Goal: Task Accomplishment & Management: Manage account settings

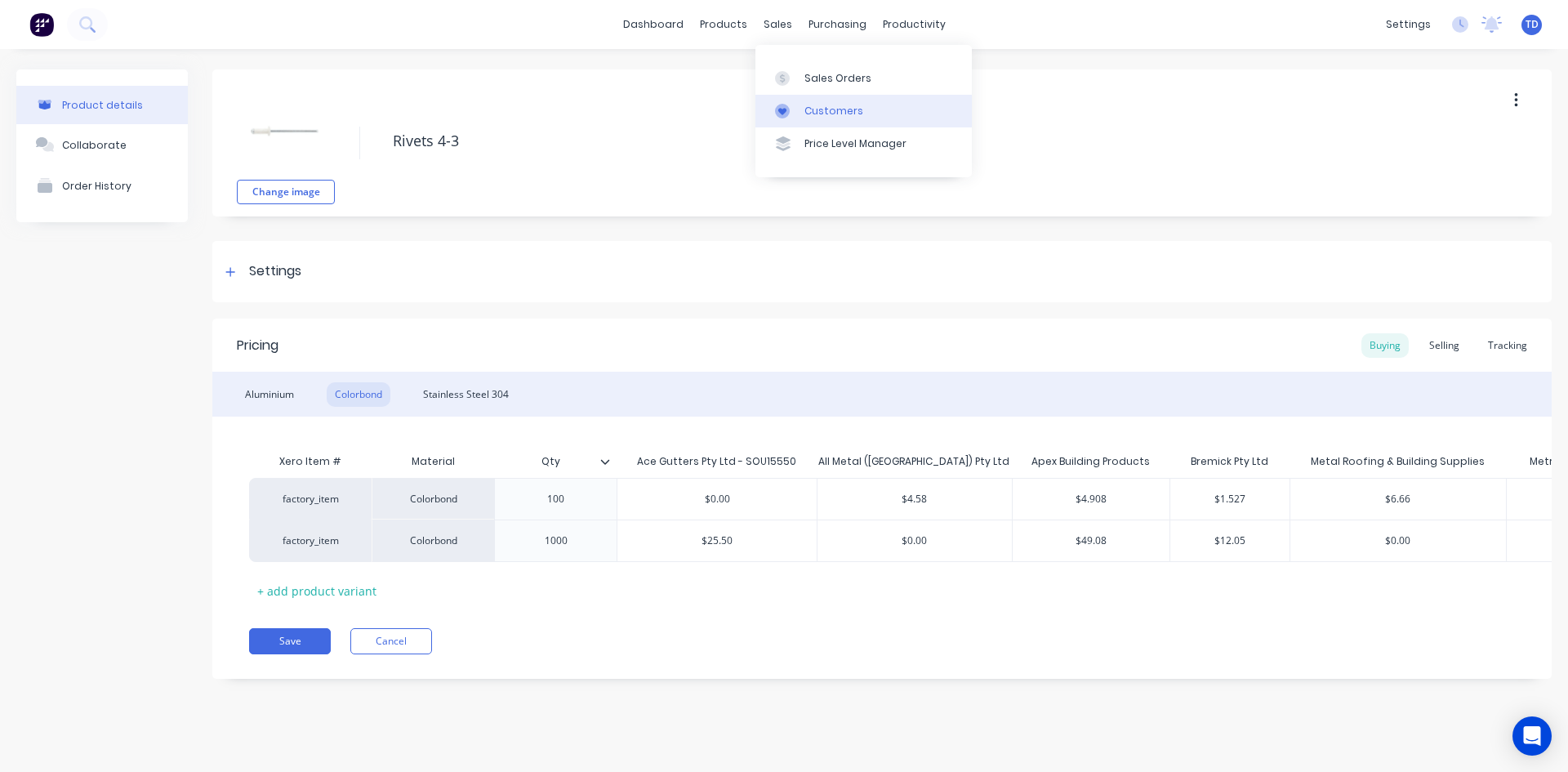
click at [816, 114] on div "Customers" at bounding box center [833, 111] width 58 height 15
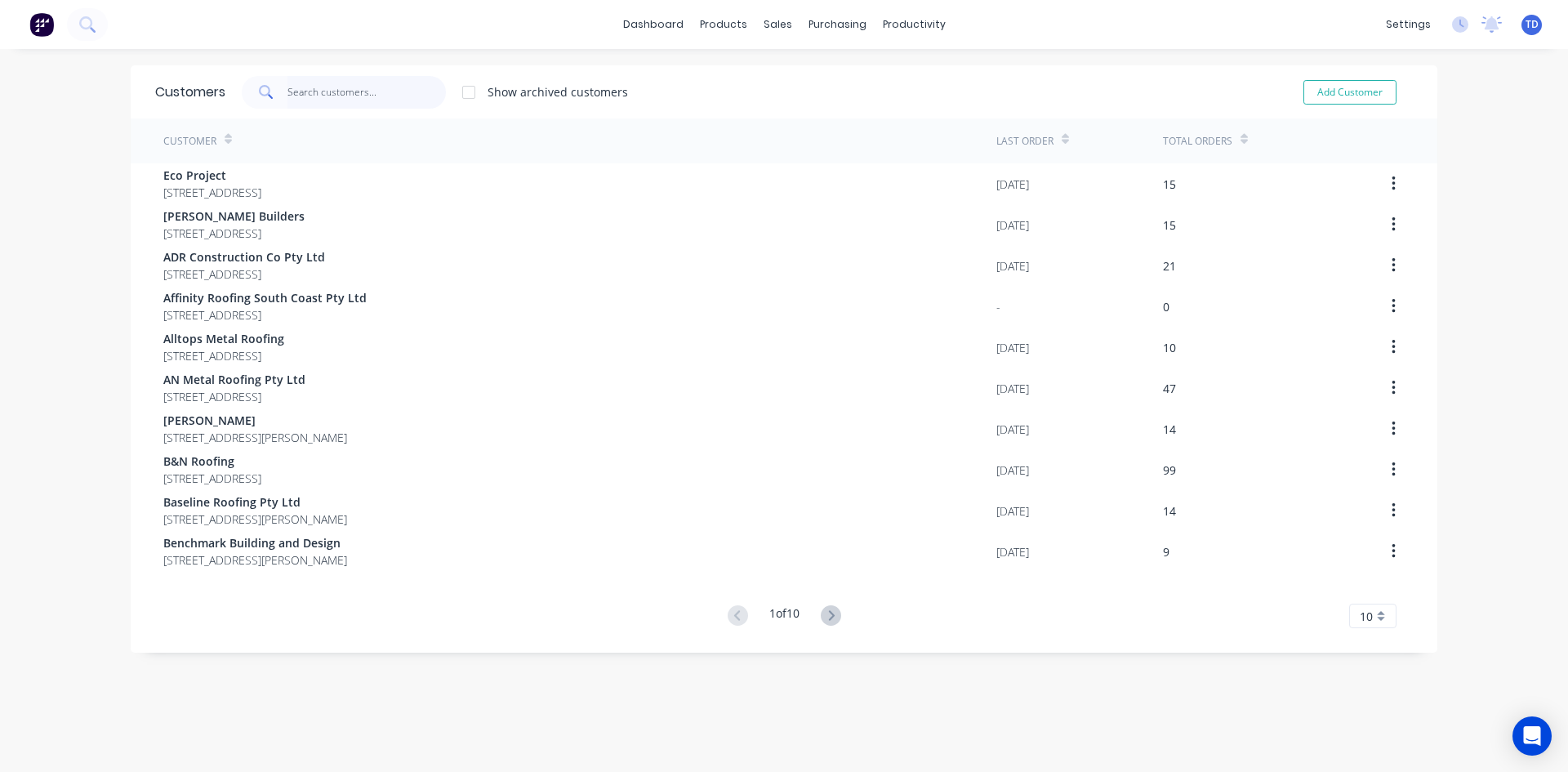
click at [363, 104] on input "text" at bounding box center [366, 92] width 159 height 33
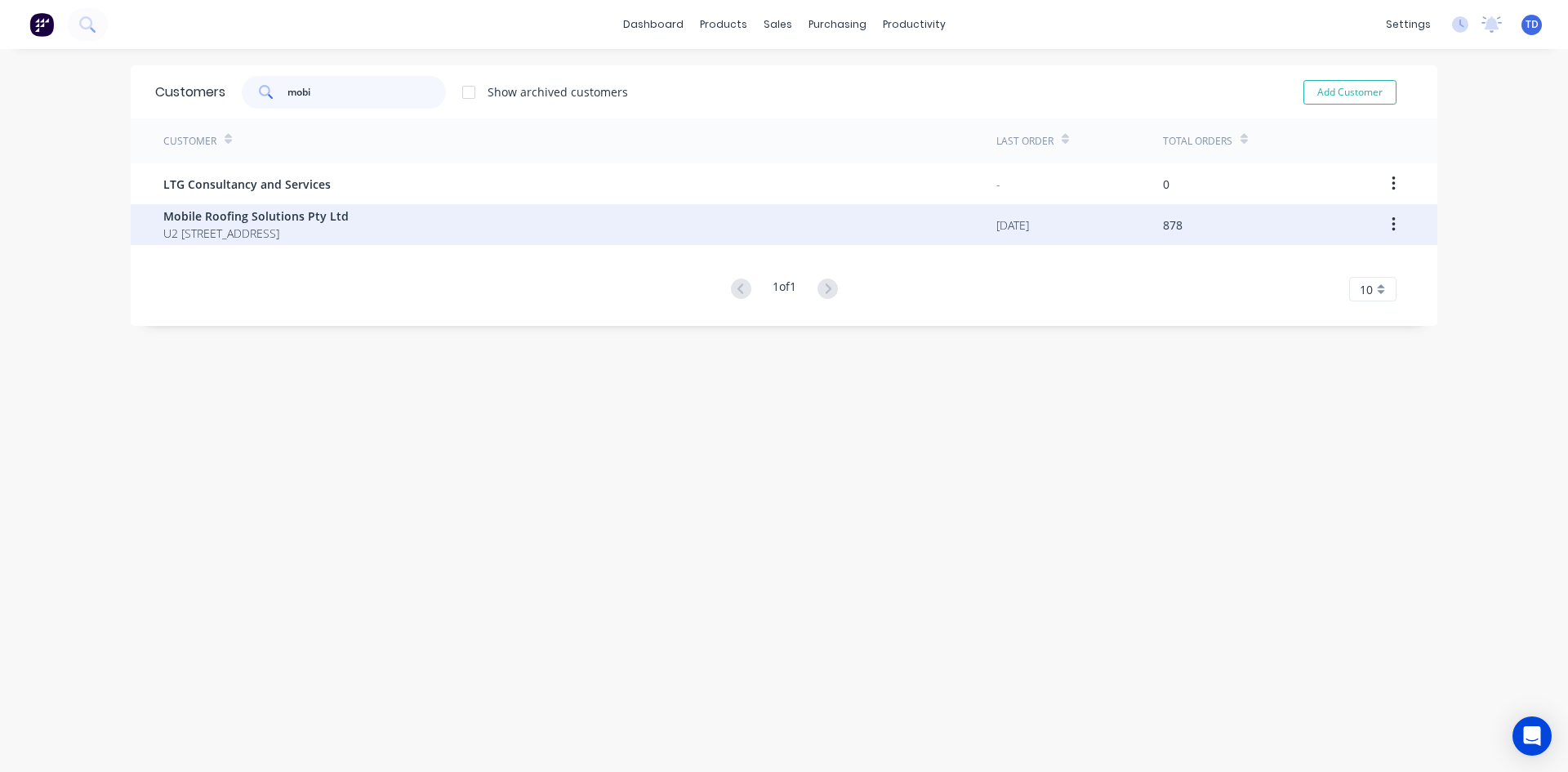
type input "mobi"
click at [332, 240] on span "U2 24 Memorial Avenue Ingleburn New South Wales Australia 2565" at bounding box center [255, 233] width 186 height 17
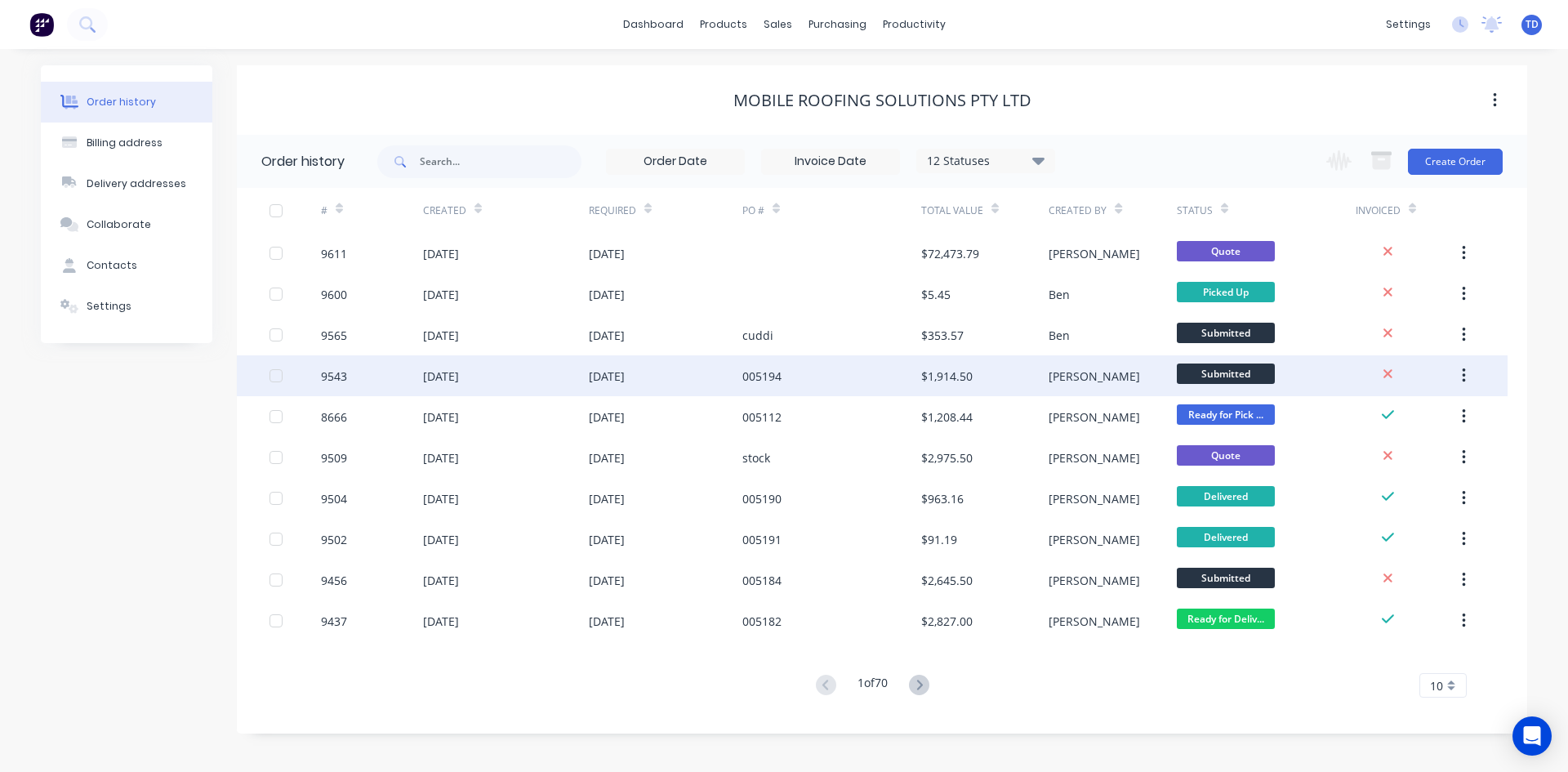
click at [515, 375] on div "01 Sep 2025" at bounding box center [506, 375] width 166 height 40
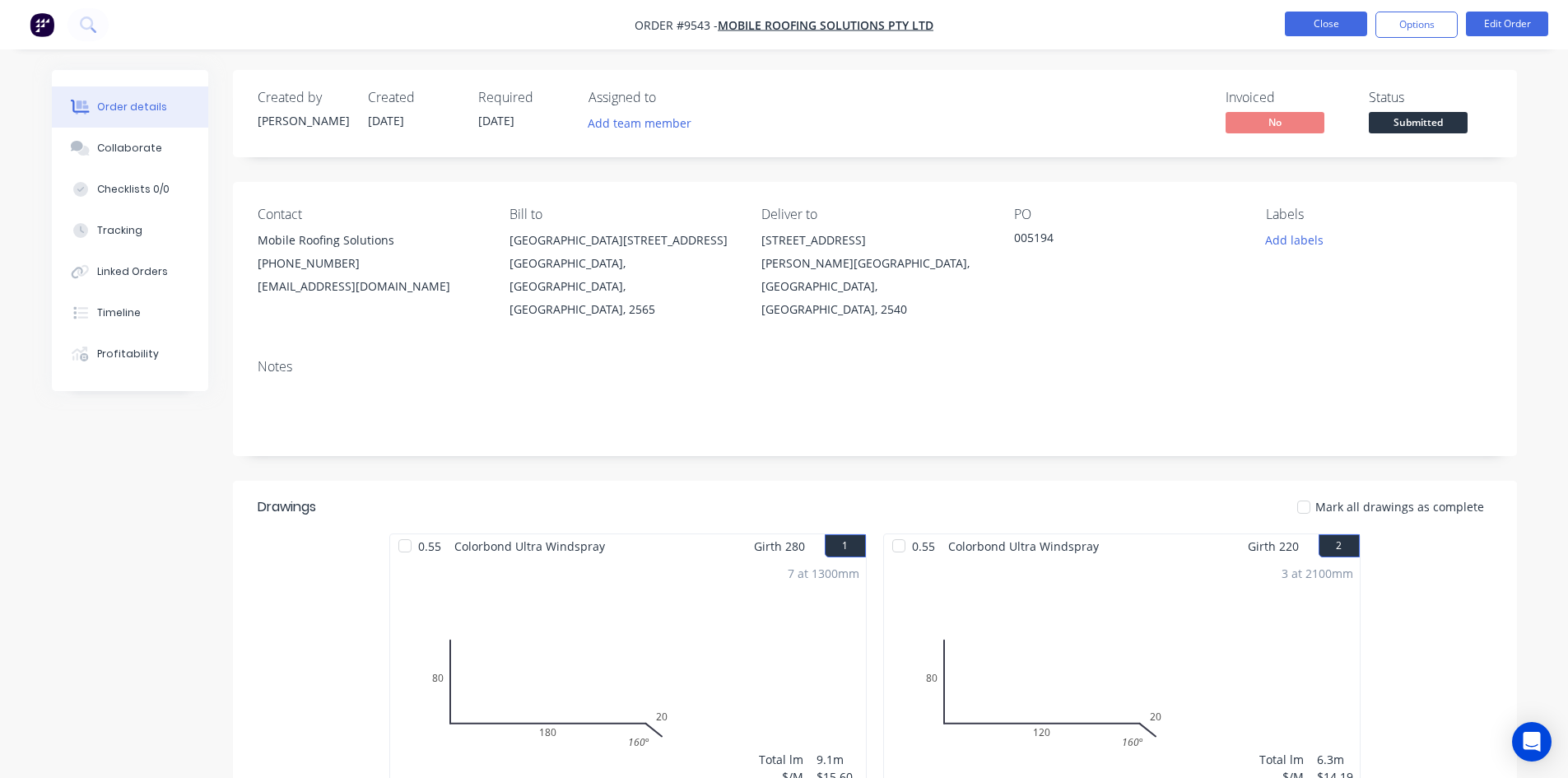
click at [1311, 28] on button "Close" at bounding box center [1326, 24] width 83 height 25
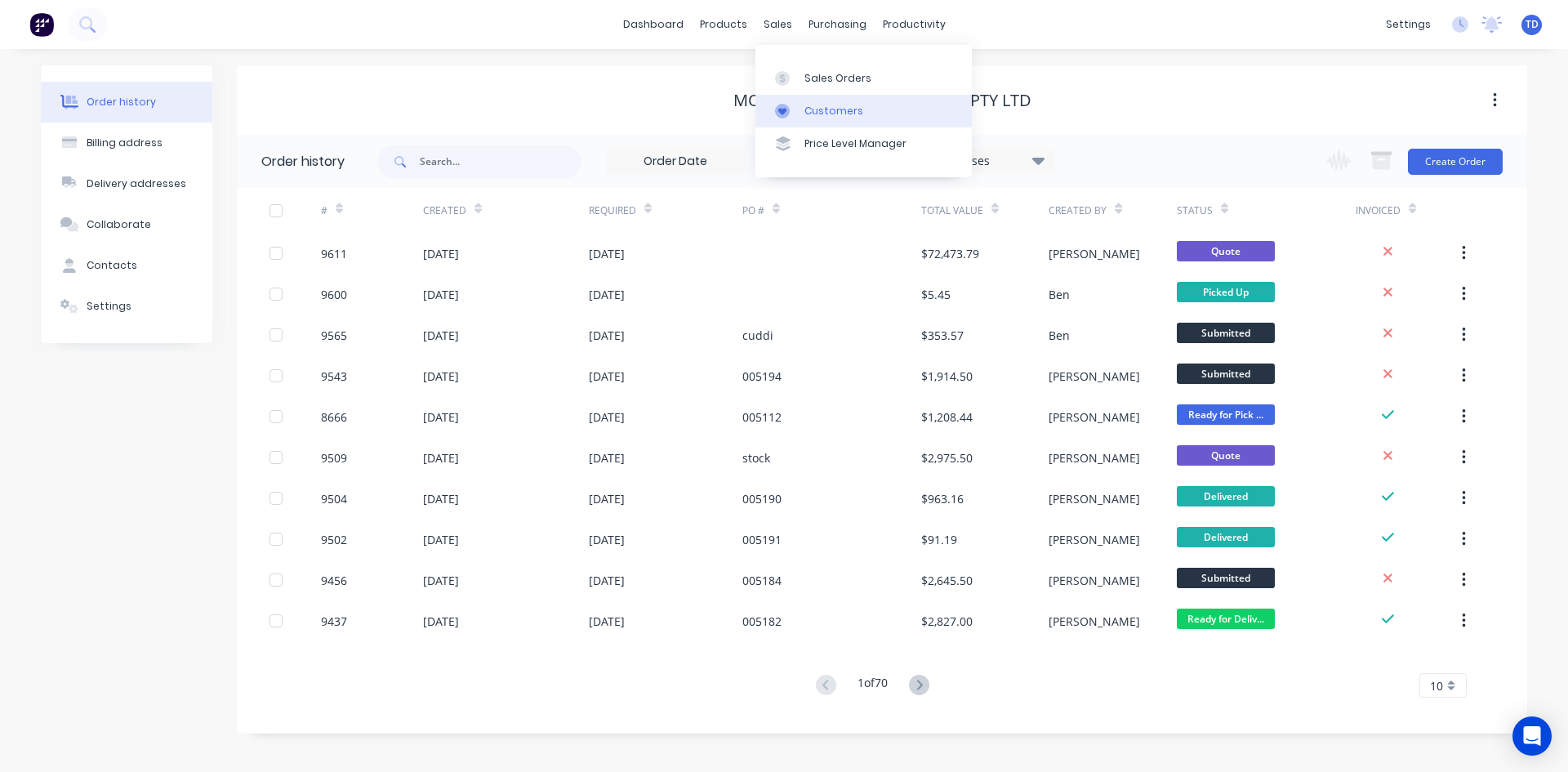
click at [818, 114] on div "Customers" at bounding box center [833, 111] width 58 height 15
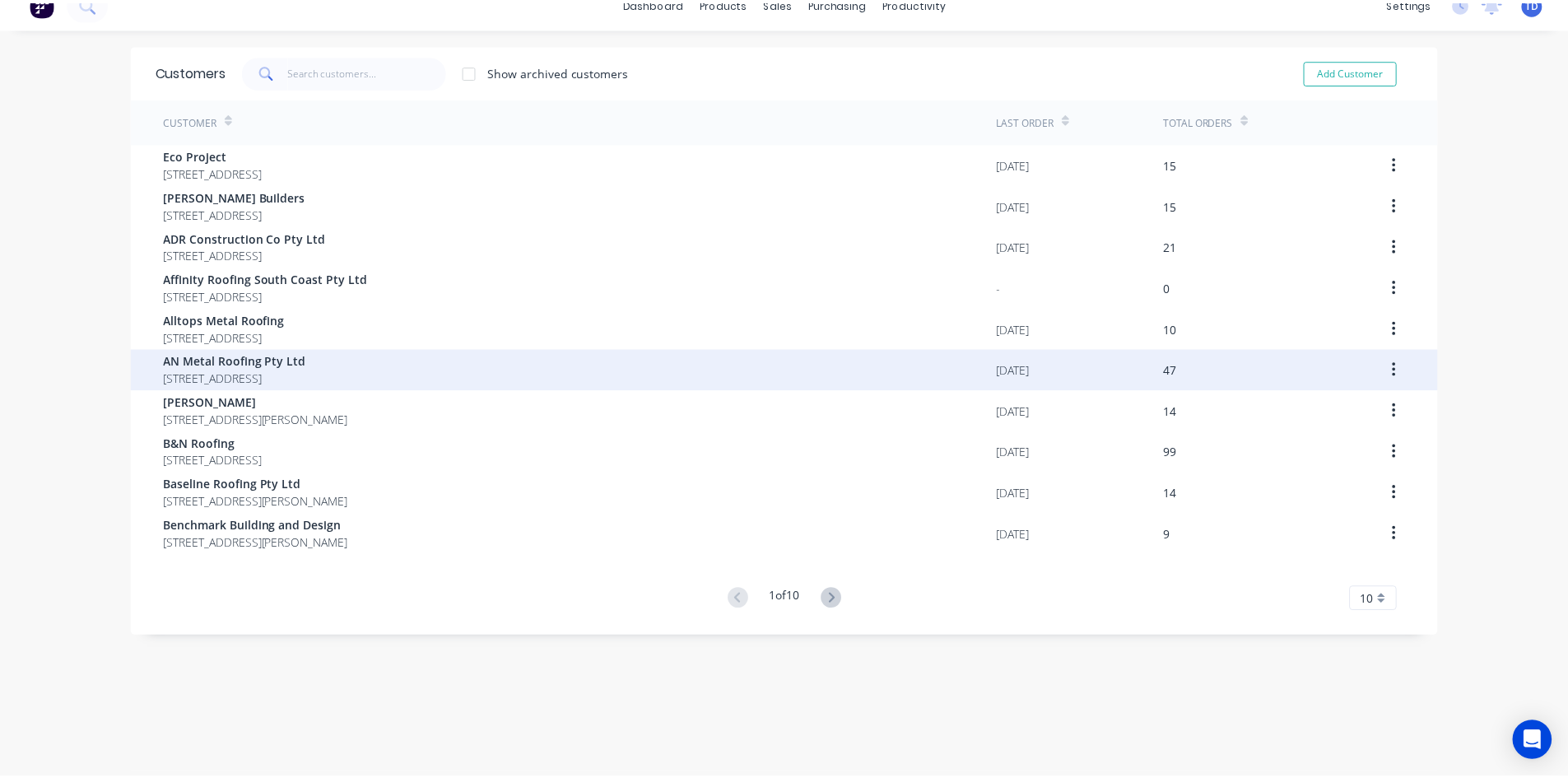
scroll to position [33, 0]
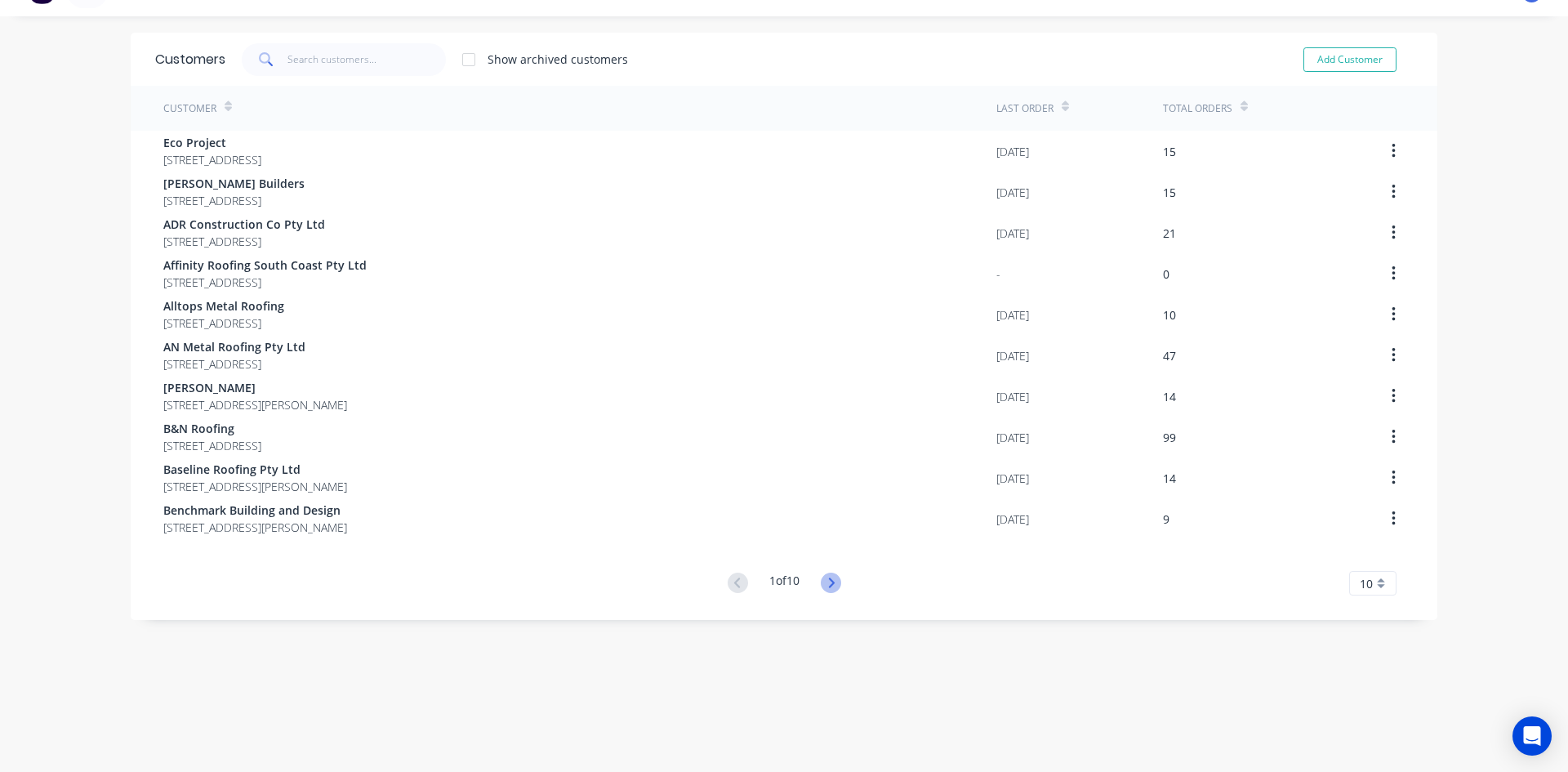
click at [825, 580] on icon at bounding box center [832, 583] width 21 height 21
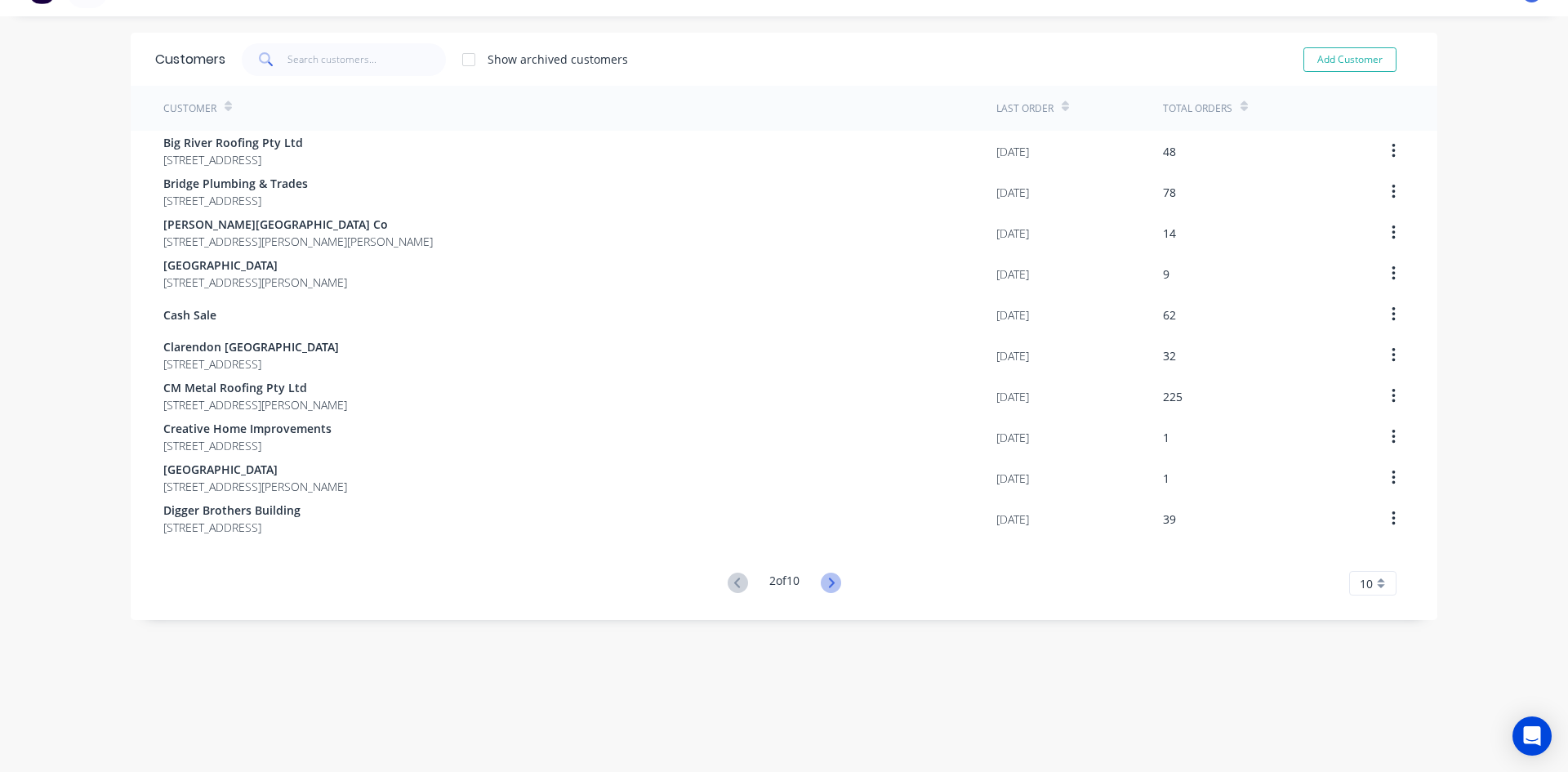
click at [823, 575] on icon at bounding box center [832, 583] width 21 height 21
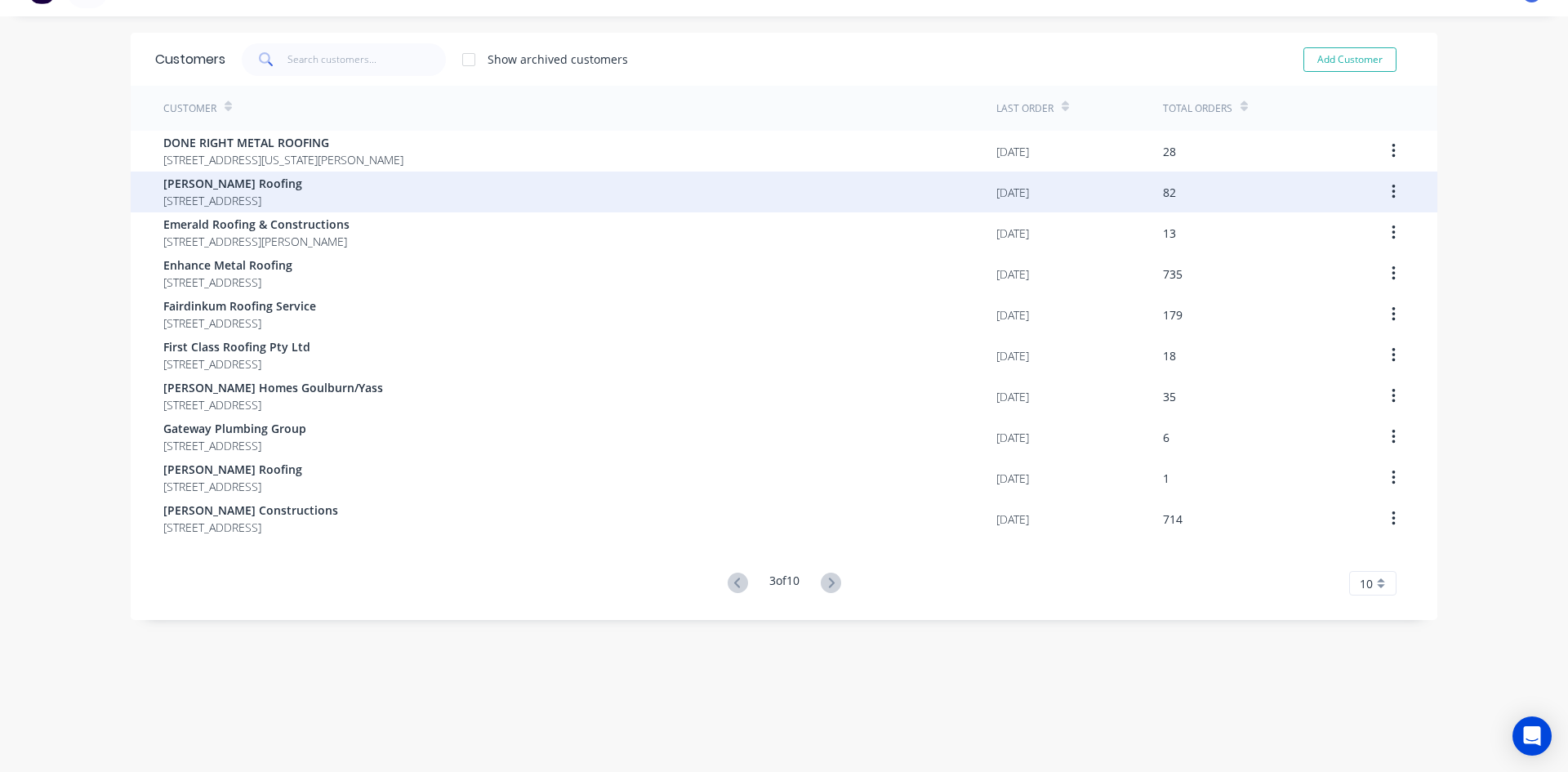
click at [302, 208] on span "5 Cornwall Close South Nowra New South Wales Australia 2541" at bounding box center [232, 201] width 138 height 17
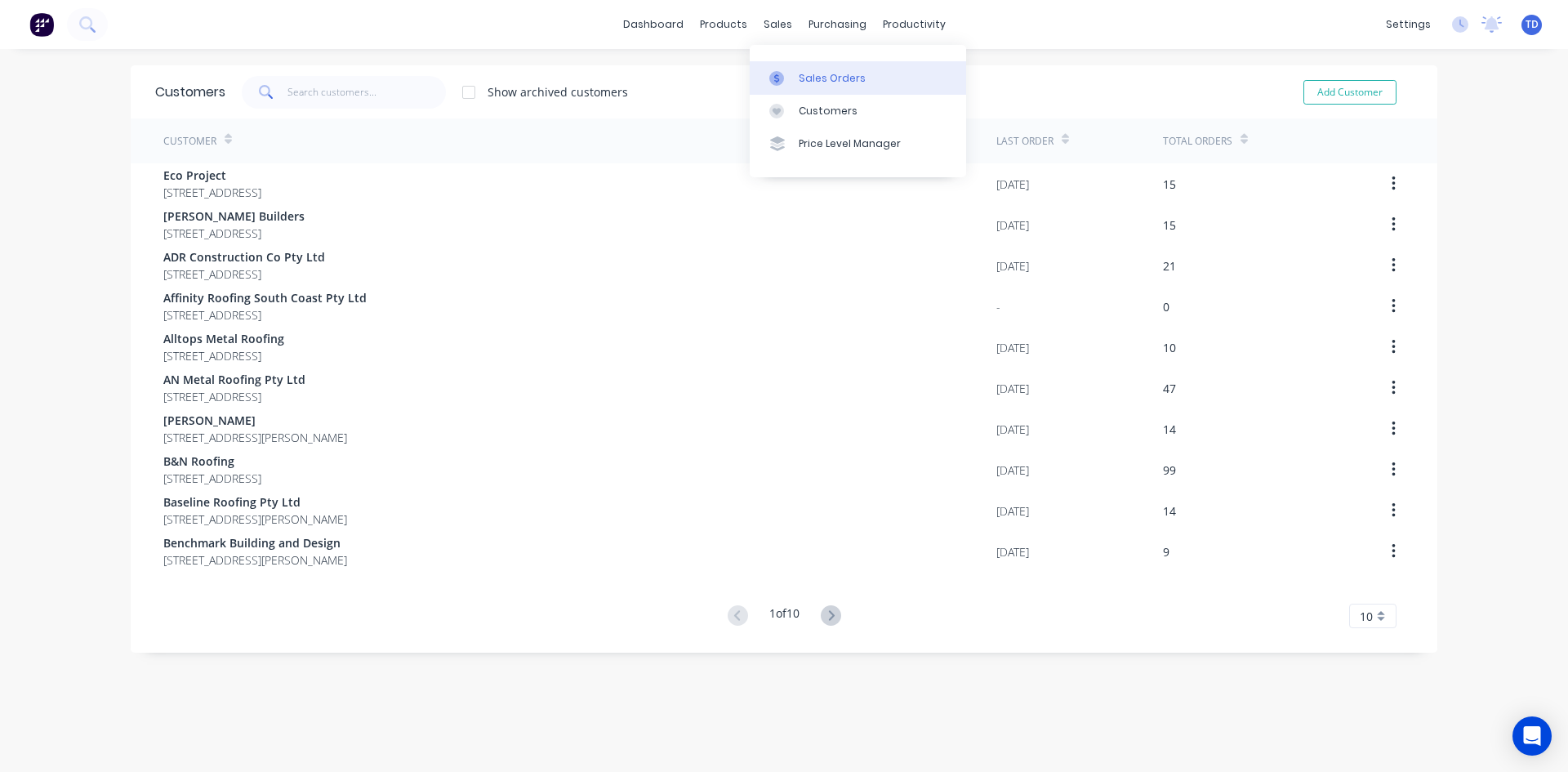
click at [817, 79] on div "Sales Orders" at bounding box center [832, 78] width 67 height 15
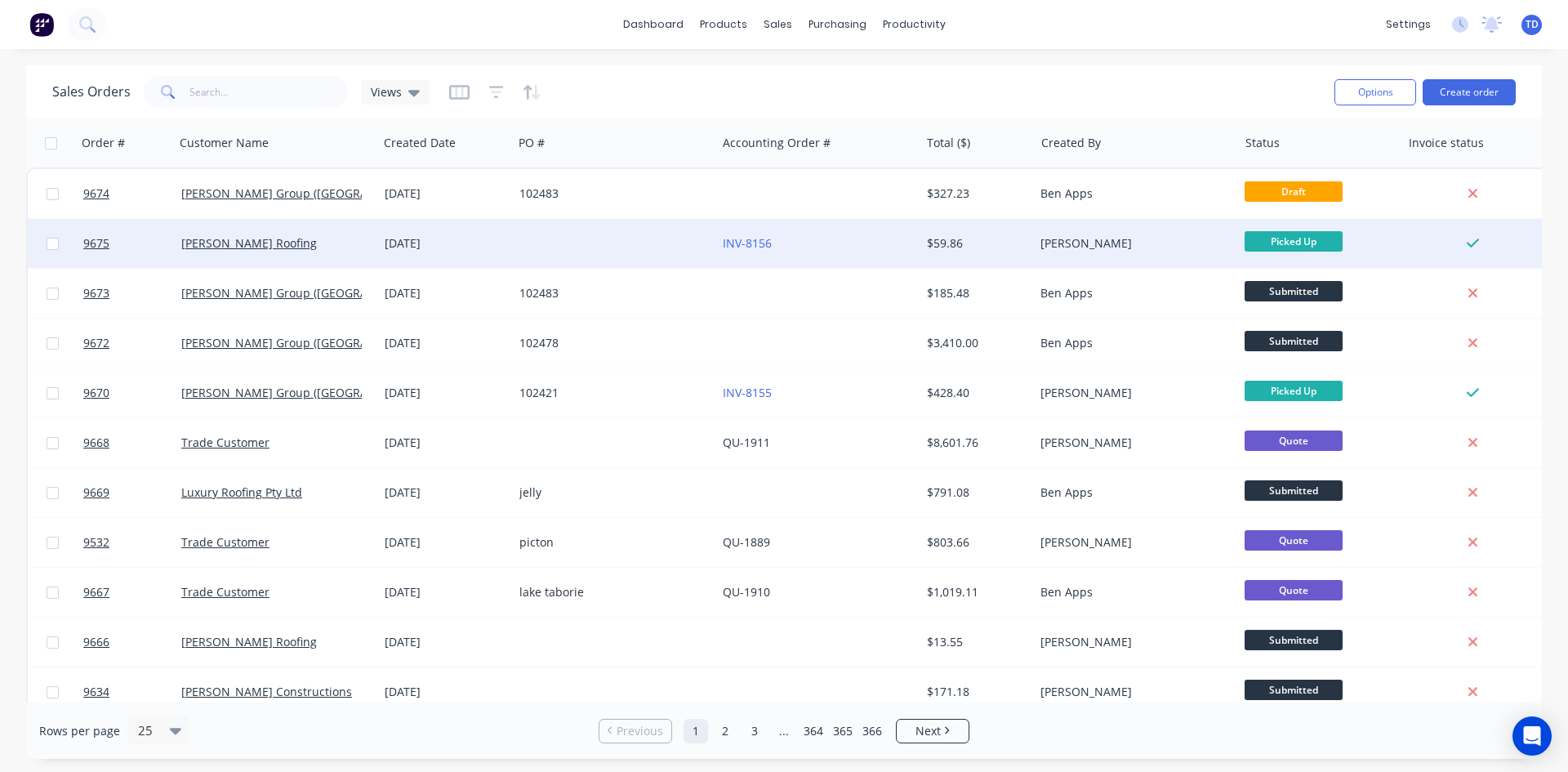
click at [665, 244] on div at bounding box center [615, 243] width 203 height 49
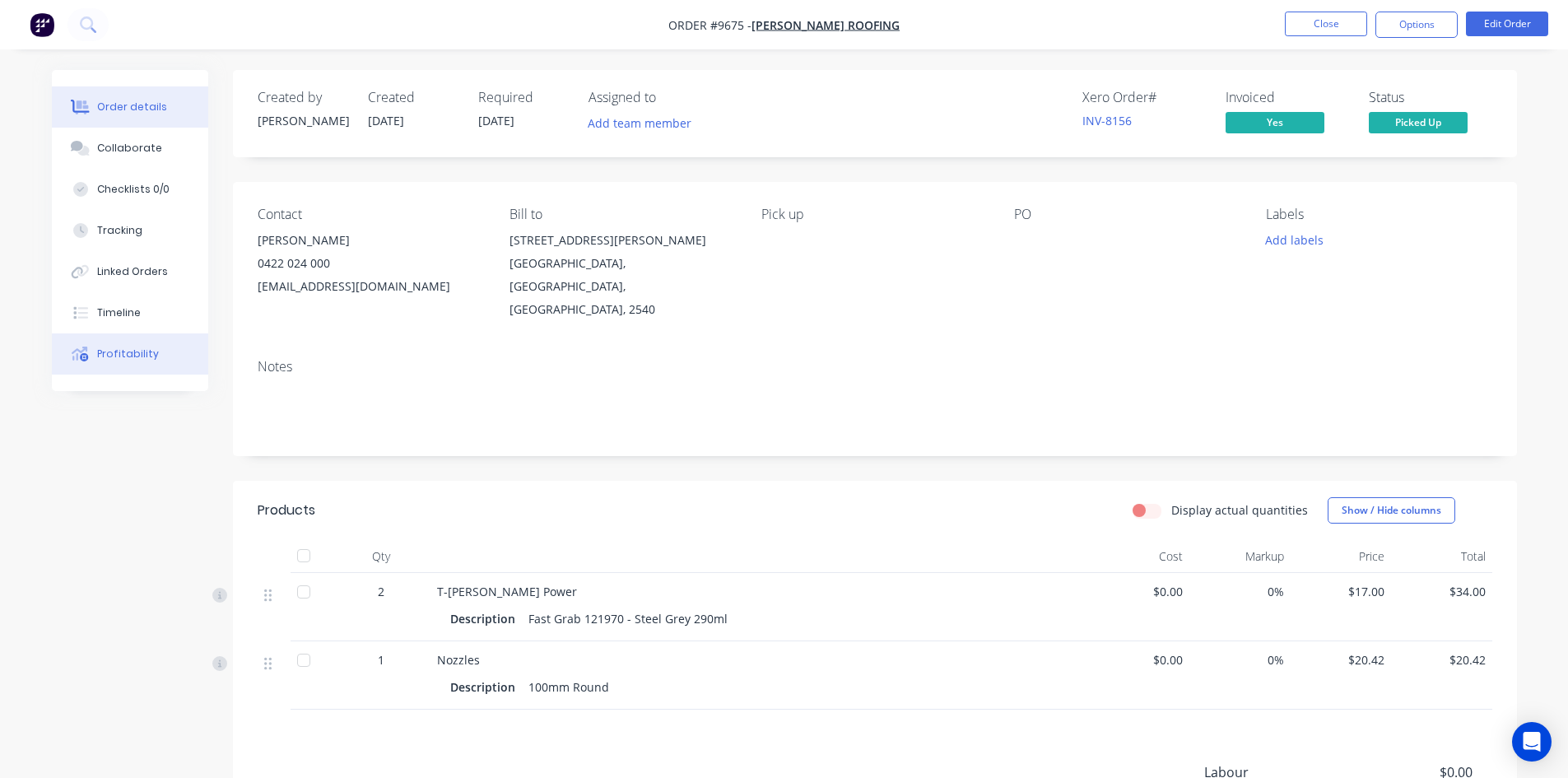
click at [140, 360] on div "Profitability" at bounding box center [127, 354] width 62 height 15
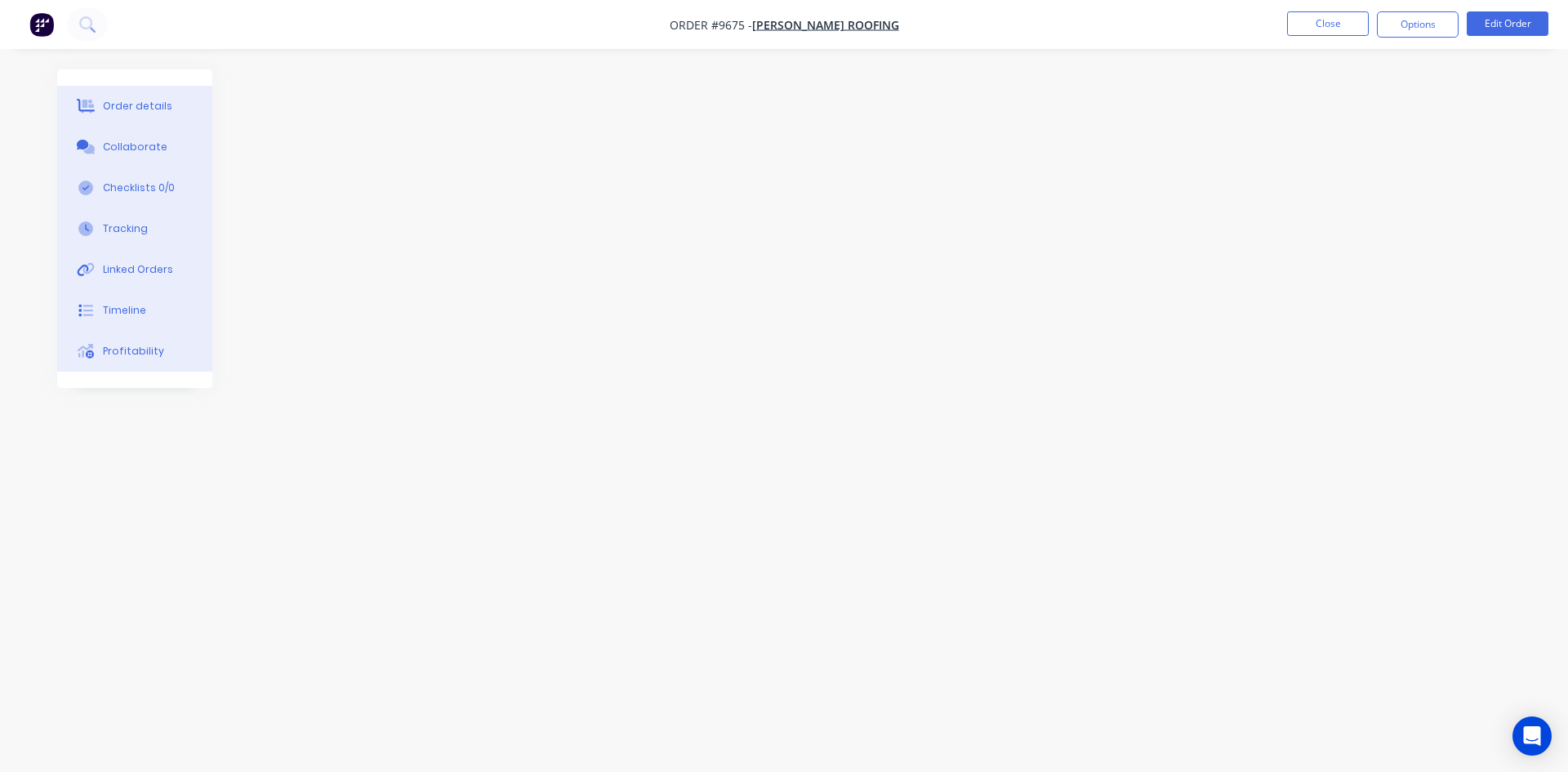
click at [112, 103] on div "Order details" at bounding box center [137, 106] width 70 height 15
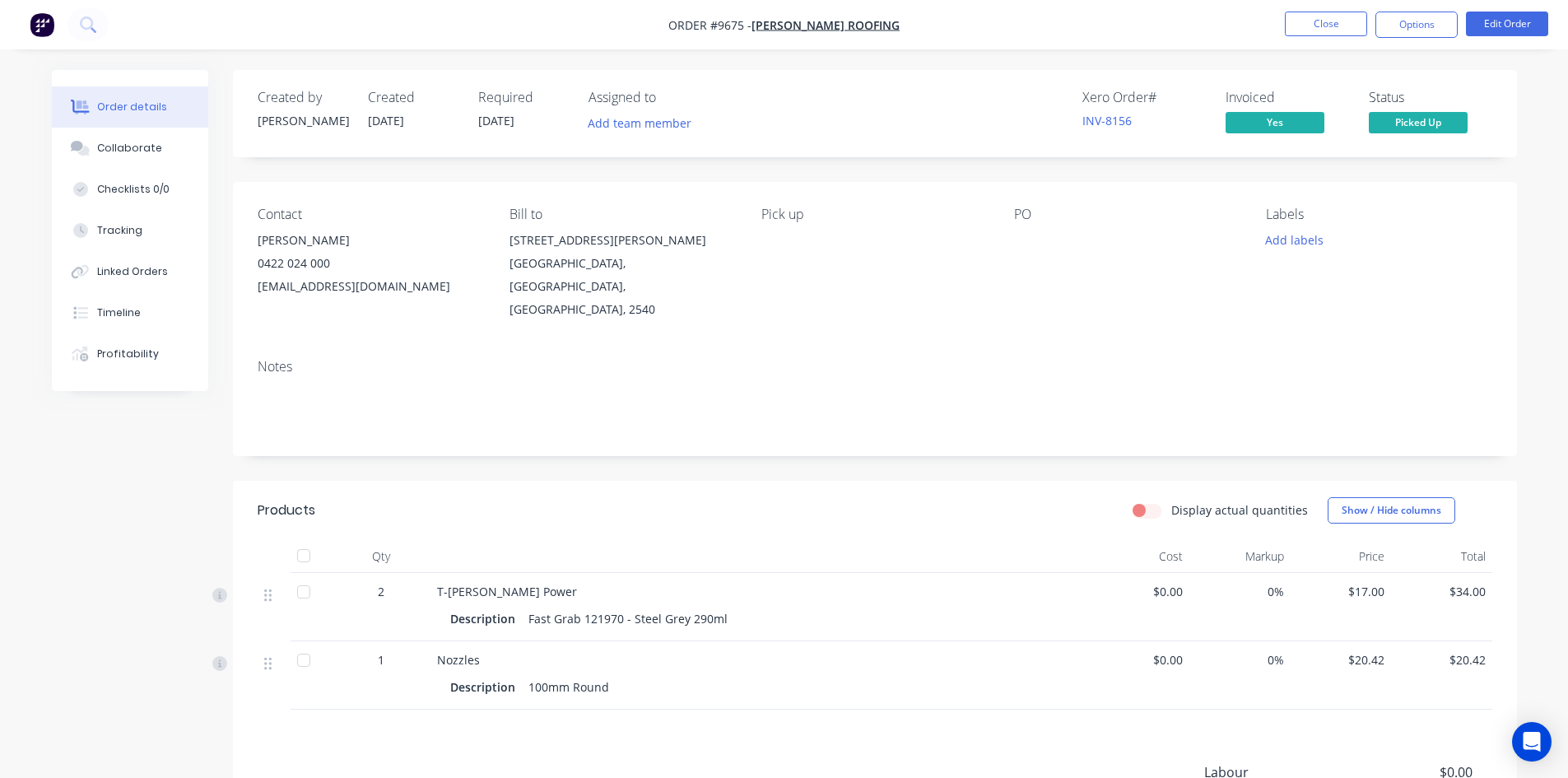
click at [1171, 501] on label "Display actual quantities" at bounding box center [1240, 509] width 137 height 17
click at [1146, 501] on input "Display actual quantities" at bounding box center [1139, 509] width 13 height 15
click at [1171, 501] on label "Display actual quantities" at bounding box center [1240, 509] width 137 height 17
click at [1146, 501] on input "Display actual quantities" at bounding box center [1139, 509] width 13 height 15
checkbox input "false"
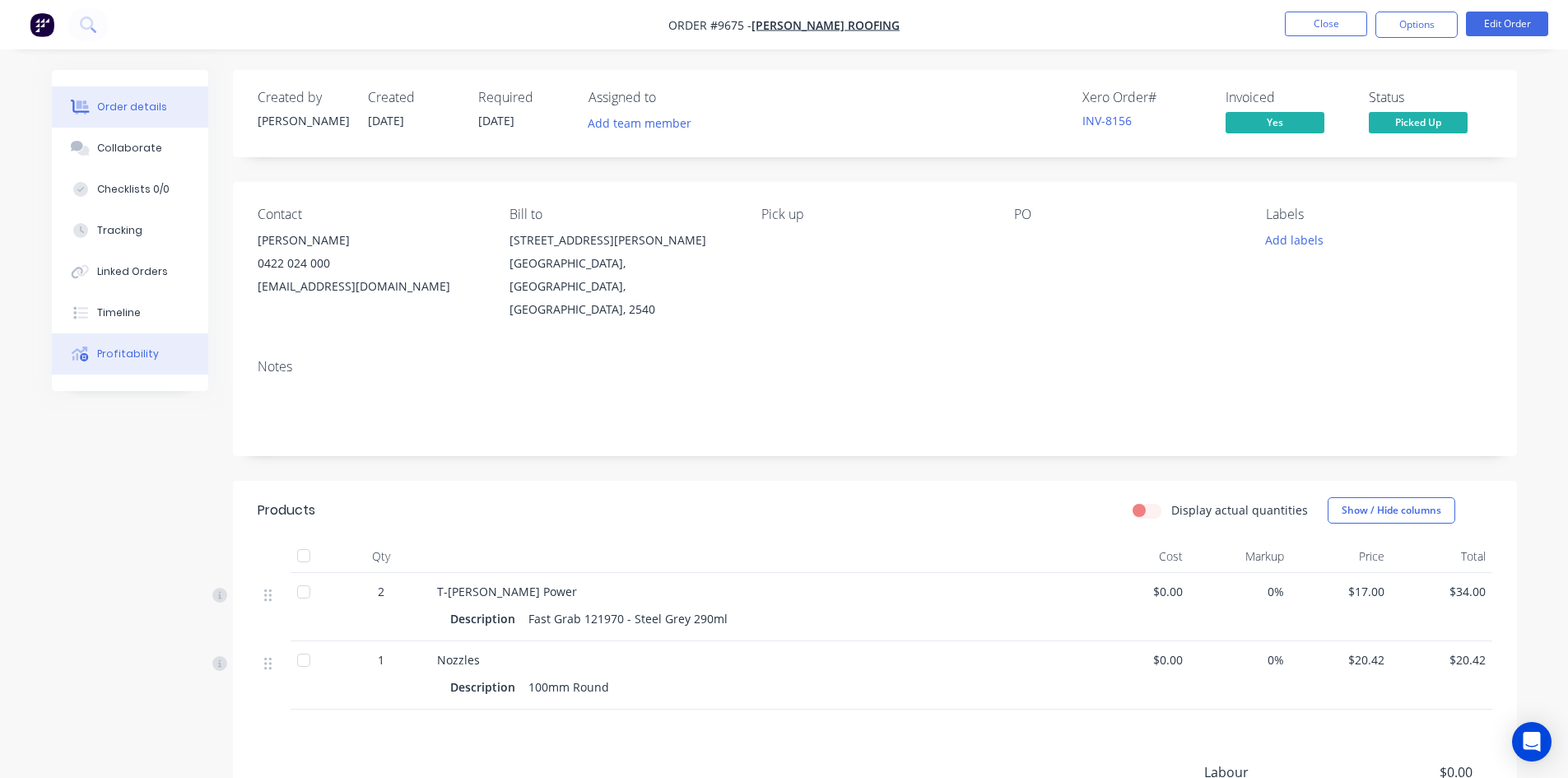
click at [121, 354] on div "Profitability" at bounding box center [127, 354] width 62 height 15
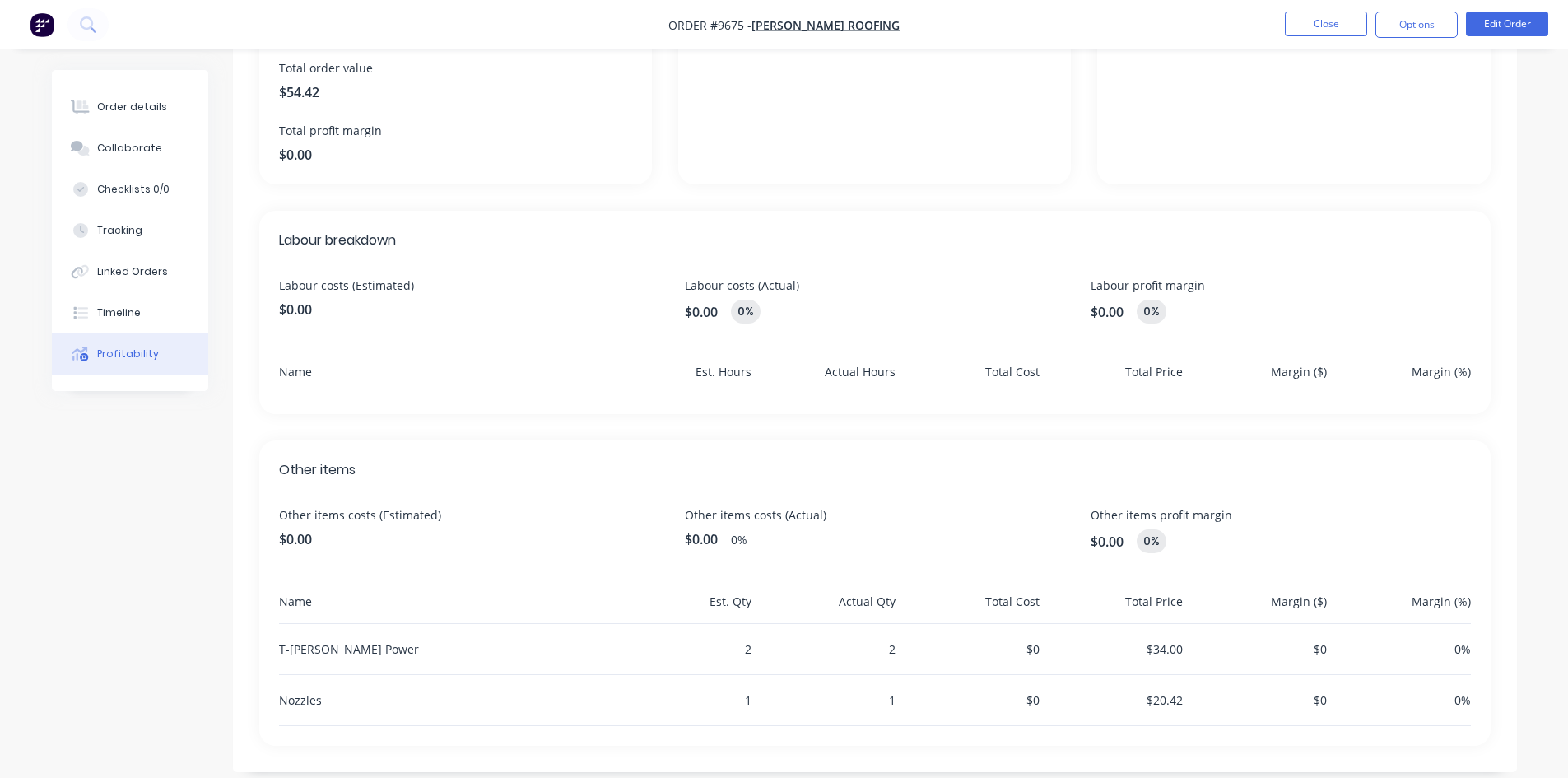
scroll to position [306, 0]
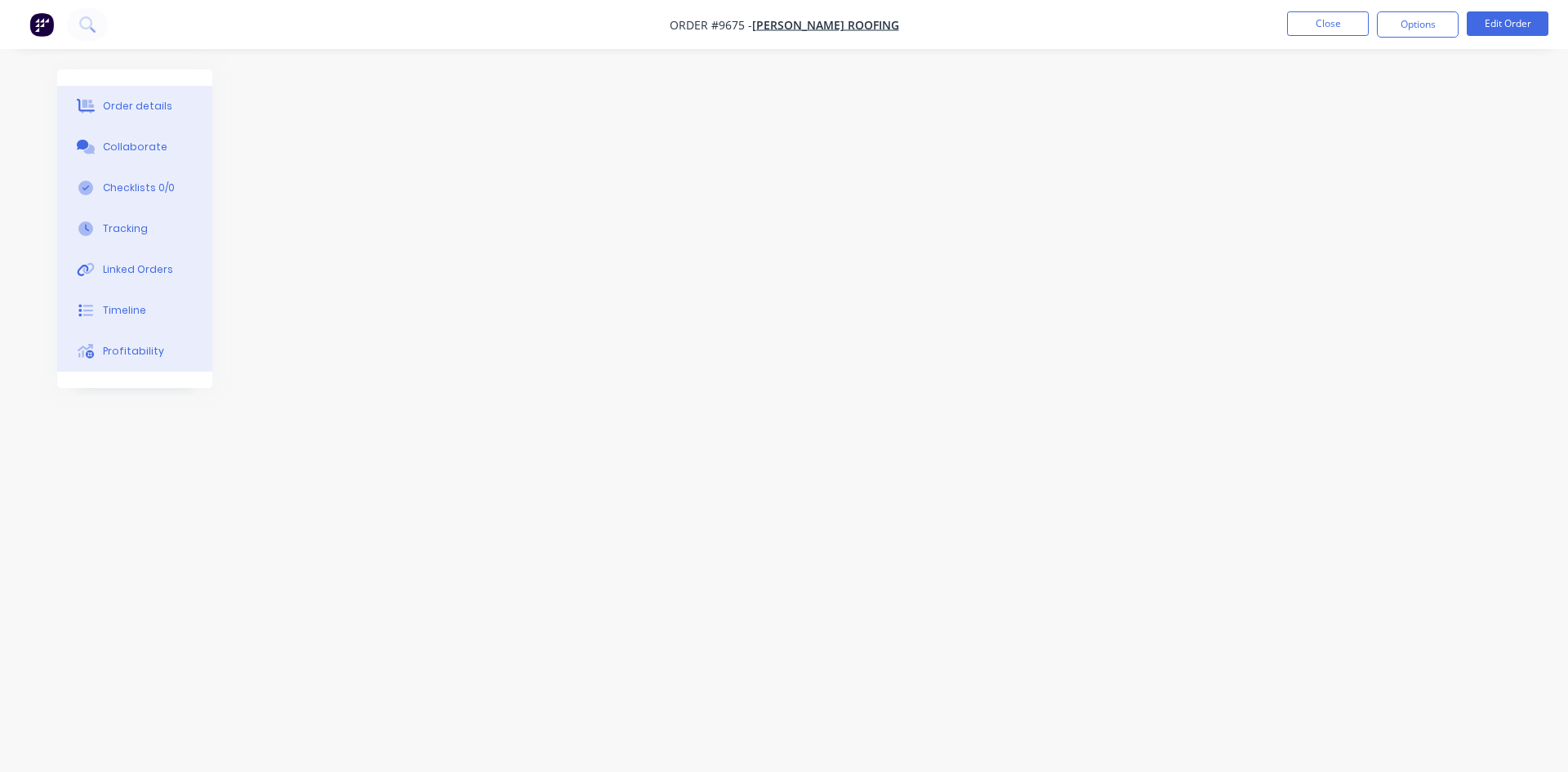
click at [120, 106] on div "Order details" at bounding box center [137, 106] width 70 height 15
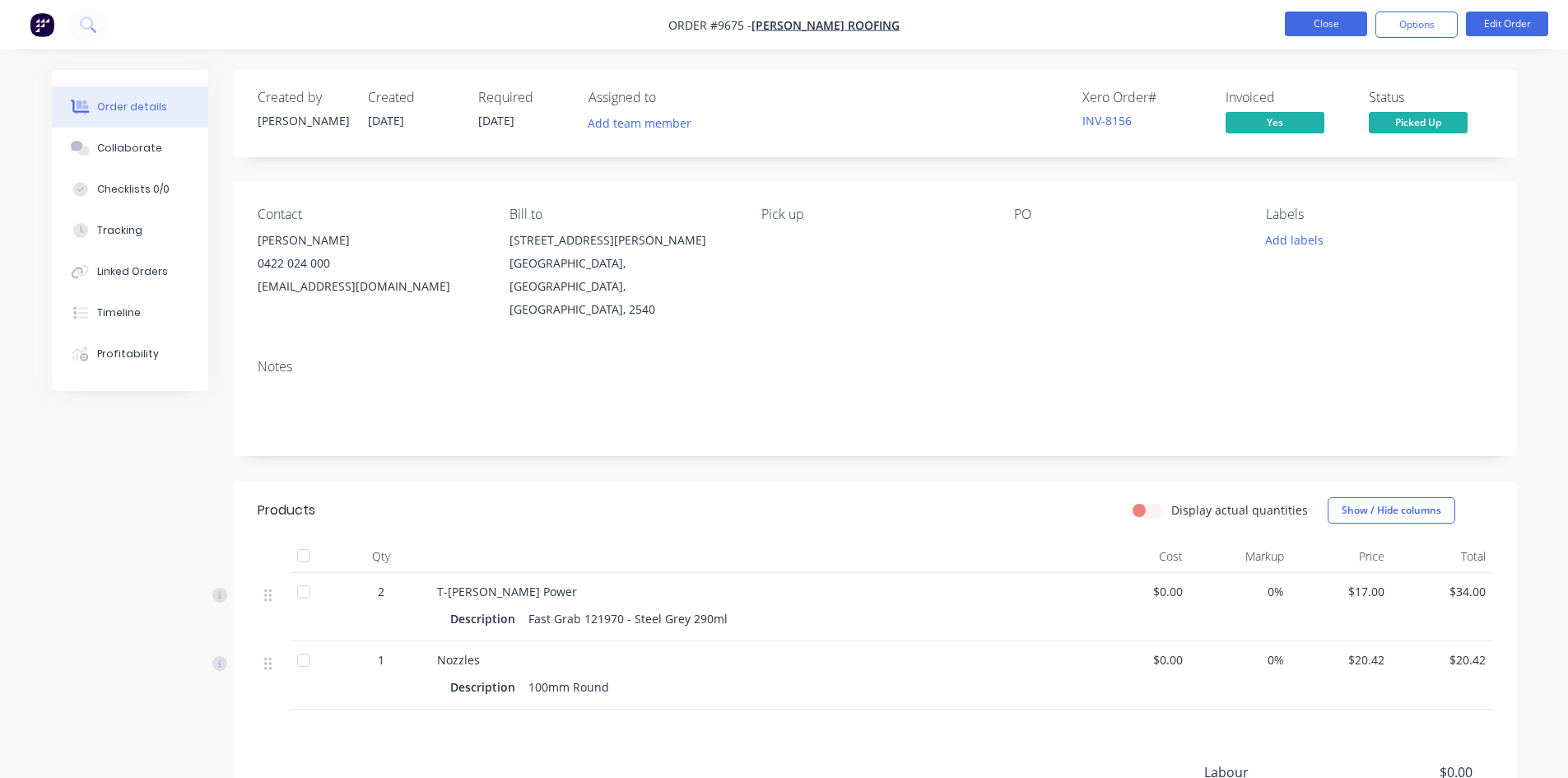
click at [1325, 32] on button "Close" at bounding box center [1326, 24] width 83 height 25
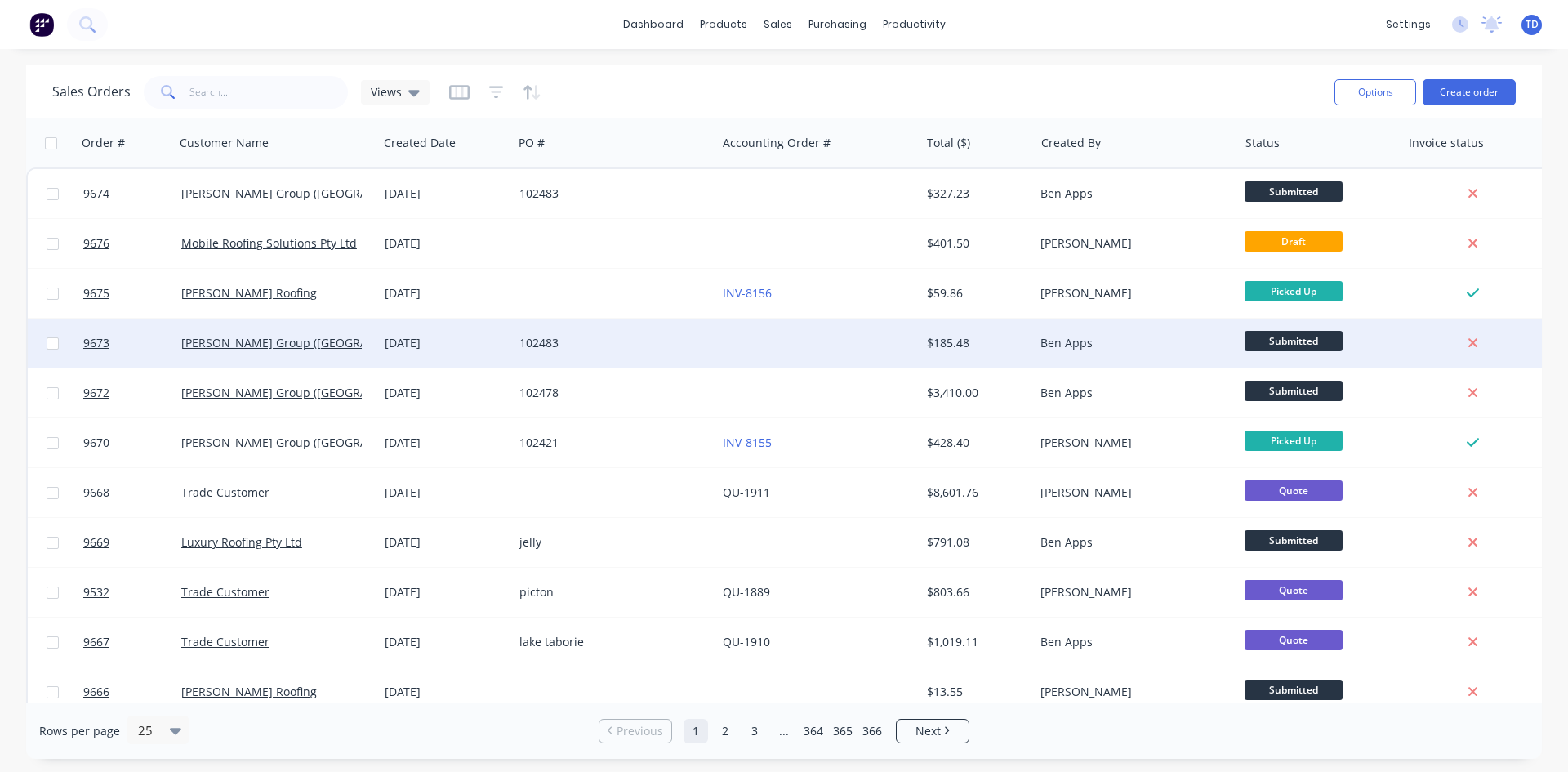
click at [719, 347] on div at bounding box center [818, 343] width 203 height 49
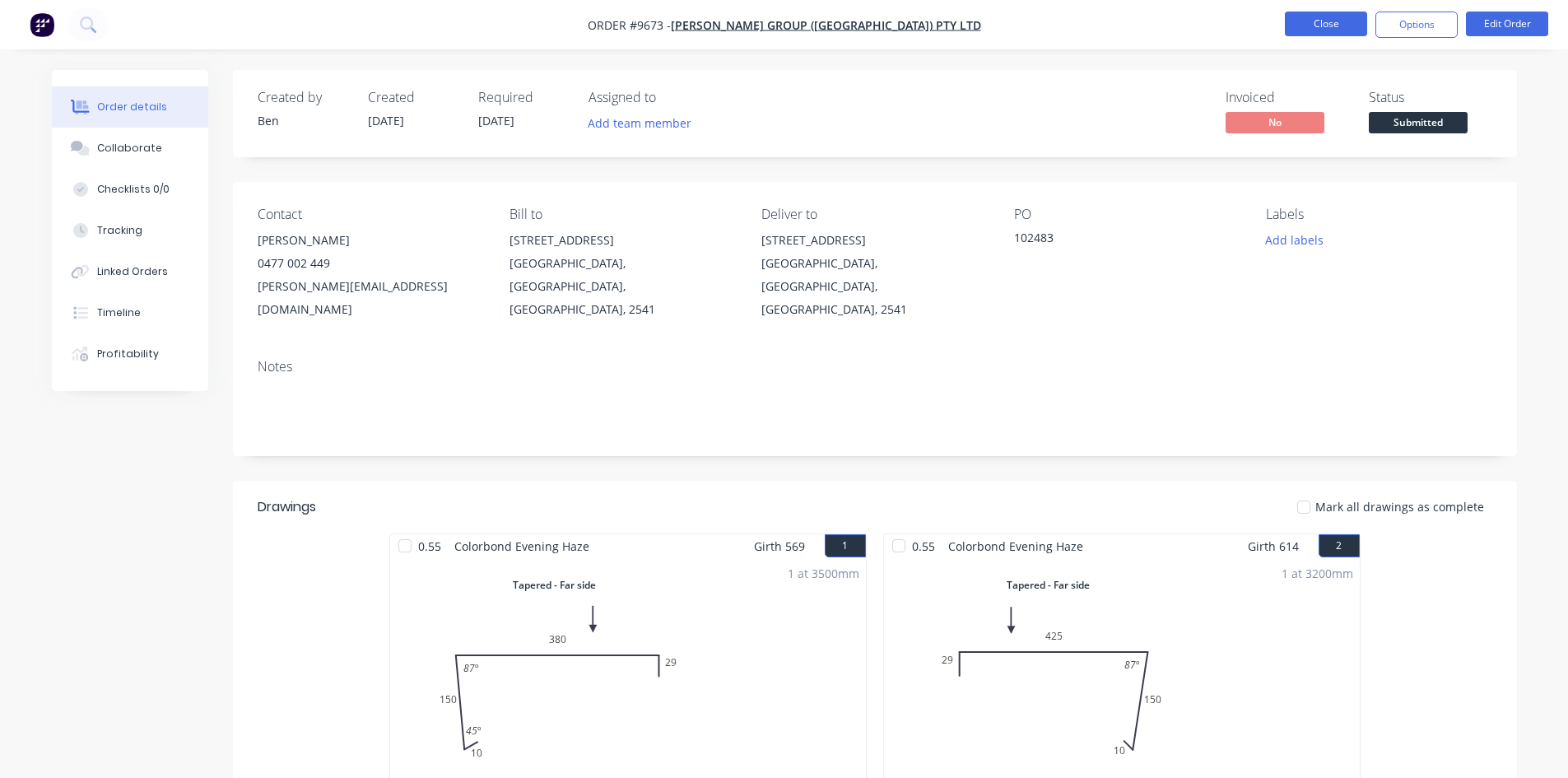
click at [1321, 31] on button "Close" at bounding box center [1326, 24] width 83 height 25
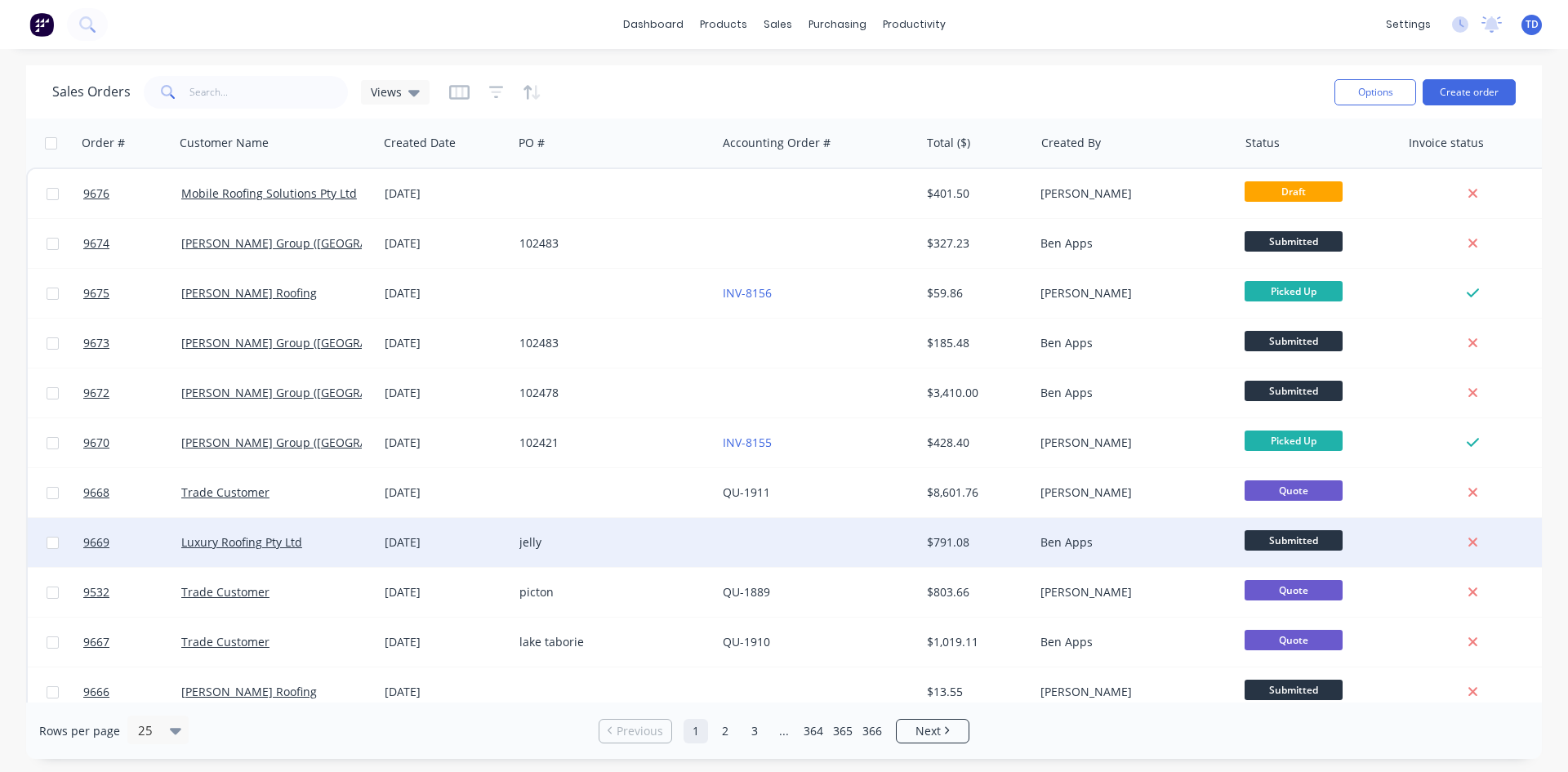
click at [868, 539] on div at bounding box center [818, 542] width 203 height 49
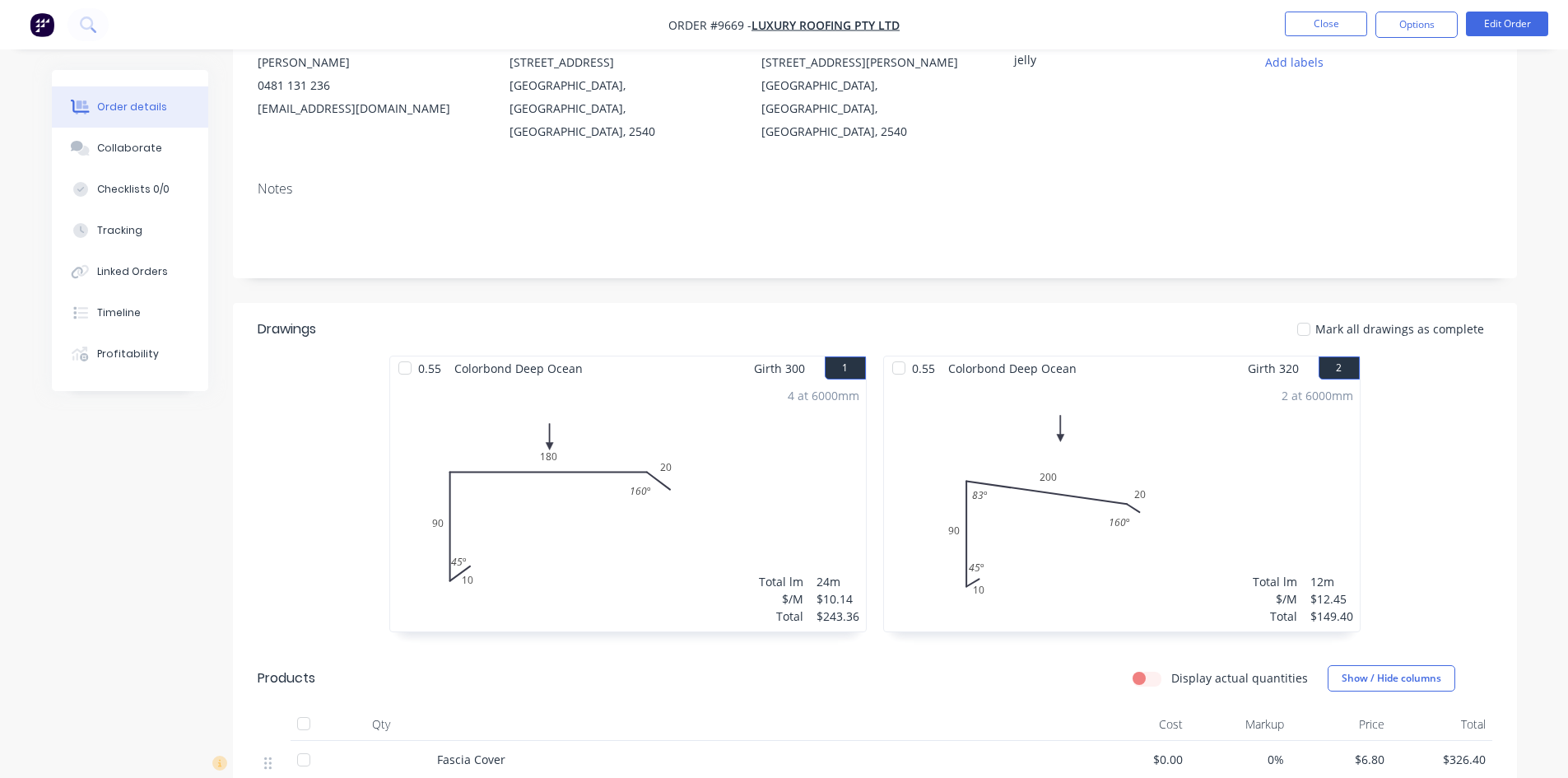
scroll to position [83, 0]
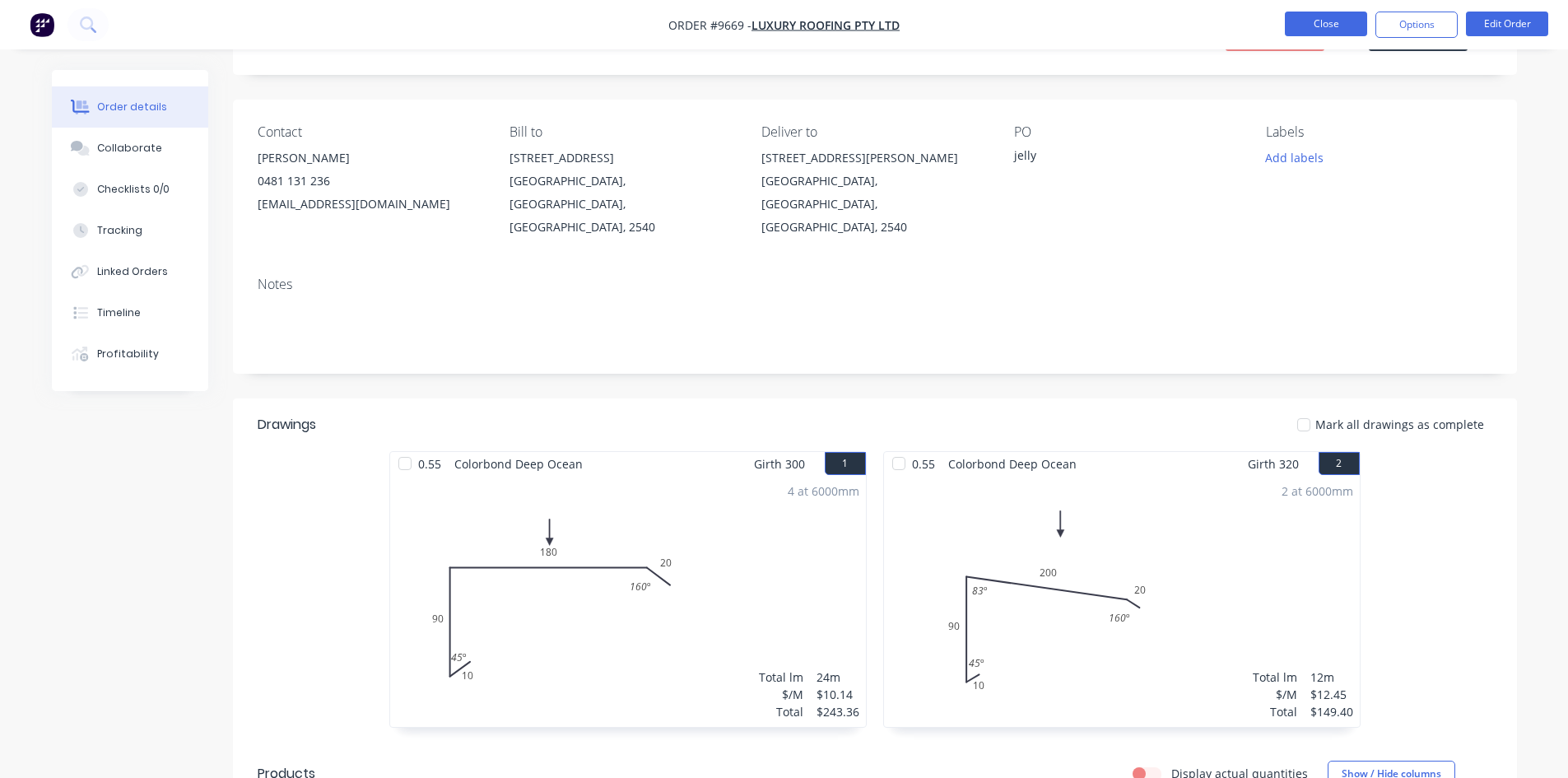
click at [1330, 30] on button "Close" at bounding box center [1326, 24] width 83 height 25
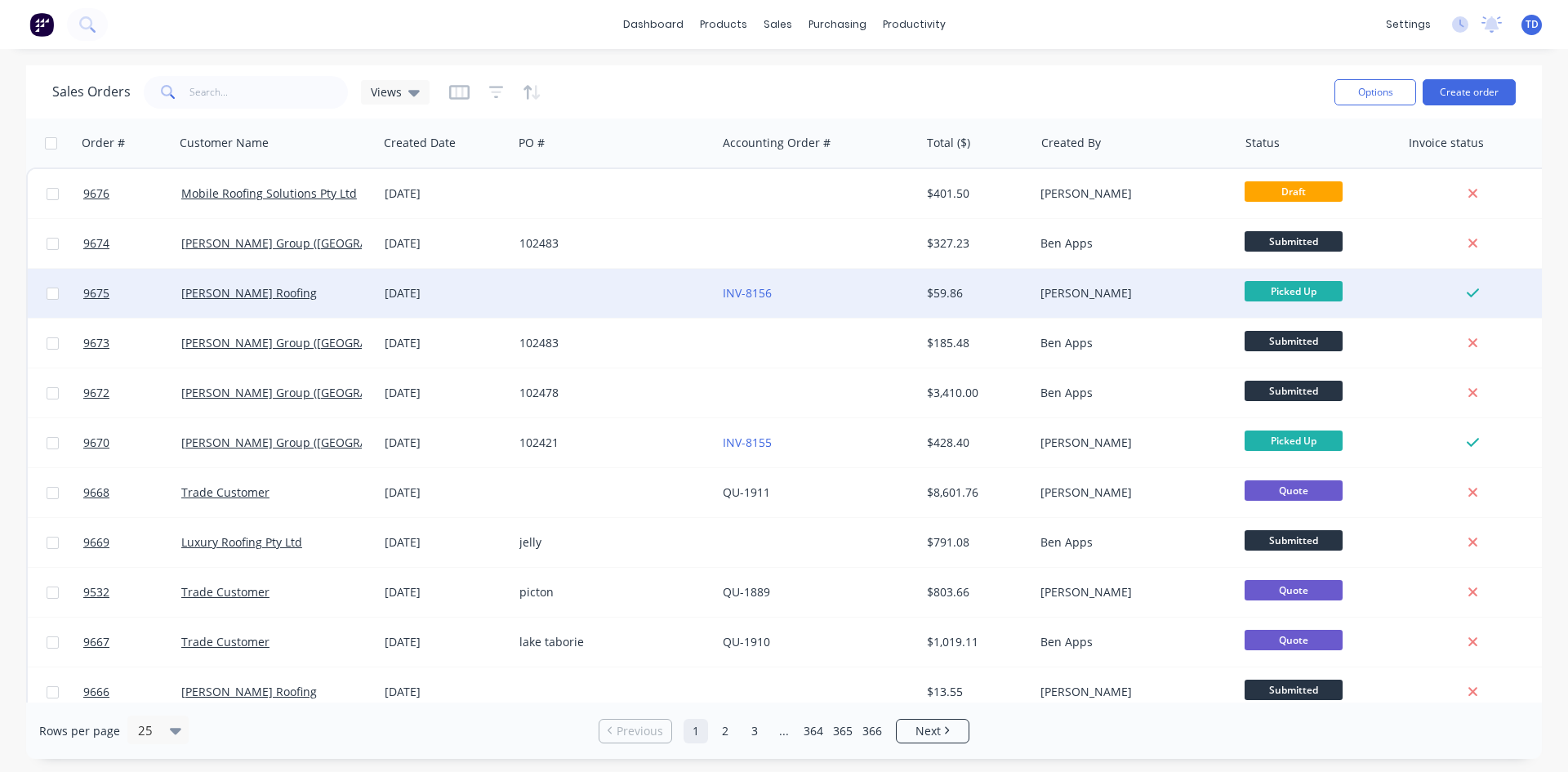
click at [632, 292] on div at bounding box center [615, 293] width 203 height 49
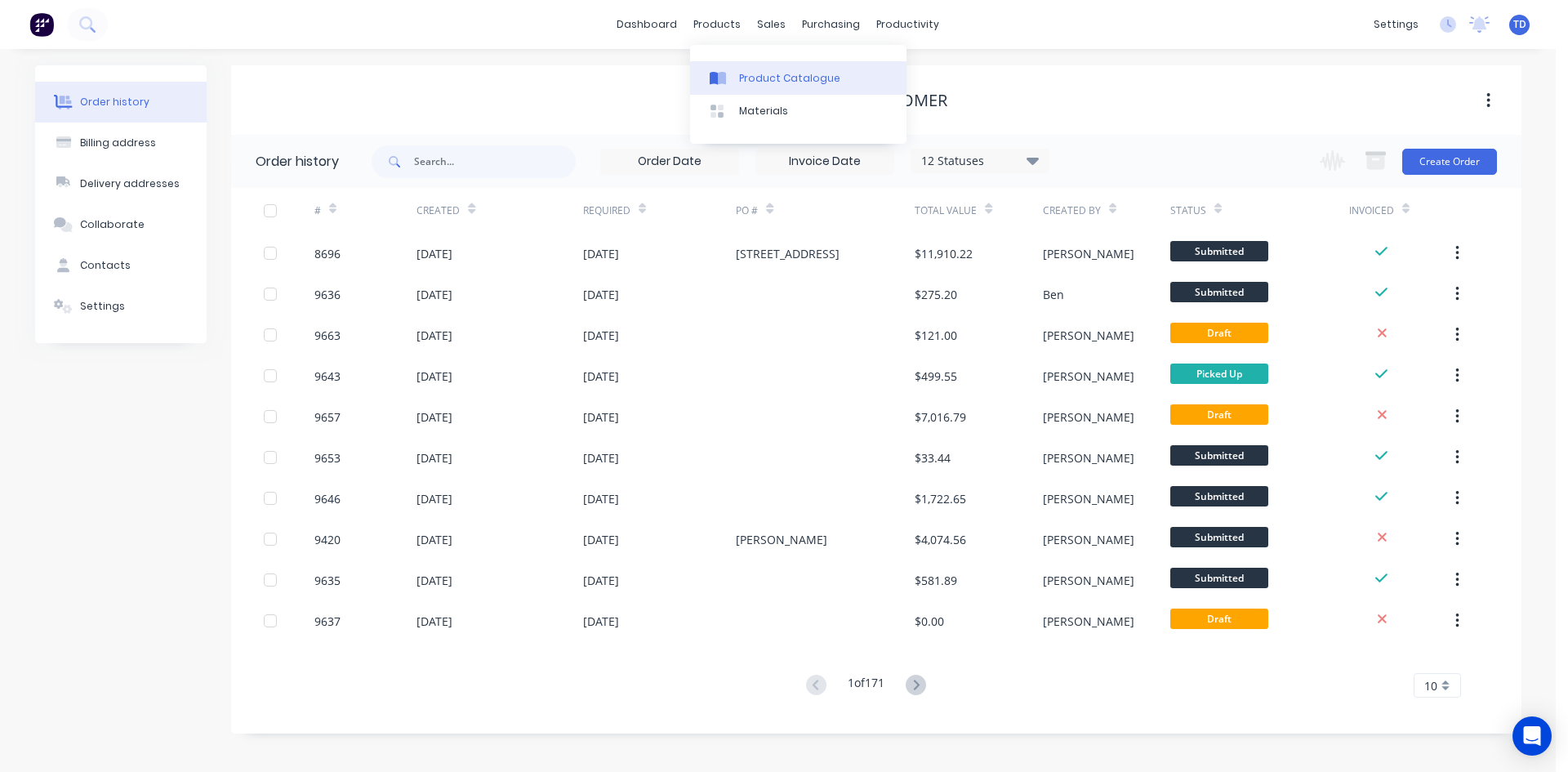
click at [739, 82] on div "Product Catalogue" at bounding box center [790, 78] width 102 height 15
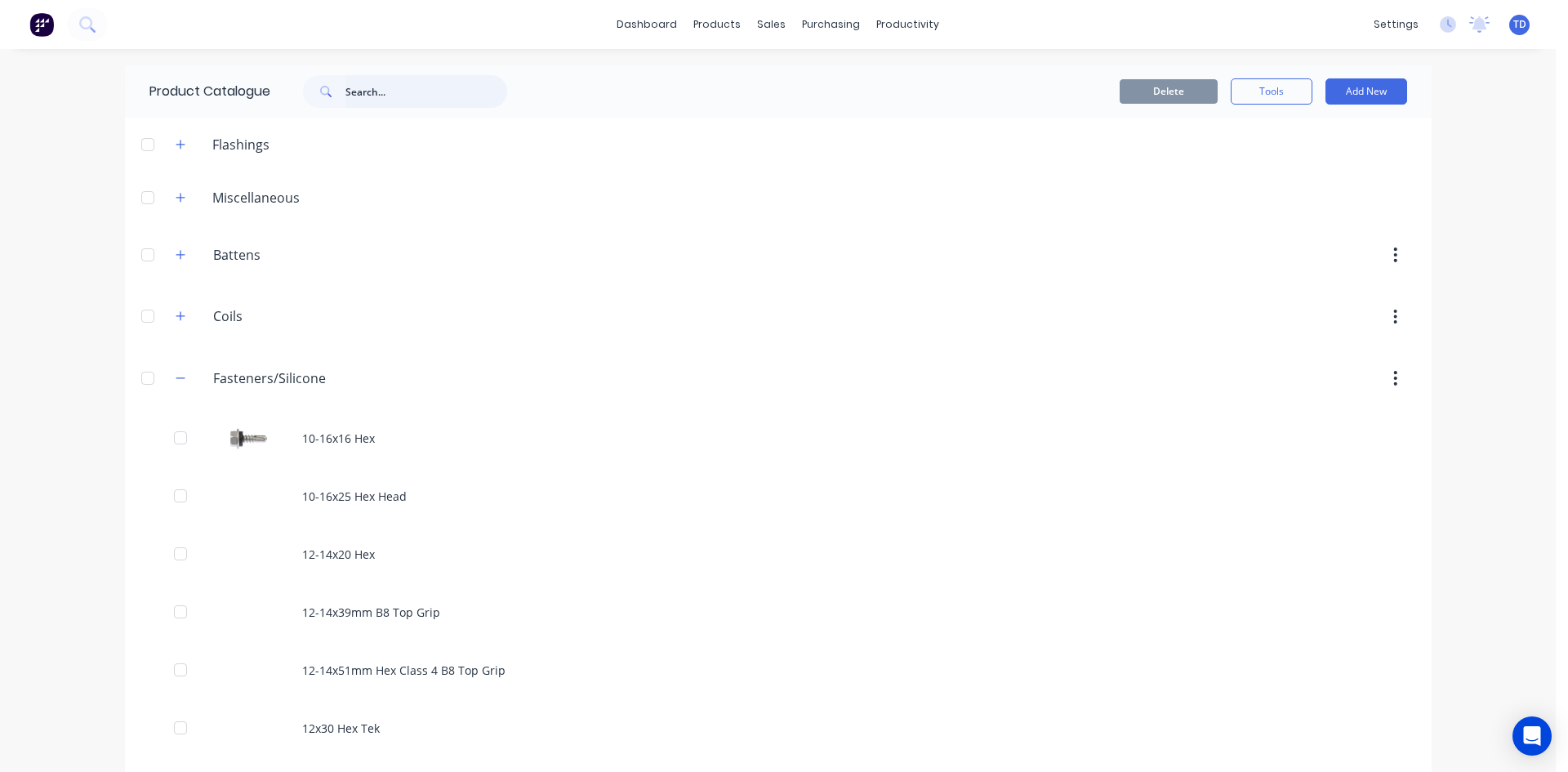
click at [378, 102] on input "text" at bounding box center [427, 91] width 162 height 33
click at [358, 92] on input "t re" at bounding box center [427, 91] width 162 height 33
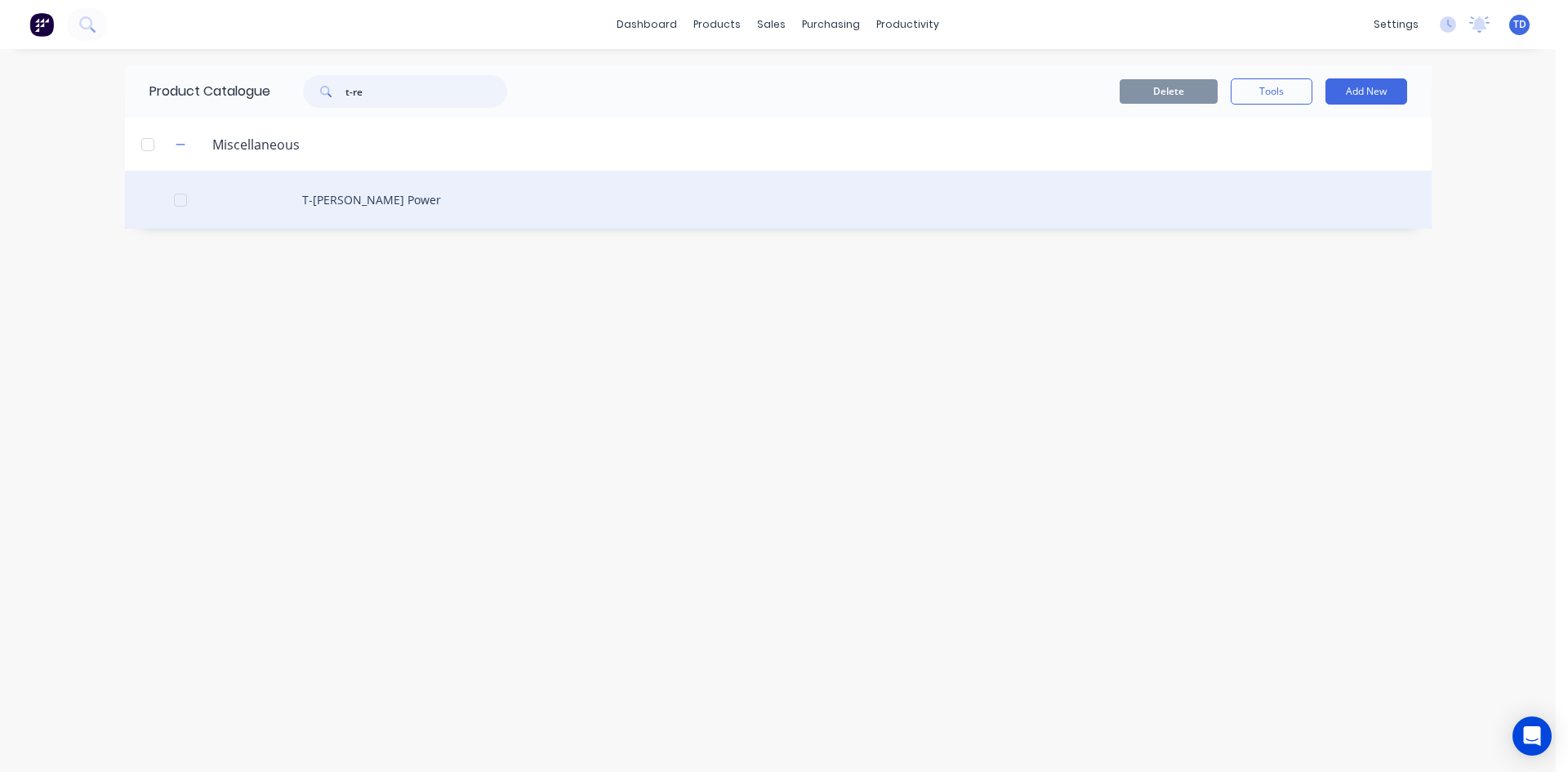
type input "t-re"
click at [348, 201] on div "T-Rex Power" at bounding box center [779, 200] width 1307 height 58
type textarea "x"
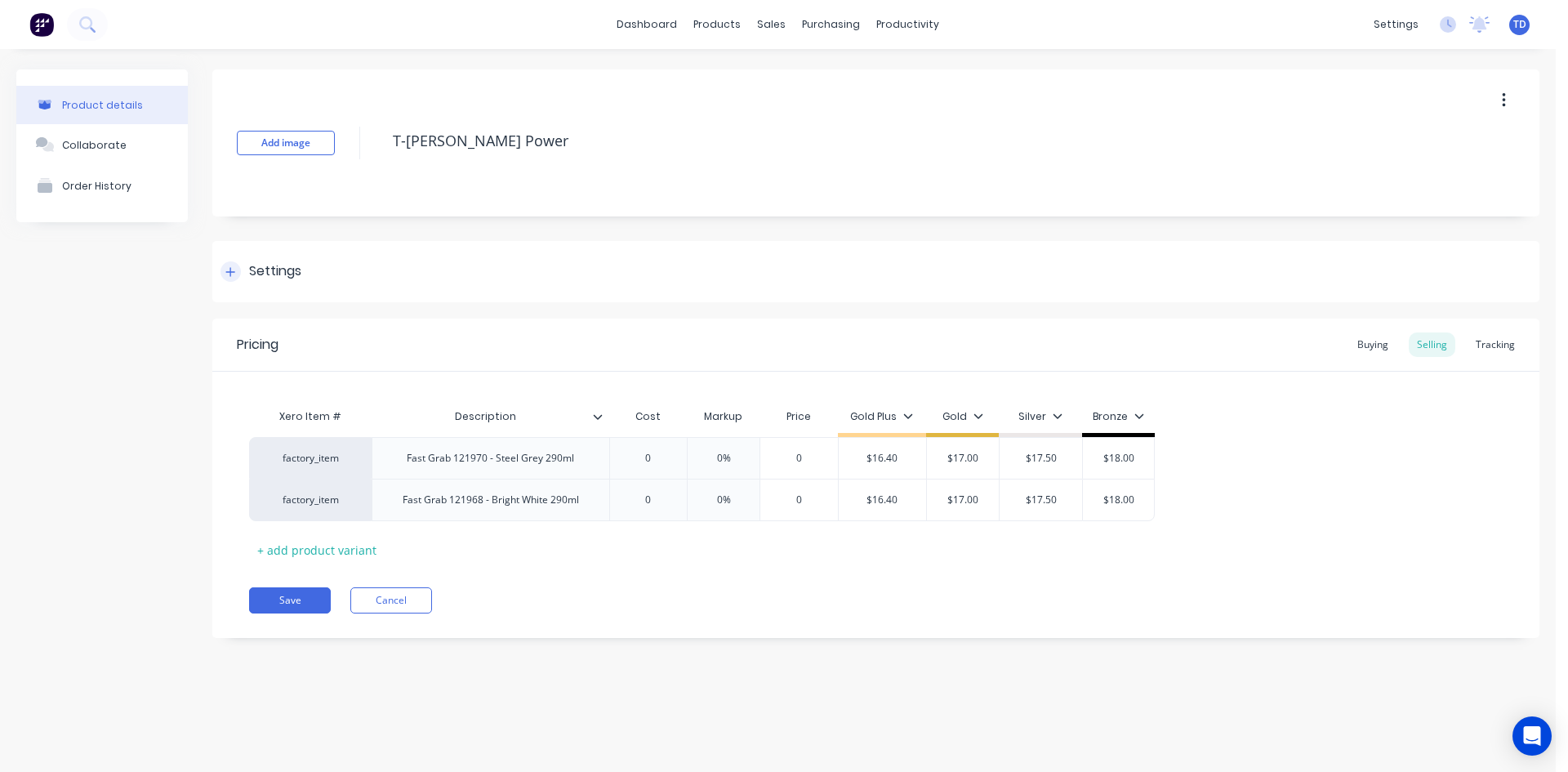
click at [235, 272] on icon at bounding box center [230, 272] width 9 height 11
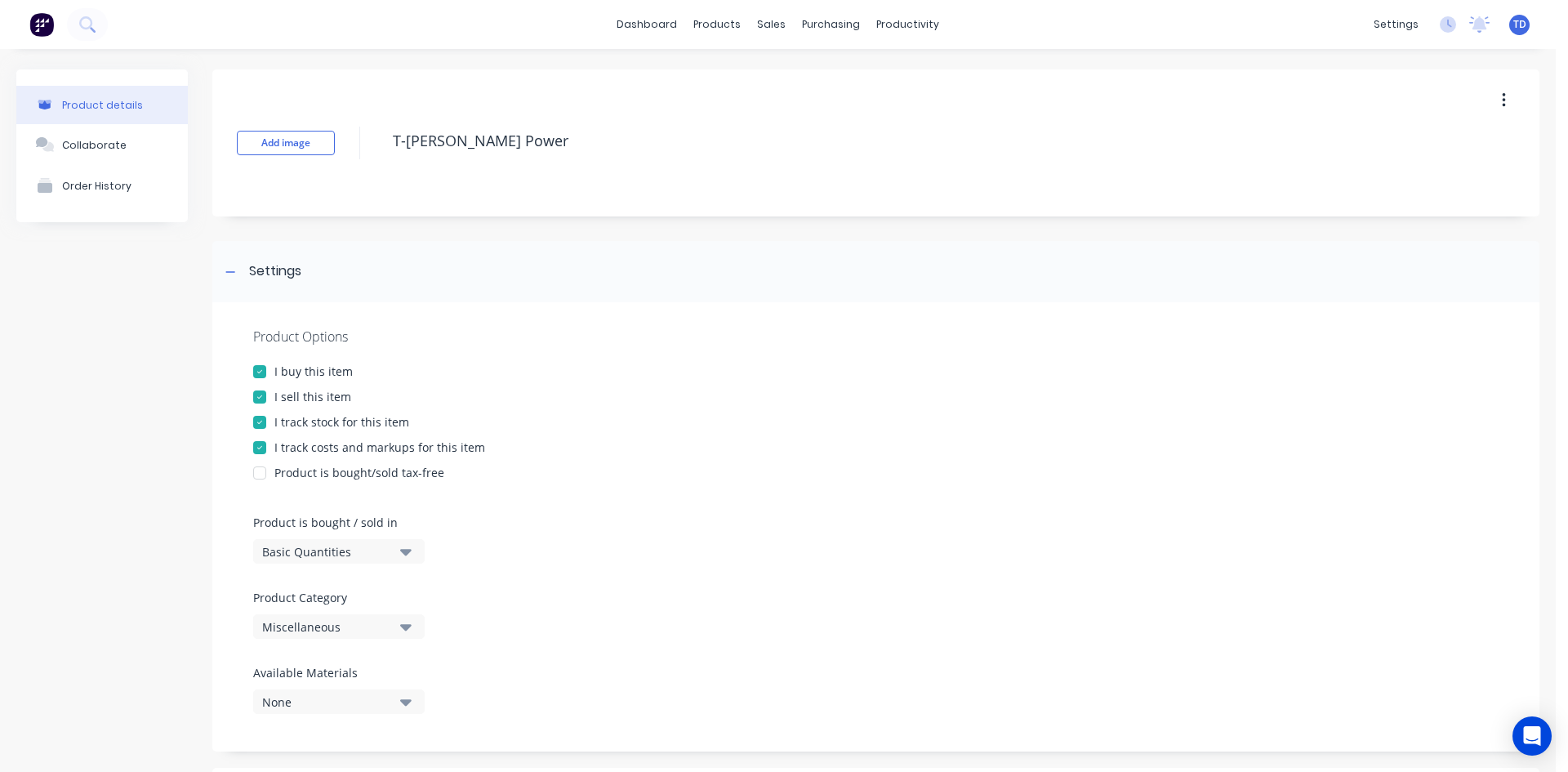
click at [182, 335] on div "Product details Collaborate Order History" at bounding box center [102, 713] width 171 height 1286
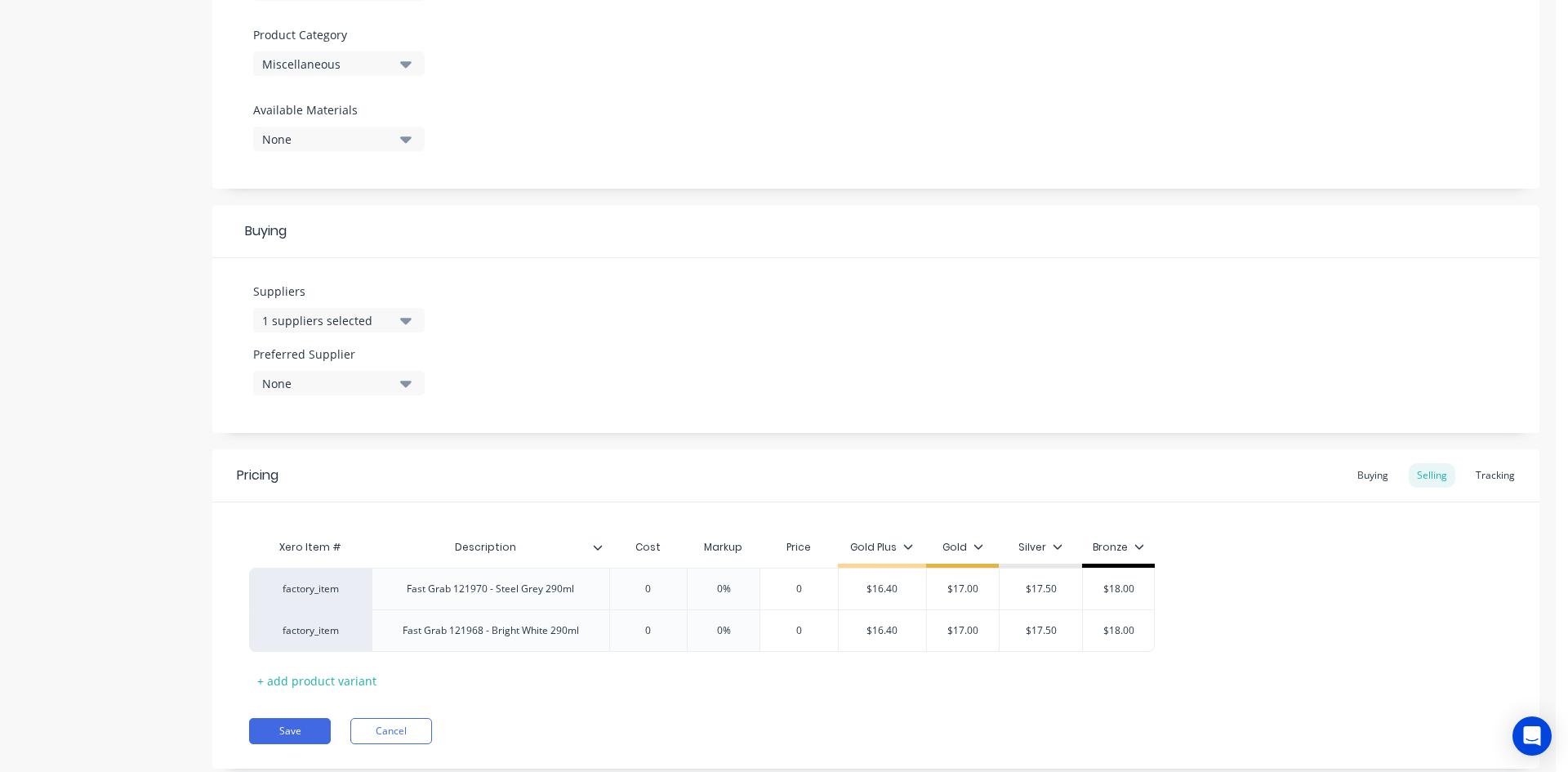
scroll to position [571, 0]
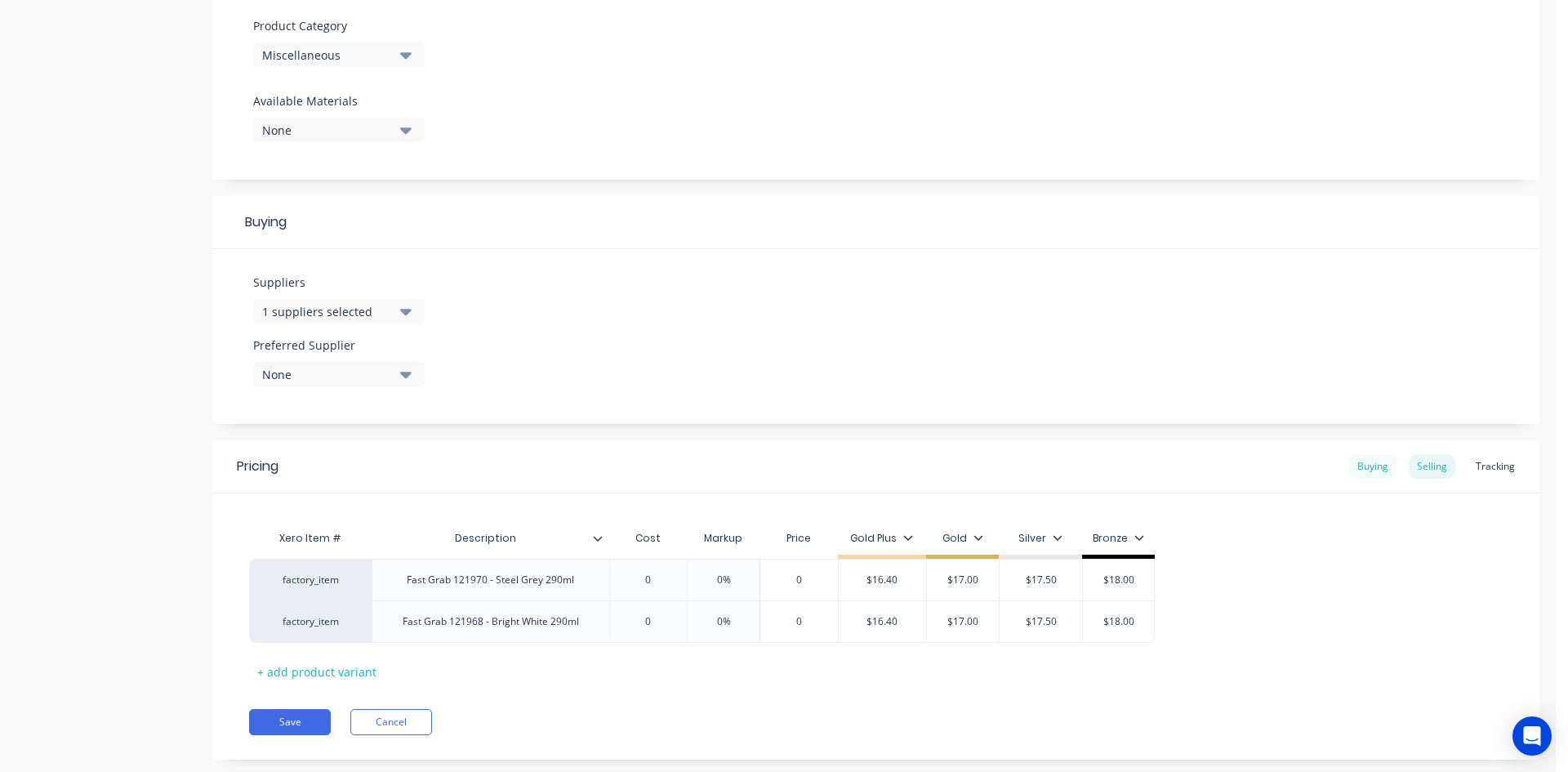
click at [1351, 467] on div "Buying" at bounding box center [1373, 466] width 47 height 24
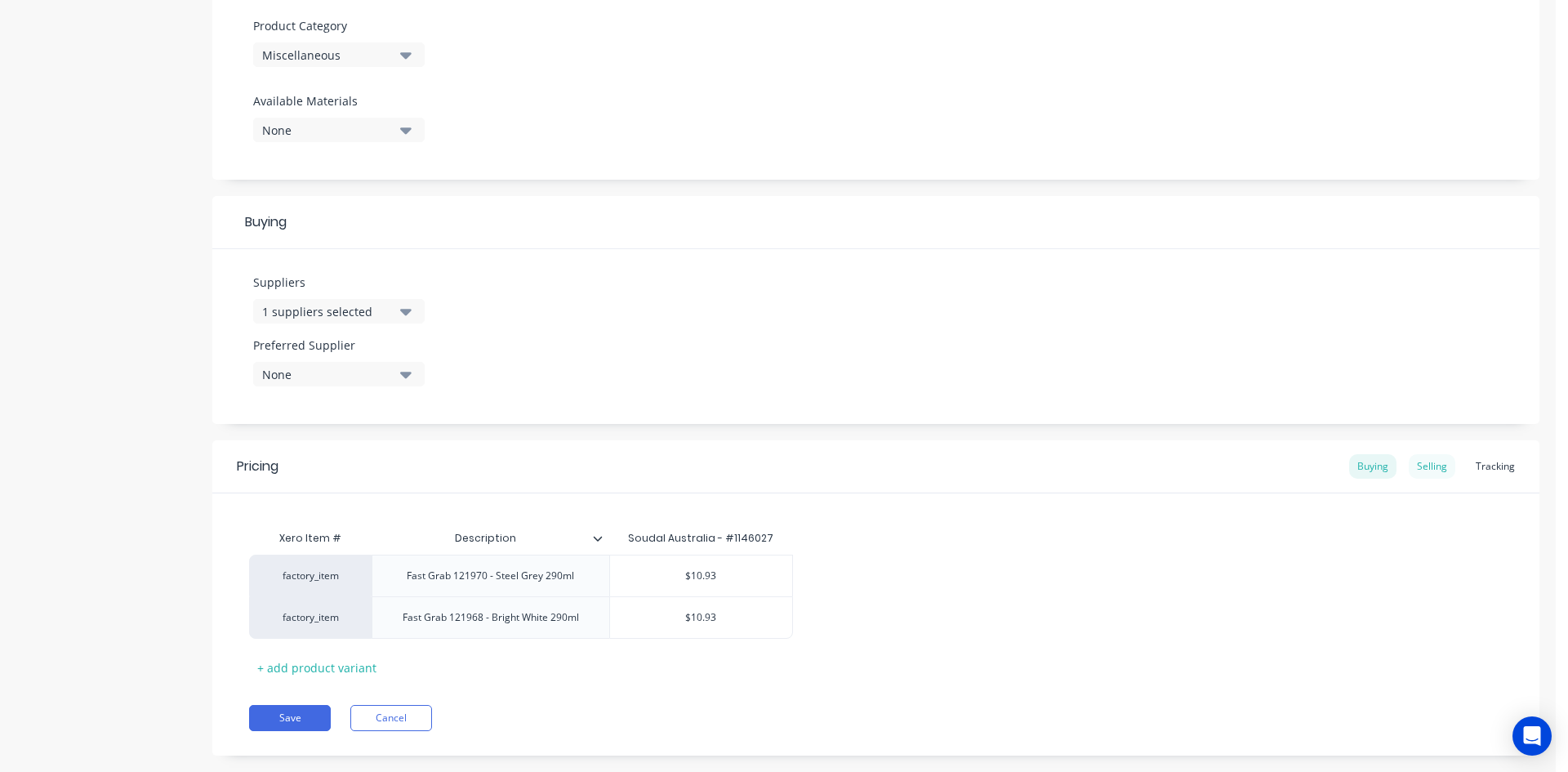
click at [1414, 459] on div "Selling" at bounding box center [1431, 466] width 46 height 24
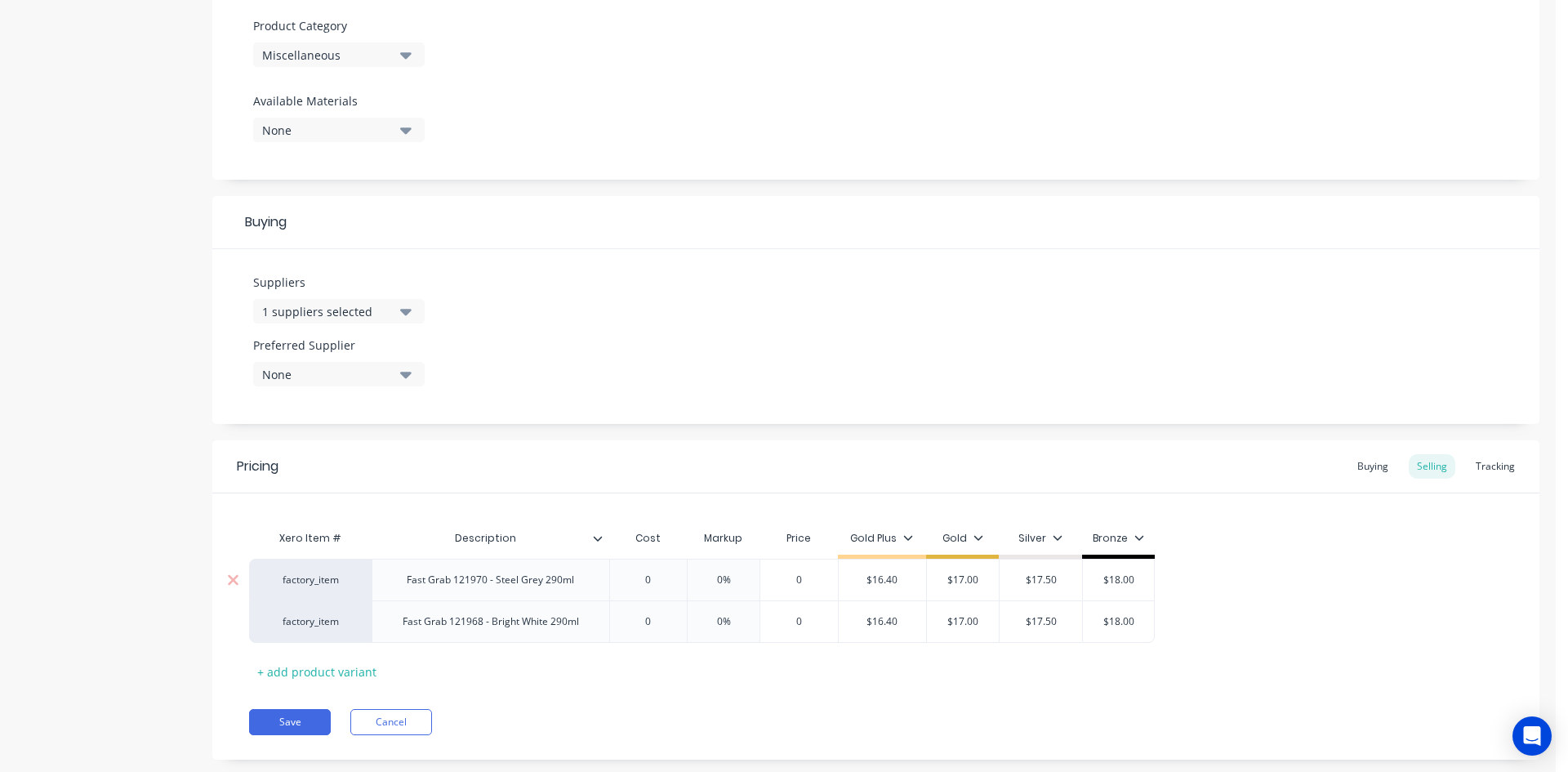
type input "0"
click at [657, 579] on input "0" at bounding box center [648, 580] width 82 height 15
type textarea "x"
type input "1"
type textarea "x"
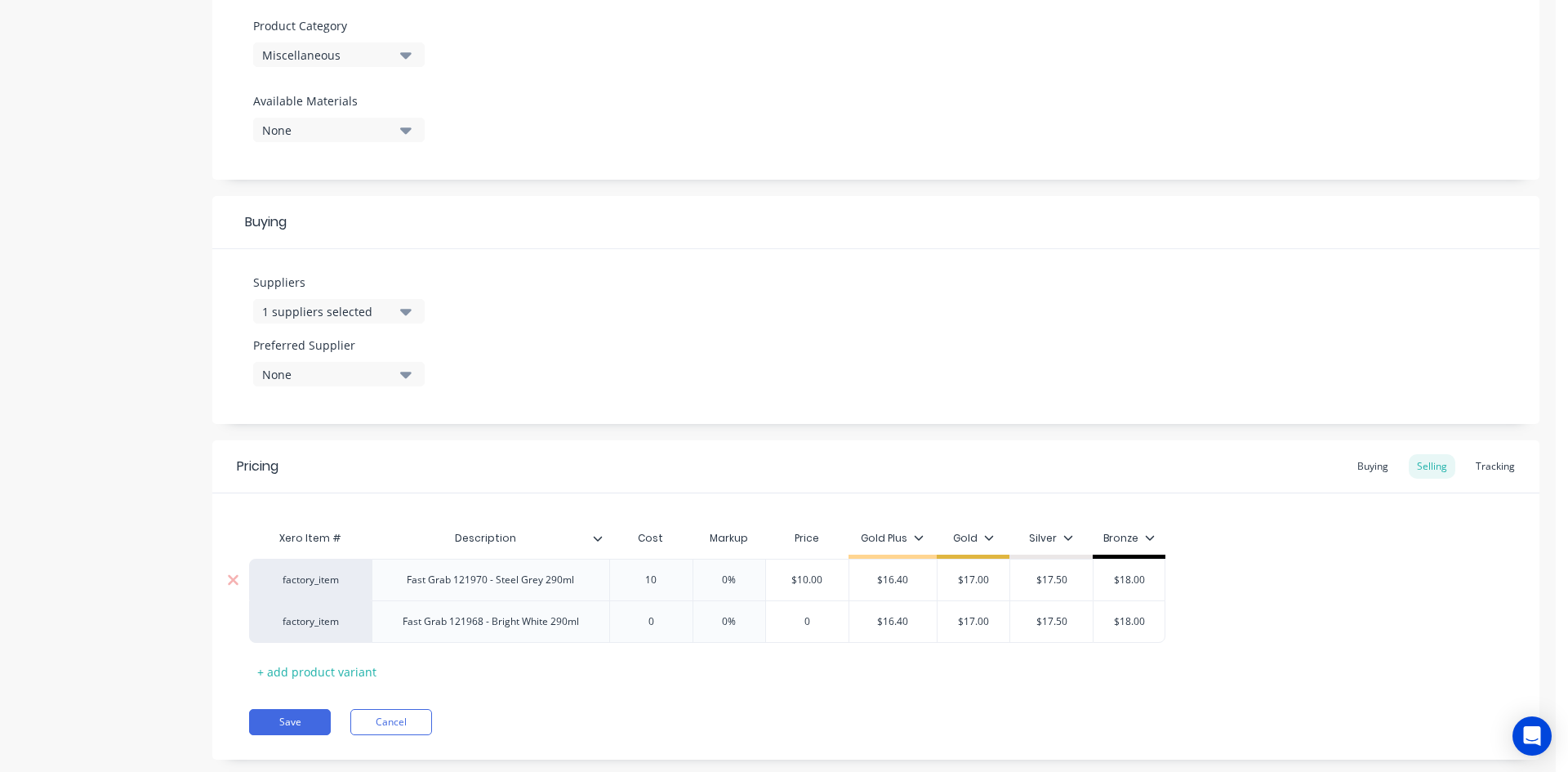
type input "10."
type textarea "x"
type input "10.9"
type textarea "x"
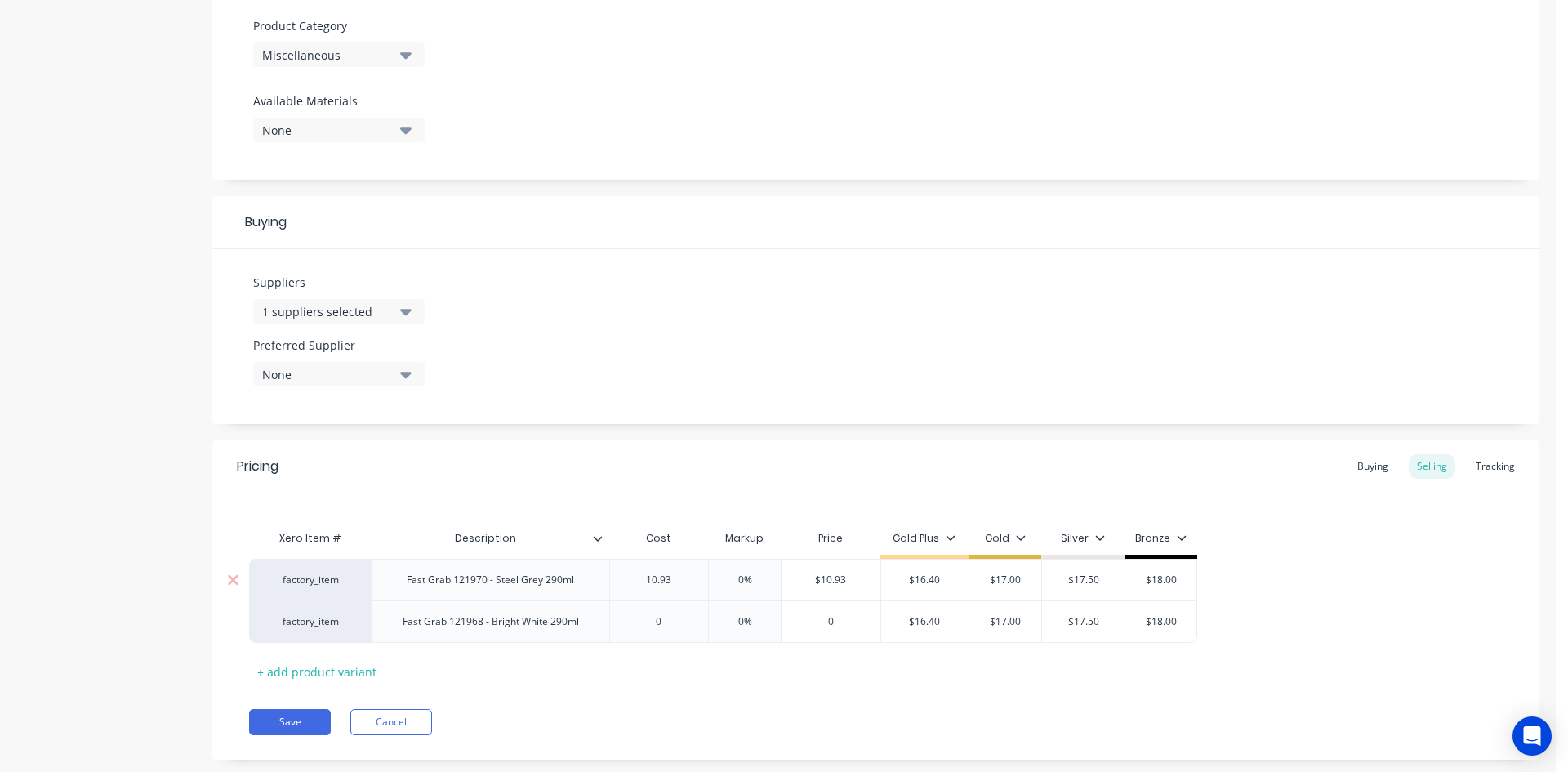
type input "10.93"
type input "0%"
type input "$10.93"
type textarea "x"
type input "1"
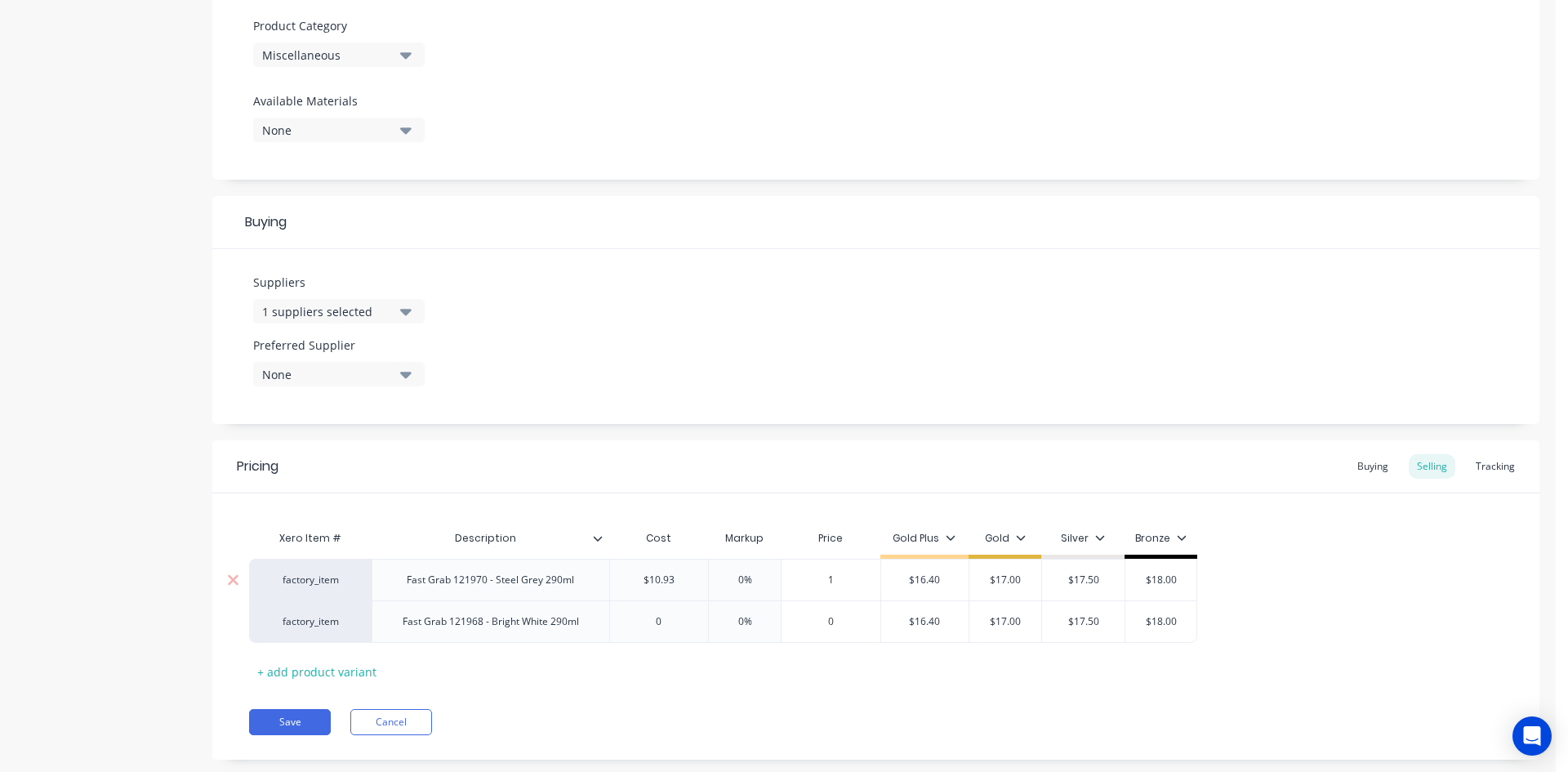
type textarea "x"
type input "17.00"
type input "$16.40"
type input "$17.00"
type input "$17.50"
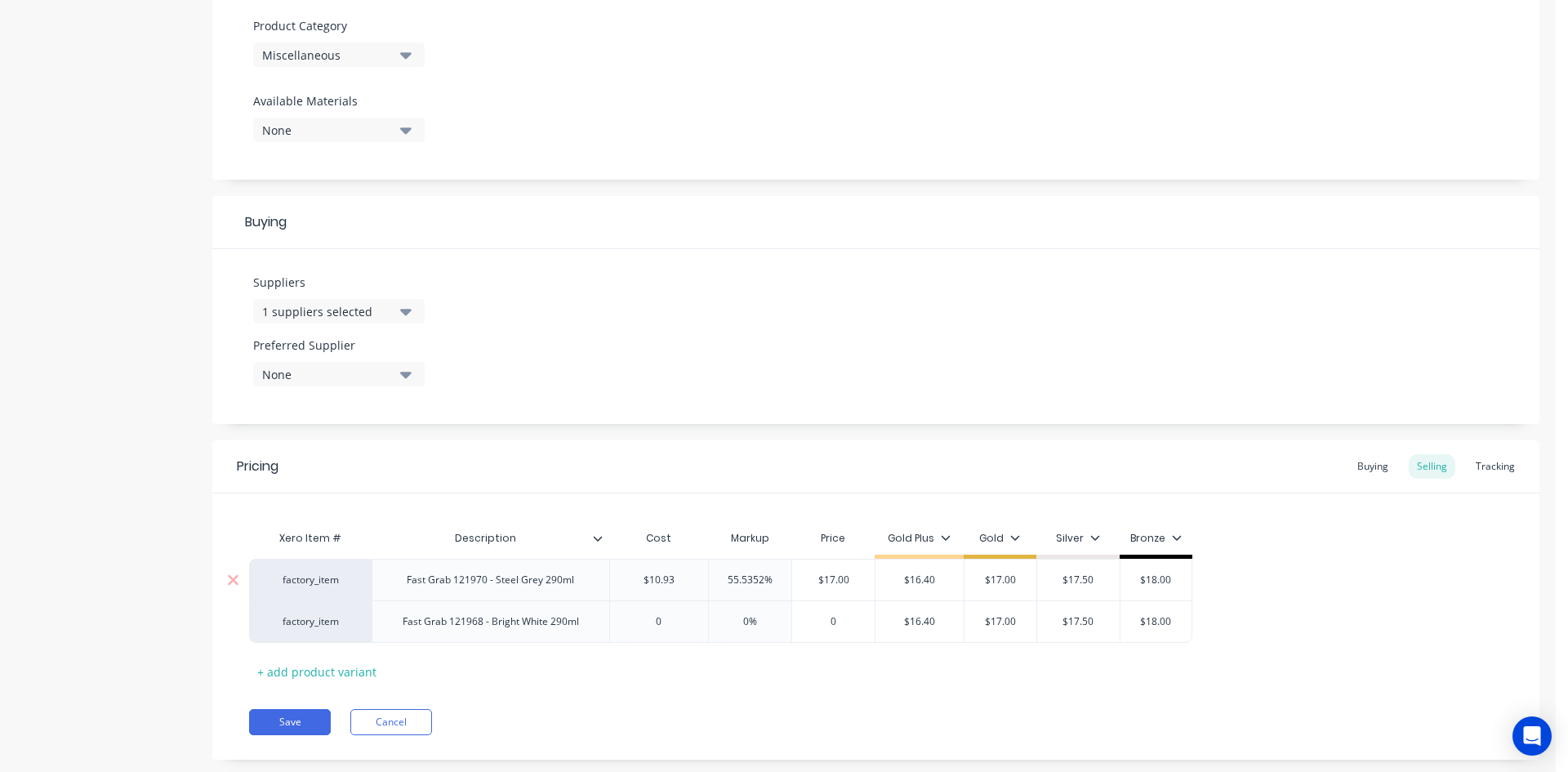
type input "$18.00"
type textarea "x"
type input "0"
type textarea "x"
type input "1"
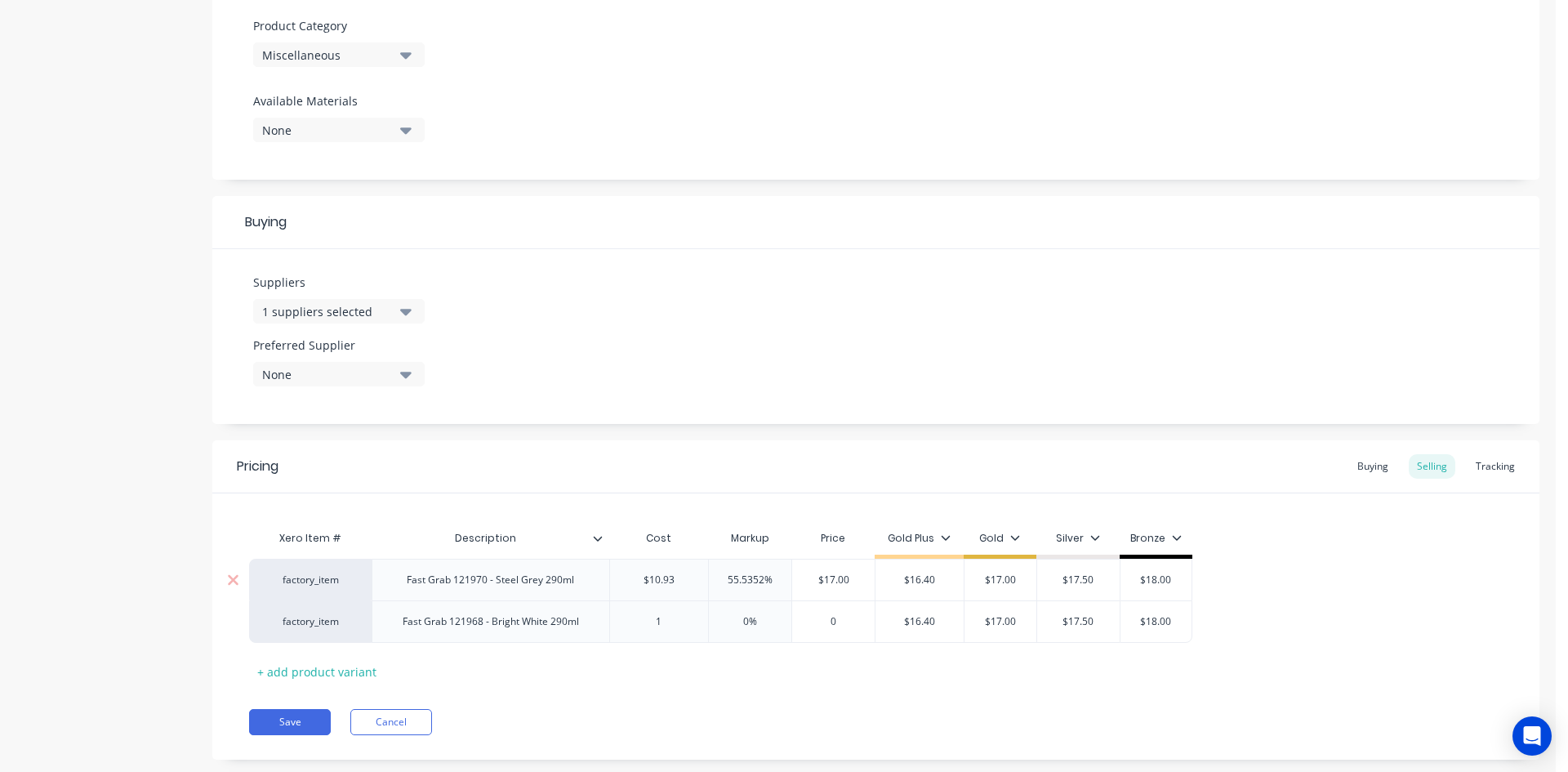
type textarea "x"
type input "10."
type textarea "x"
type input "10.9"
type textarea "x"
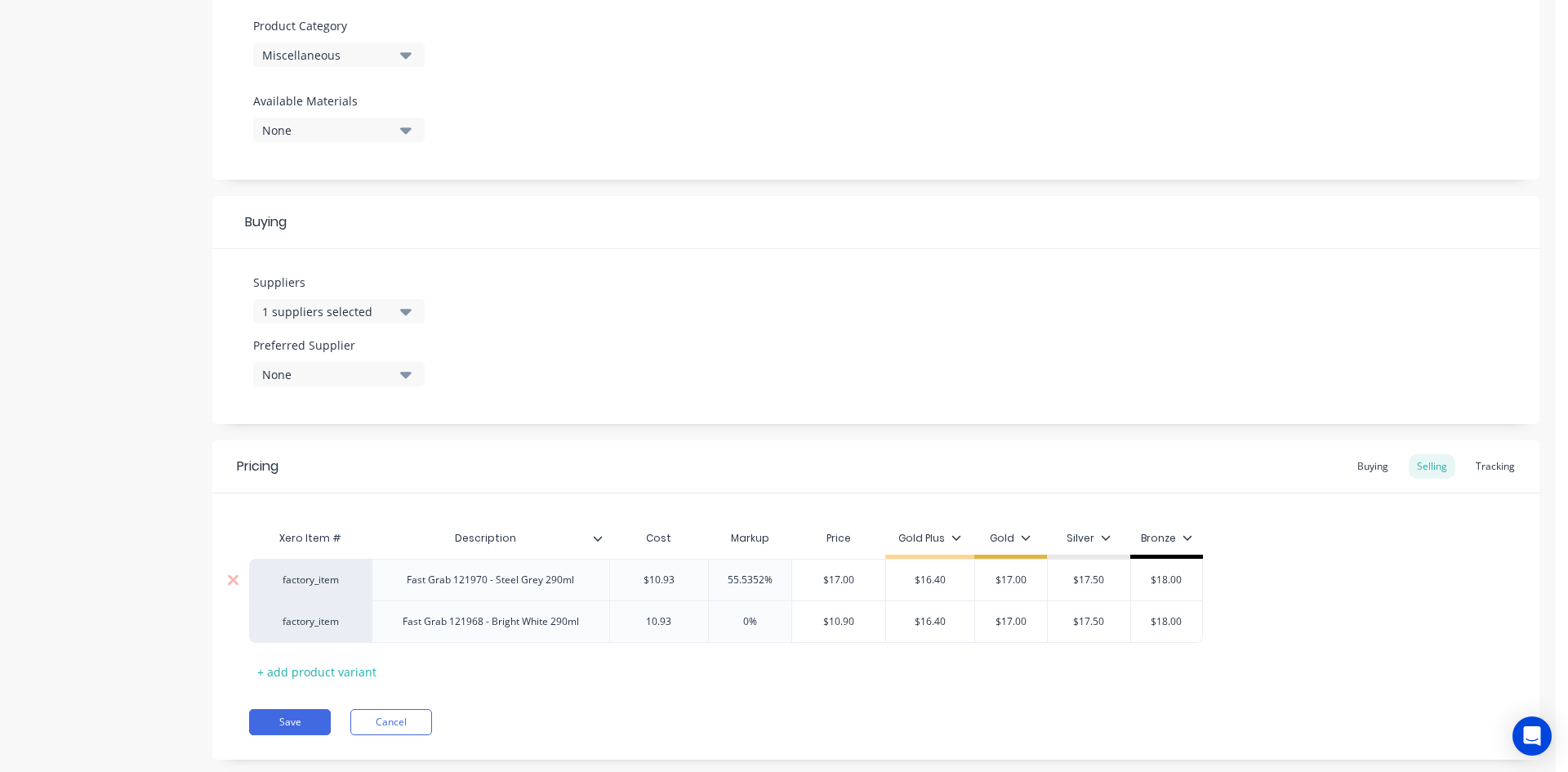
type input "10.93"
type input "0%"
type input "$10.93"
type input "$16.40"
type input "$17.00"
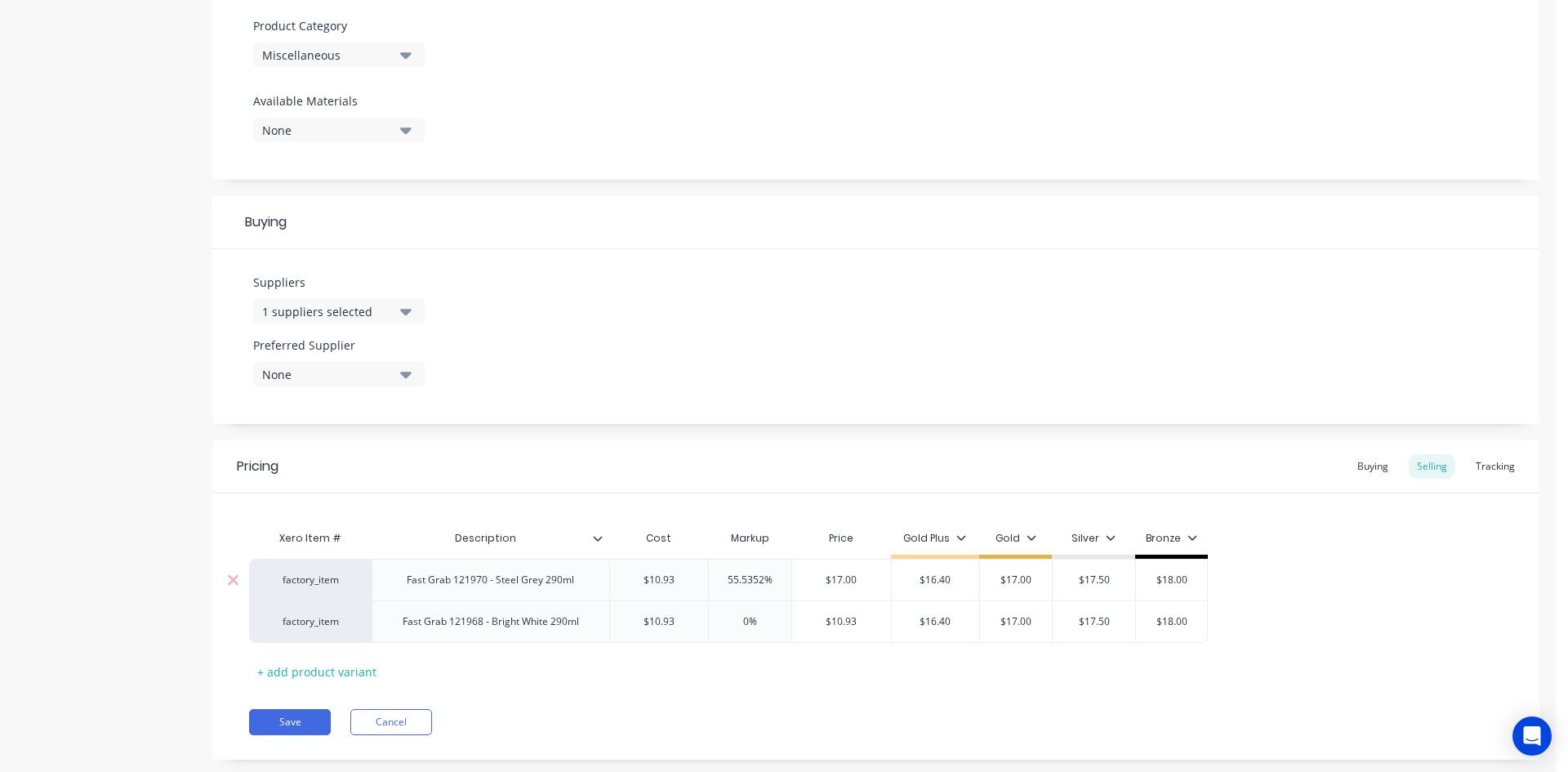
type textarea "x"
type input "1"
type textarea "x"
type input "17.00"
click at [280, 717] on button "Save" at bounding box center [290, 722] width 82 height 26
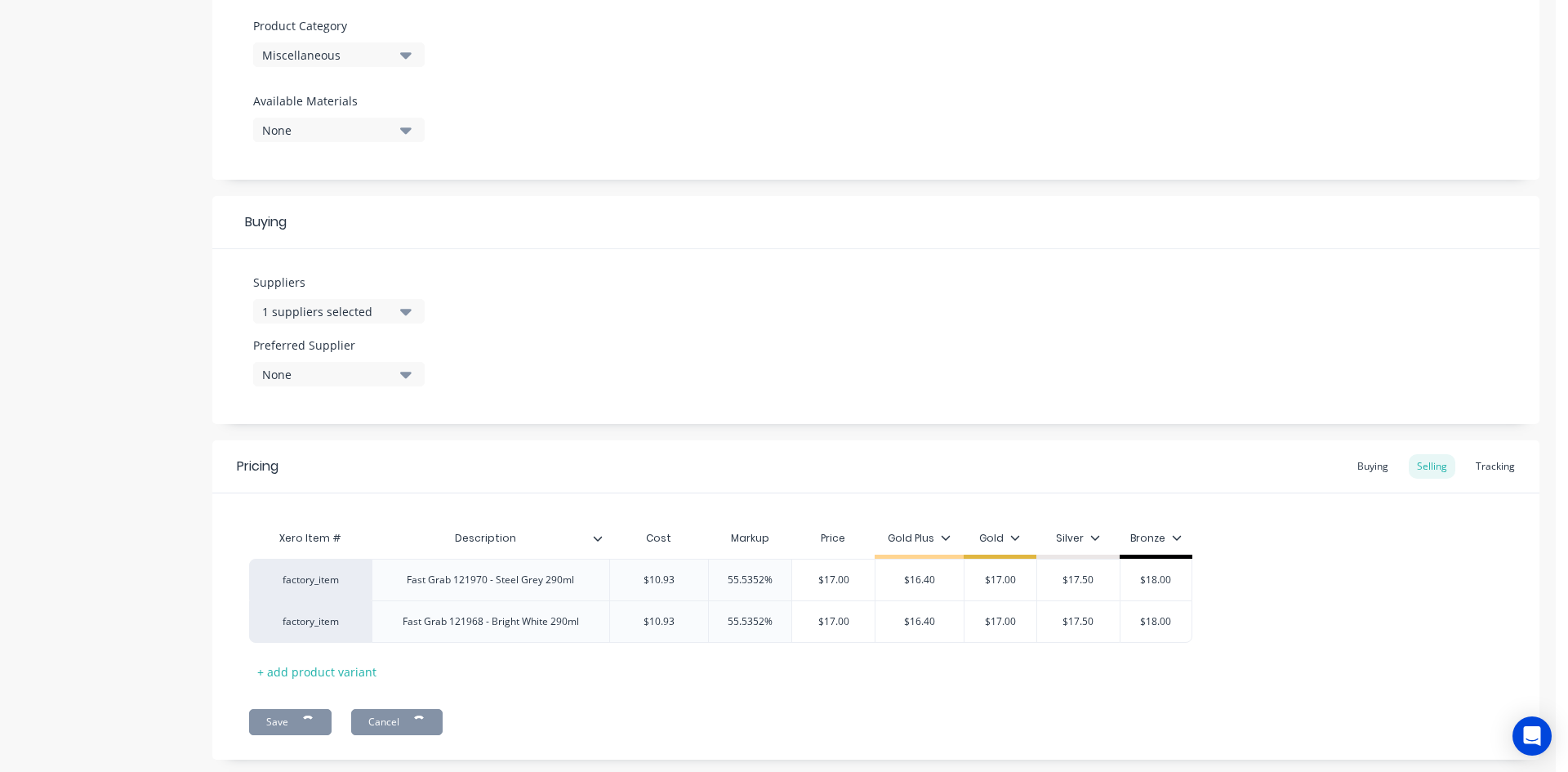
type textarea "x"
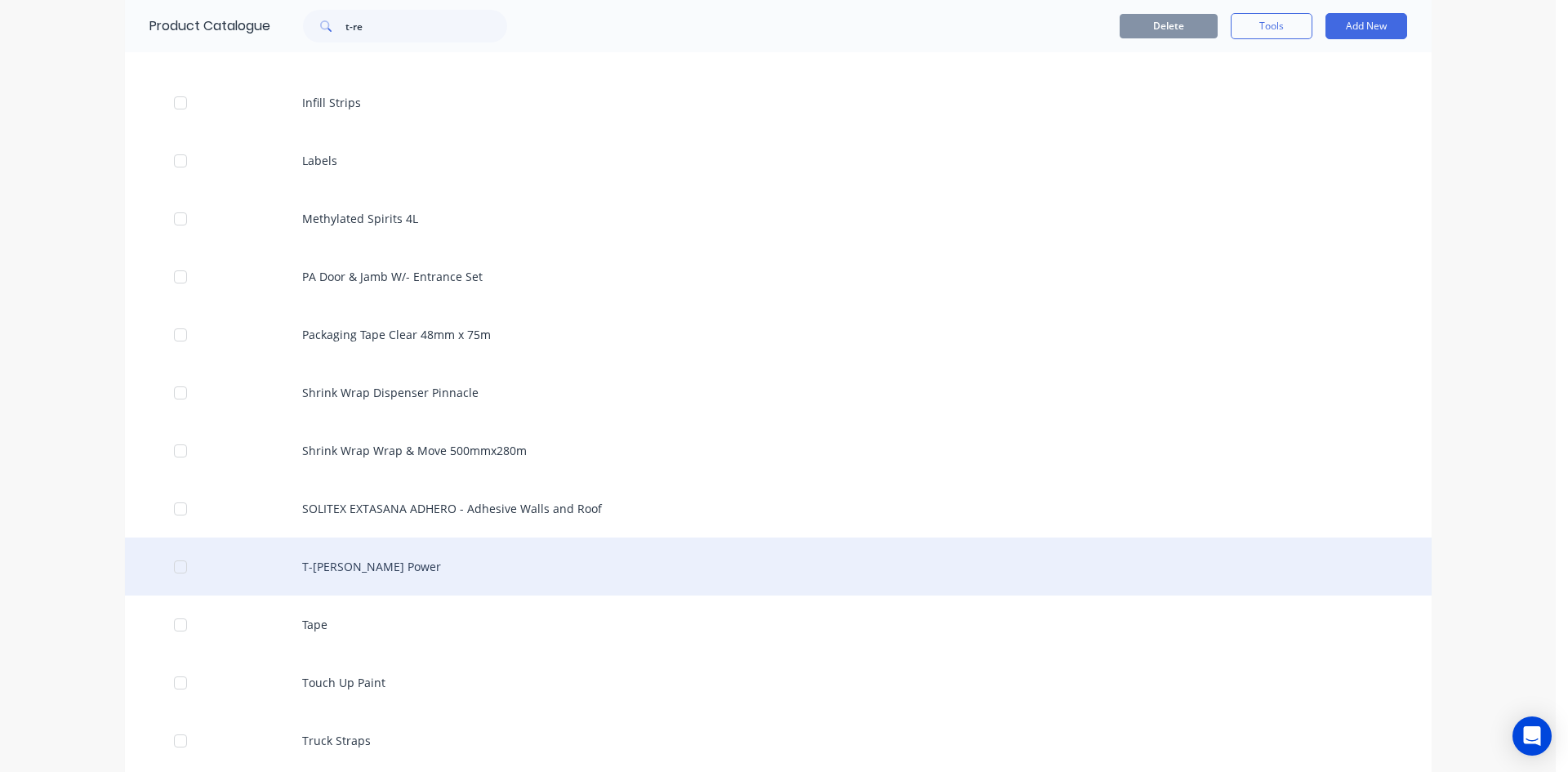
scroll to position [923, 0]
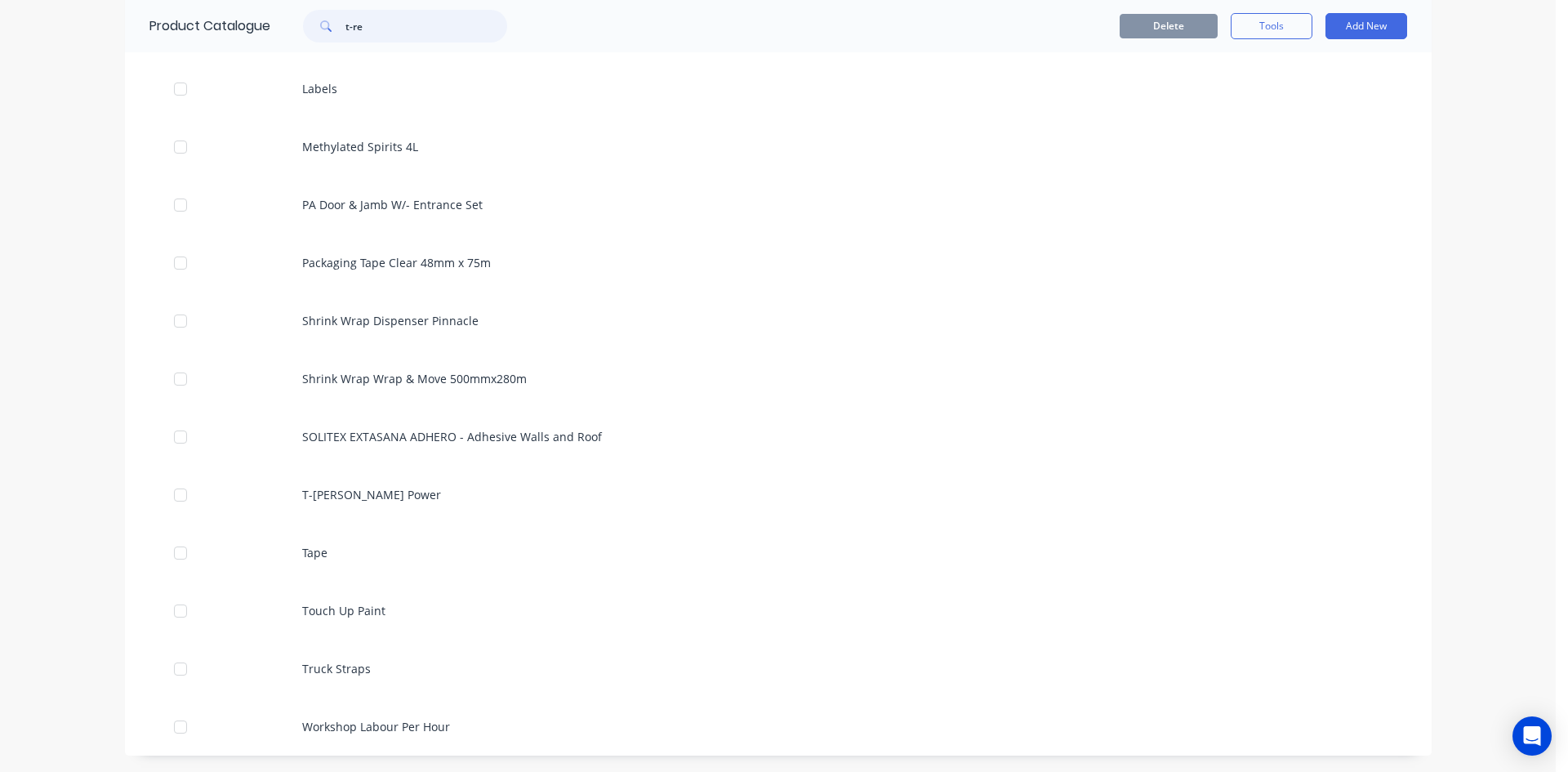
click at [391, 38] on input "t-re" at bounding box center [427, 25] width 162 height 33
type input "t"
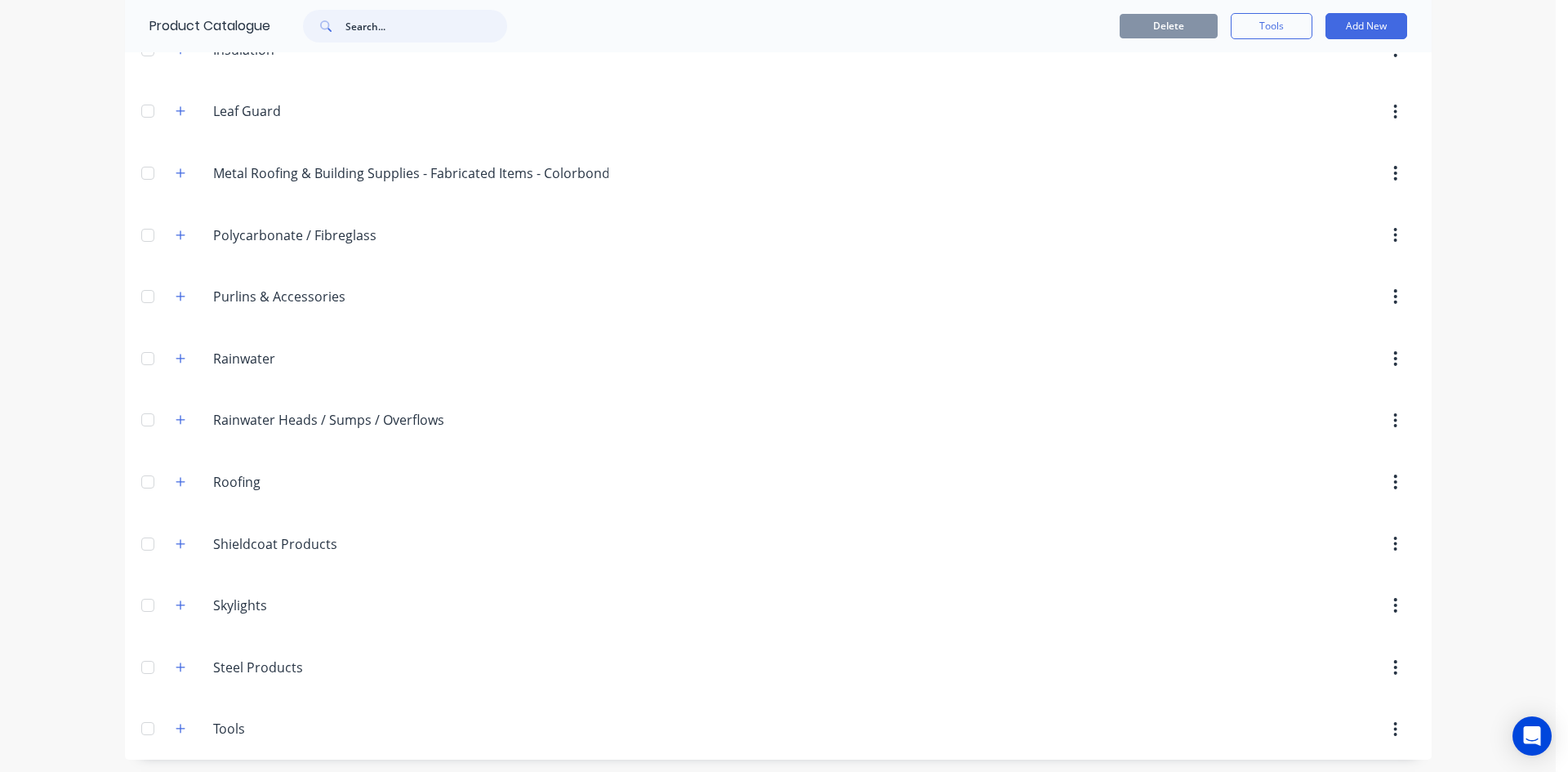
scroll to position [518, 0]
click at [178, 476] on icon "button" at bounding box center [180, 477] width 9 height 11
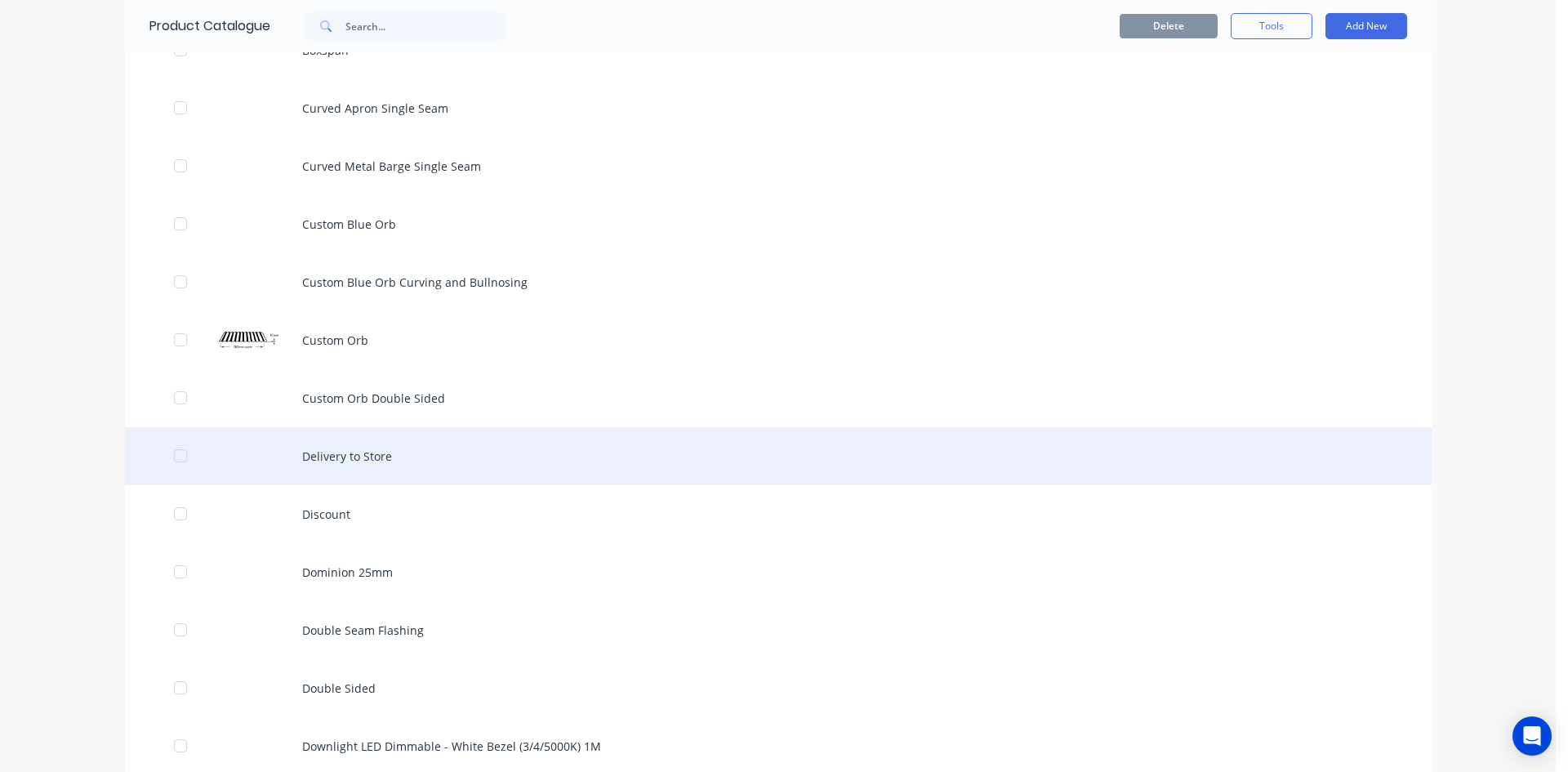
scroll to position [1416, 0]
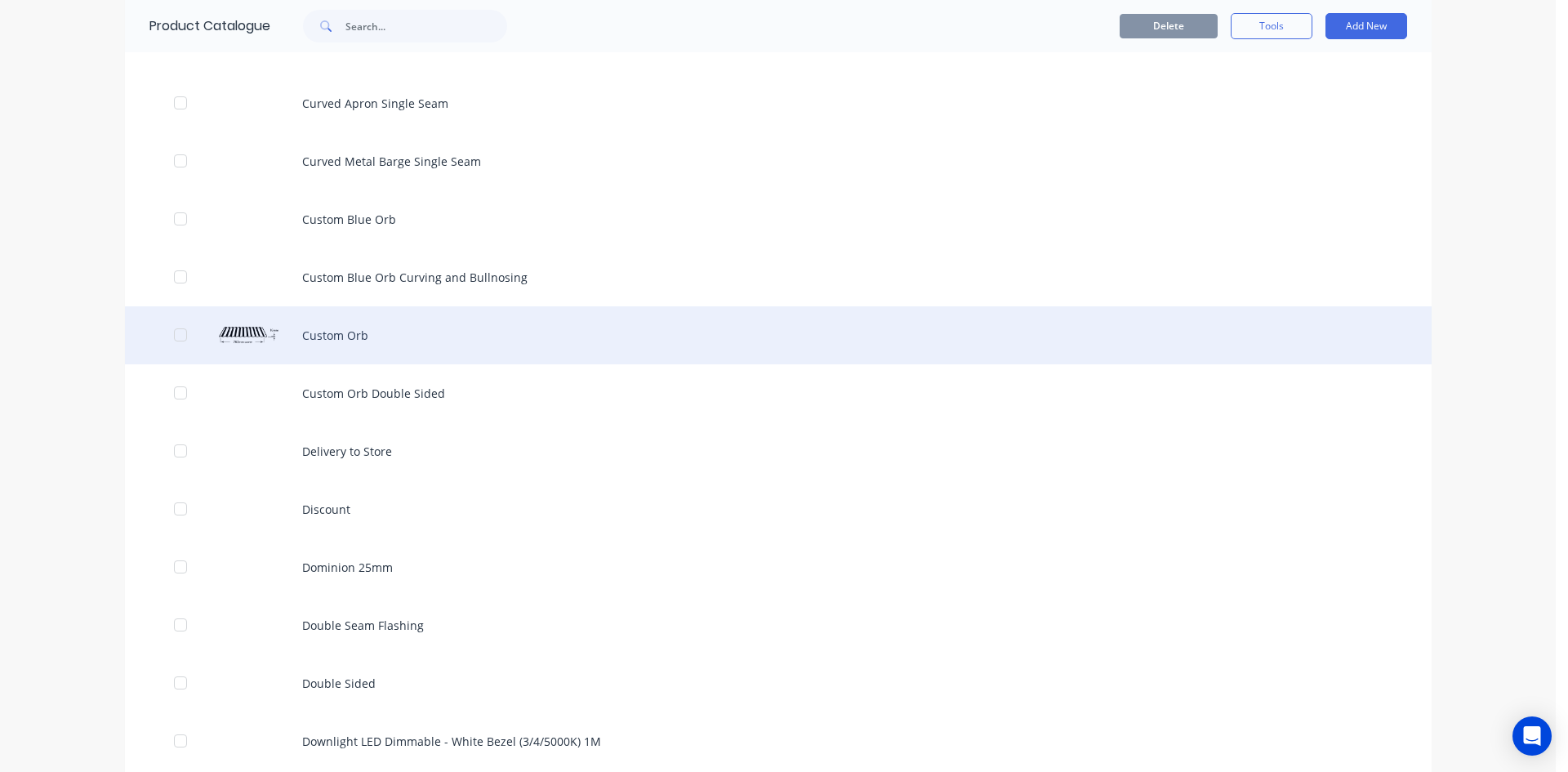
click at [335, 340] on div "Custom Orb" at bounding box center [779, 335] width 1307 height 58
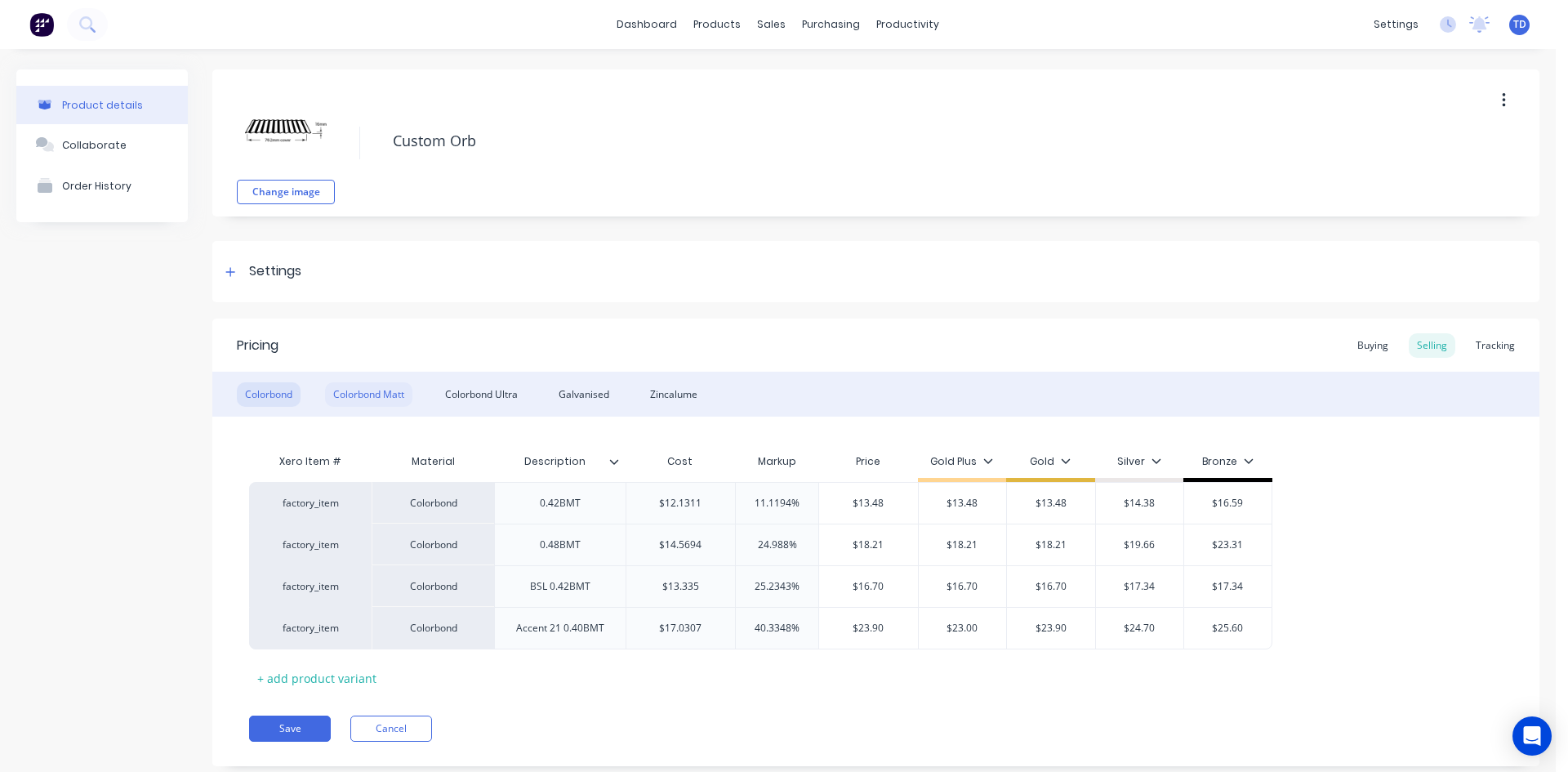
click at [369, 401] on div "Colorbond Matt" at bounding box center [368, 394] width 88 height 24
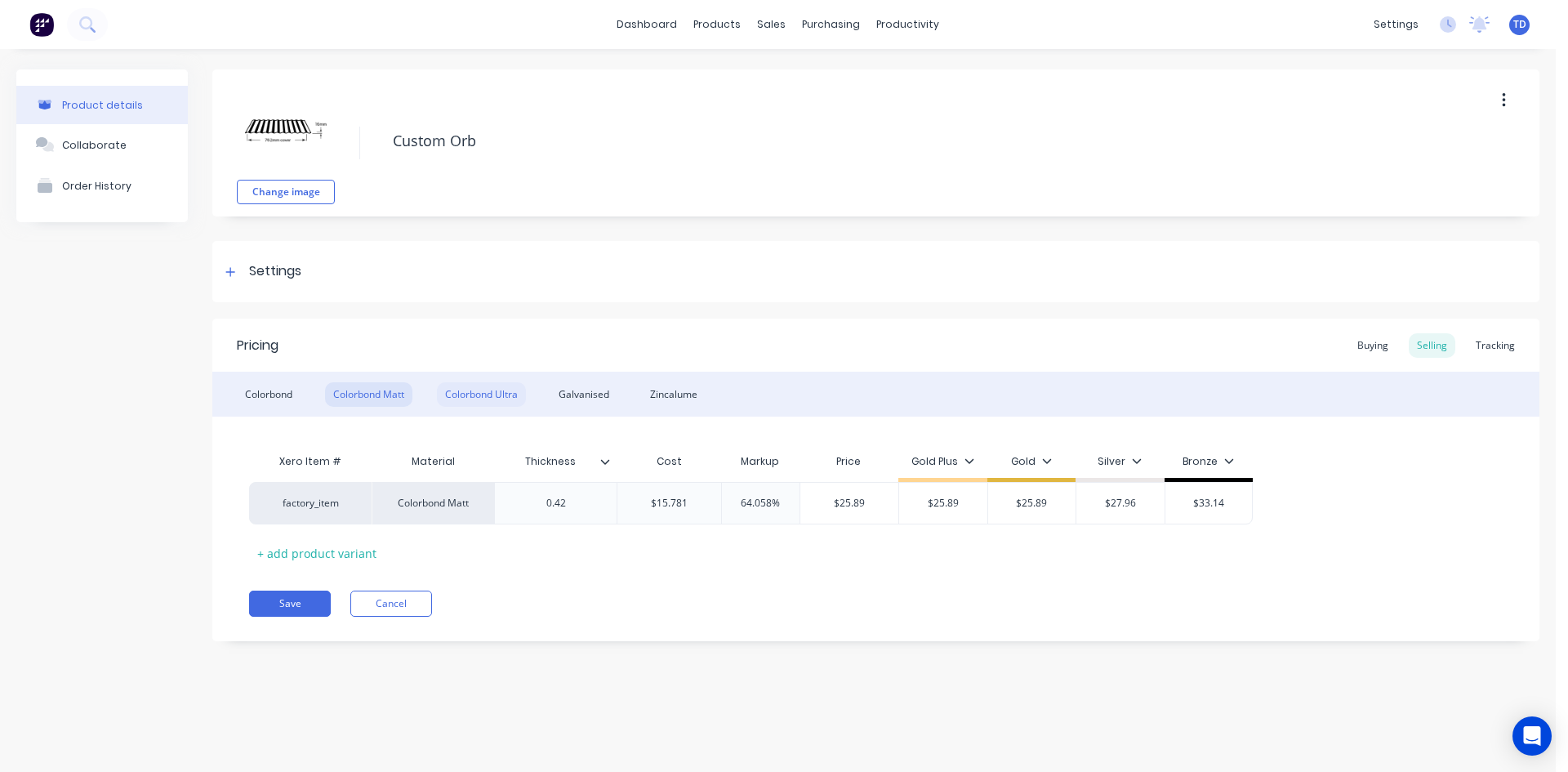
click at [475, 396] on div "Colorbond Ultra" at bounding box center [481, 394] width 89 height 24
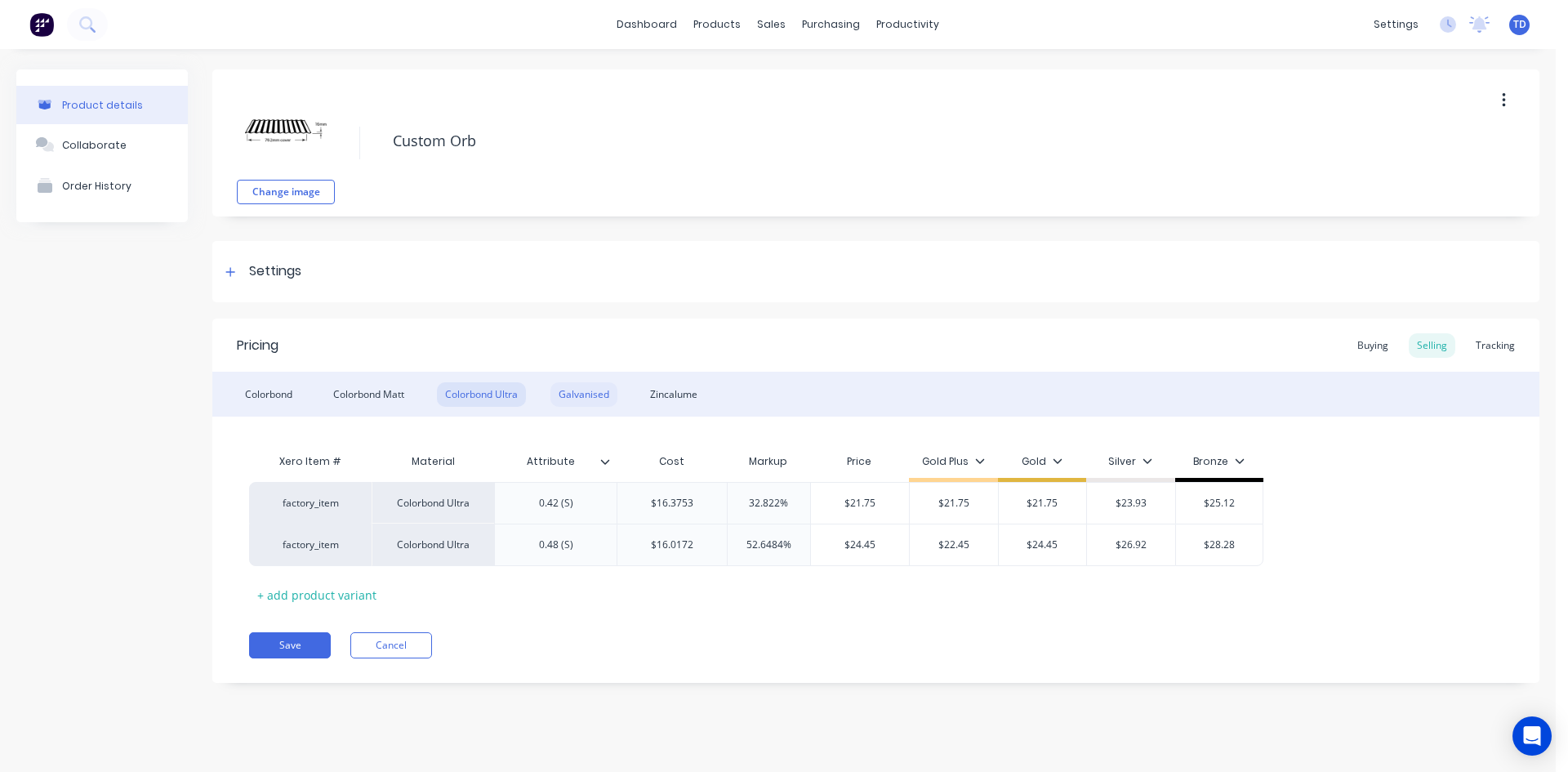
click at [575, 398] on div "Galvanised" at bounding box center [584, 394] width 67 height 24
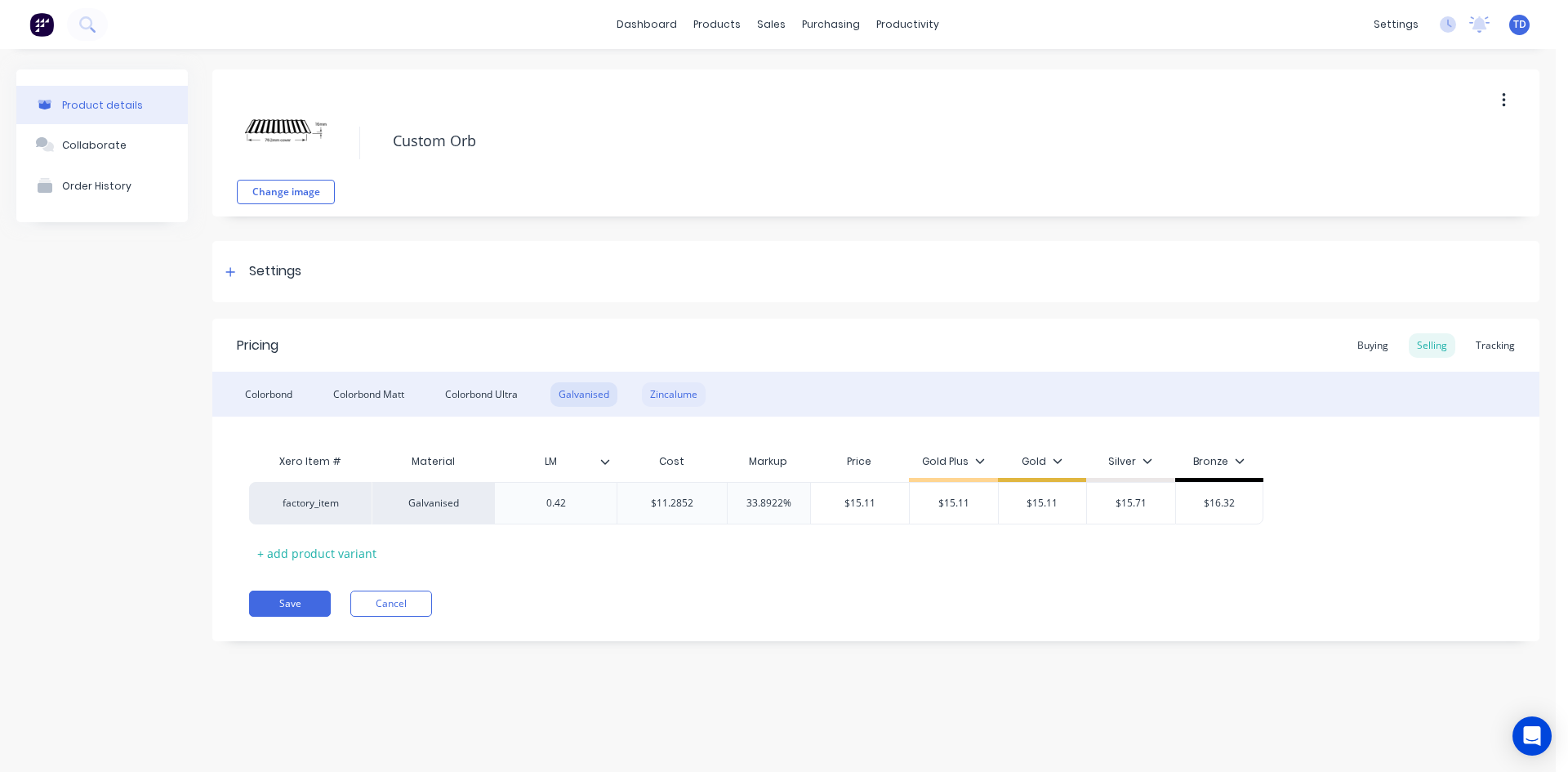
click at [665, 400] on div "Zincalume" at bounding box center [674, 394] width 64 height 24
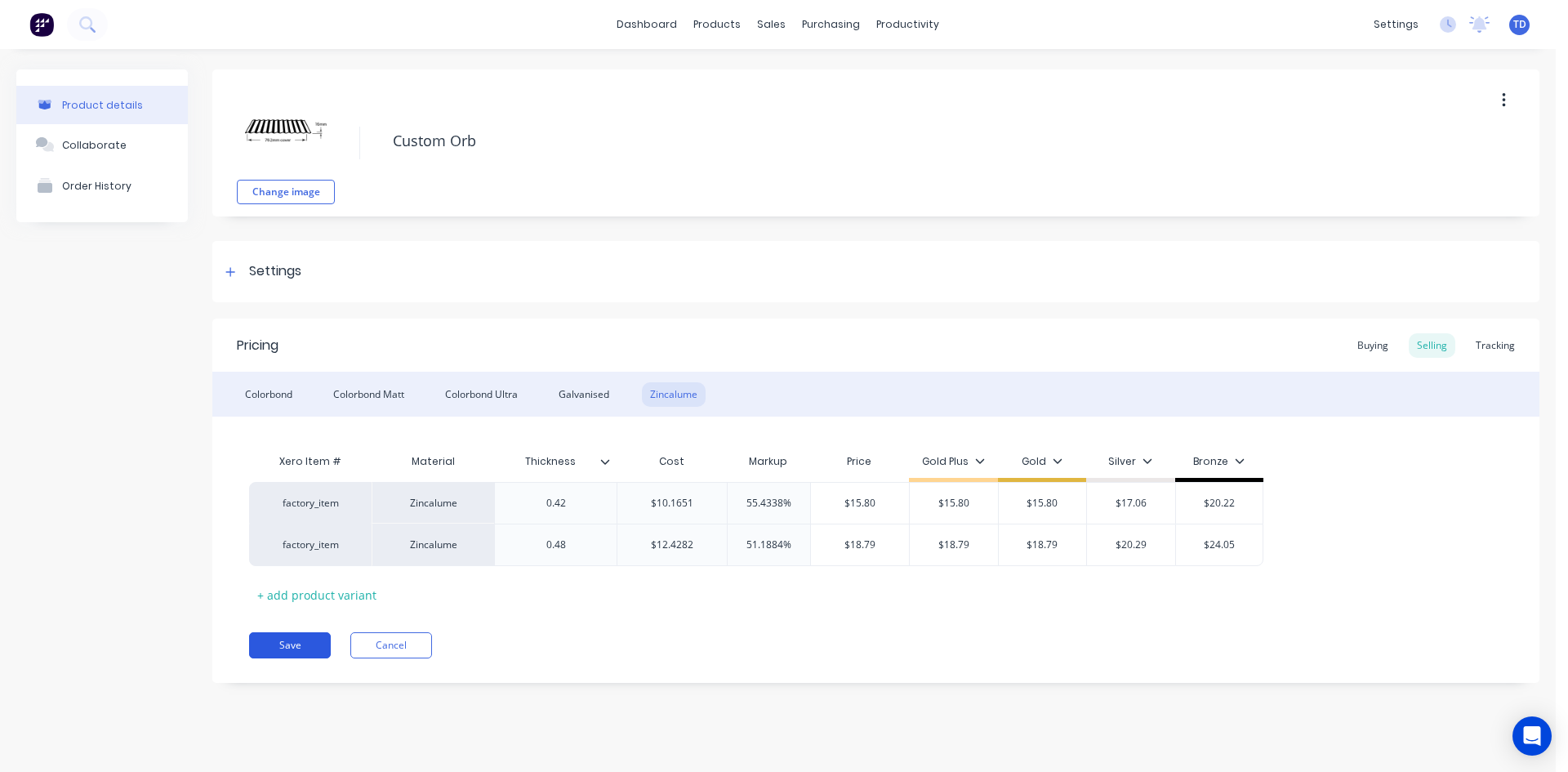
click at [290, 636] on button "Save" at bounding box center [290, 645] width 82 height 26
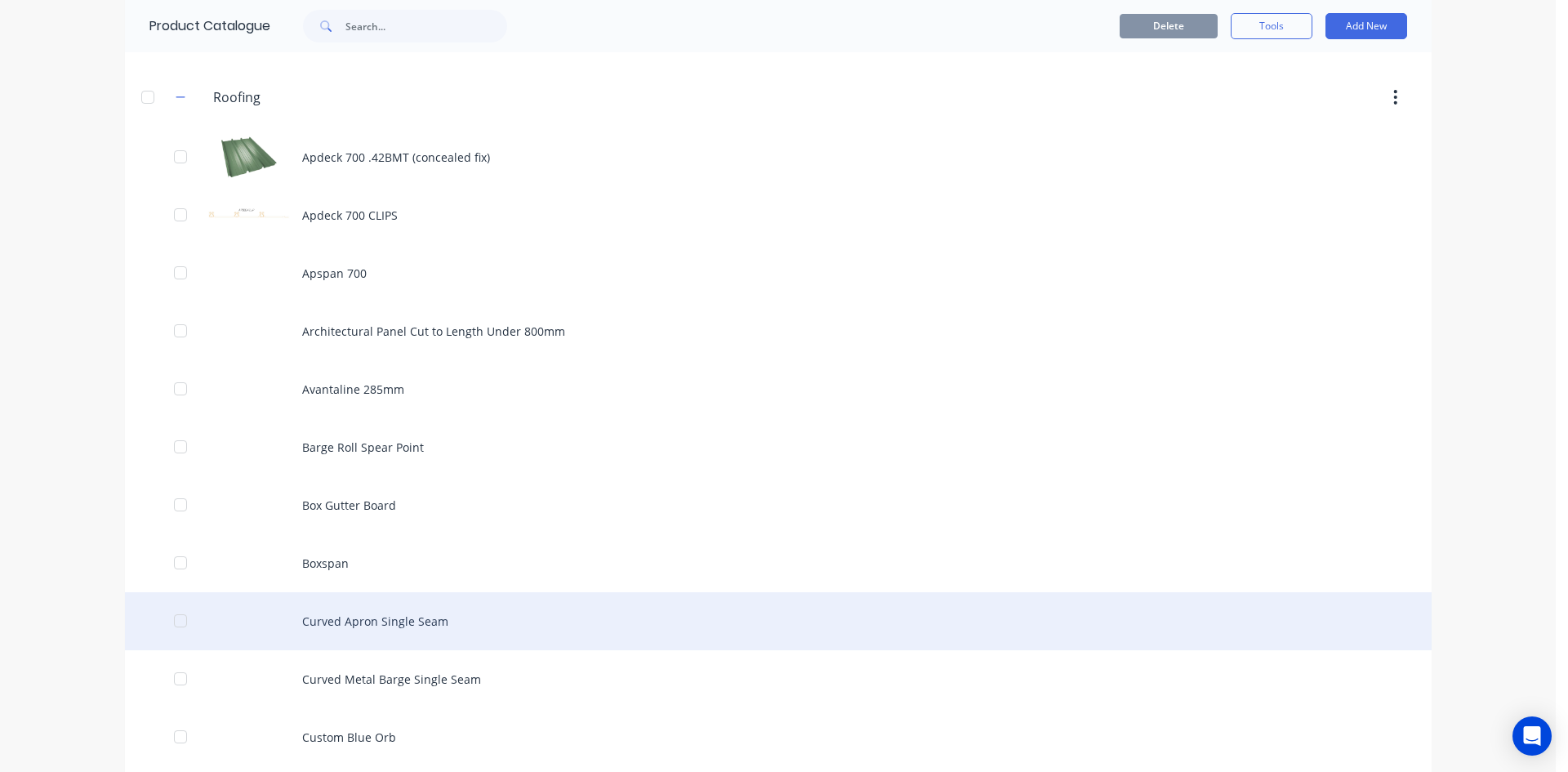
scroll to position [1225, 0]
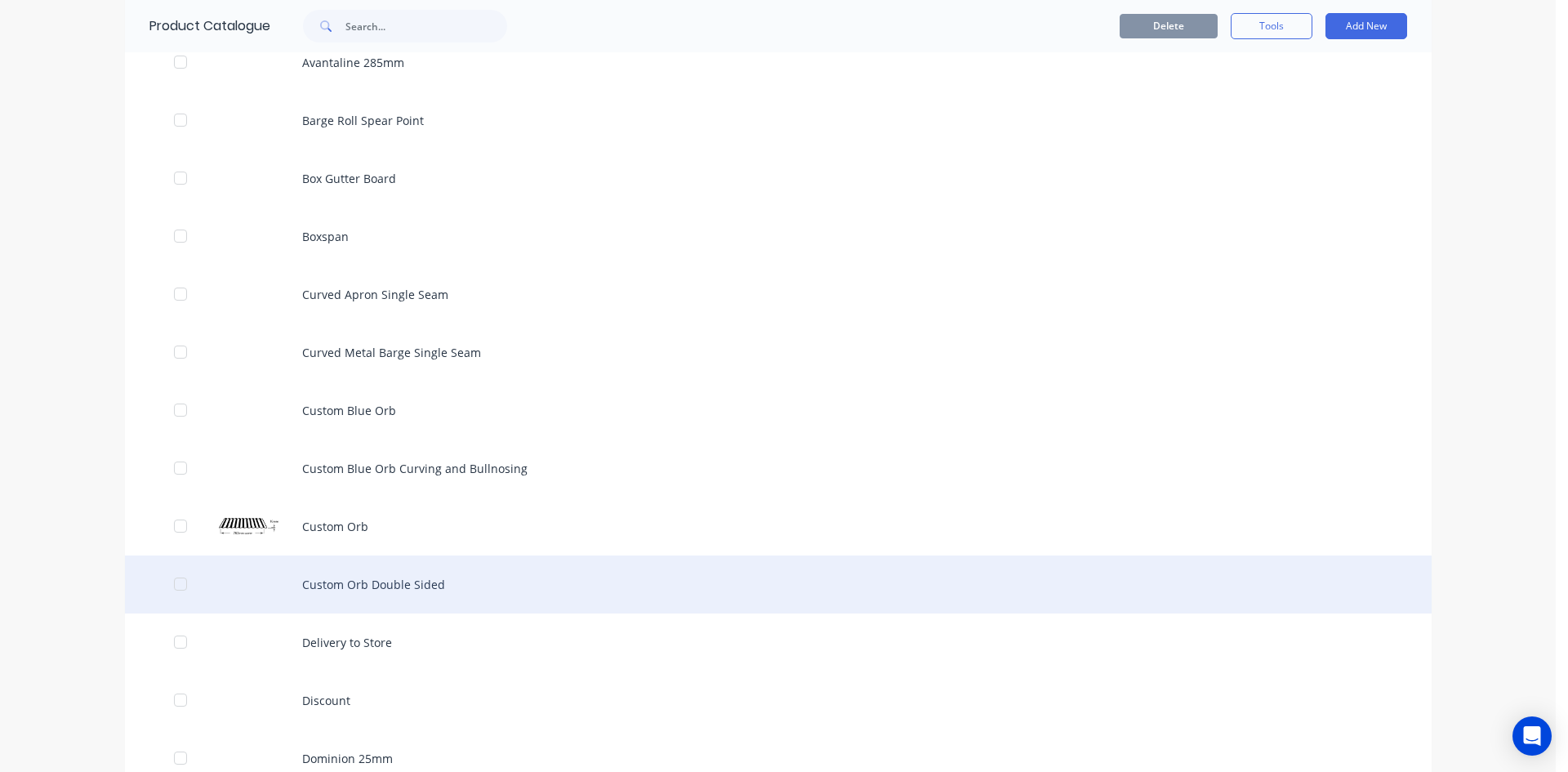
click at [317, 578] on div "Custom Orb Double Sided" at bounding box center [779, 585] width 1307 height 58
type textarea "x"
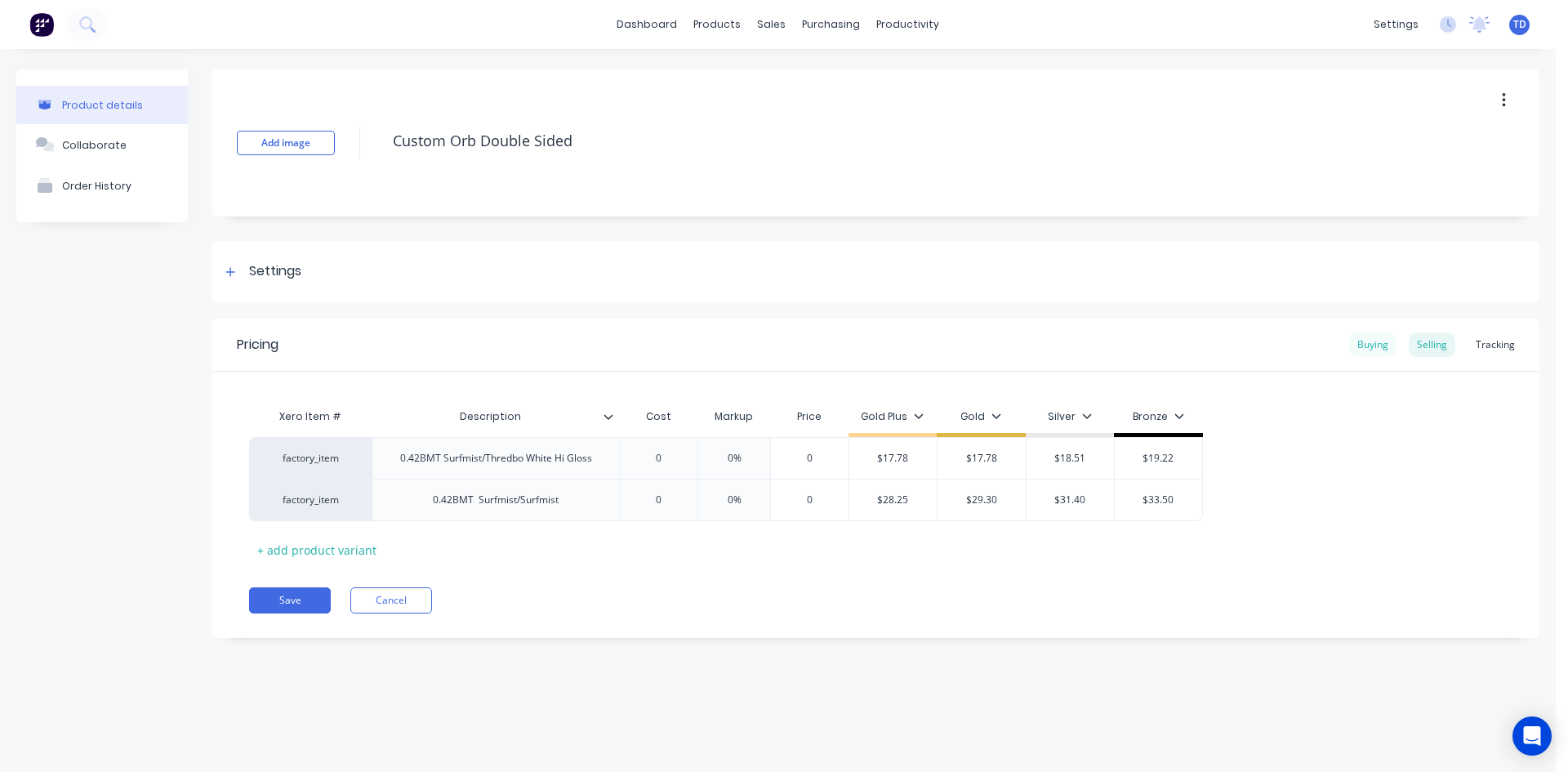
drag, startPoint x: 1377, startPoint y: 346, endPoint x: 1368, endPoint y: 347, distance: 9.1
click at [1377, 346] on div "Buying" at bounding box center [1373, 345] width 47 height 24
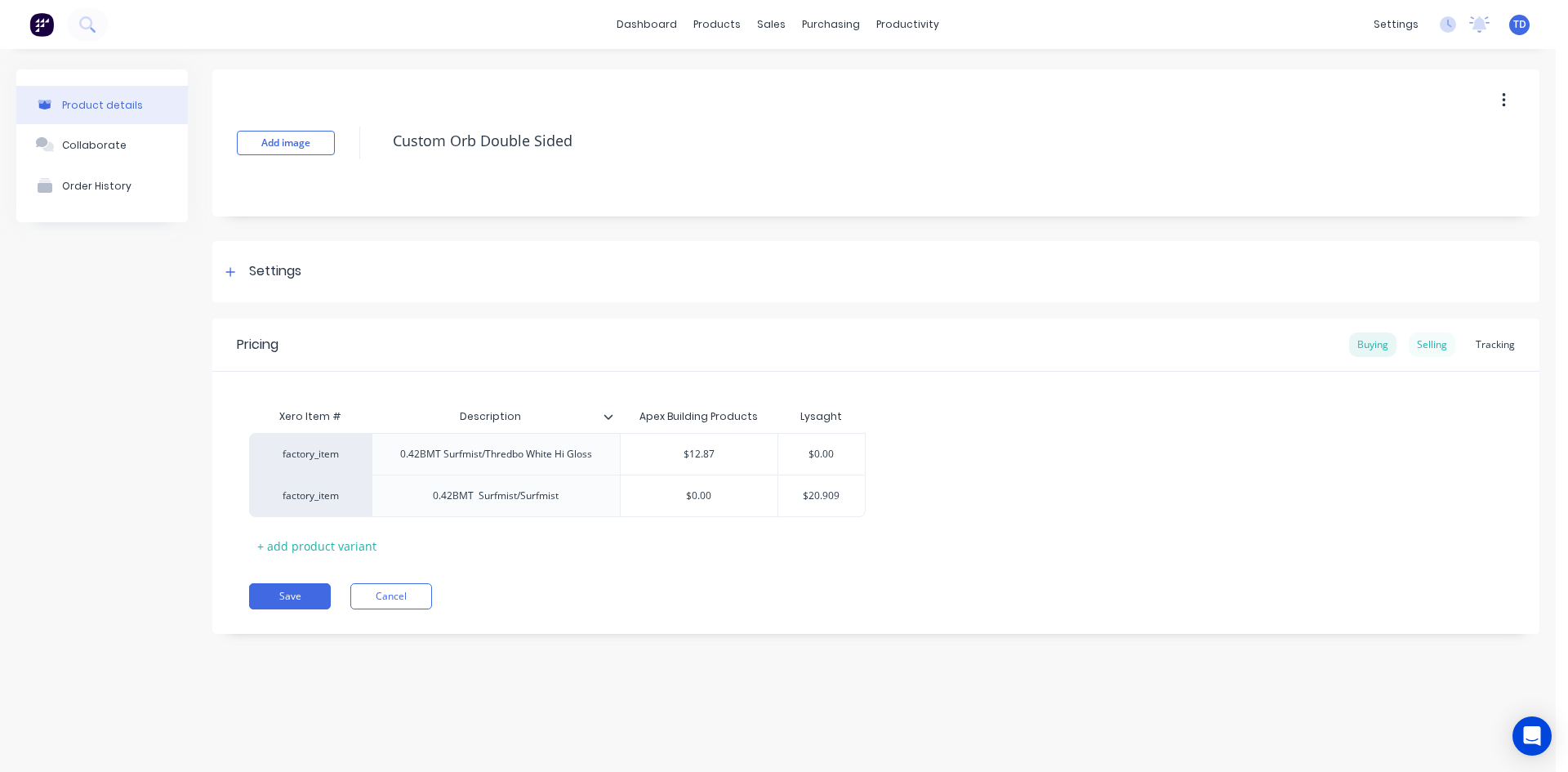
click at [1429, 342] on div "Selling" at bounding box center [1431, 345] width 46 height 24
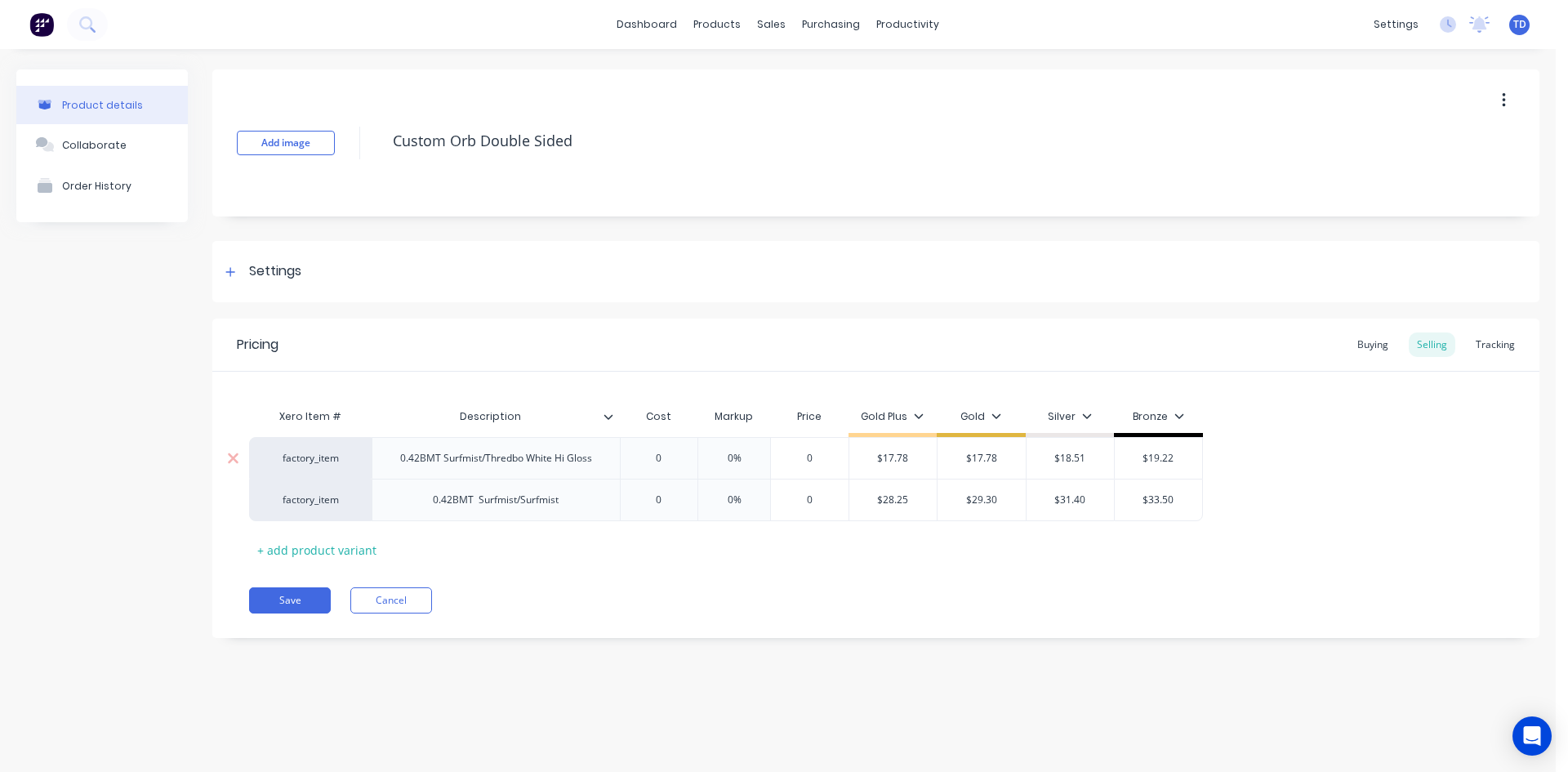
type input "0"
click at [668, 455] on input "0" at bounding box center [659, 458] width 82 height 15
type textarea "x"
type input "1"
type textarea "x"
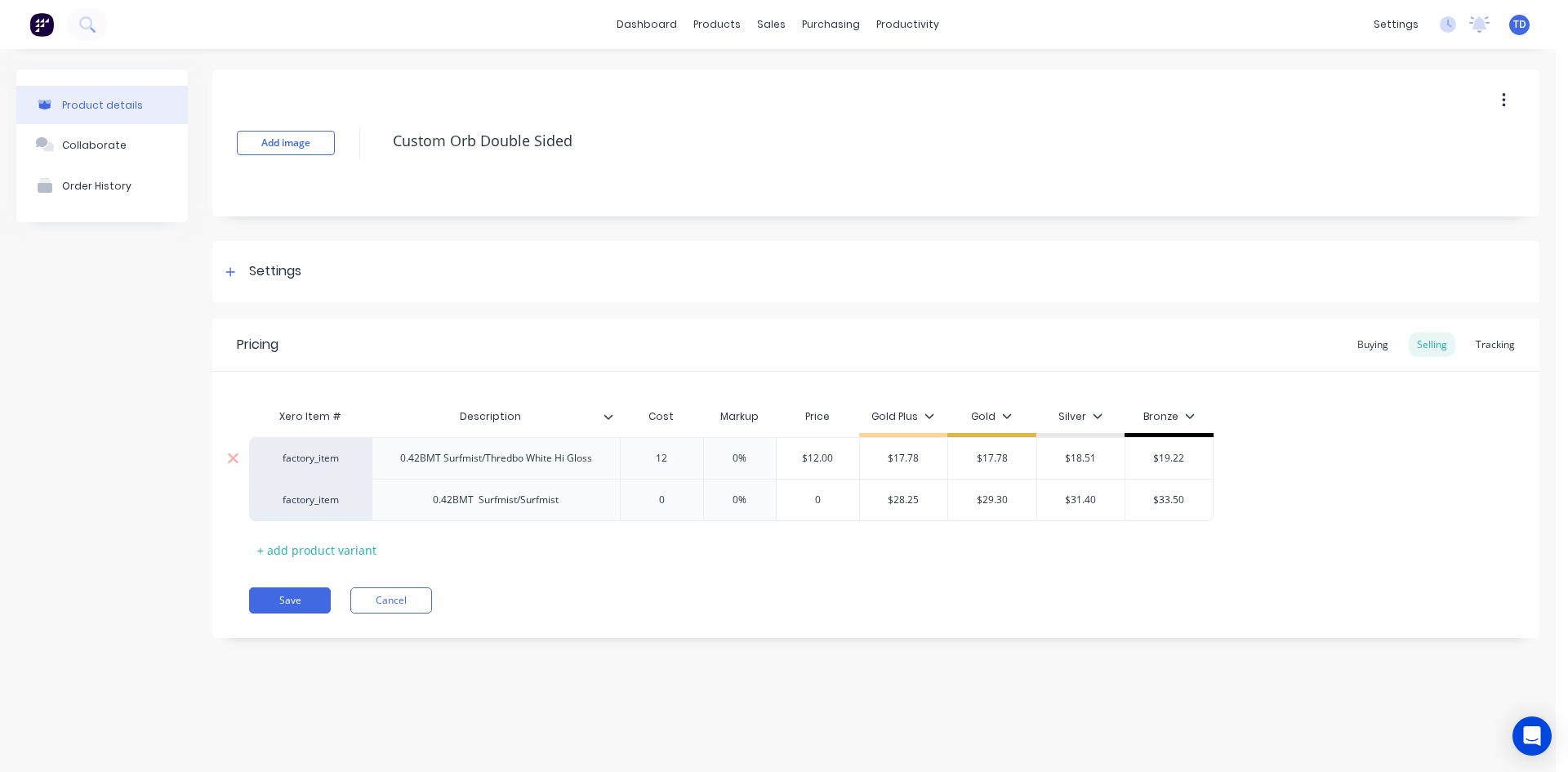
type input "12."
type textarea "x"
type input "12.8"
type textarea "x"
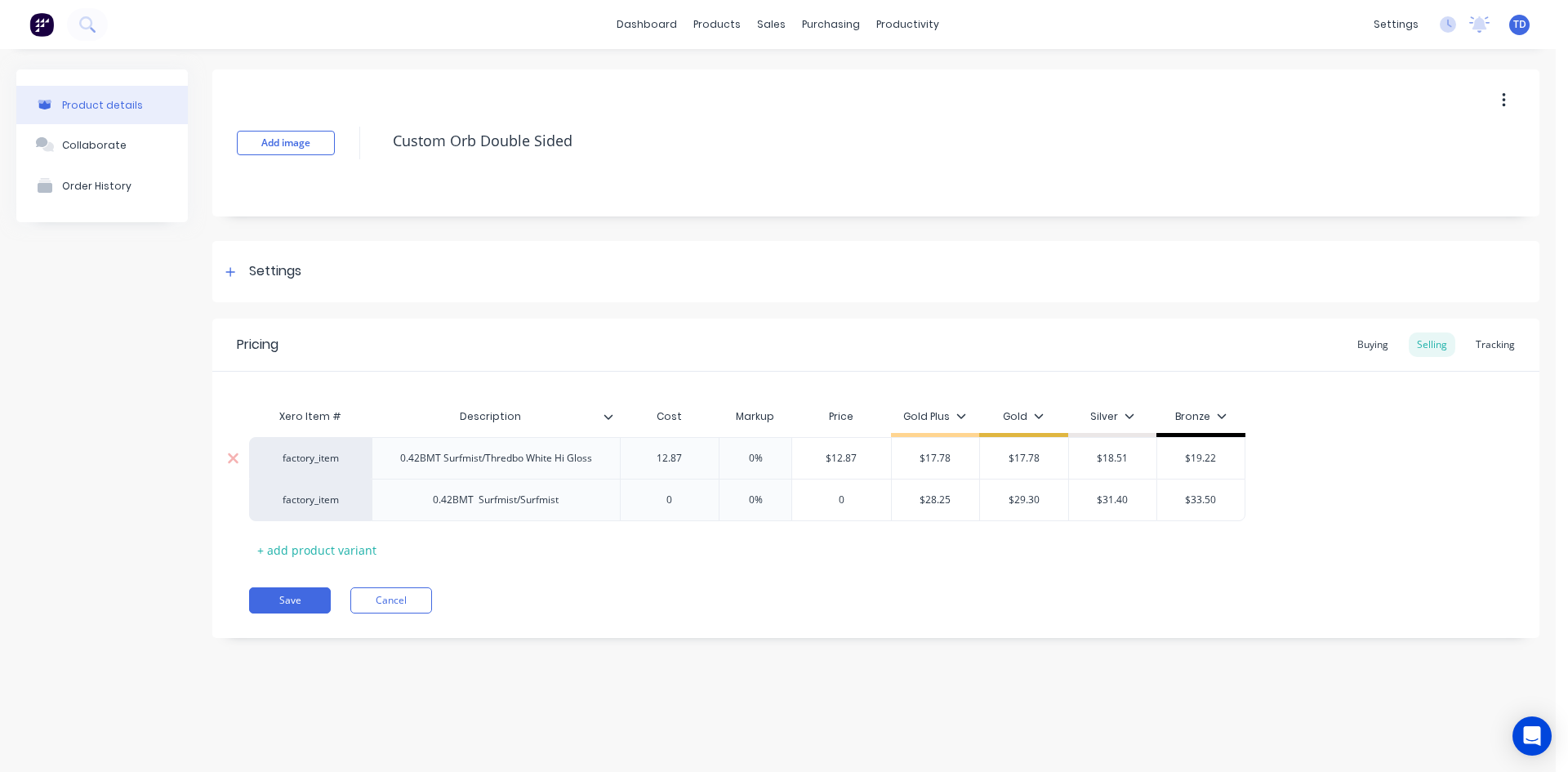
type input "12.87"
type input "0%"
type input "$12.87"
type textarea "x"
type input "1"
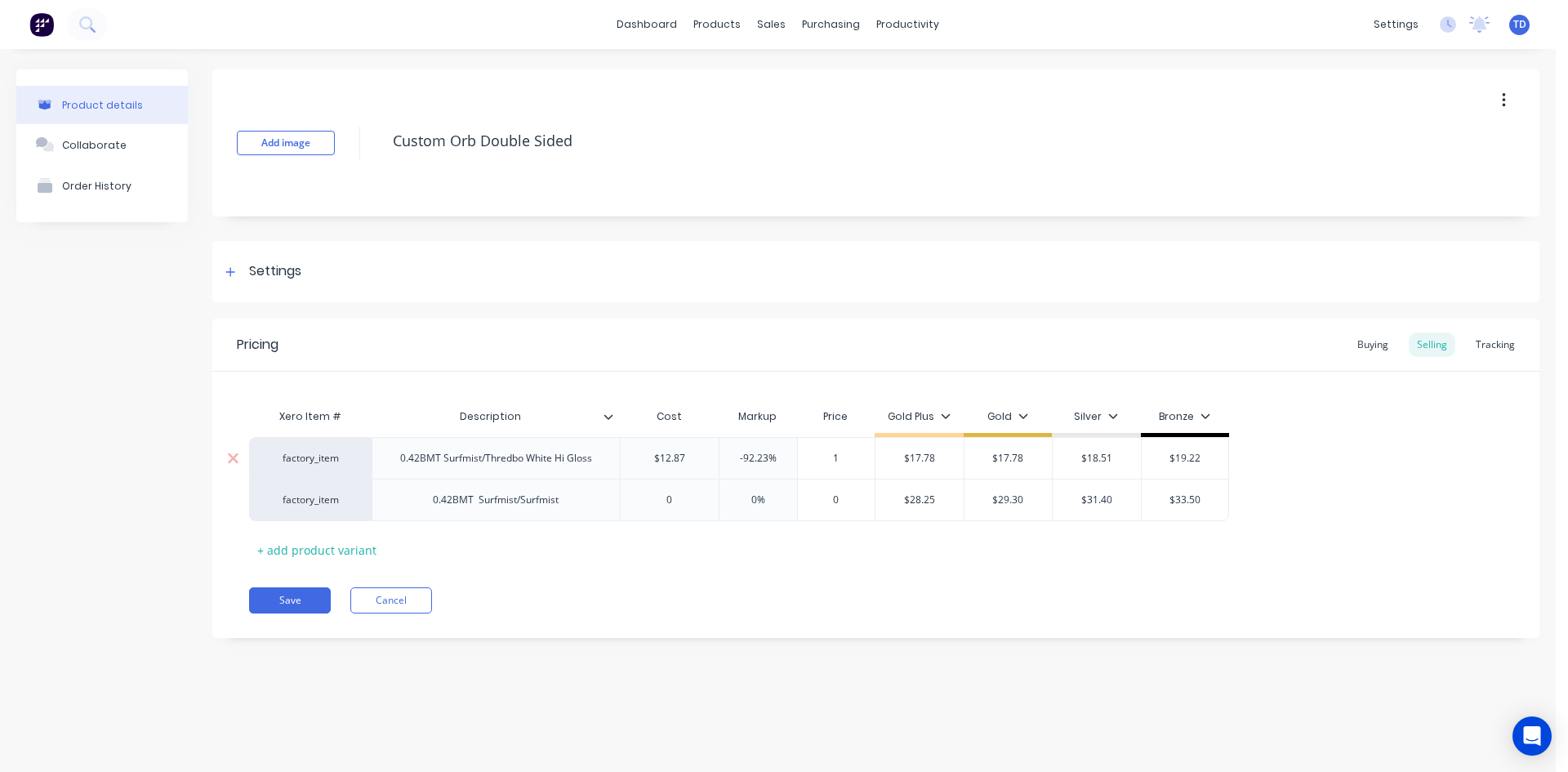
type textarea "x"
type input "17."
type textarea "x"
type input "17.7"
type textarea "x"
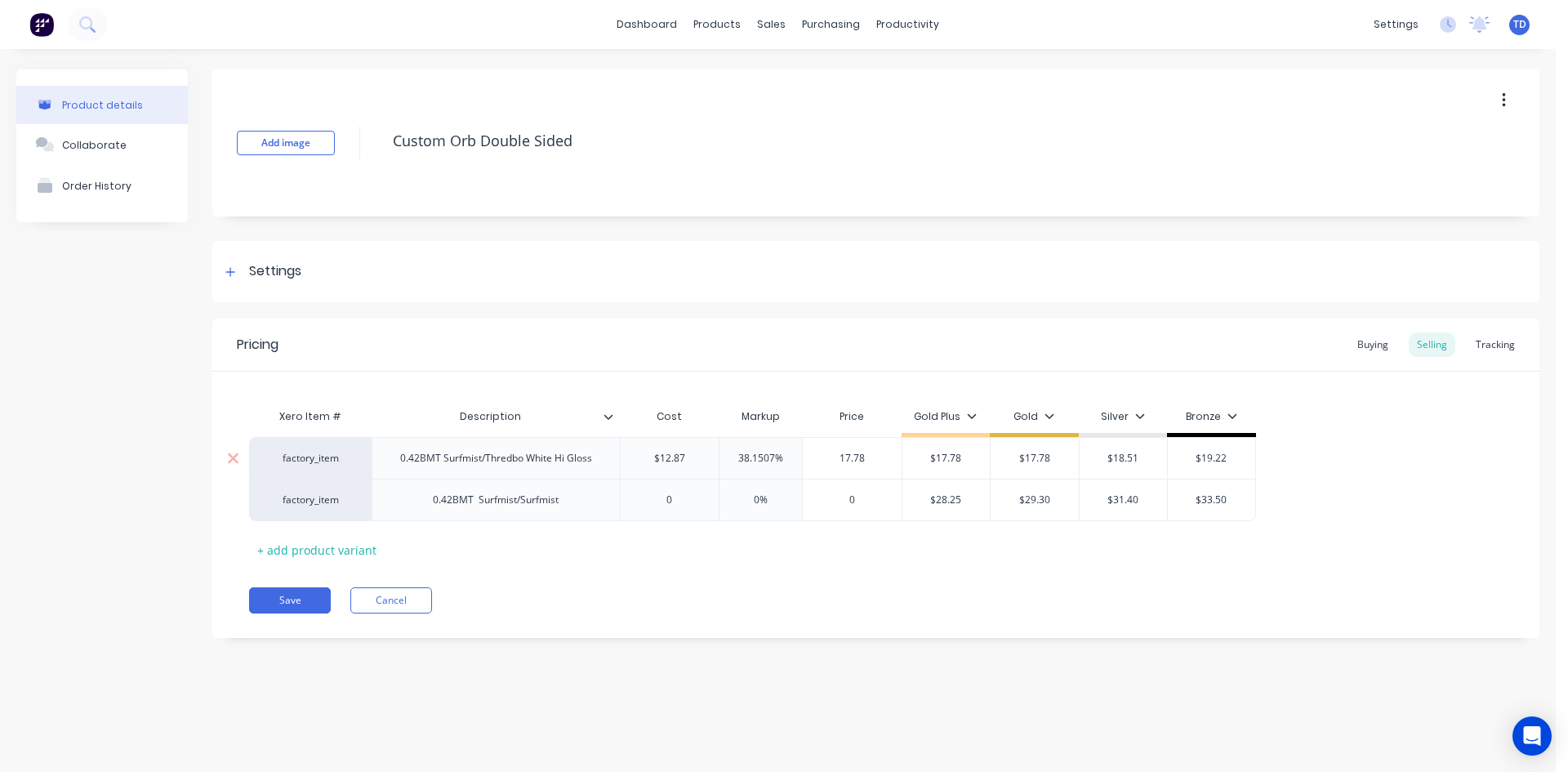
type input "17.78"
type input "$17.78"
type input "$18.51"
type input "$19.22"
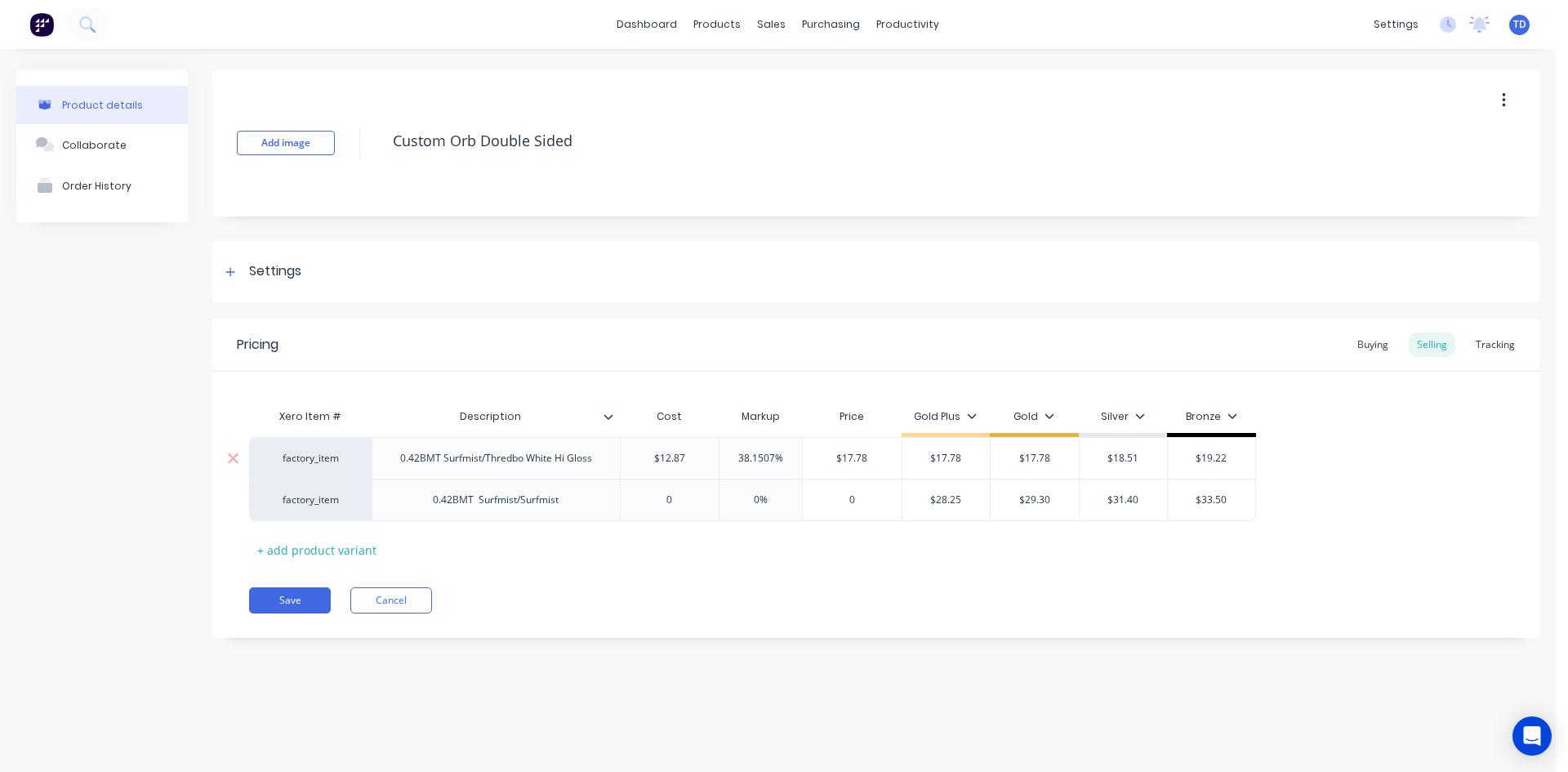
type textarea "x"
type input "0"
type textarea "x"
type input "2"
type textarea "x"
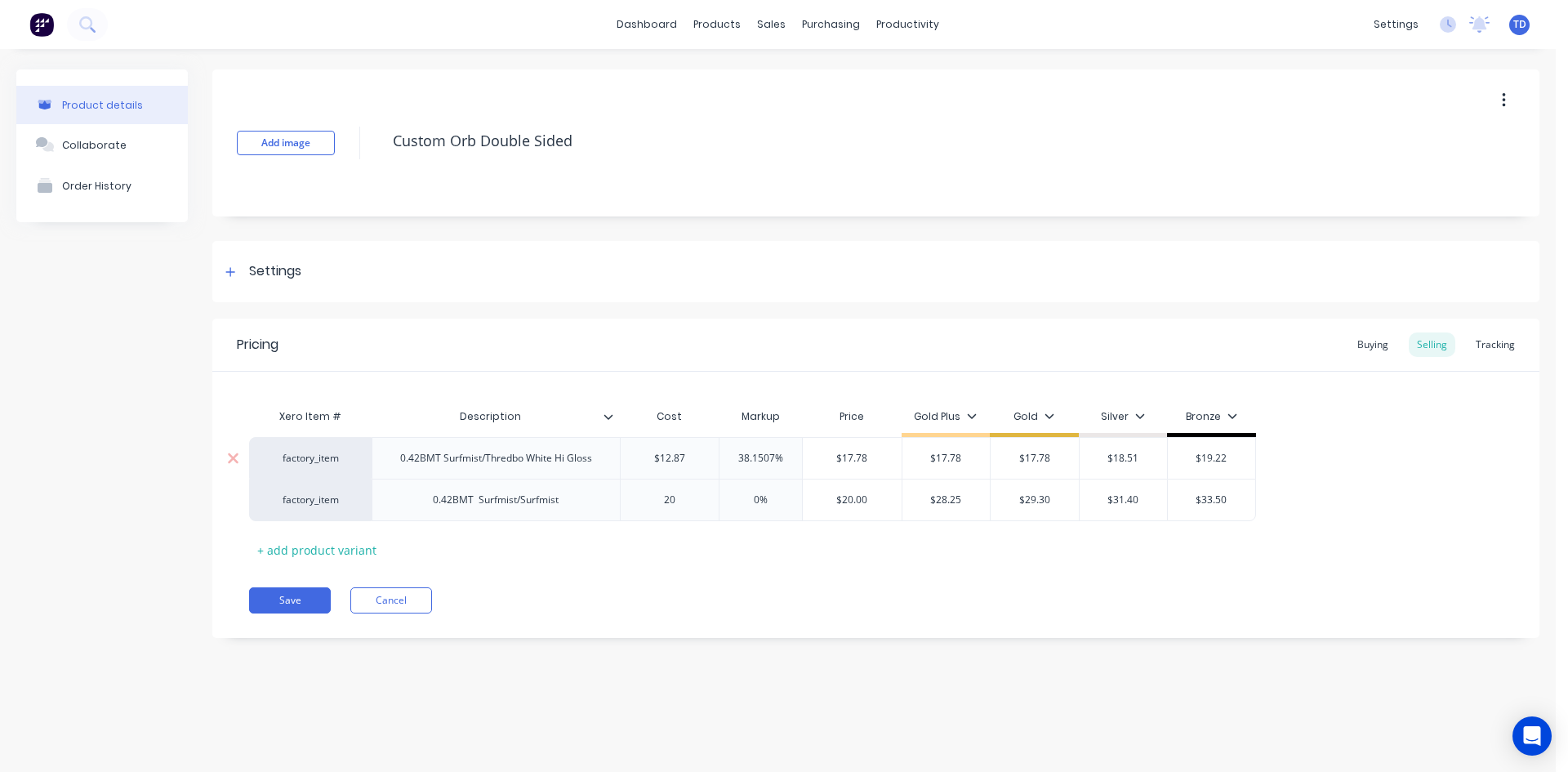
type input "20."
type textarea "x"
type input "20.90"
type textarea "x"
type input "20.909"
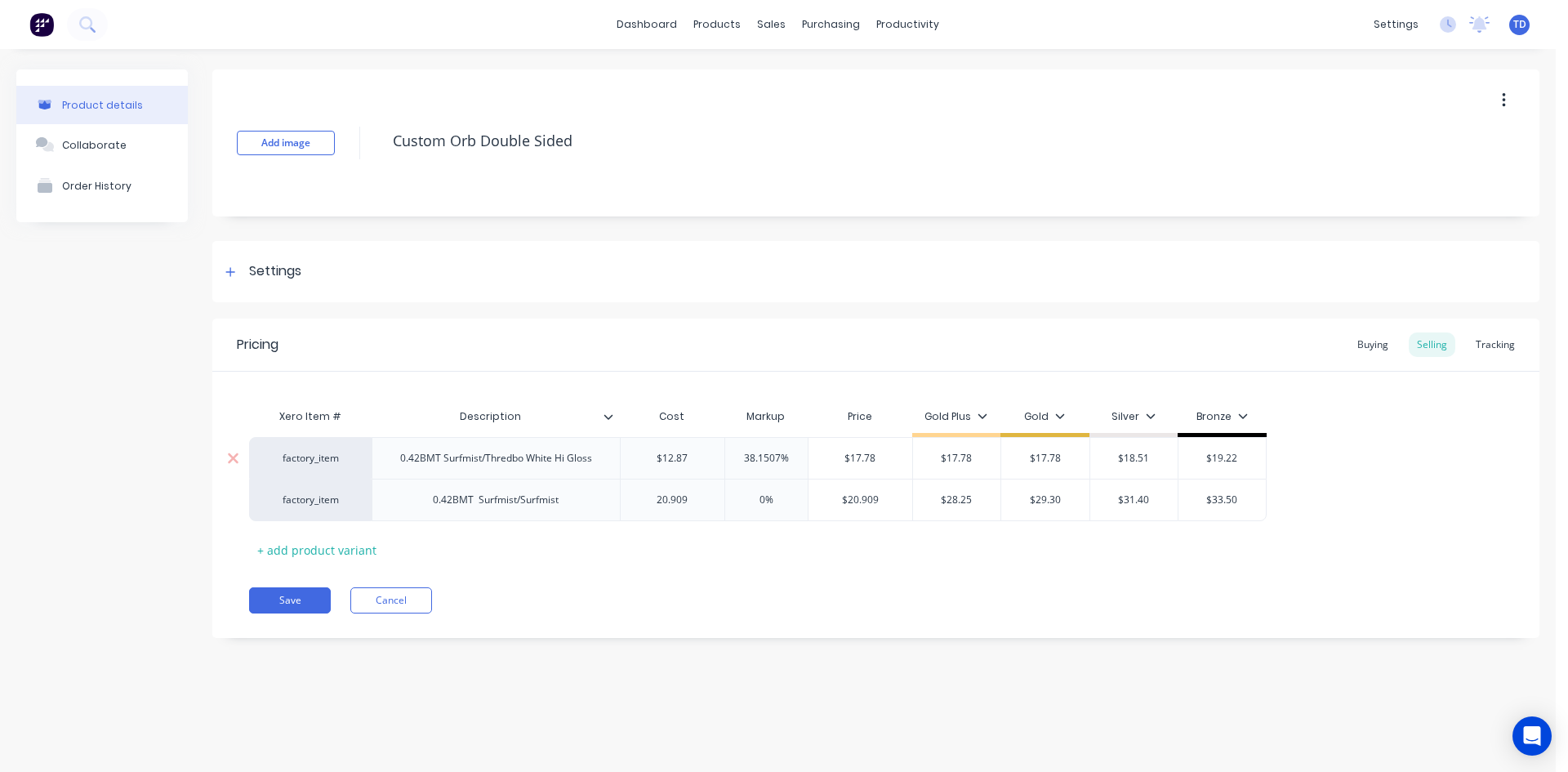
type input "0%"
type input "$20.909"
type input "$28.25"
type textarea "x"
type input "2"
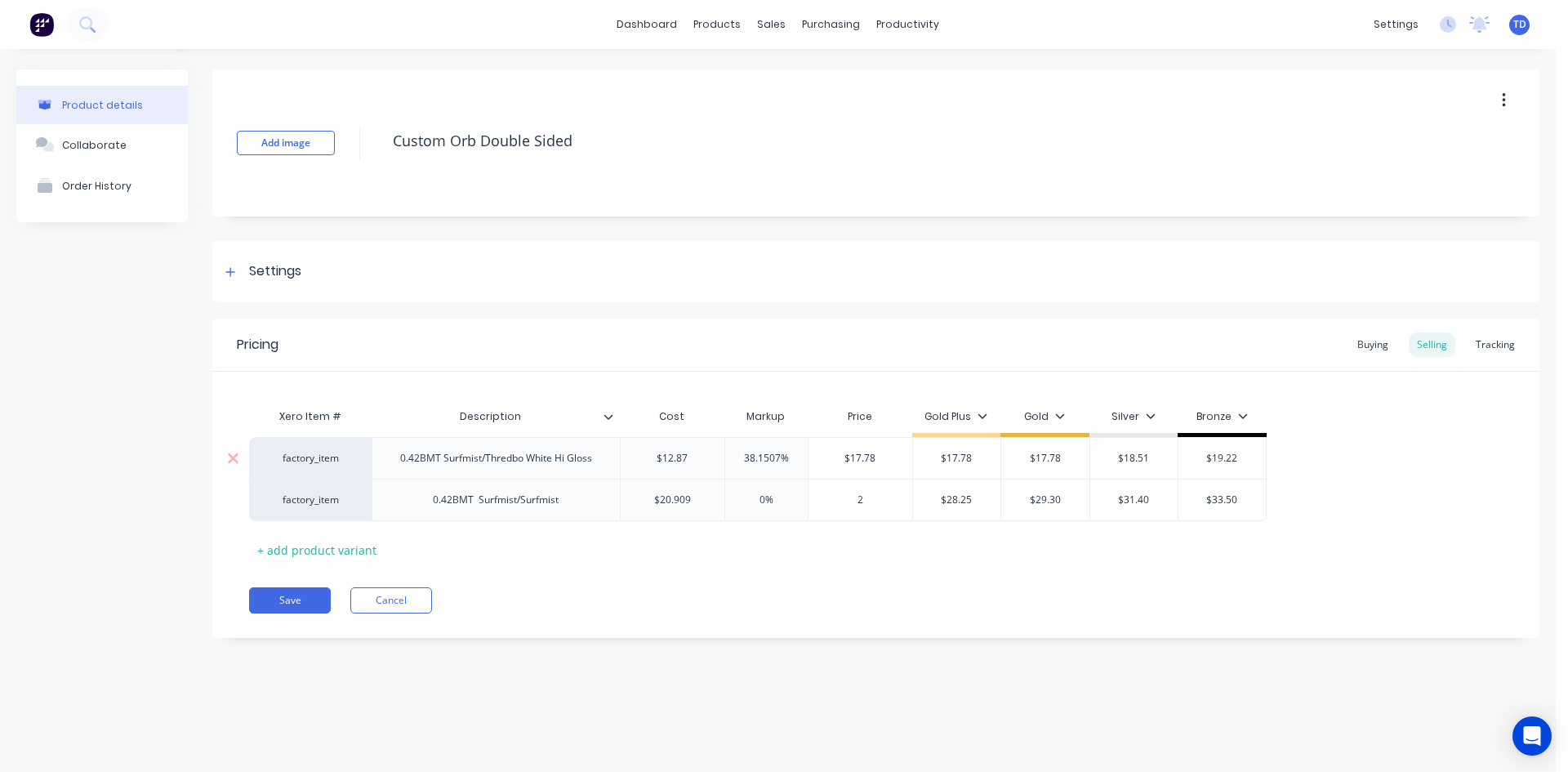
type textarea "x"
type input "29."
type textarea "x"
type input "29.30"
click at [293, 595] on button "Save" at bounding box center [290, 601] width 82 height 26
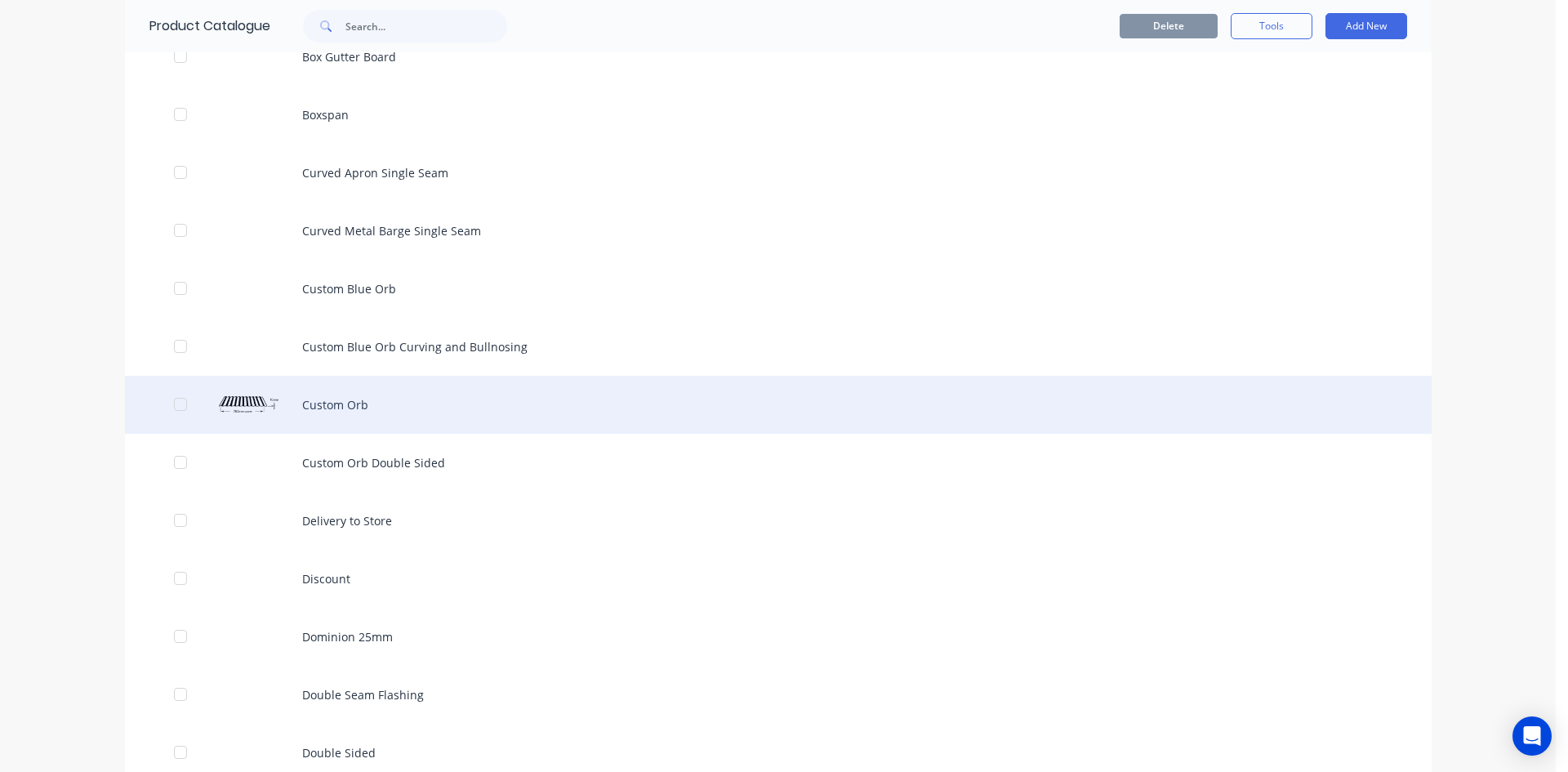
scroll to position [1389, 0]
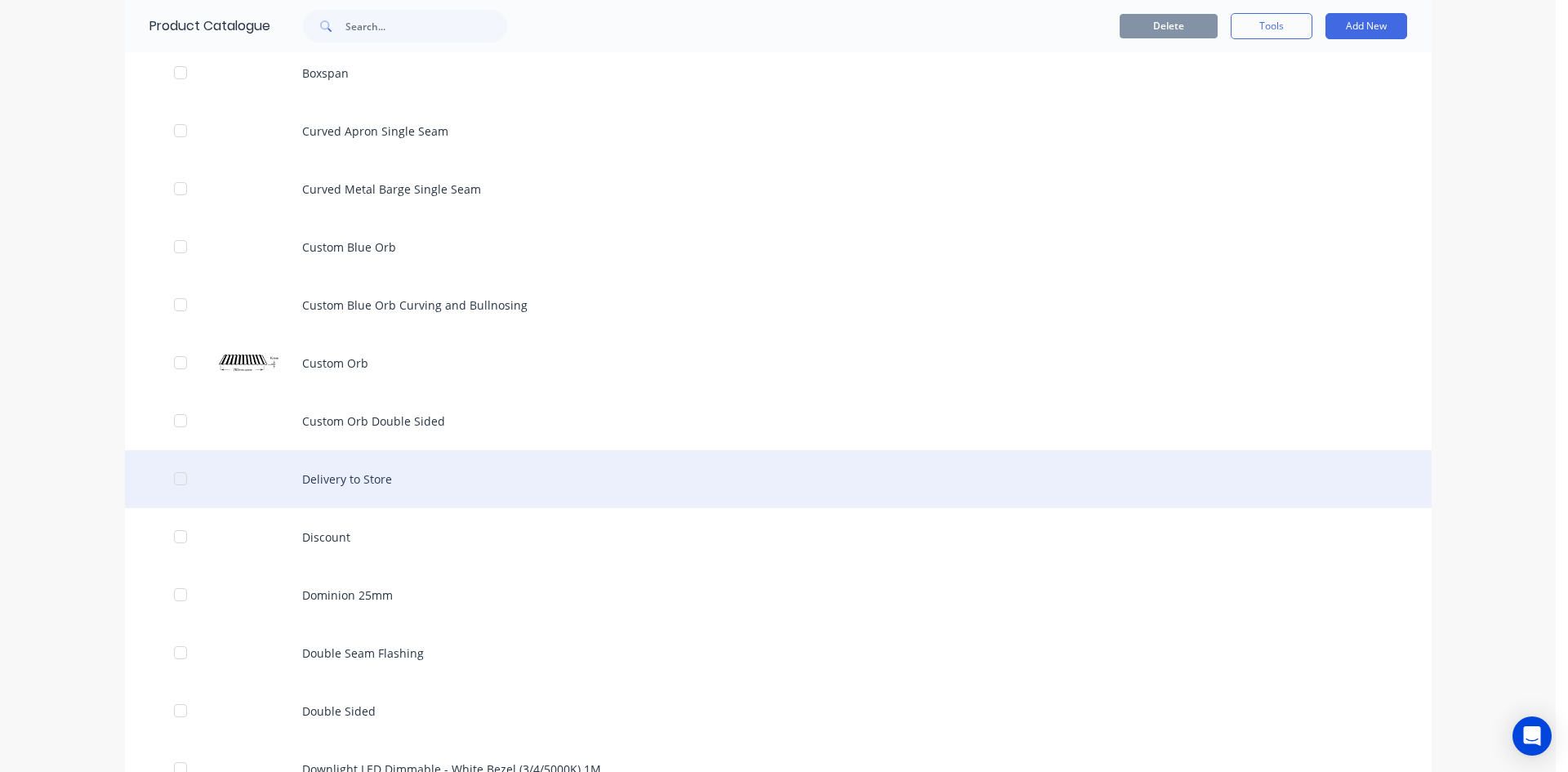
click at [324, 481] on div "Delivery to Store" at bounding box center [779, 479] width 1307 height 58
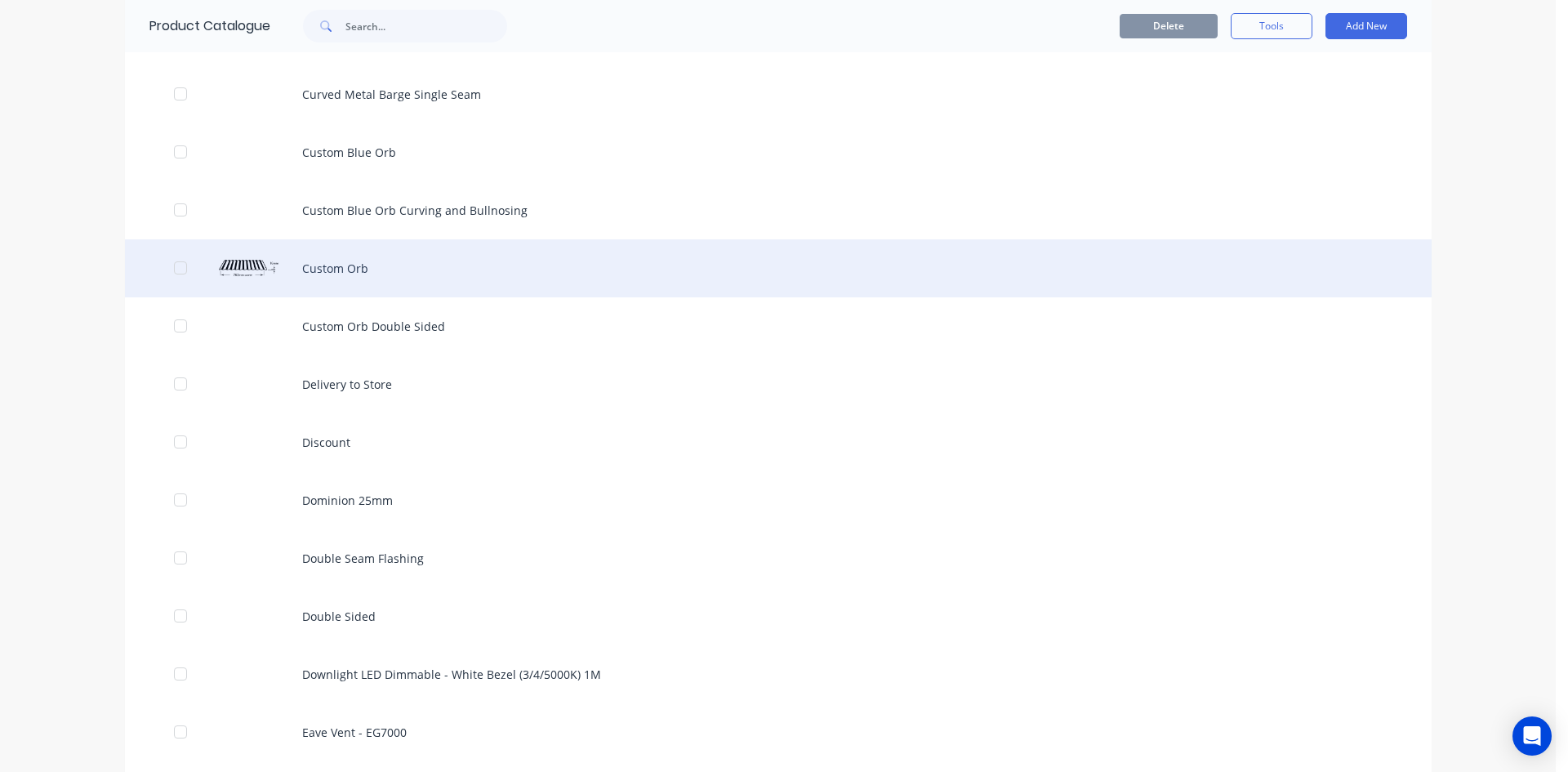
scroll to position [1552, 0]
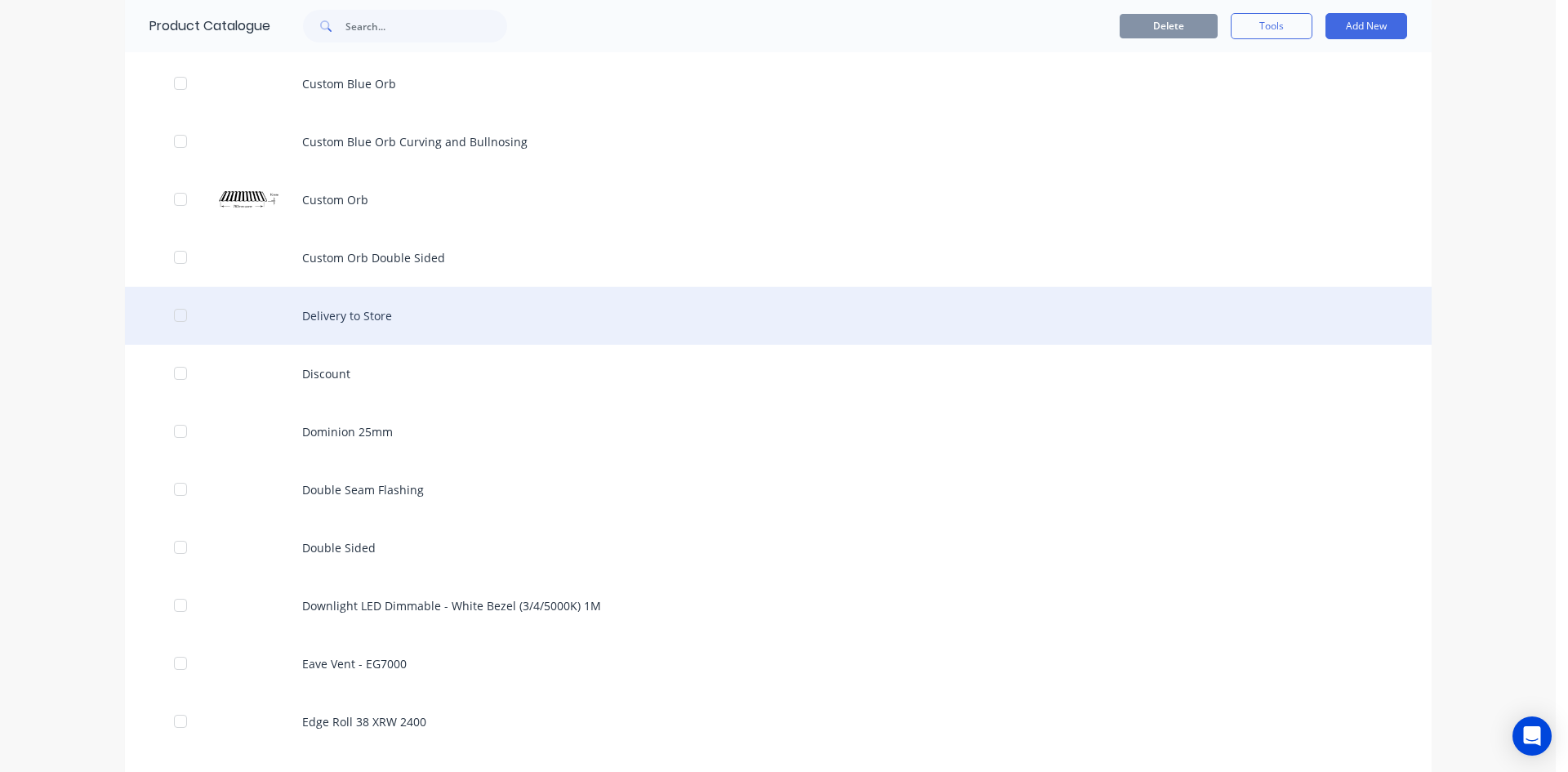
click at [321, 316] on div "Delivery to Store" at bounding box center [779, 315] width 1307 height 58
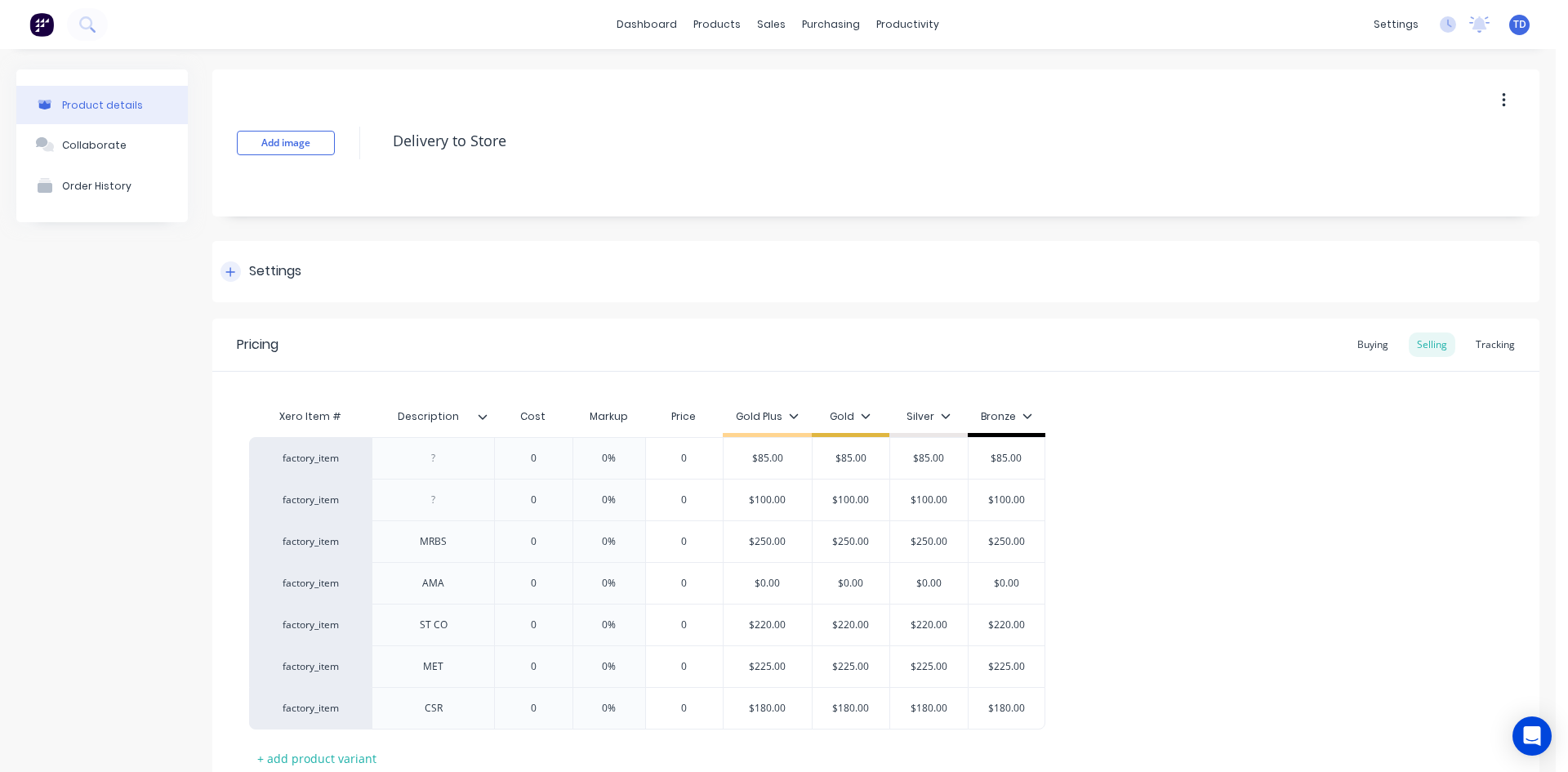
click at [230, 272] on icon at bounding box center [231, 272] width 9 height 9
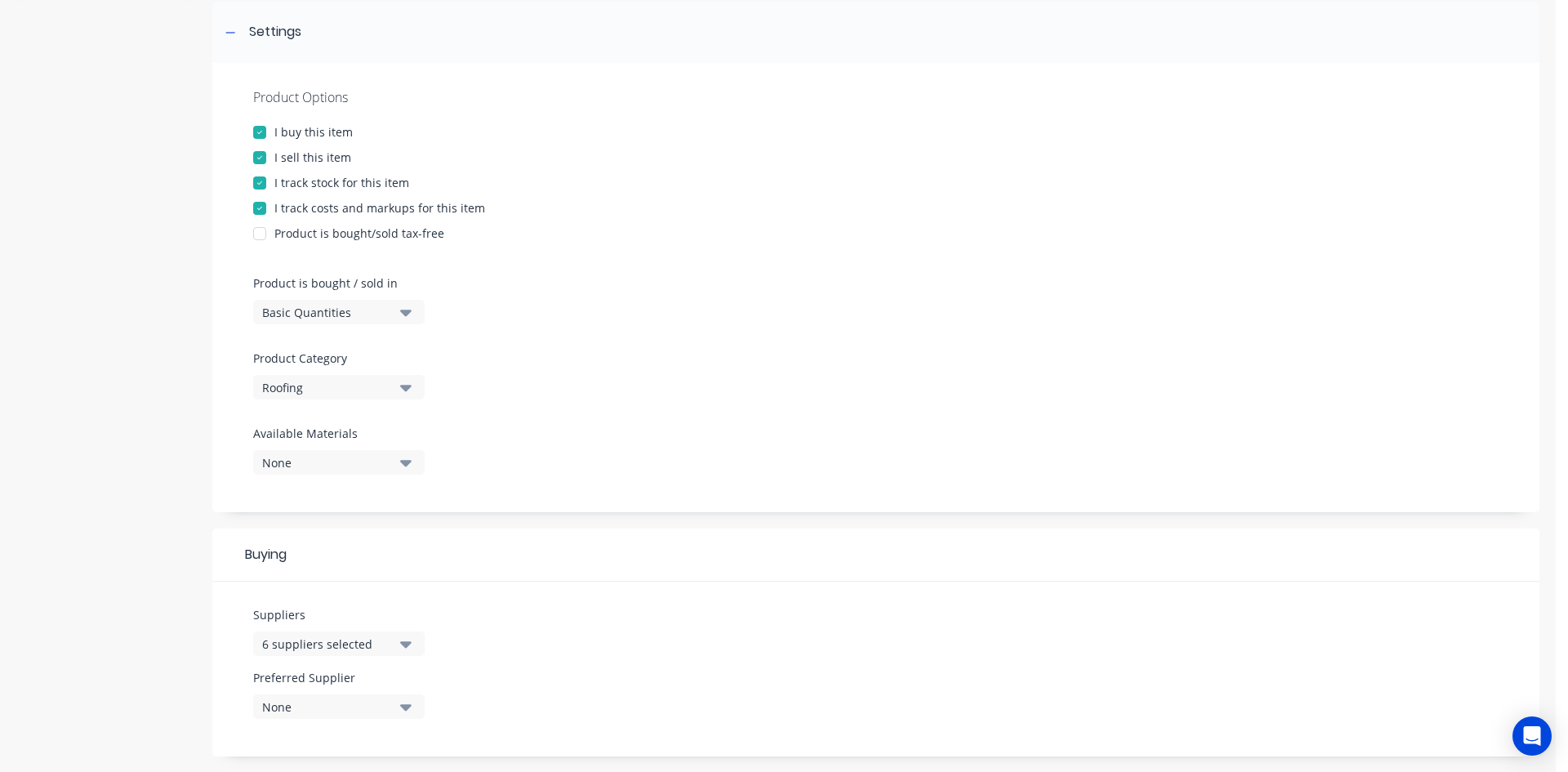
scroll to position [245, 0]
click at [331, 381] on div "Roofing" at bounding box center [327, 381] width 131 height 17
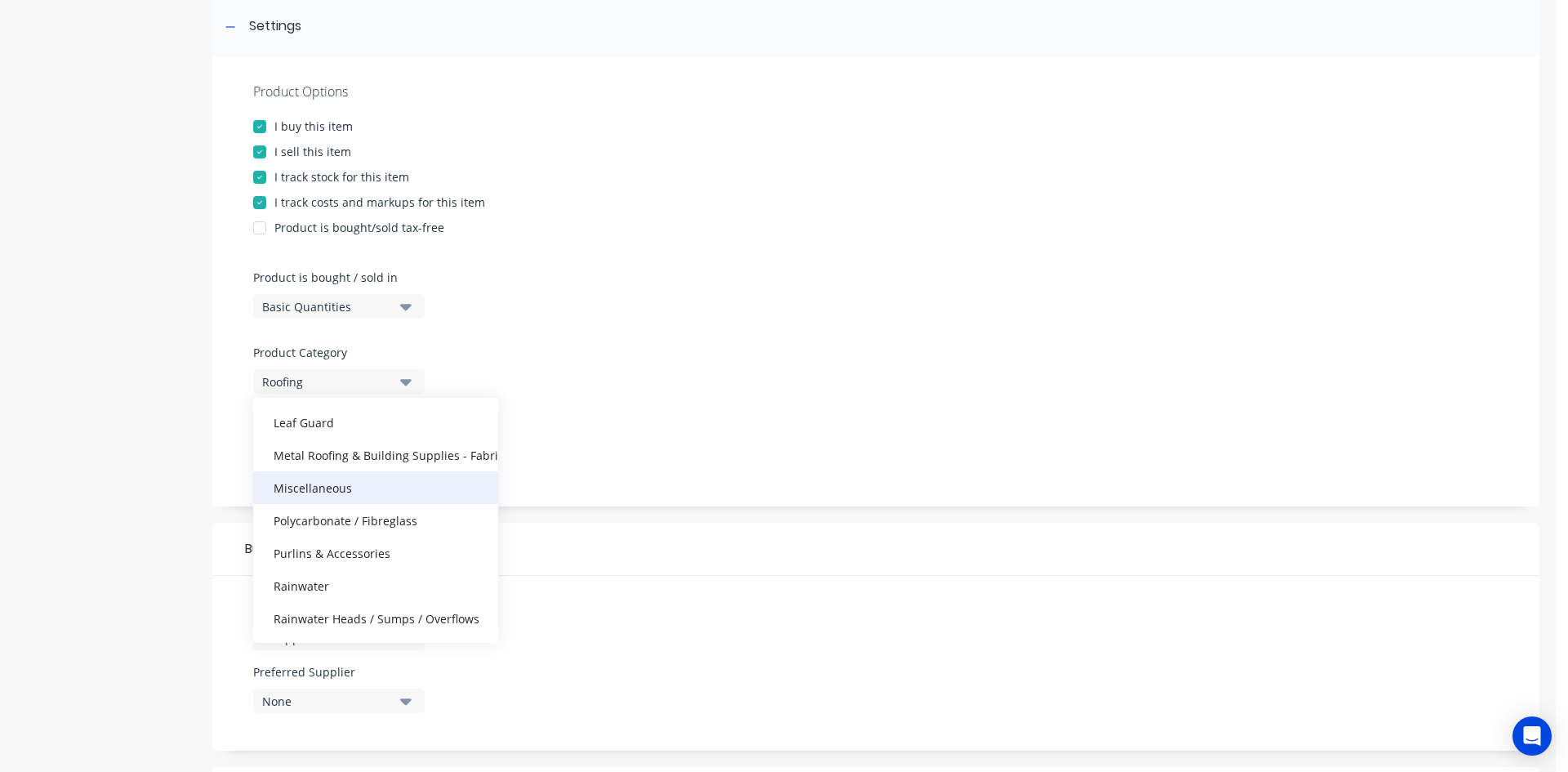
click at [337, 485] on div "Miscellaneous" at bounding box center [376, 487] width 245 height 33
type textarea "x"
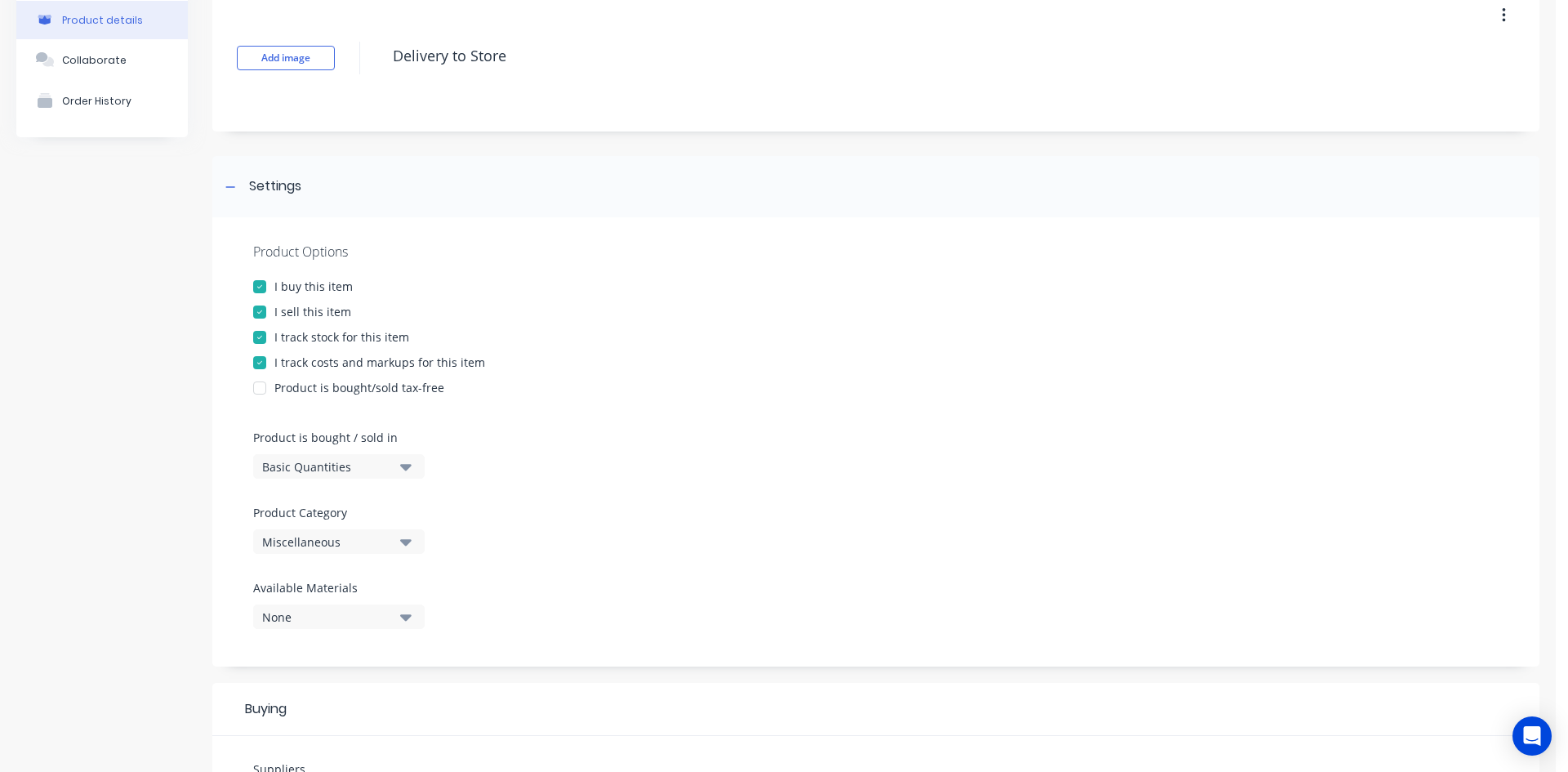
scroll to position [82, 0]
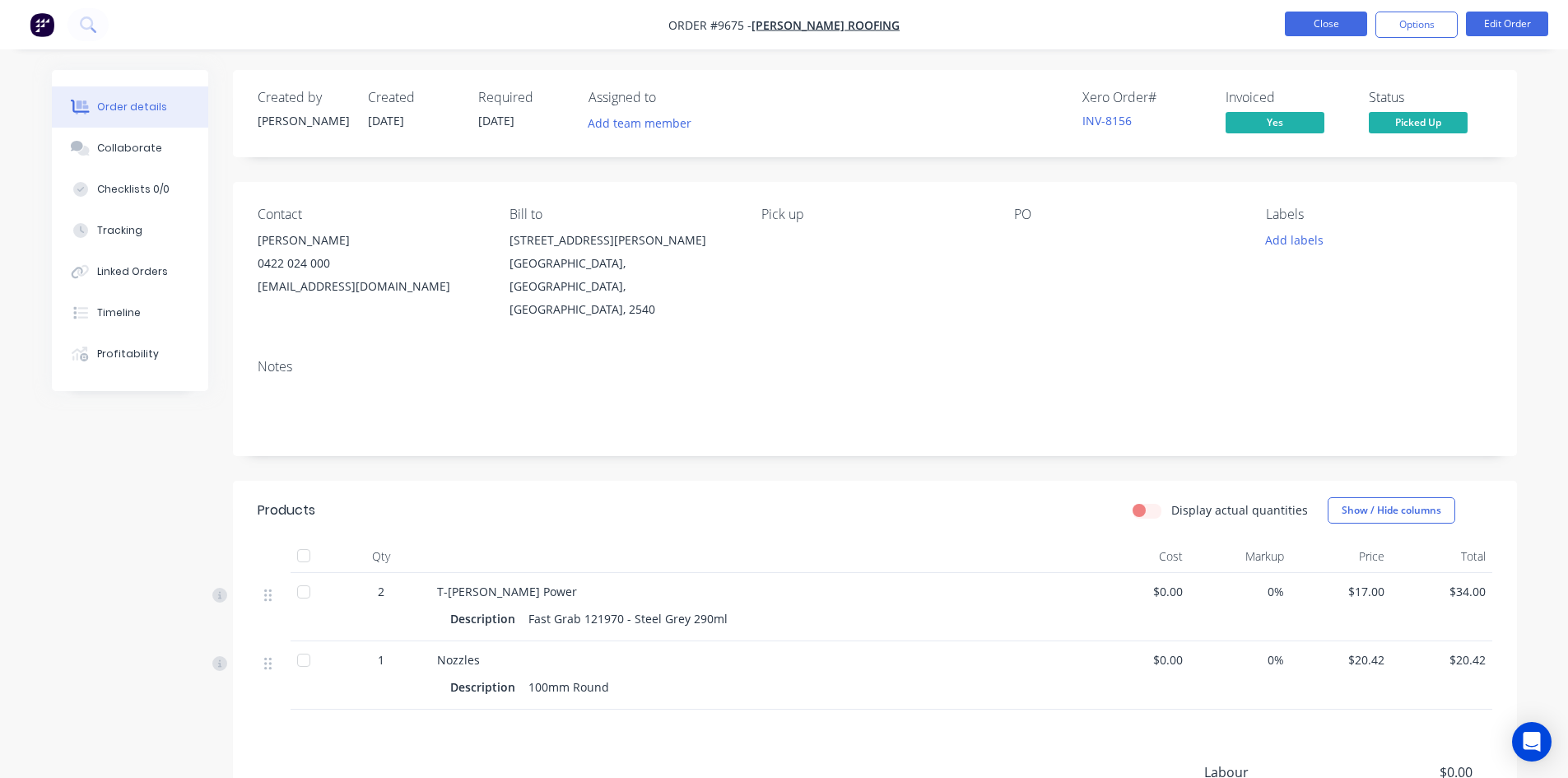
click at [1314, 20] on button "Close" at bounding box center [1326, 24] width 83 height 25
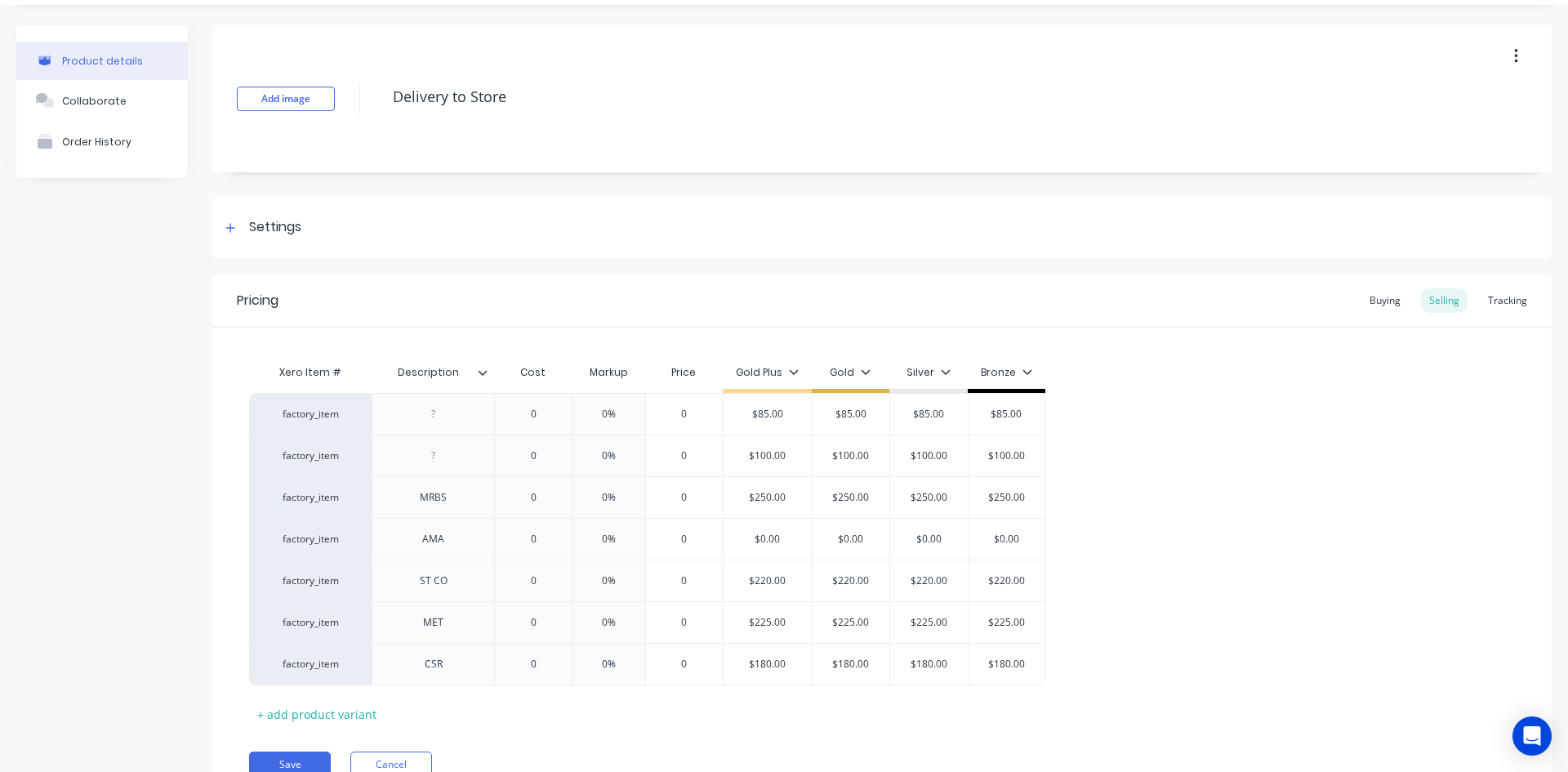
scroll to position [82, 0]
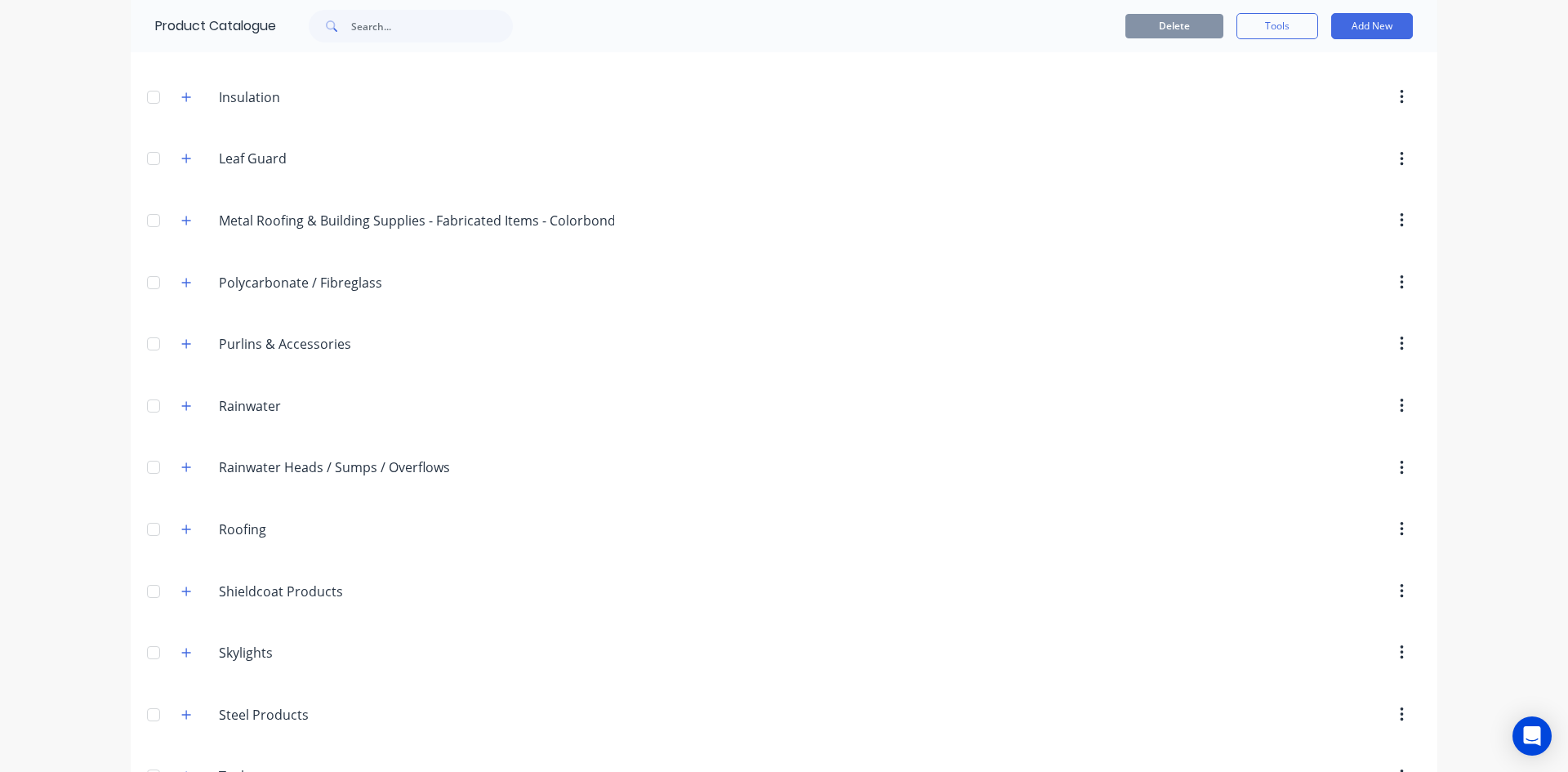
scroll to position [518, 0]
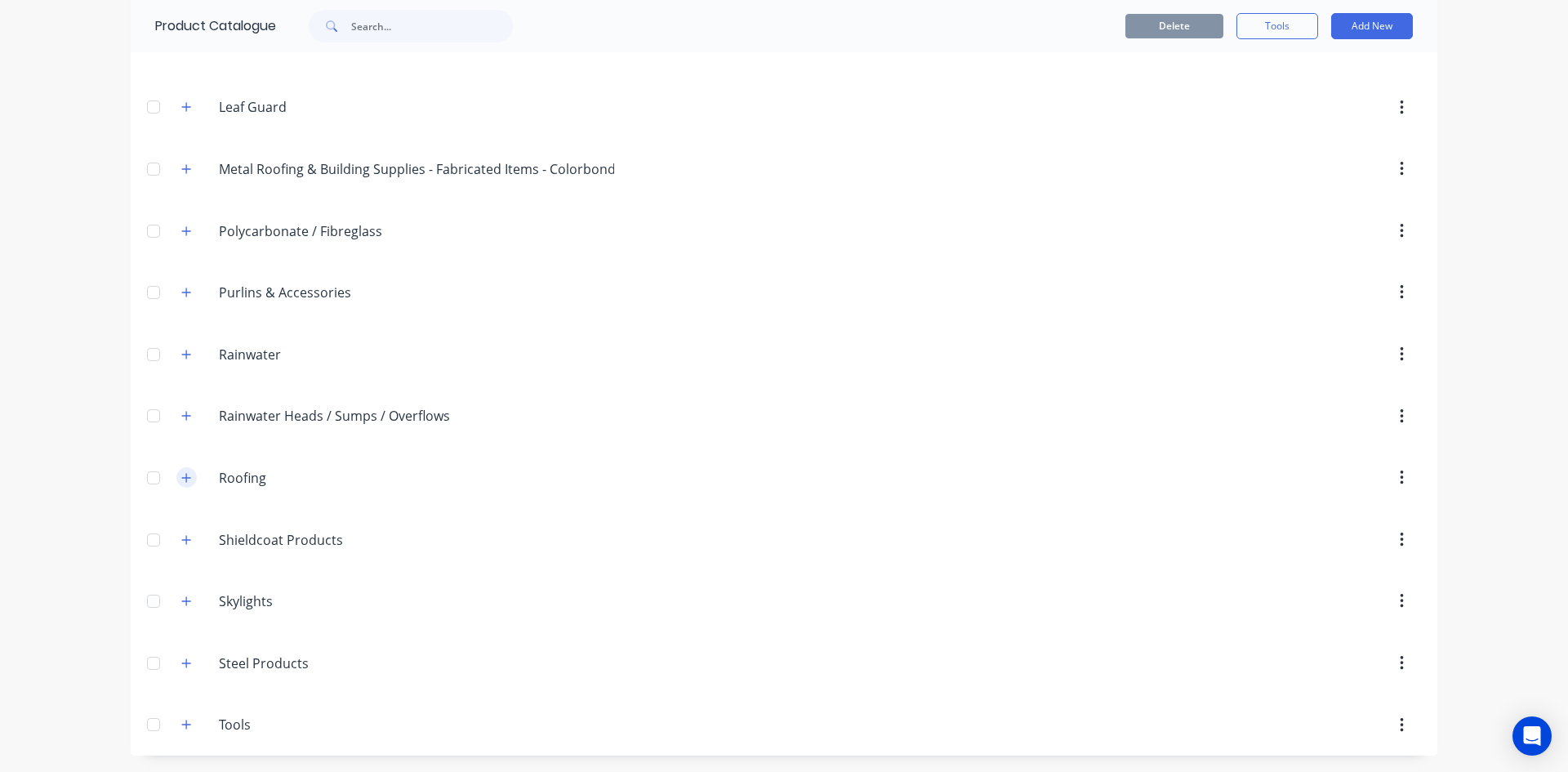
click at [182, 474] on icon "button" at bounding box center [186, 477] width 9 height 11
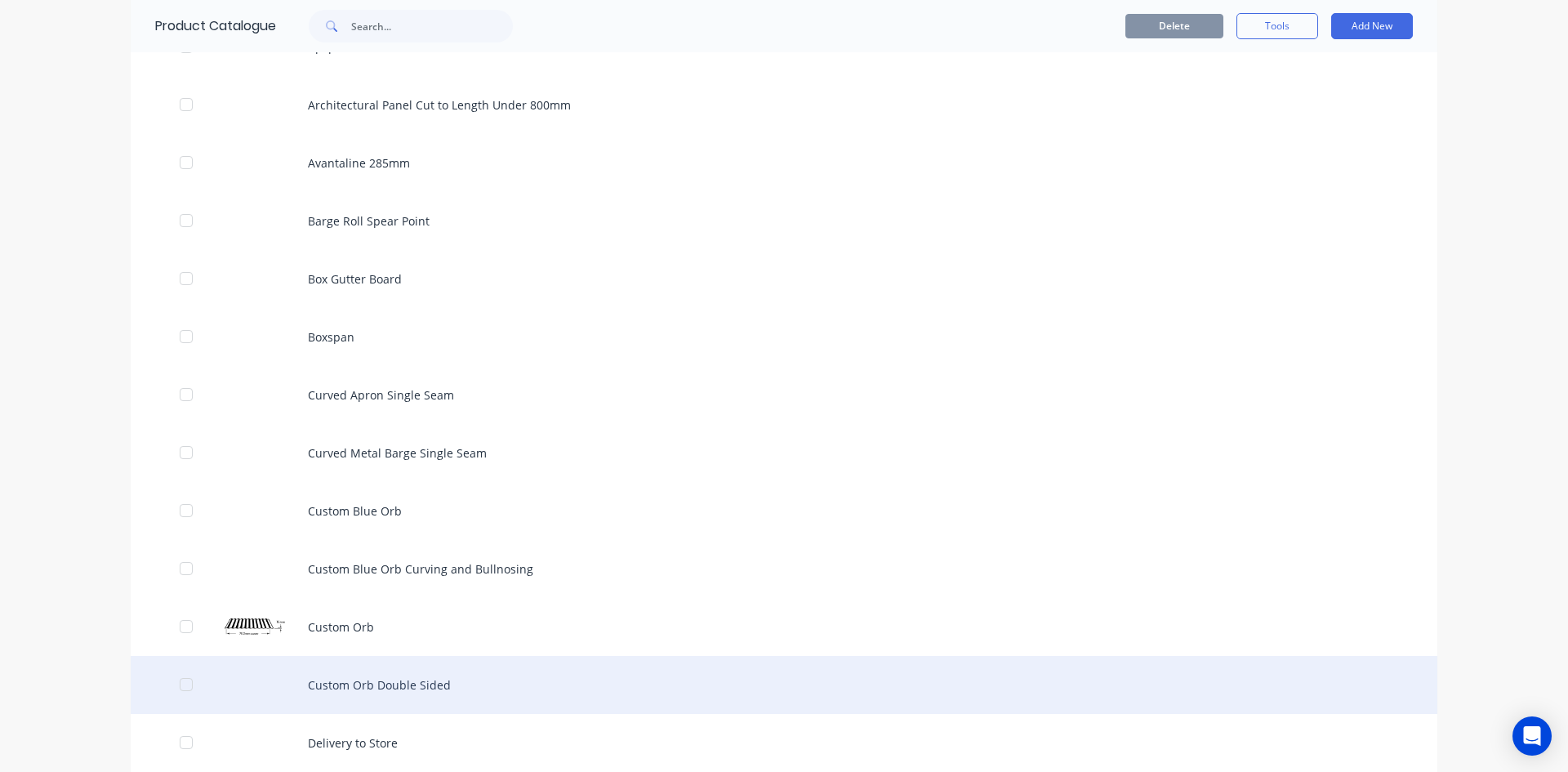
scroll to position [1498, 0]
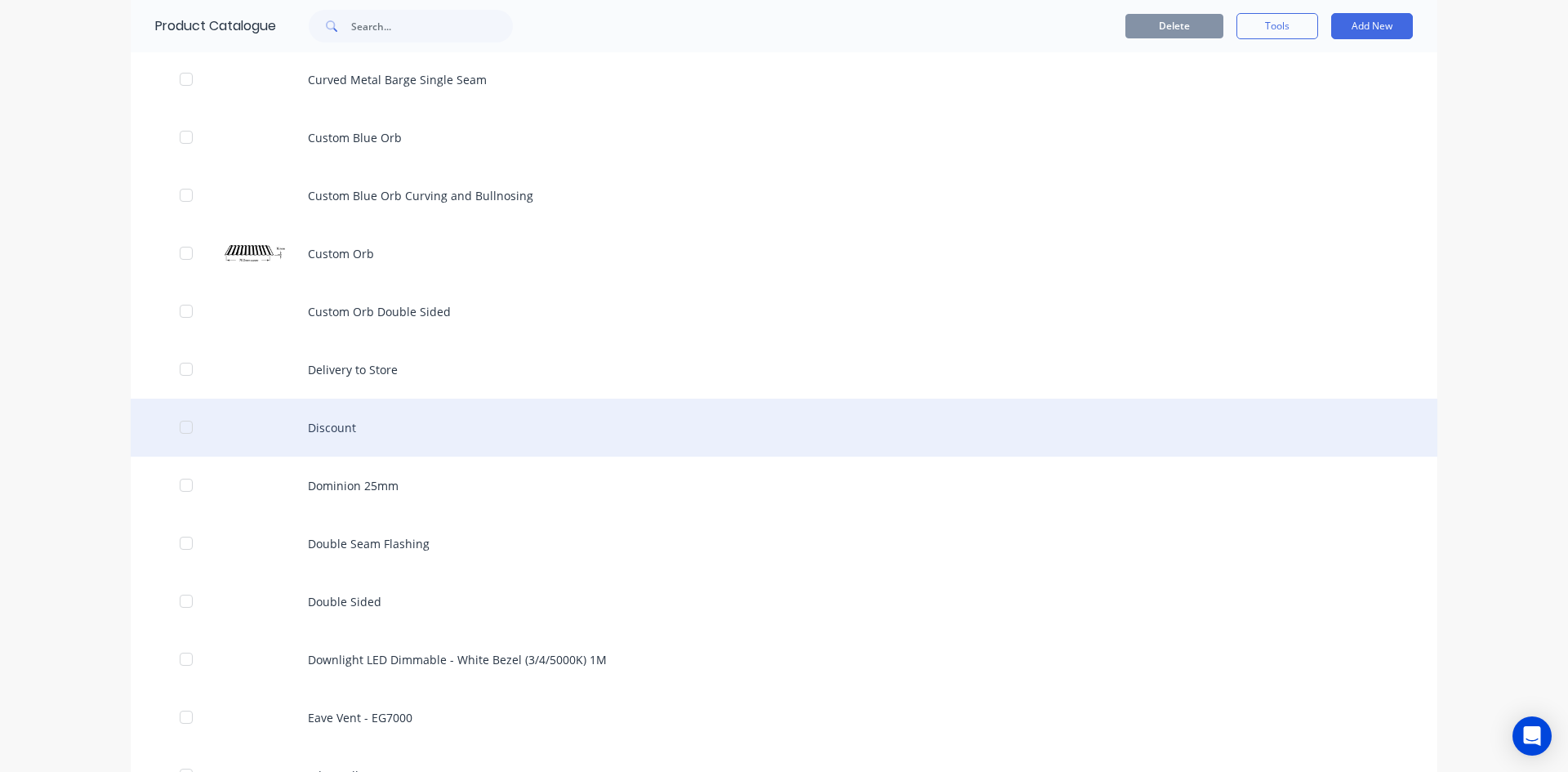
click at [324, 422] on div "Discount" at bounding box center [784, 427] width 1307 height 58
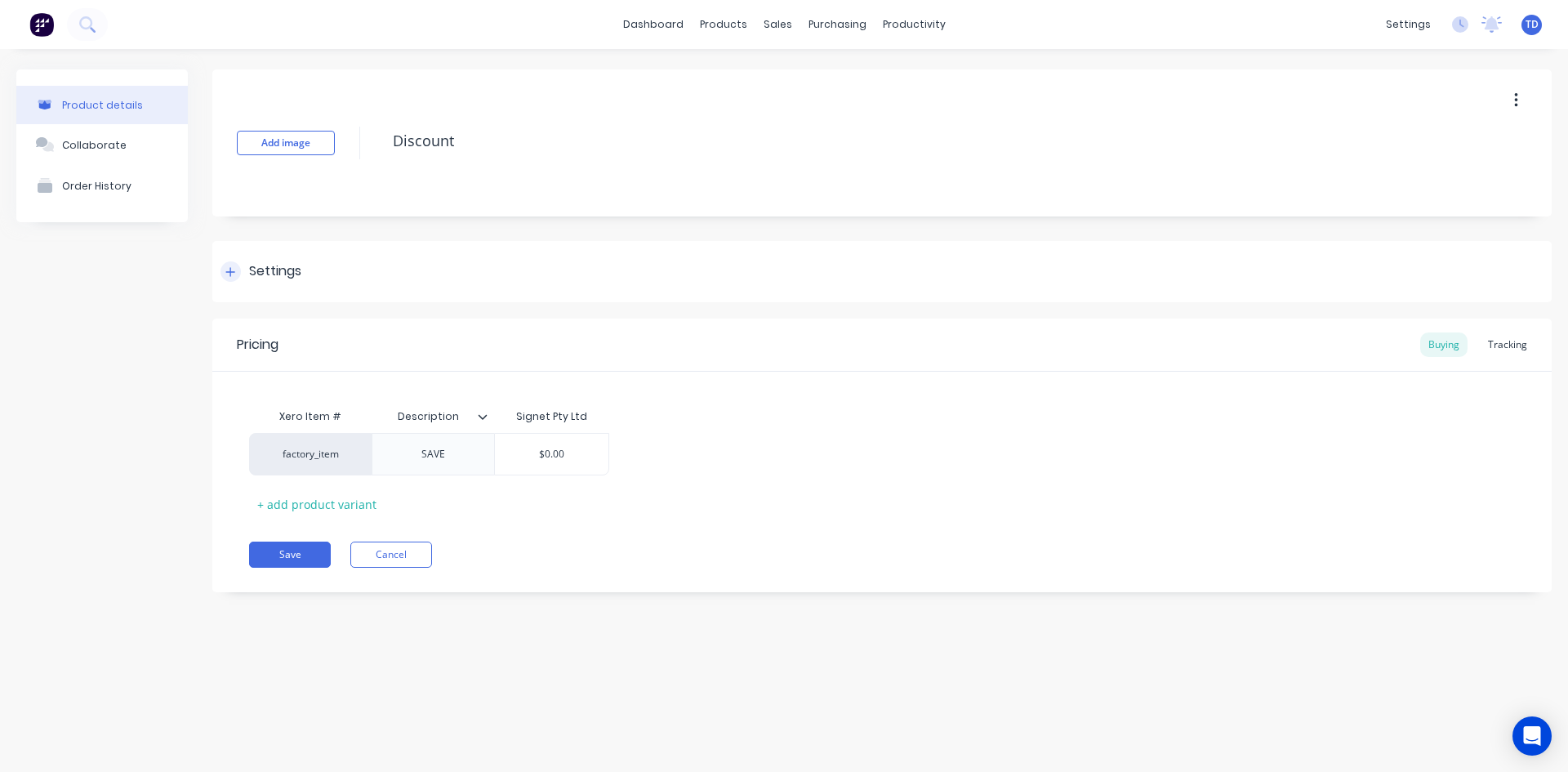
click at [225, 269] on div at bounding box center [231, 272] width 21 height 21
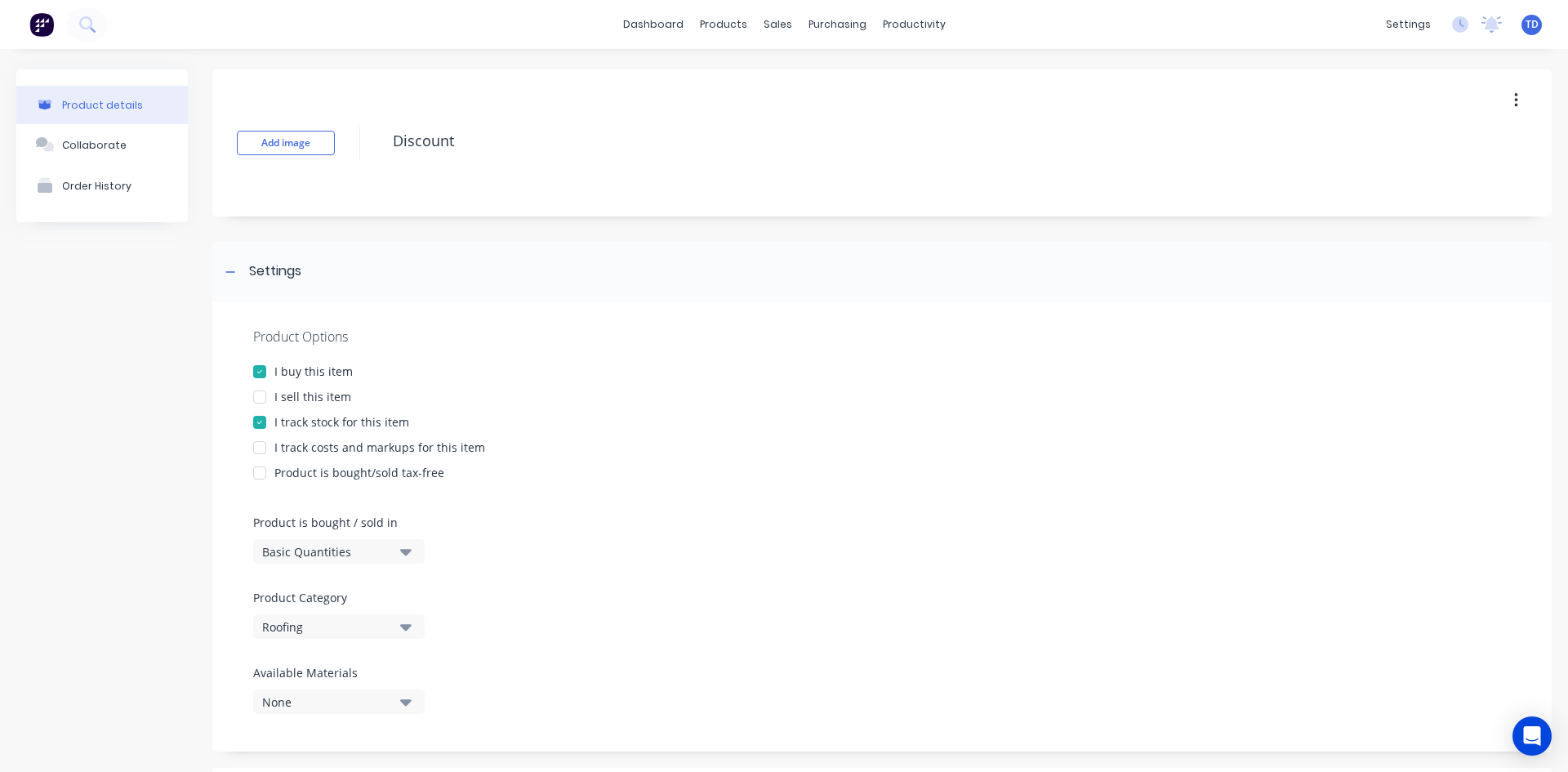
click at [356, 627] on div "Roofing" at bounding box center [327, 627] width 131 height 17
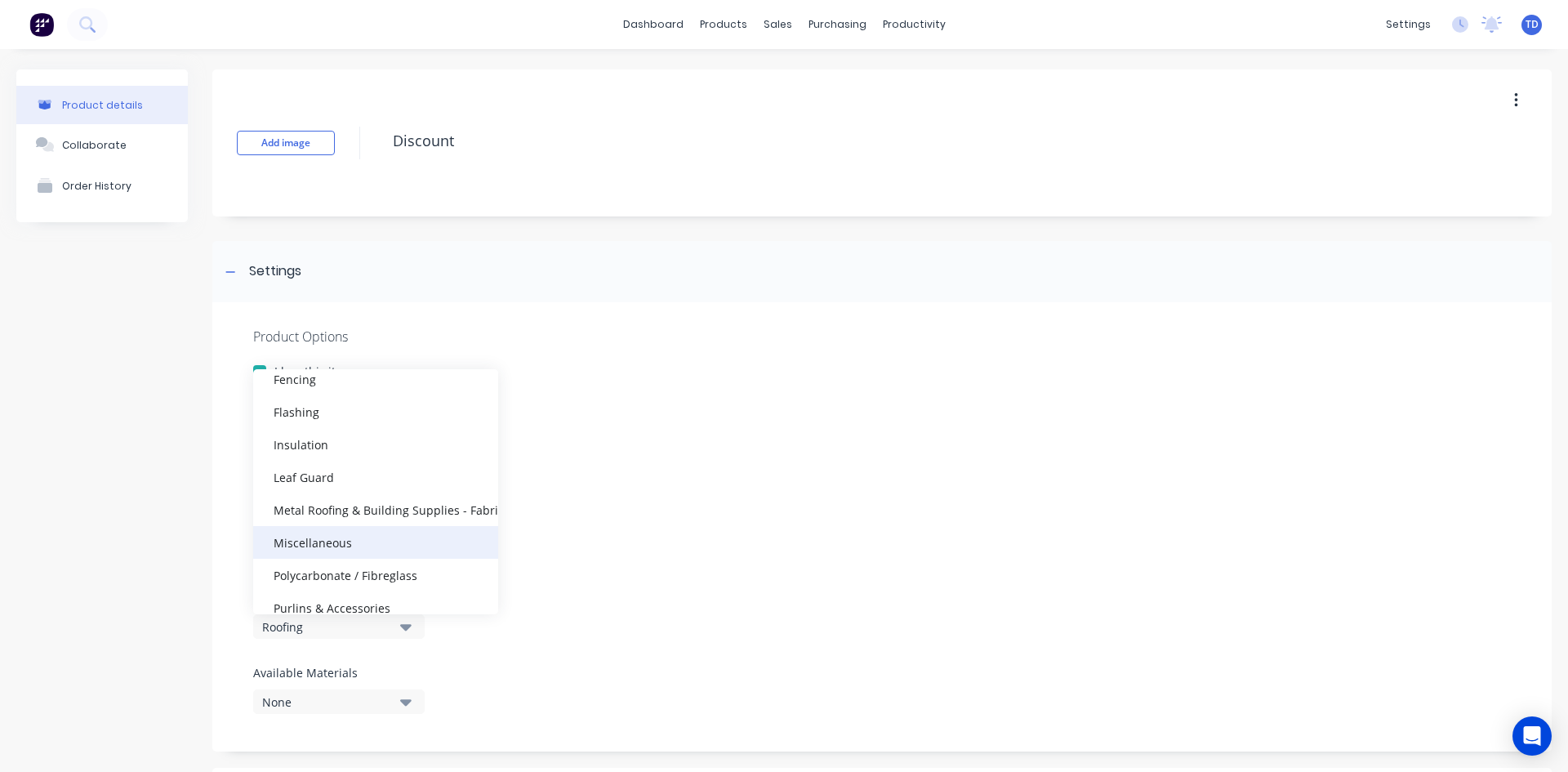
scroll to position [163, 0]
click at [317, 530] on div "Miscellaneous" at bounding box center [376, 540] width 245 height 33
type textarea "x"
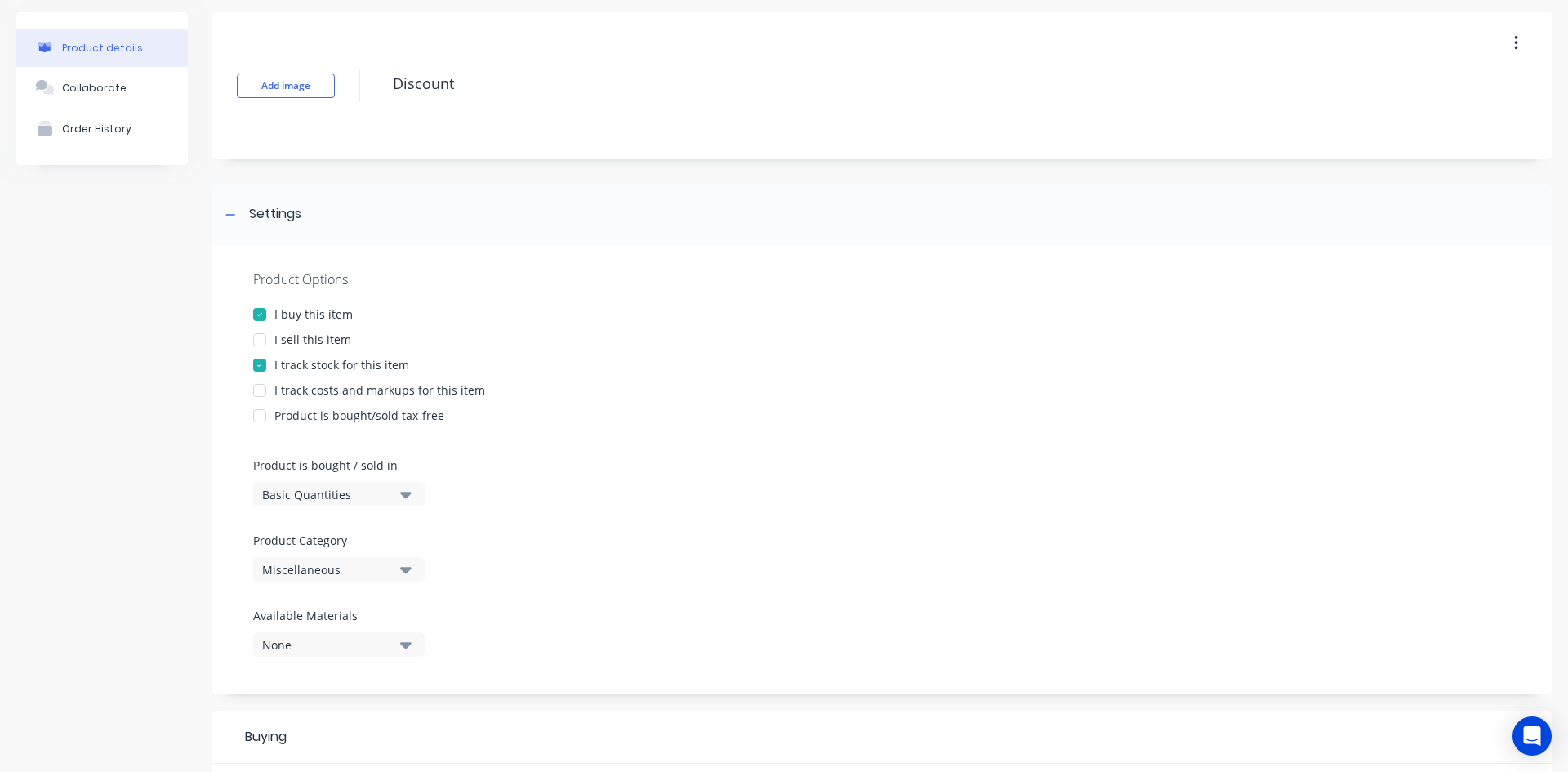
scroll to position [0, 0]
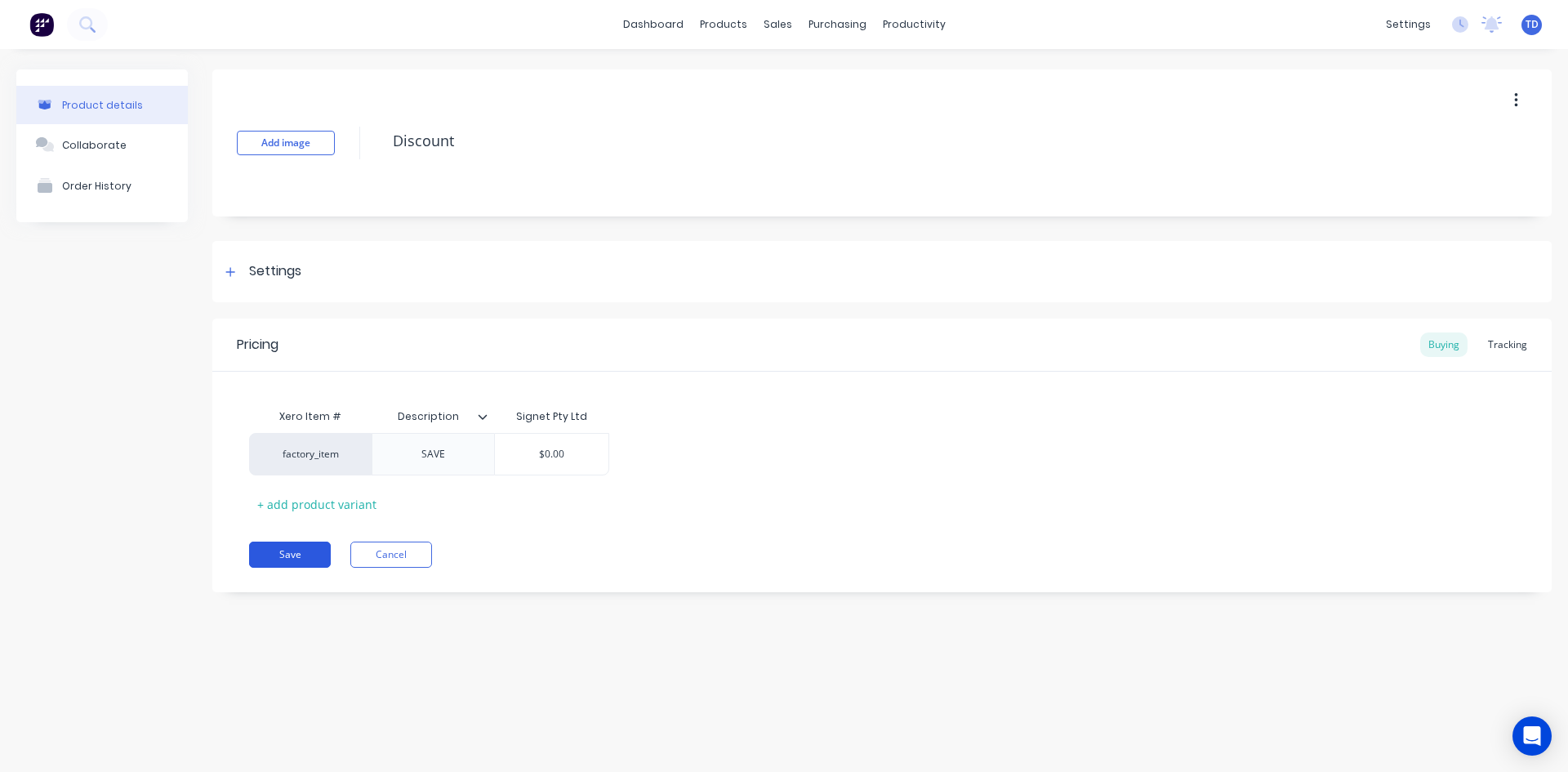
click at [299, 556] on button "Save" at bounding box center [290, 555] width 82 height 26
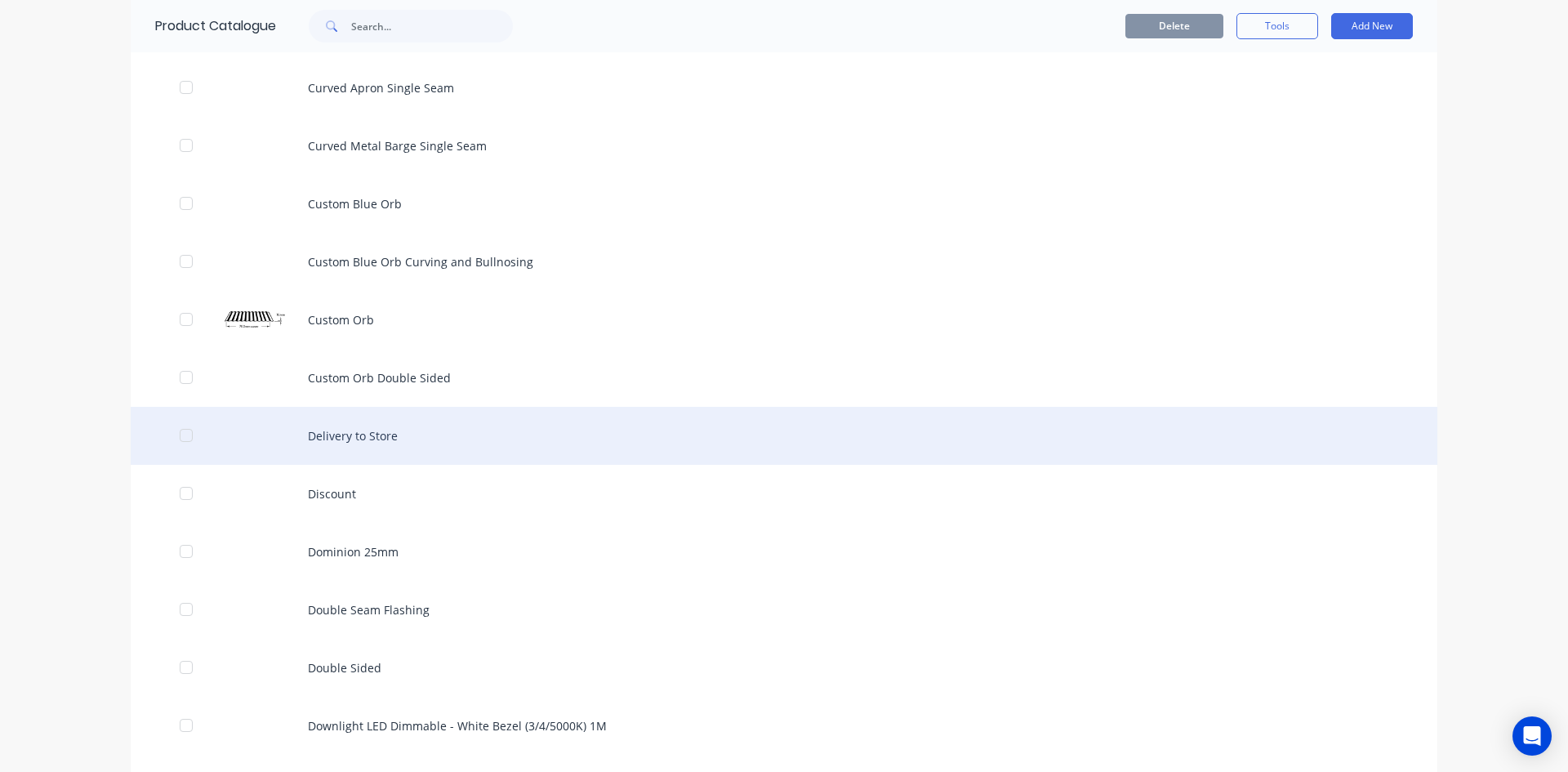
scroll to position [1470, 0]
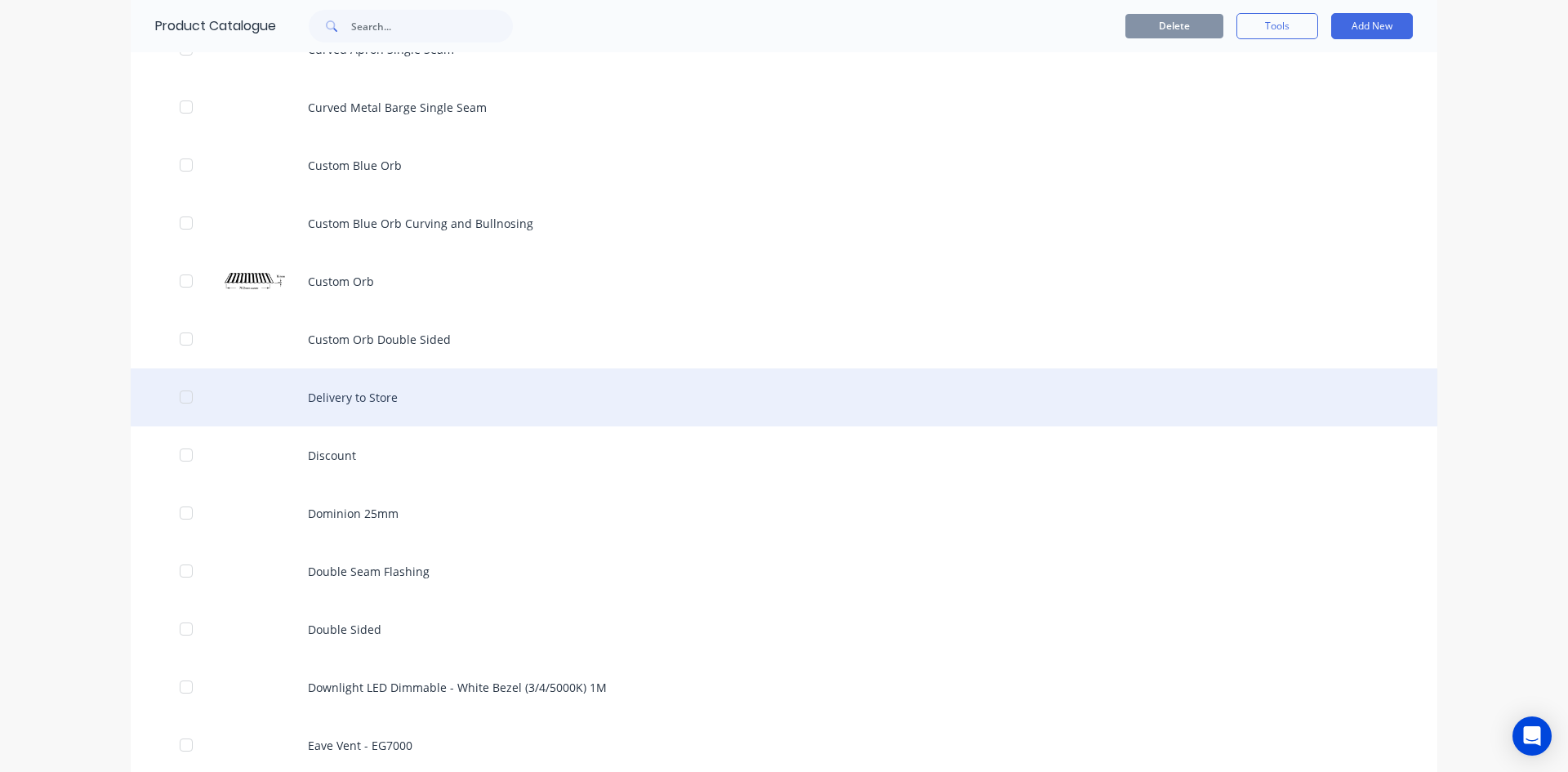
click at [348, 407] on div "Delivery to Store" at bounding box center [784, 397] width 1307 height 58
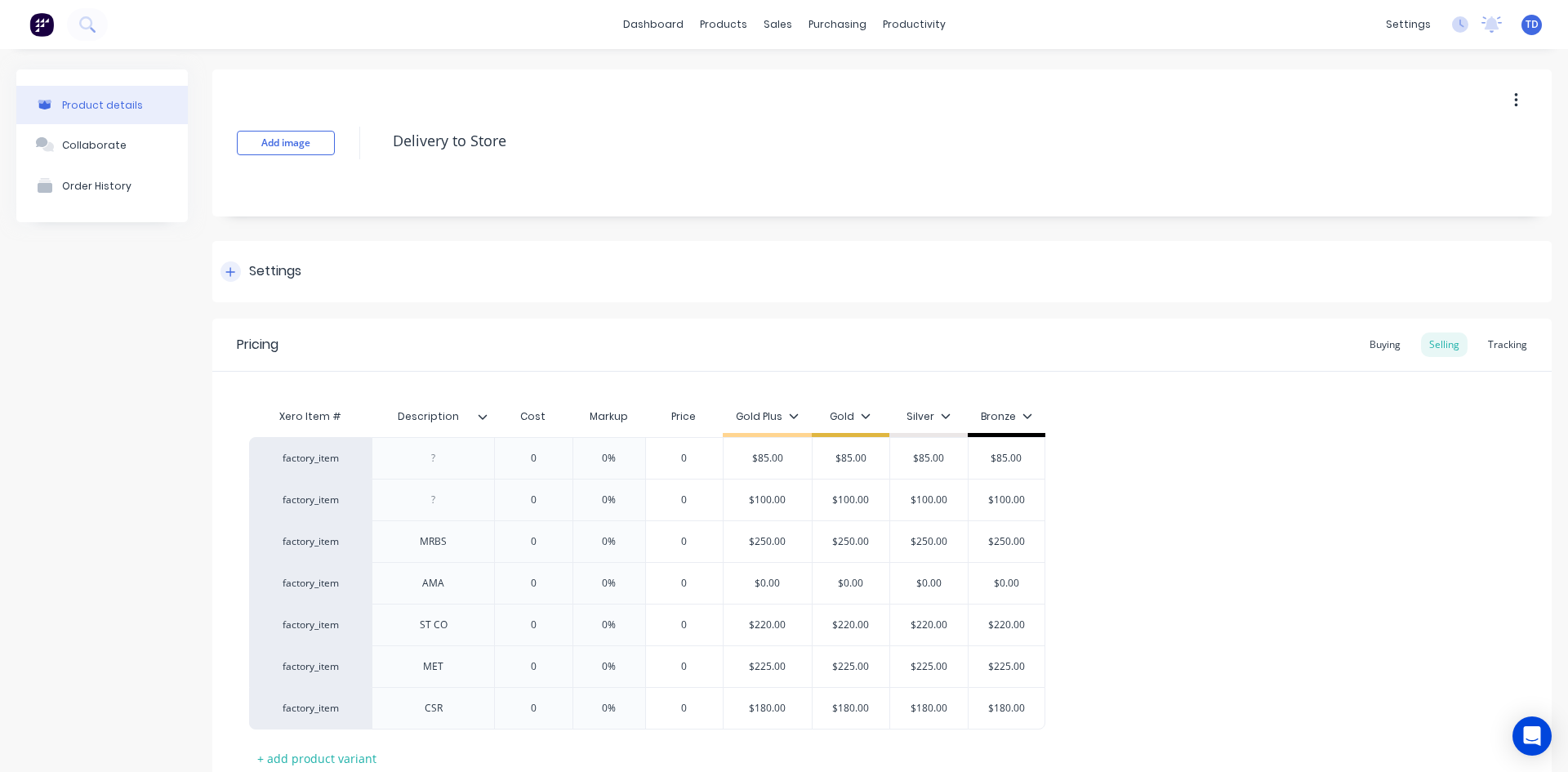
click at [231, 270] on icon at bounding box center [231, 272] width 9 height 9
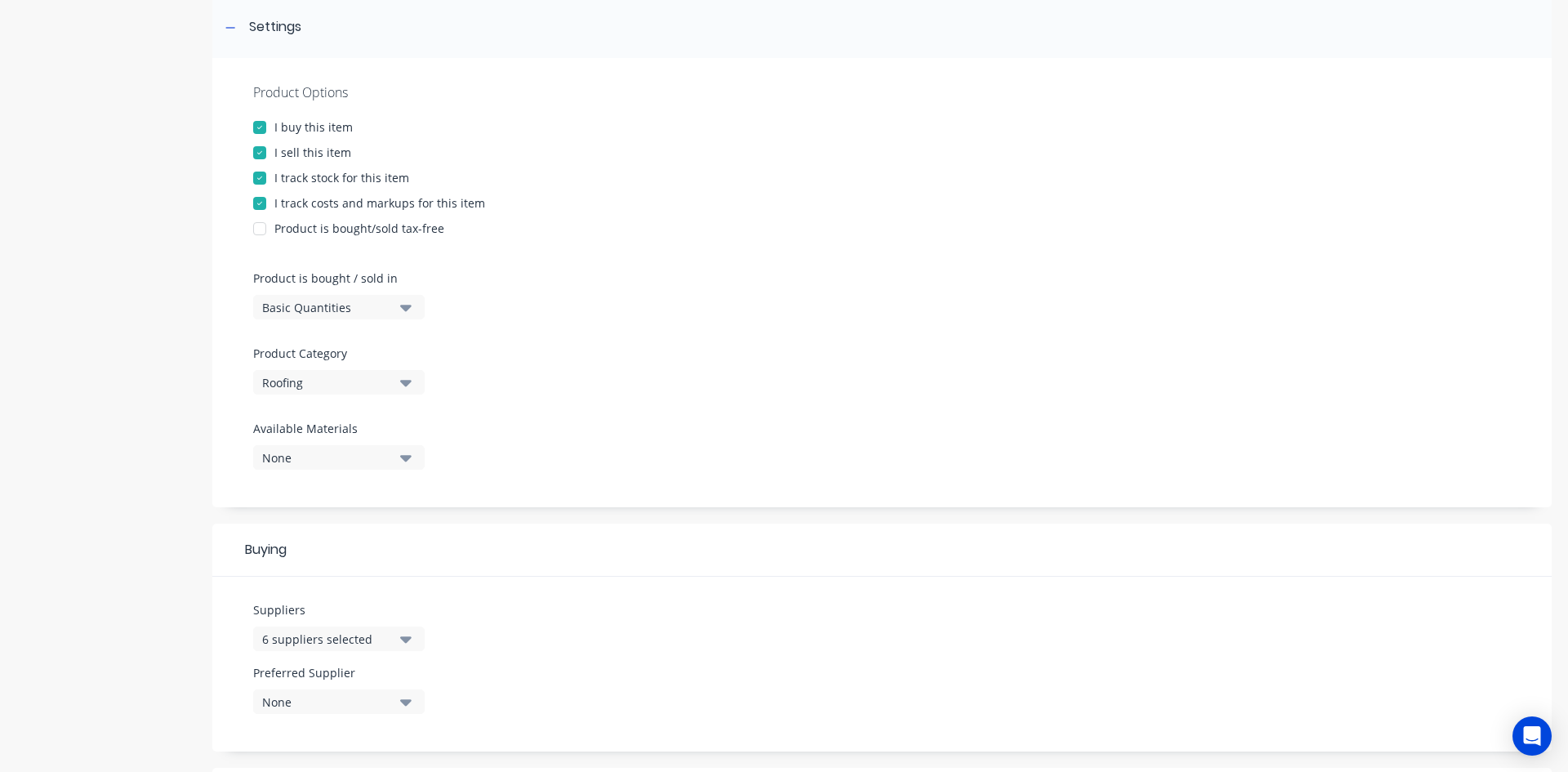
scroll to position [245, 0]
click at [331, 378] on div "Roofing" at bounding box center [327, 381] width 131 height 17
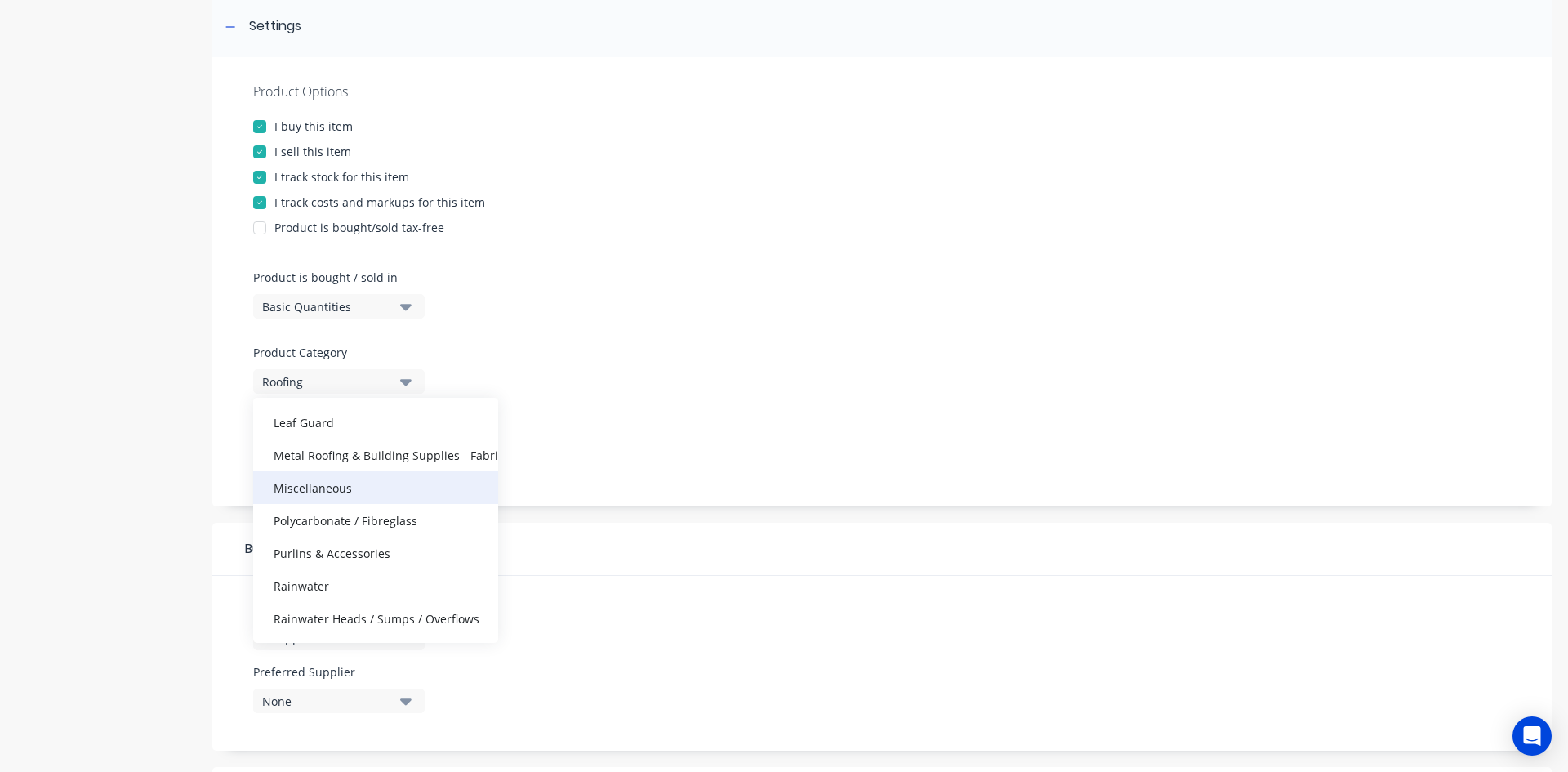
click at [350, 490] on div "Miscellaneous" at bounding box center [376, 487] width 245 height 33
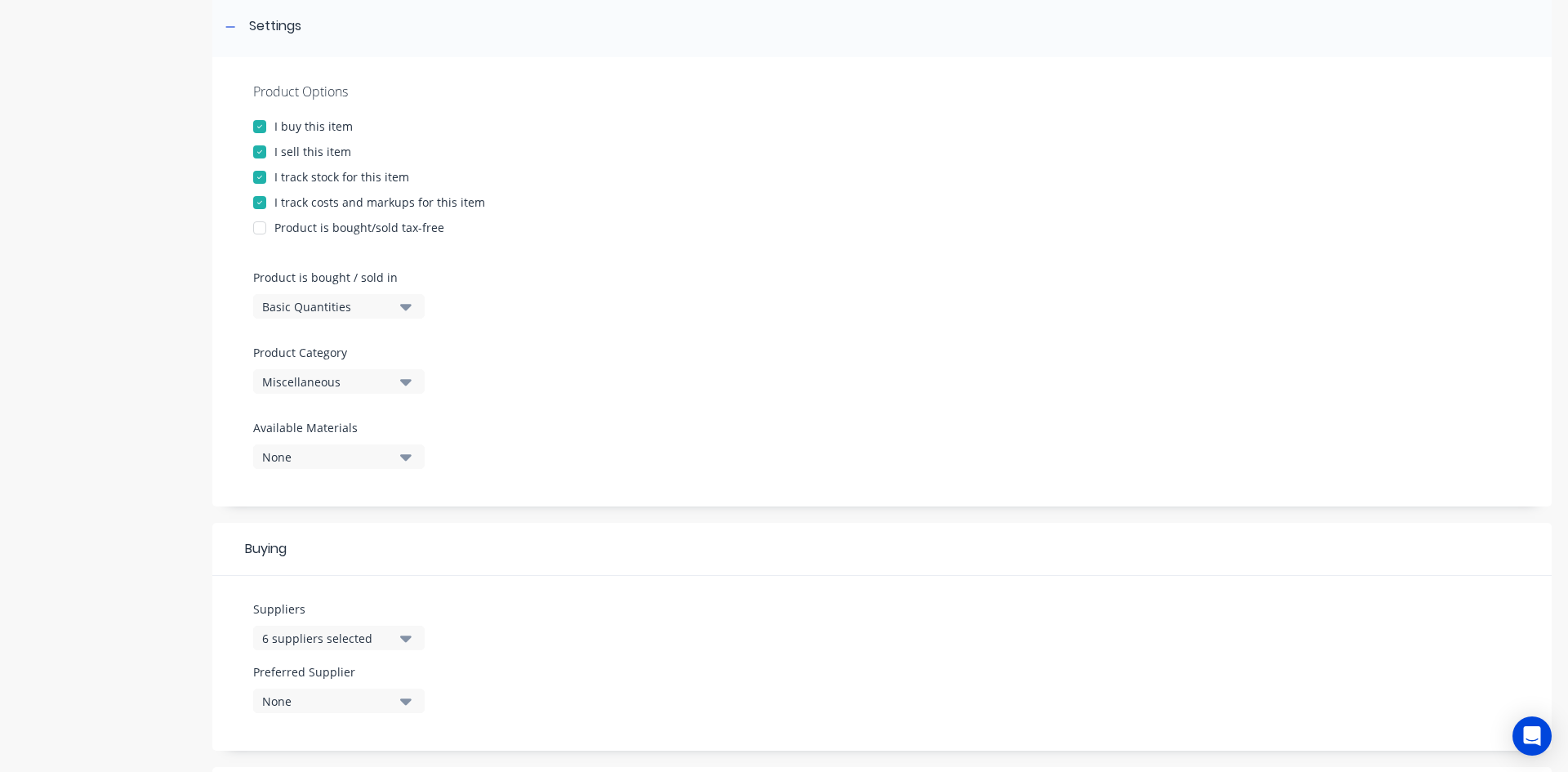
click at [669, 563] on div "Buying" at bounding box center [882, 549] width 1339 height 53
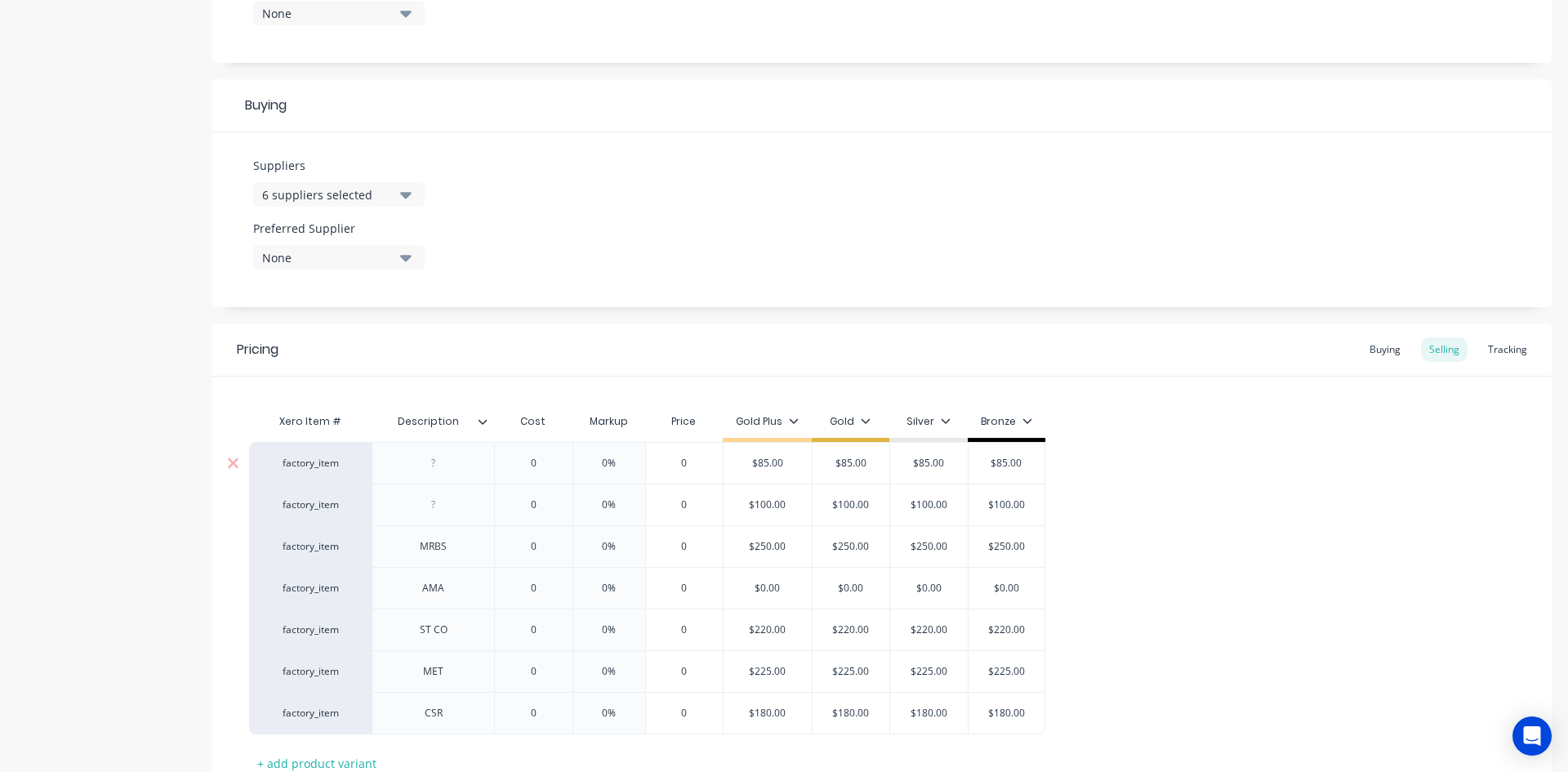
scroll to position [812, 0]
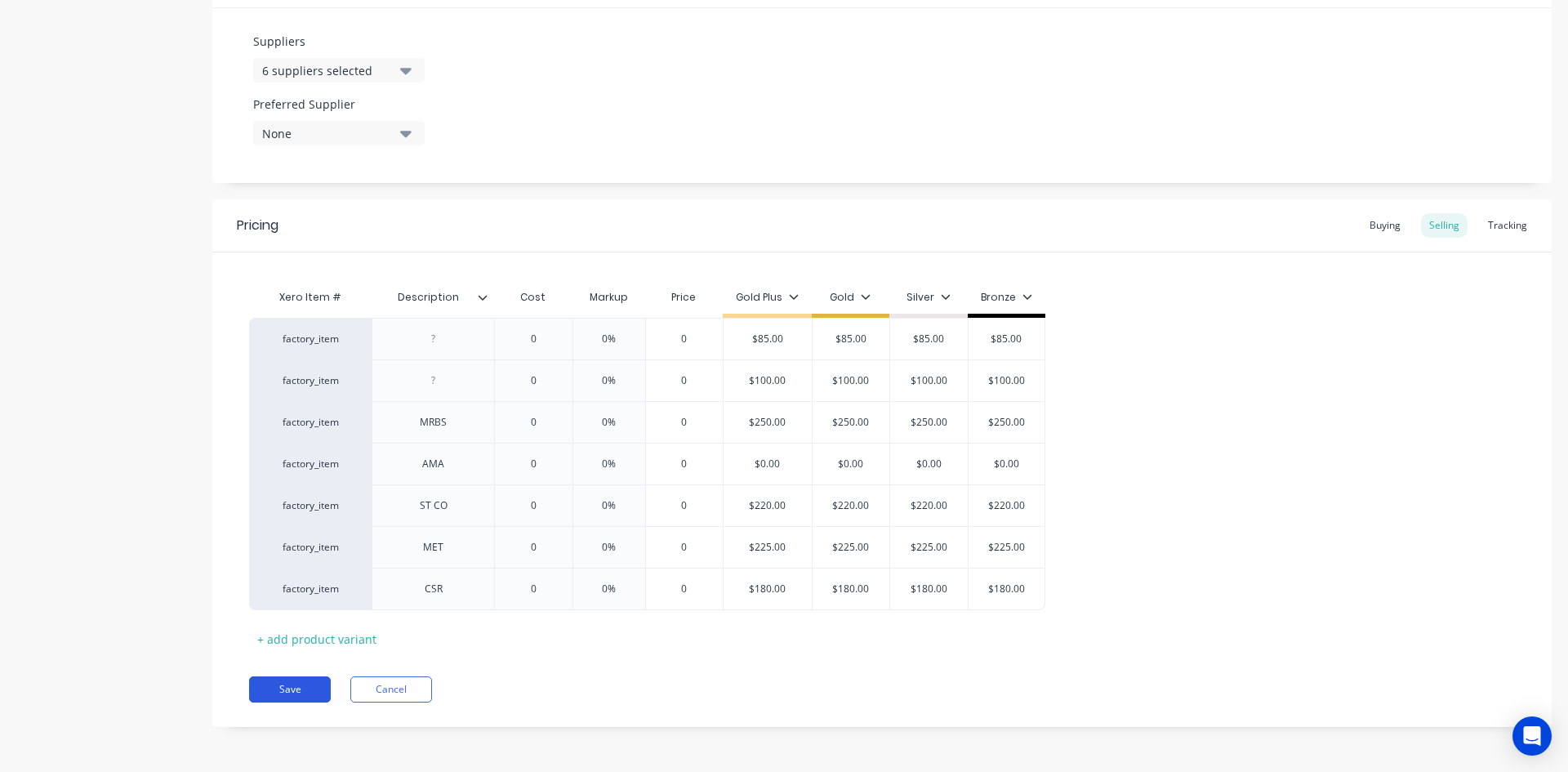
click at [301, 683] on button "Save" at bounding box center [290, 689] width 82 height 26
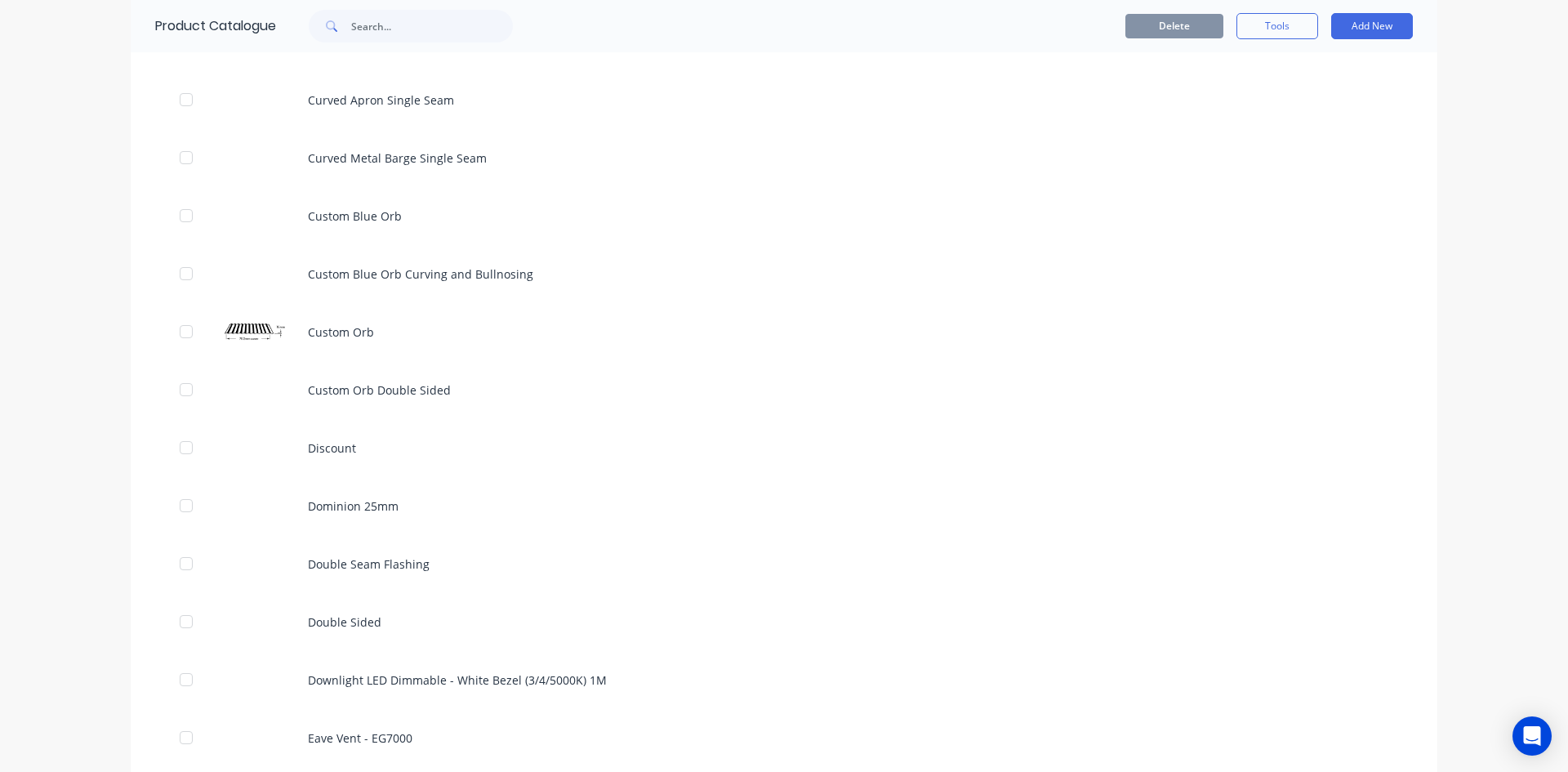
scroll to position [3021, 0]
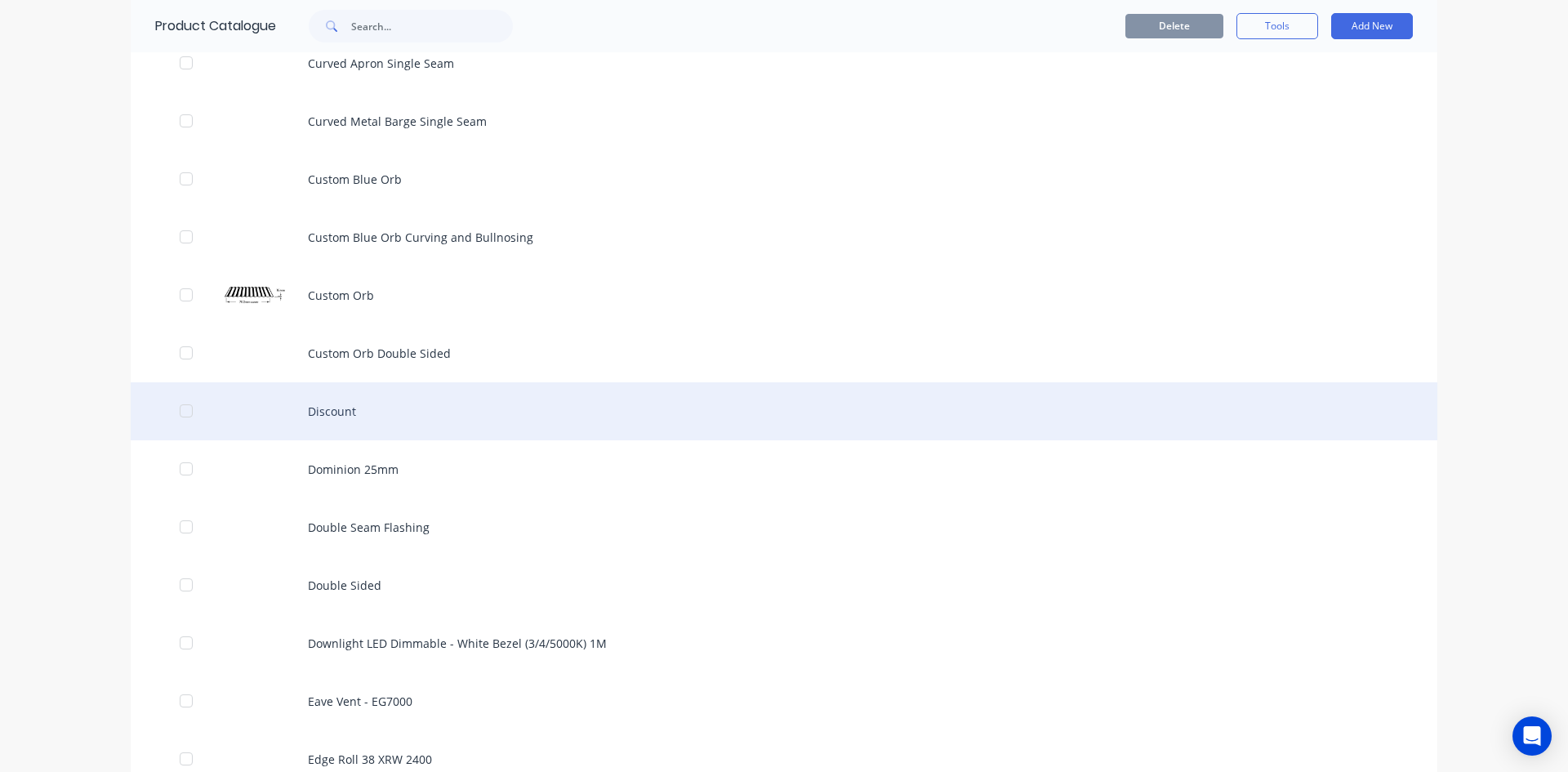
click at [328, 412] on div "Discount" at bounding box center [784, 411] width 1307 height 58
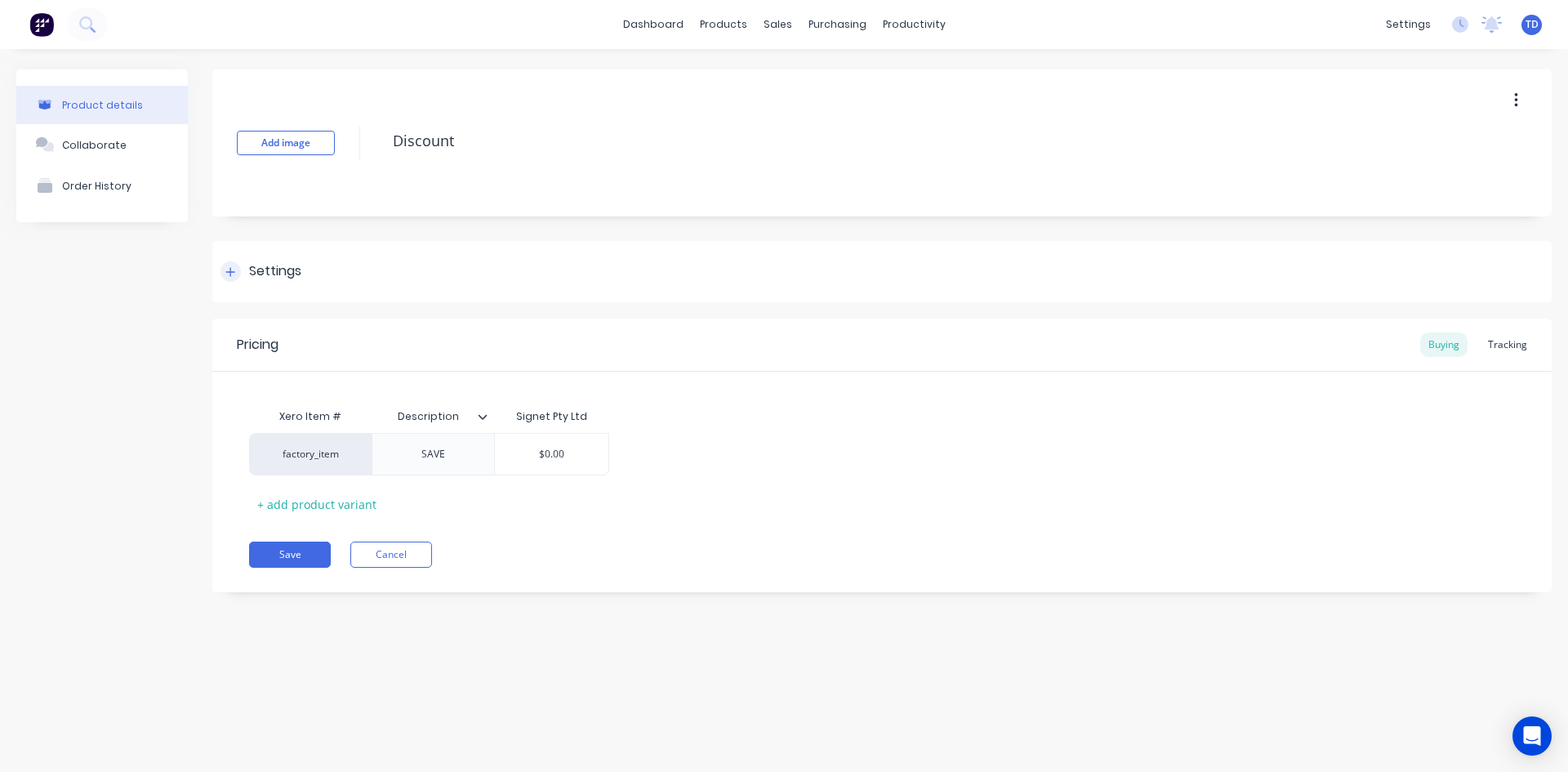
click at [226, 275] on icon at bounding box center [230, 272] width 9 height 11
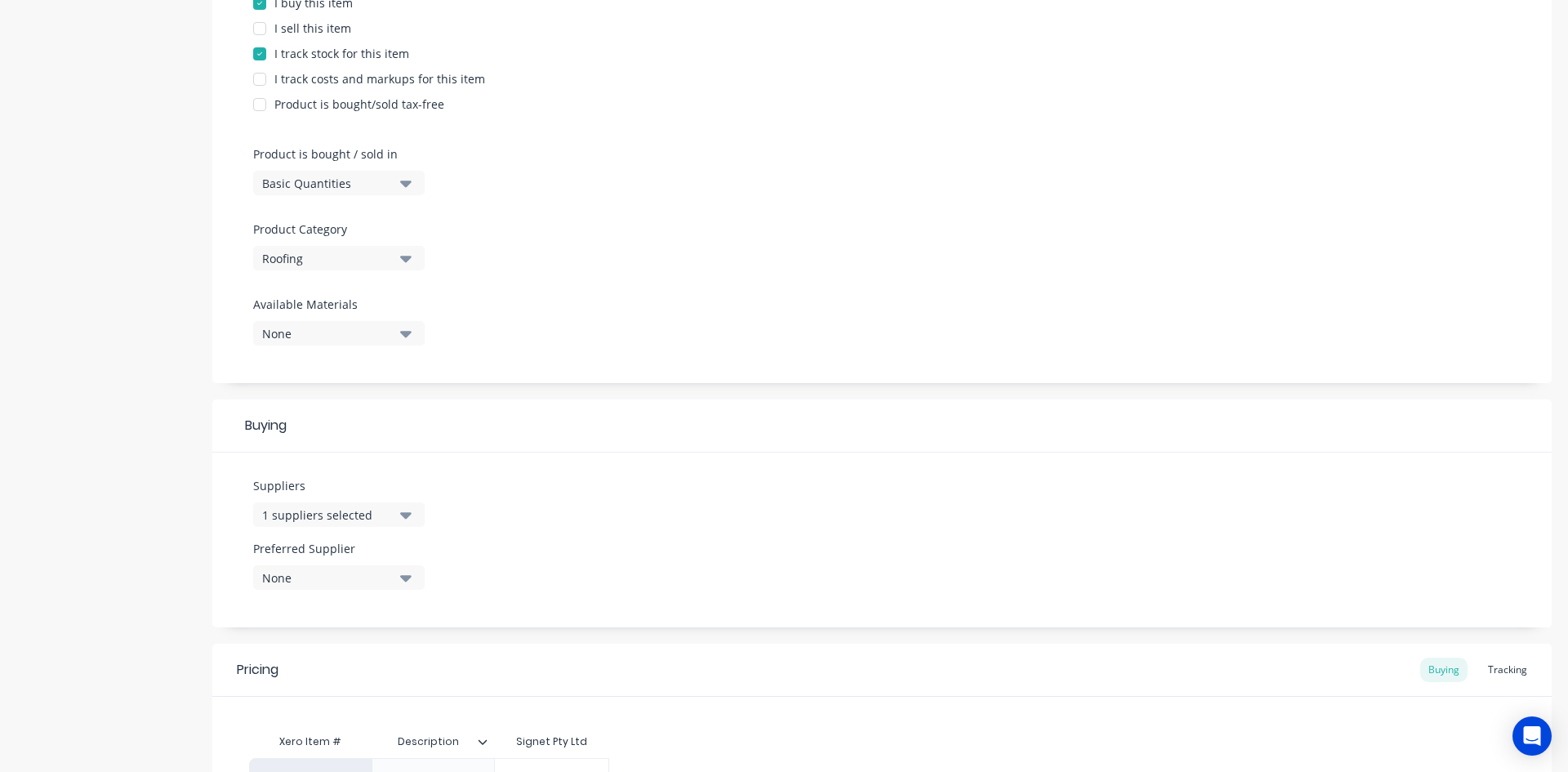
scroll to position [409, 0]
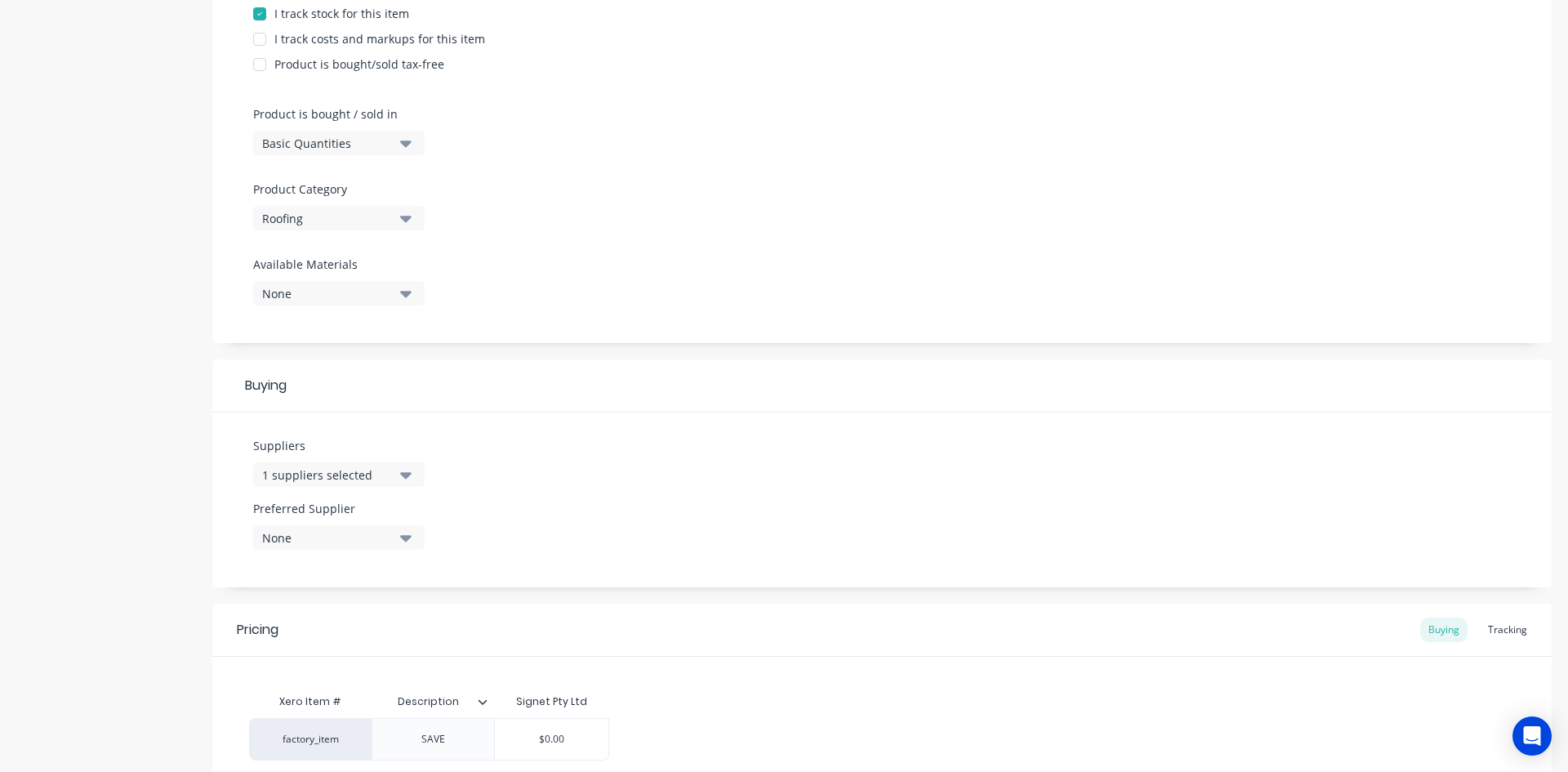
click at [340, 218] on div "Roofing" at bounding box center [327, 218] width 131 height 17
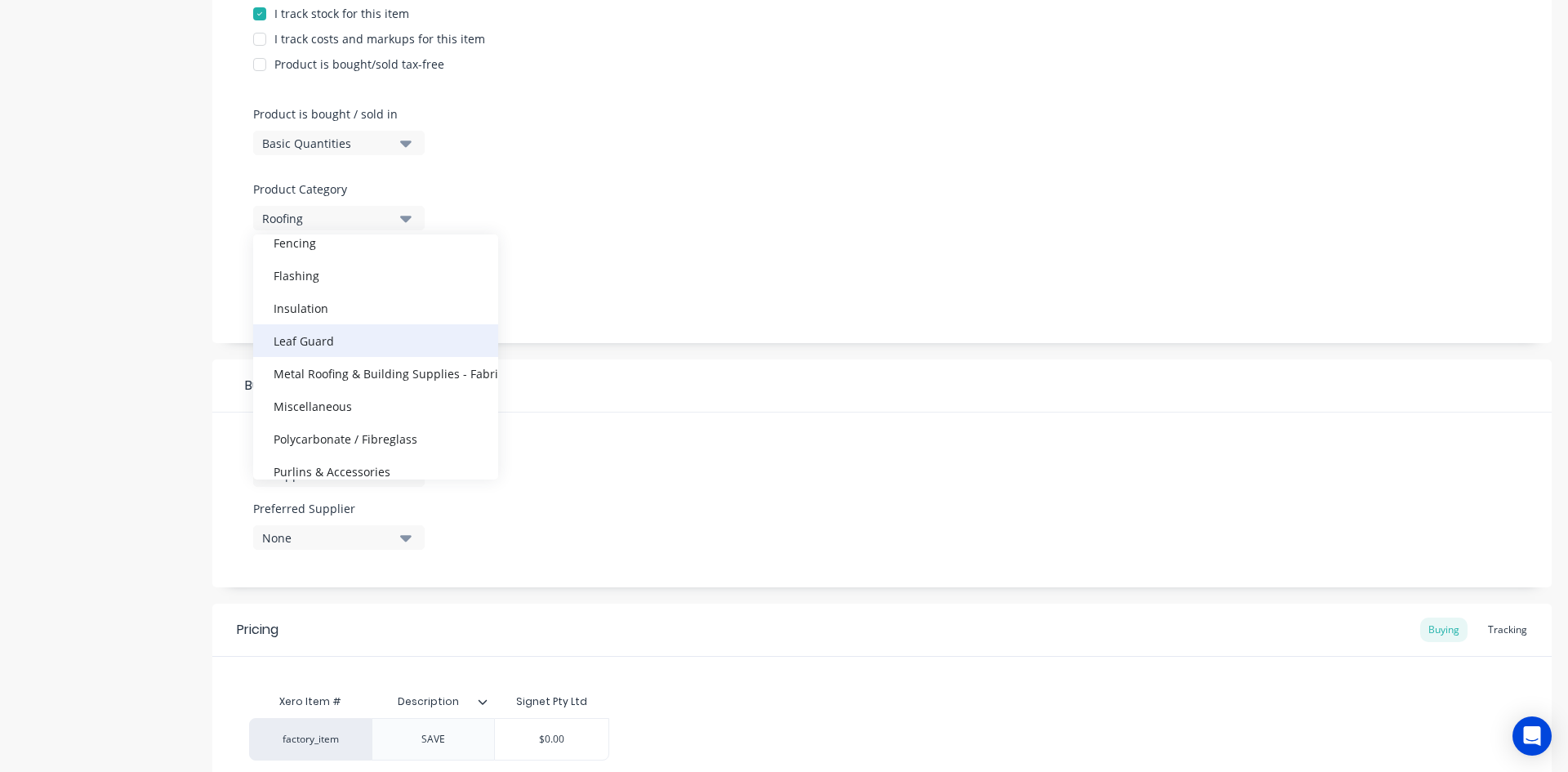
scroll to position [245, 0]
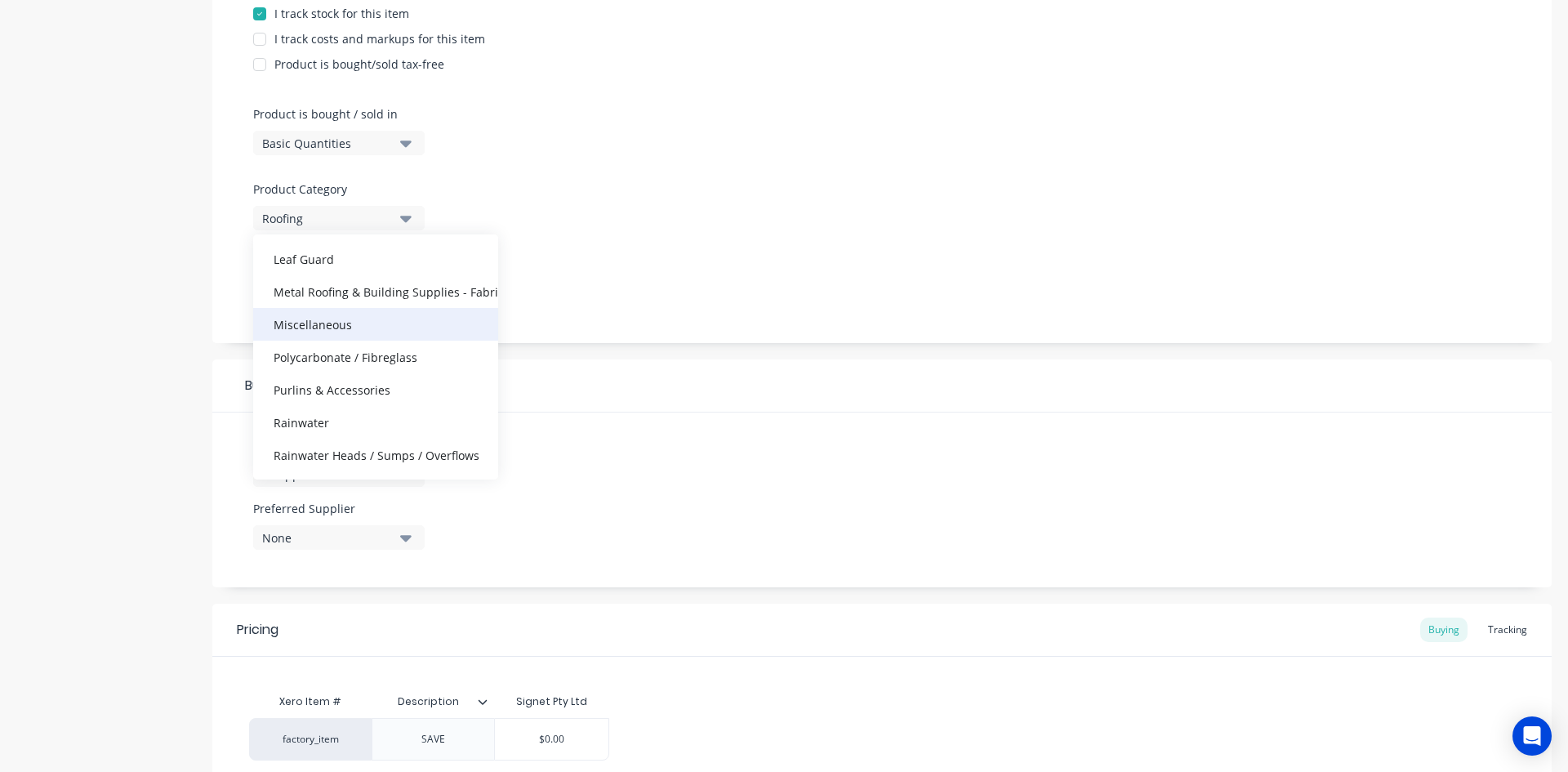
click at [330, 325] on div "Miscellaneous" at bounding box center [376, 324] width 245 height 33
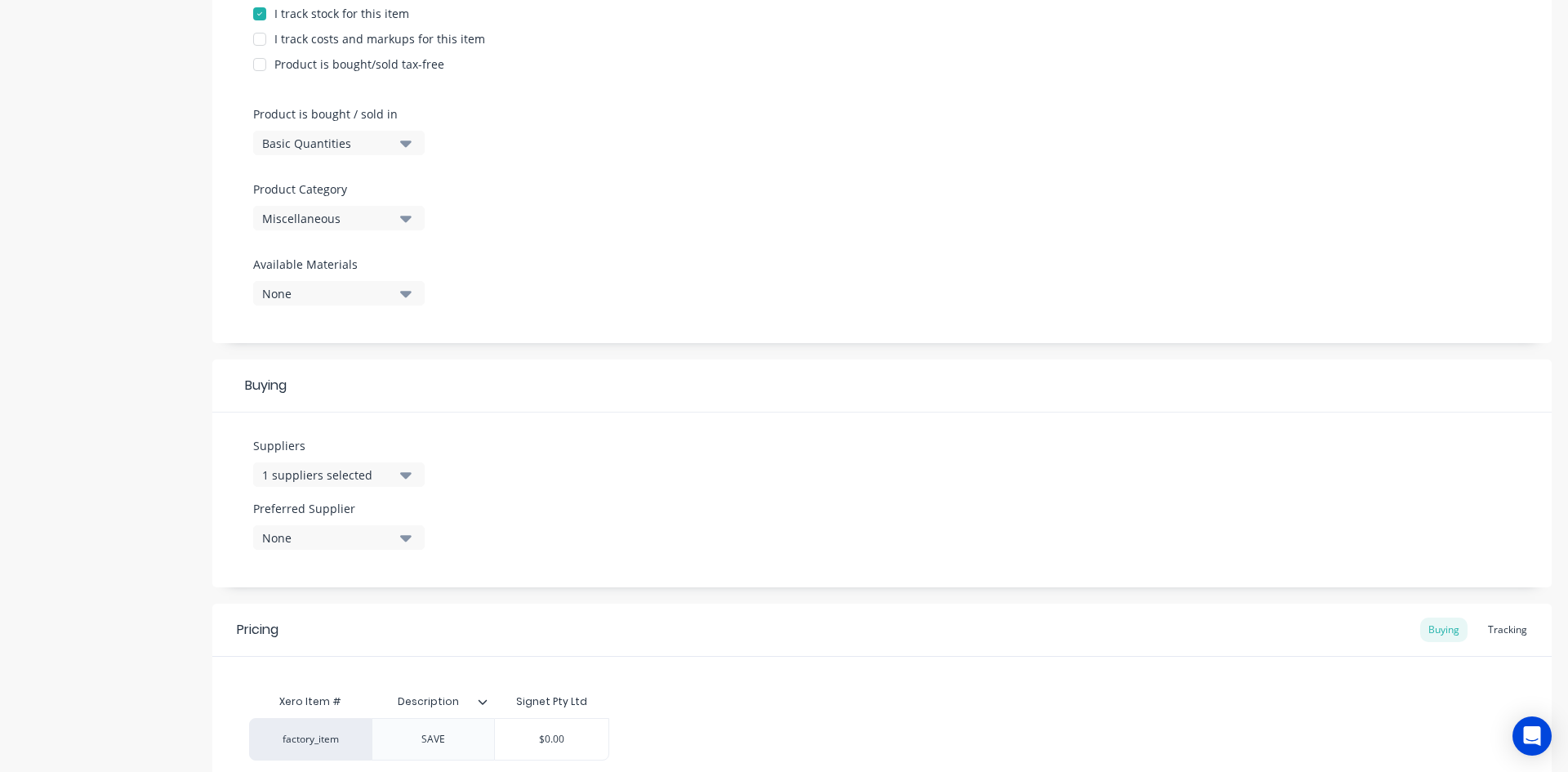
scroll to position [558, 0]
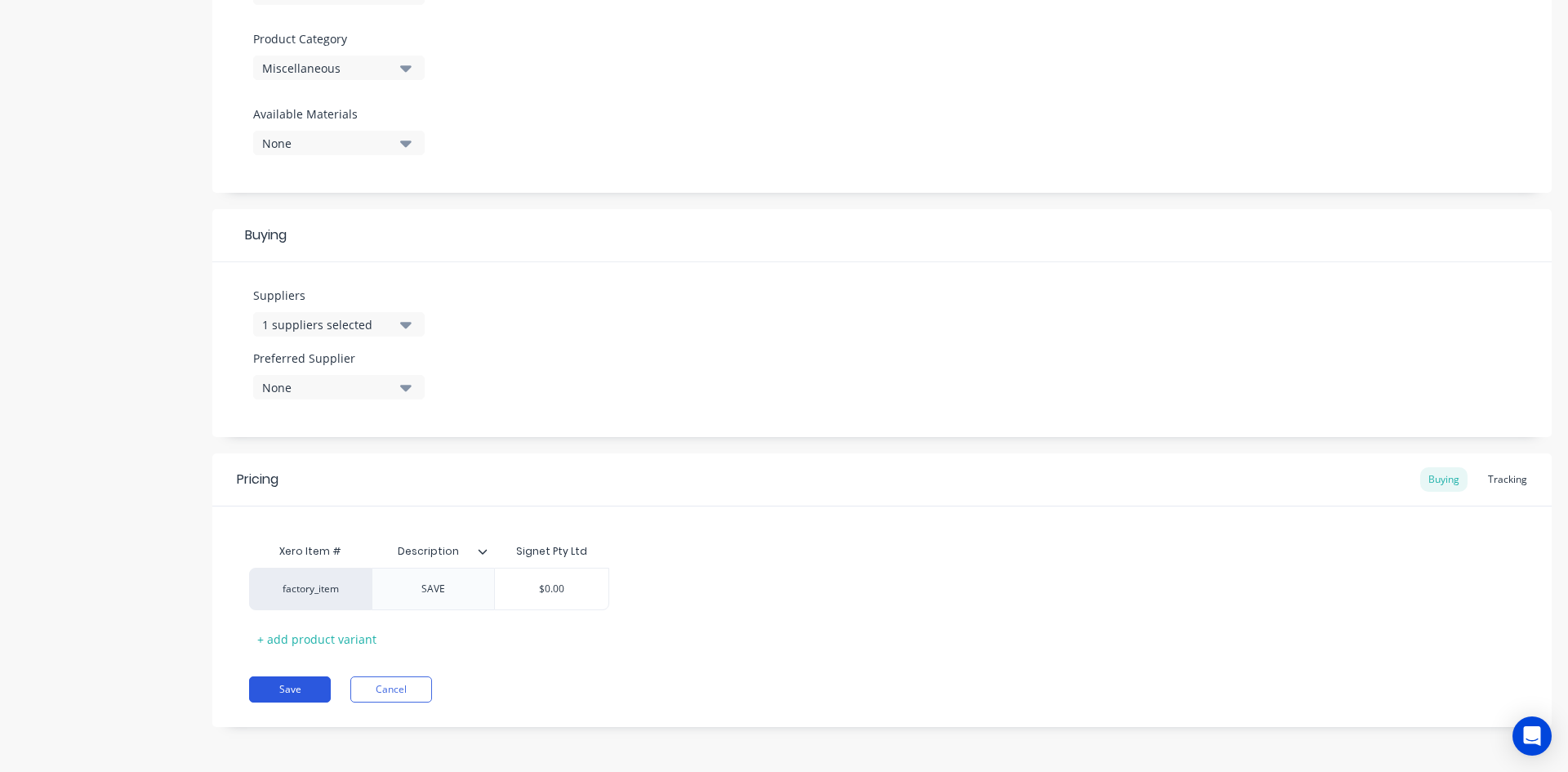
click at [302, 690] on button "Save" at bounding box center [290, 689] width 82 height 26
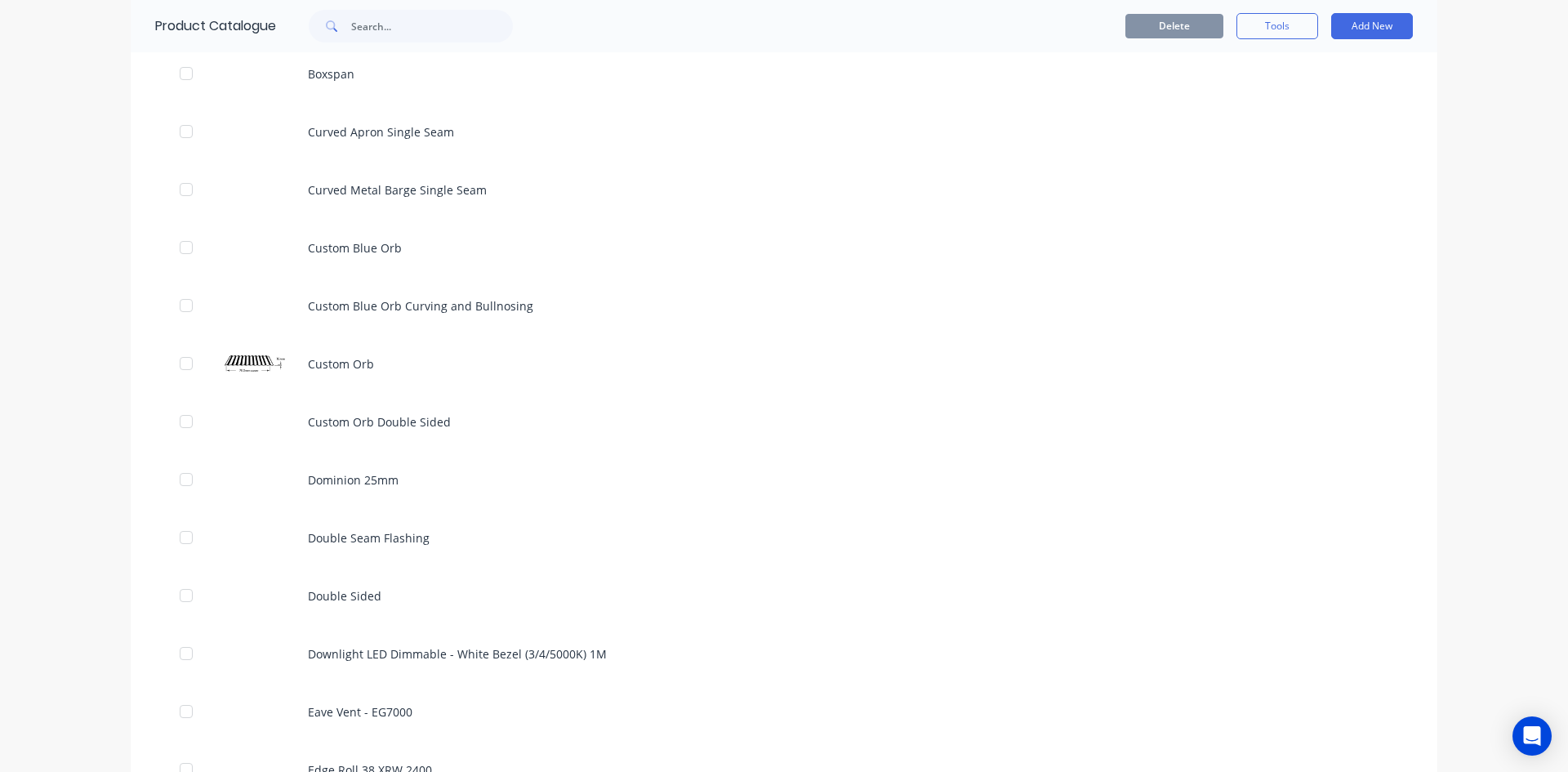
scroll to position [3021, 0]
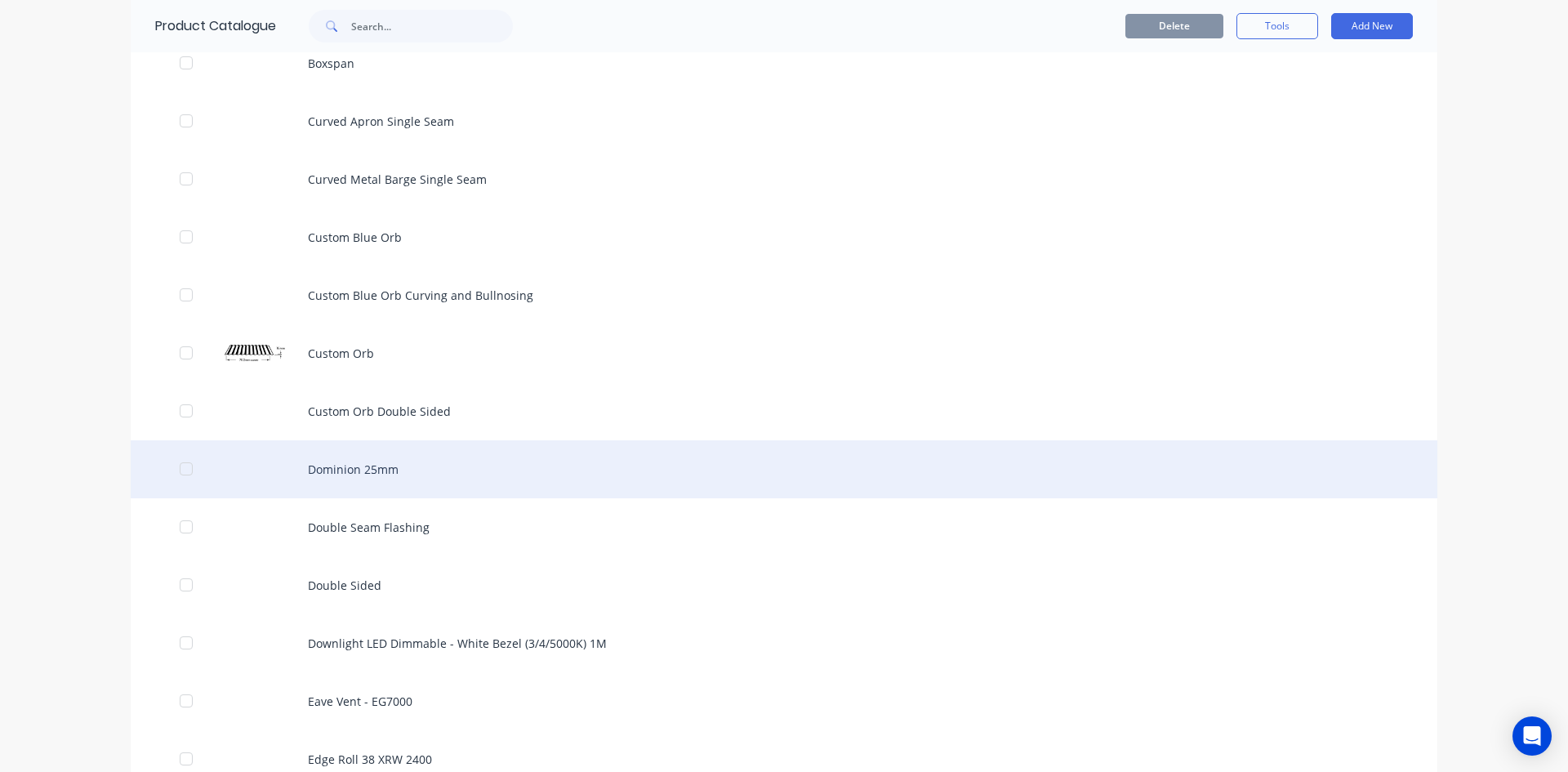
click at [331, 458] on div "Dominion 25mm" at bounding box center [784, 470] width 1307 height 58
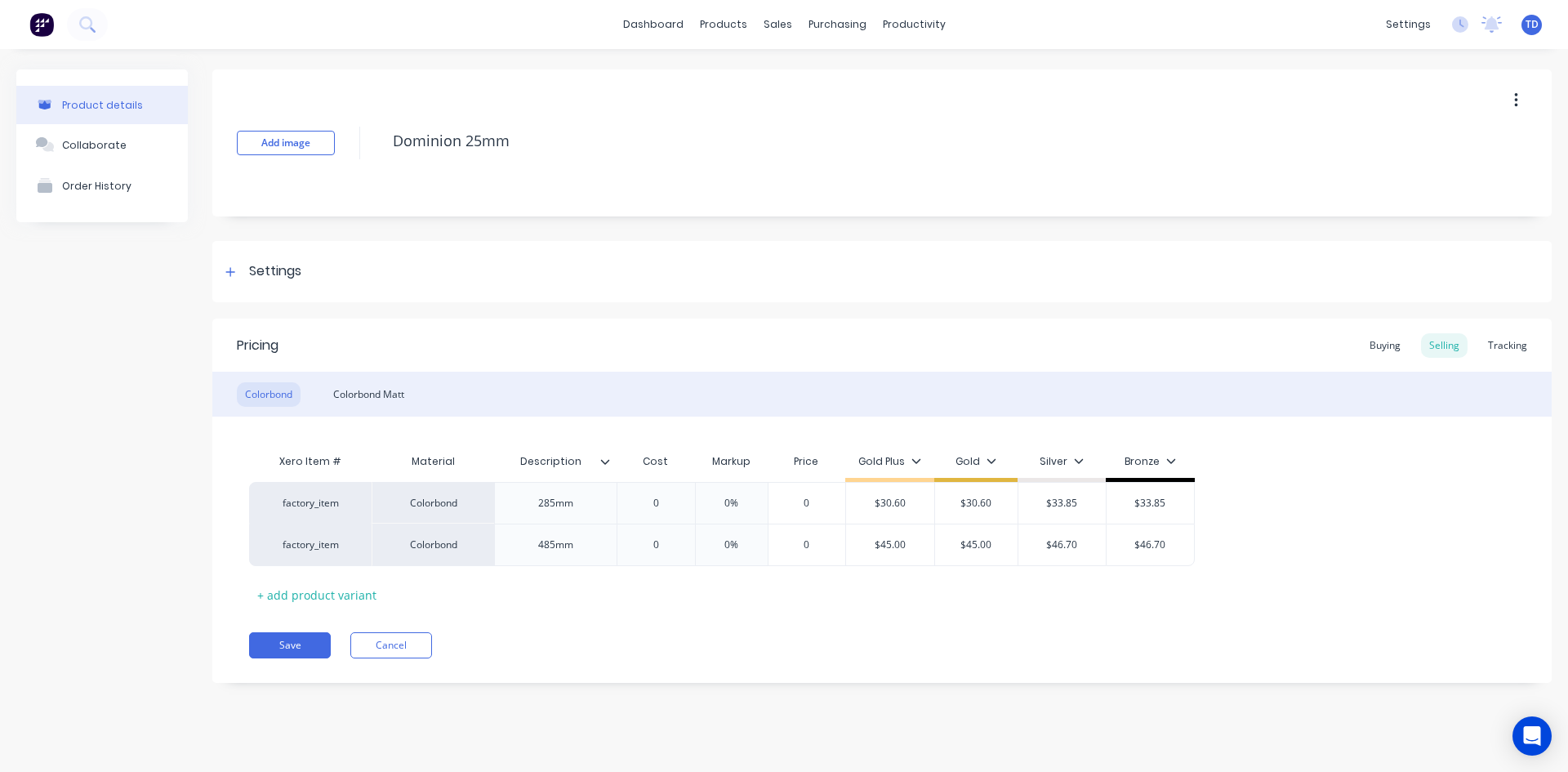
type textarea "x"
click at [1389, 352] on div "Buying" at bounding box center [1385, 346] width 47 height 24
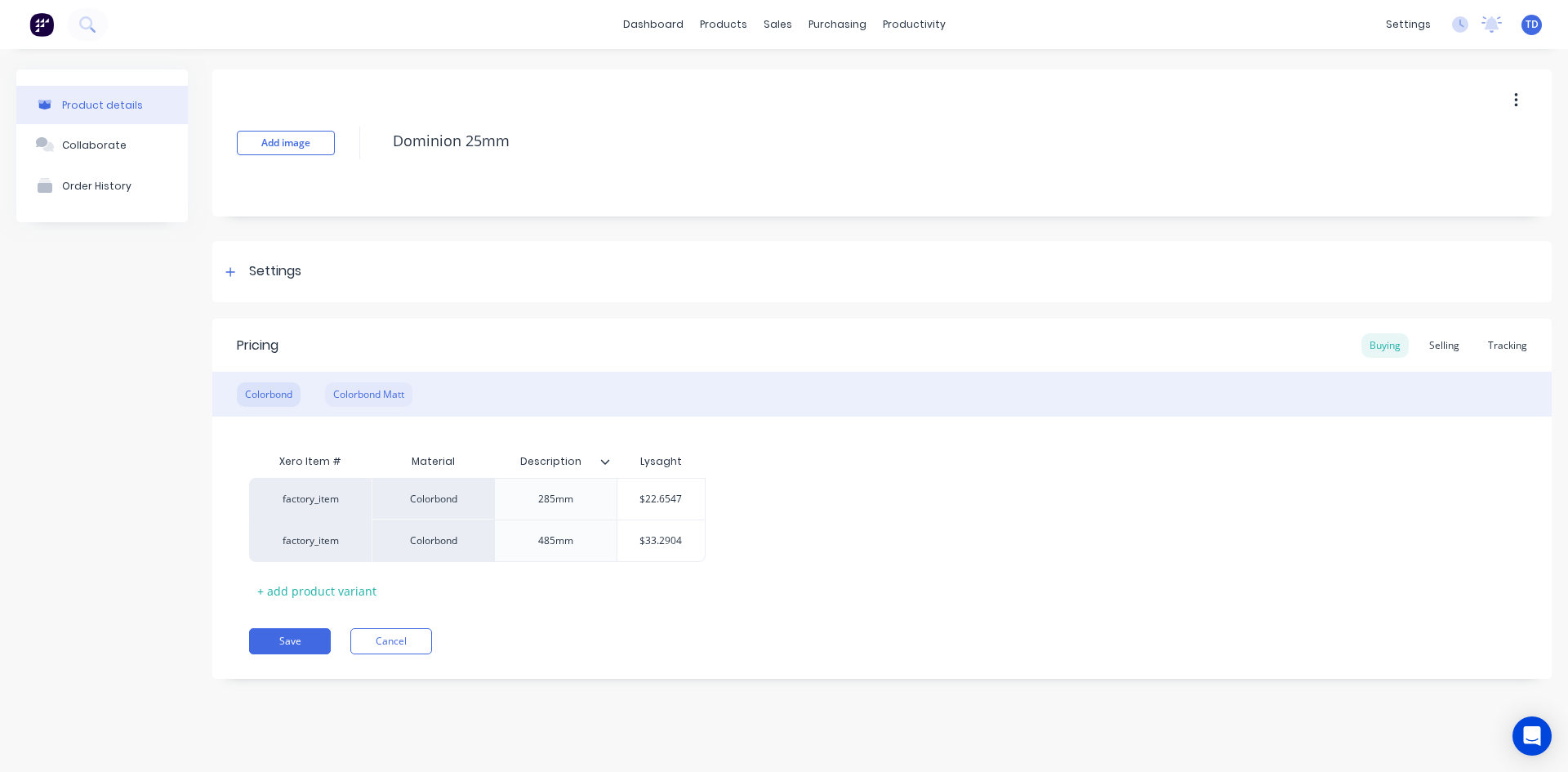
click at [371, 382] on div "Colorbond Matt" at bounding box center [368, 394] width 88 height 24
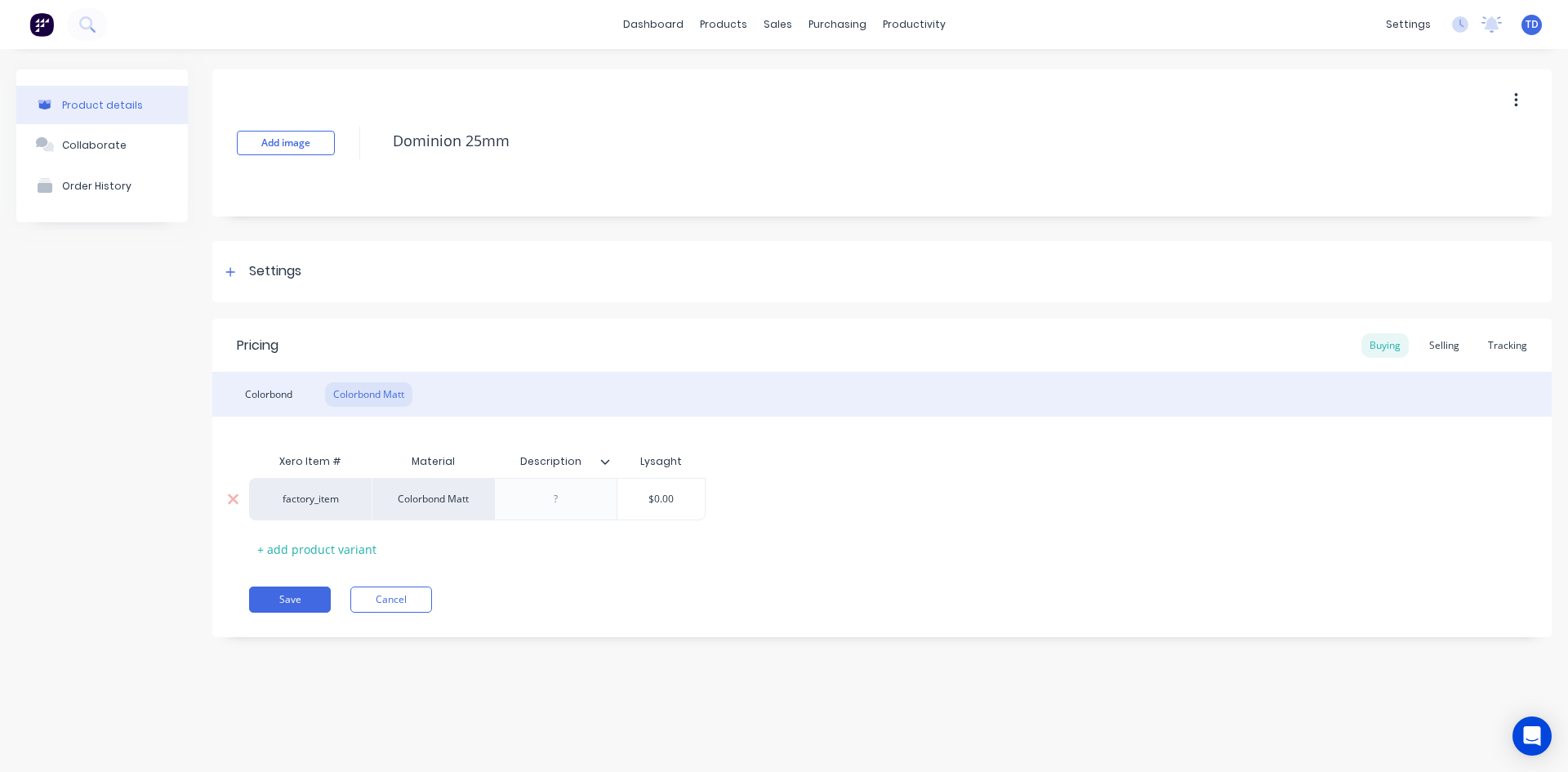
click at [569, 499] on div at bounding box center [556, 499] width 82 height 22
type textarea "x"
type input "$0.00"
type textarea "x"
type input "2"
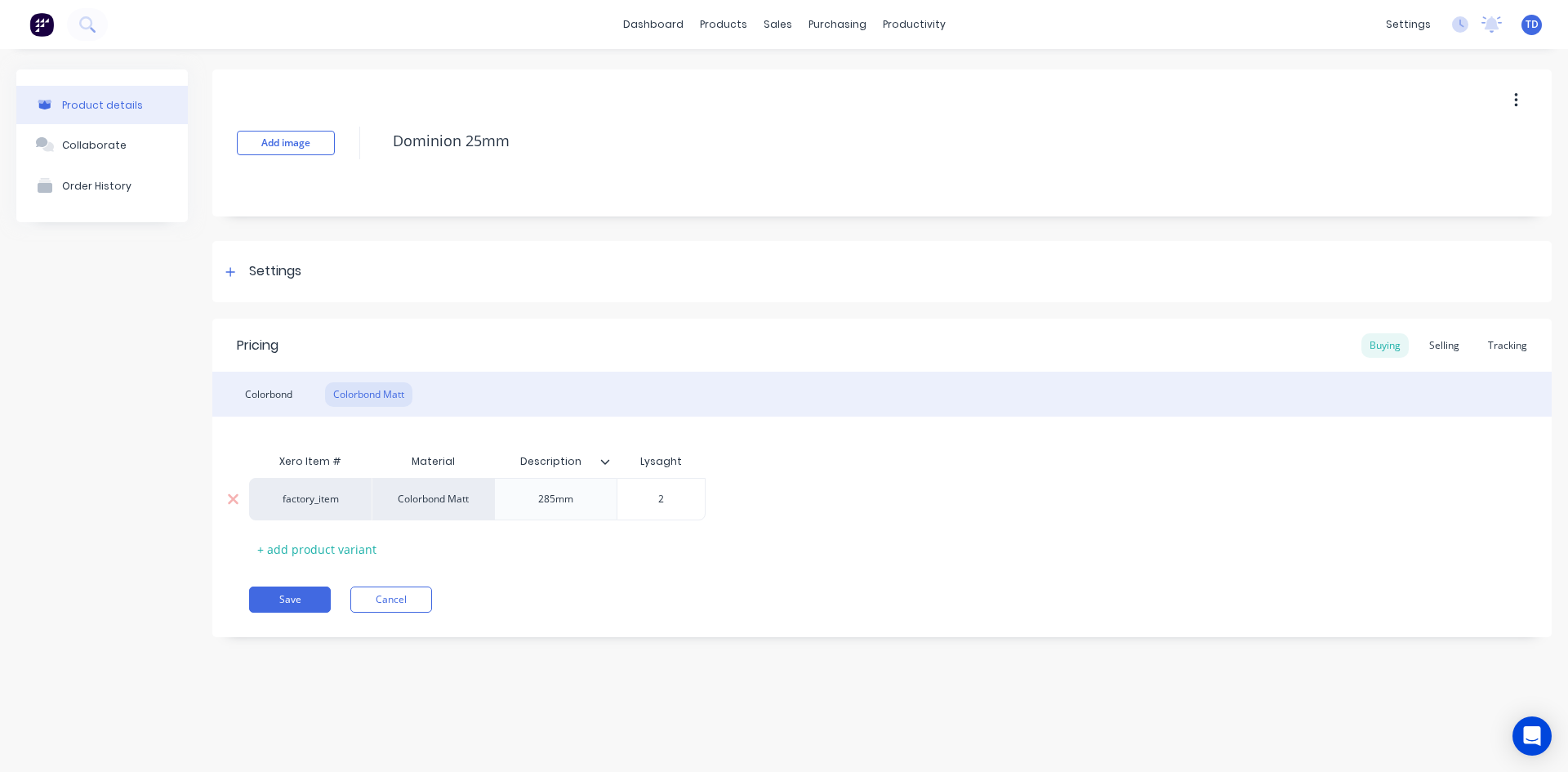
type textarea "x"
type input "26"
type textarea "x"
type input "26."
type textarea "x"
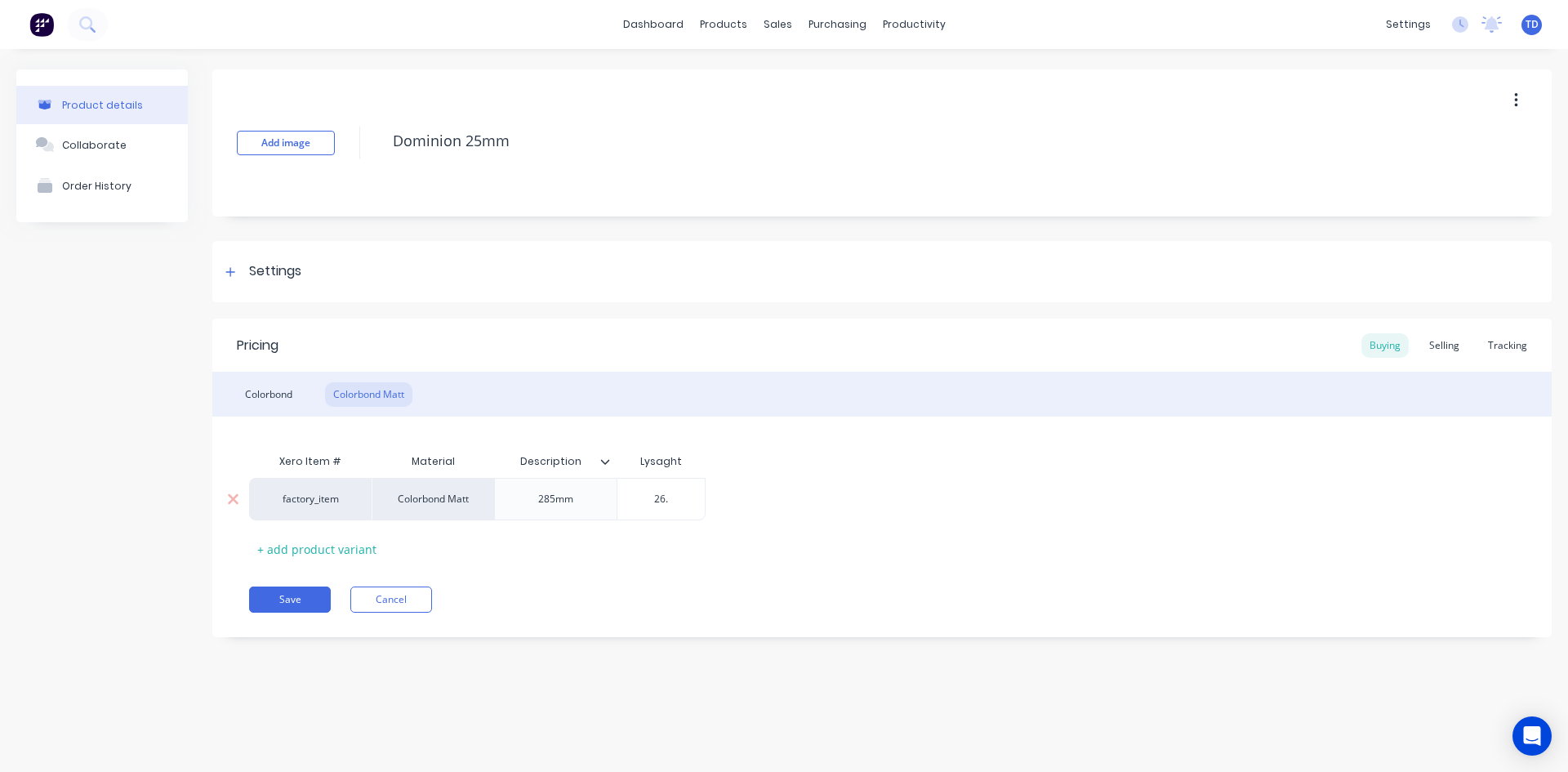
type input "26.0"
type textarea "x"
type input "26.00"
type textarea "x"
type input "26.009"
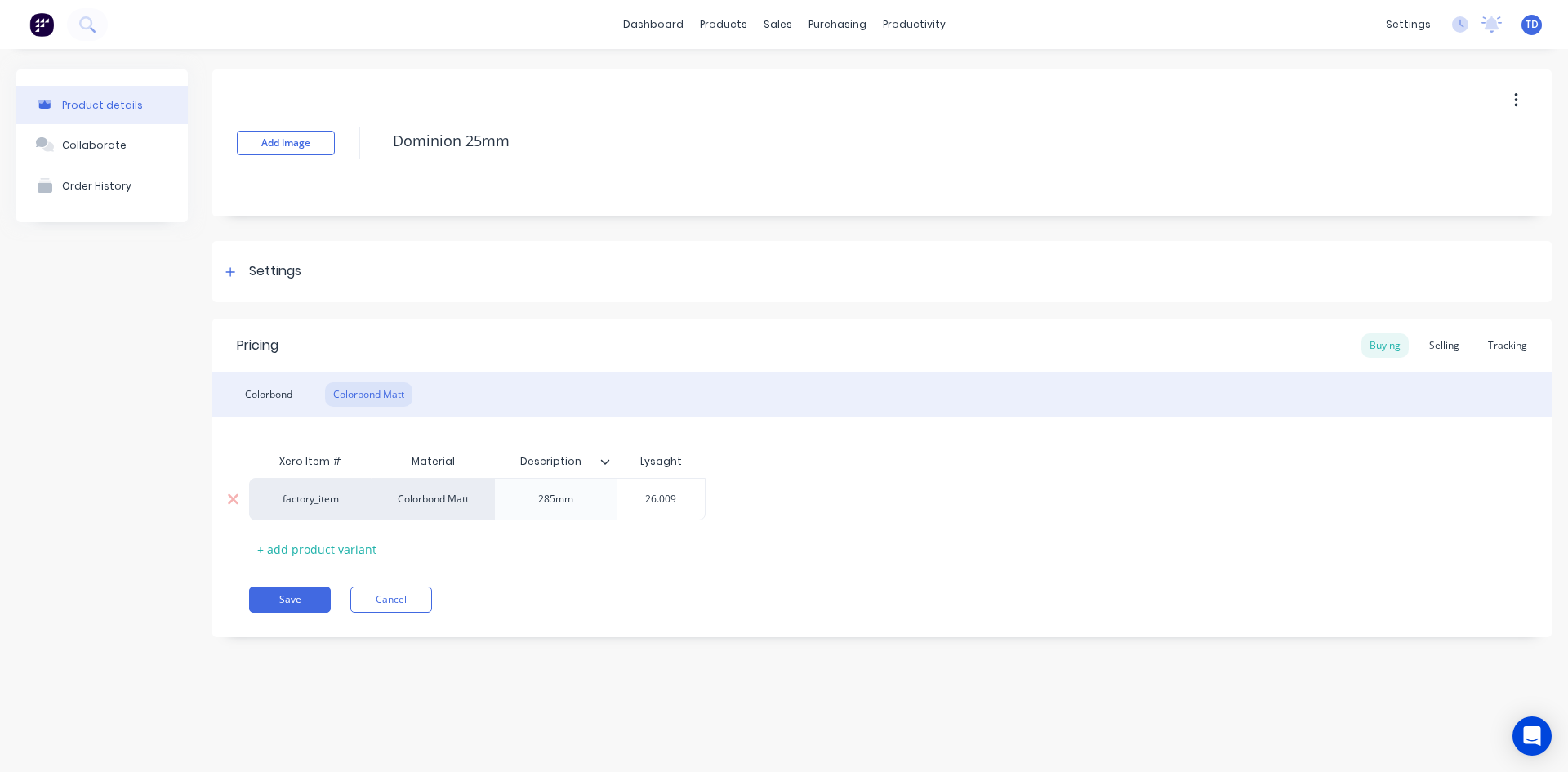
type textarea "x"
type input "26.0091"
click at [1454, 345] on div "Selling" at bounding box center [1444, 346] width 46 height 24
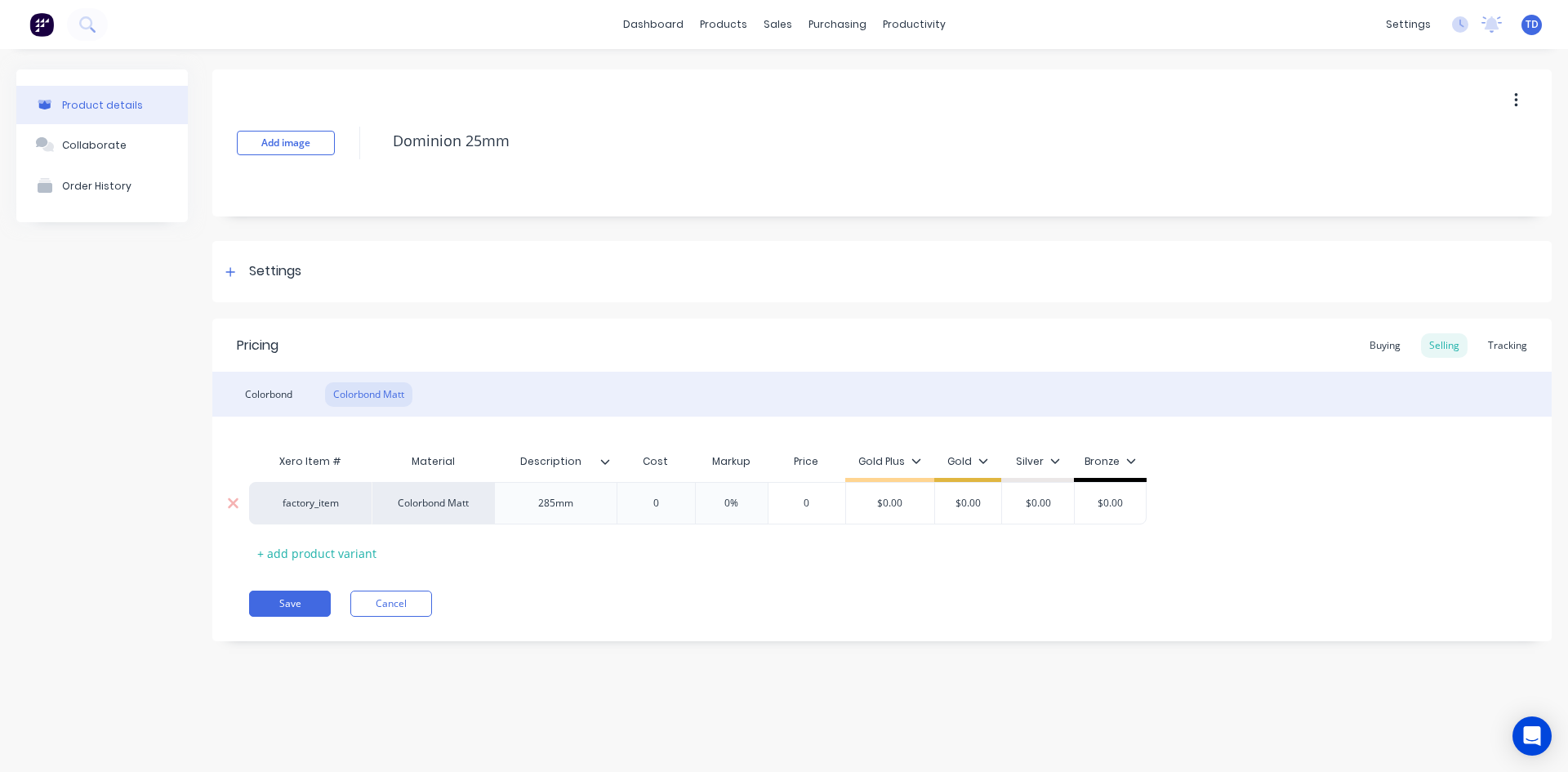
type input "$0.00"
click at [907, 507] on input "$0.00" at bounding box center [891, 503] width 89 height 15
type input "0"
type textarea "x"
type input "03"
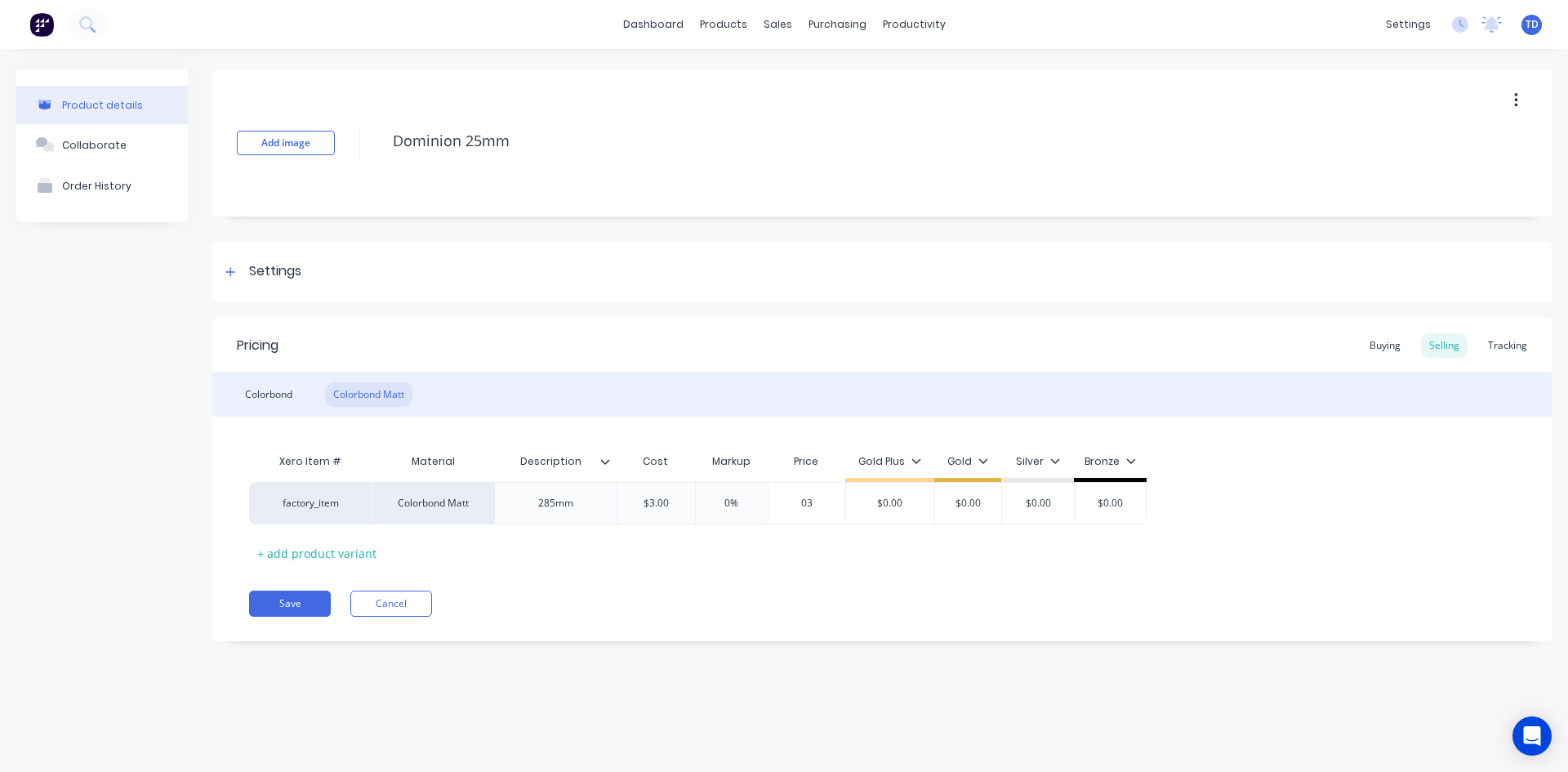
type textarea "x"
type input "035."
type textarea "x"
type input "$35.20"
type textarea "x"
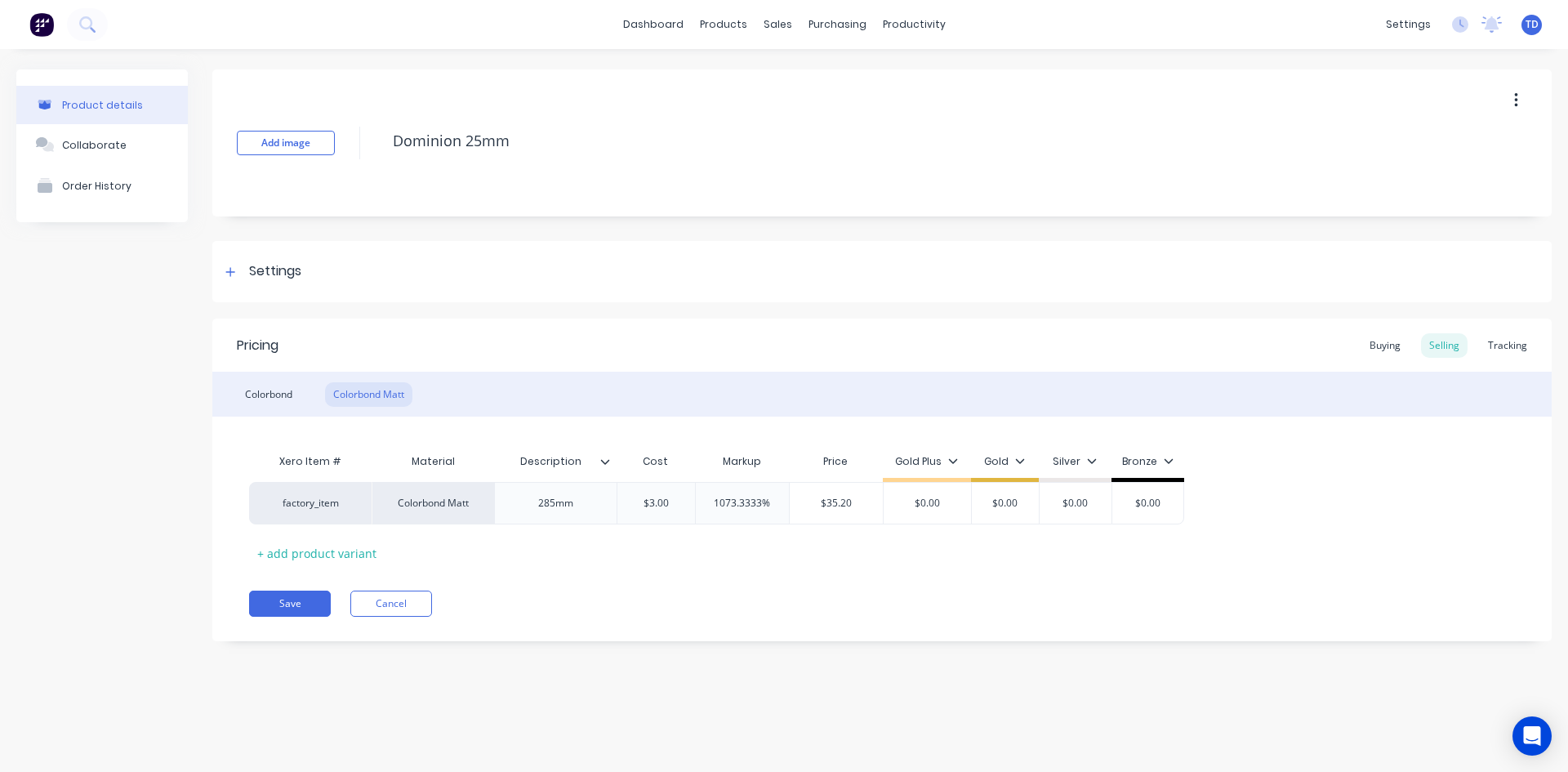
type input "3"
type textarea "x"
type input "35"
type textarea "x"
type input "35."
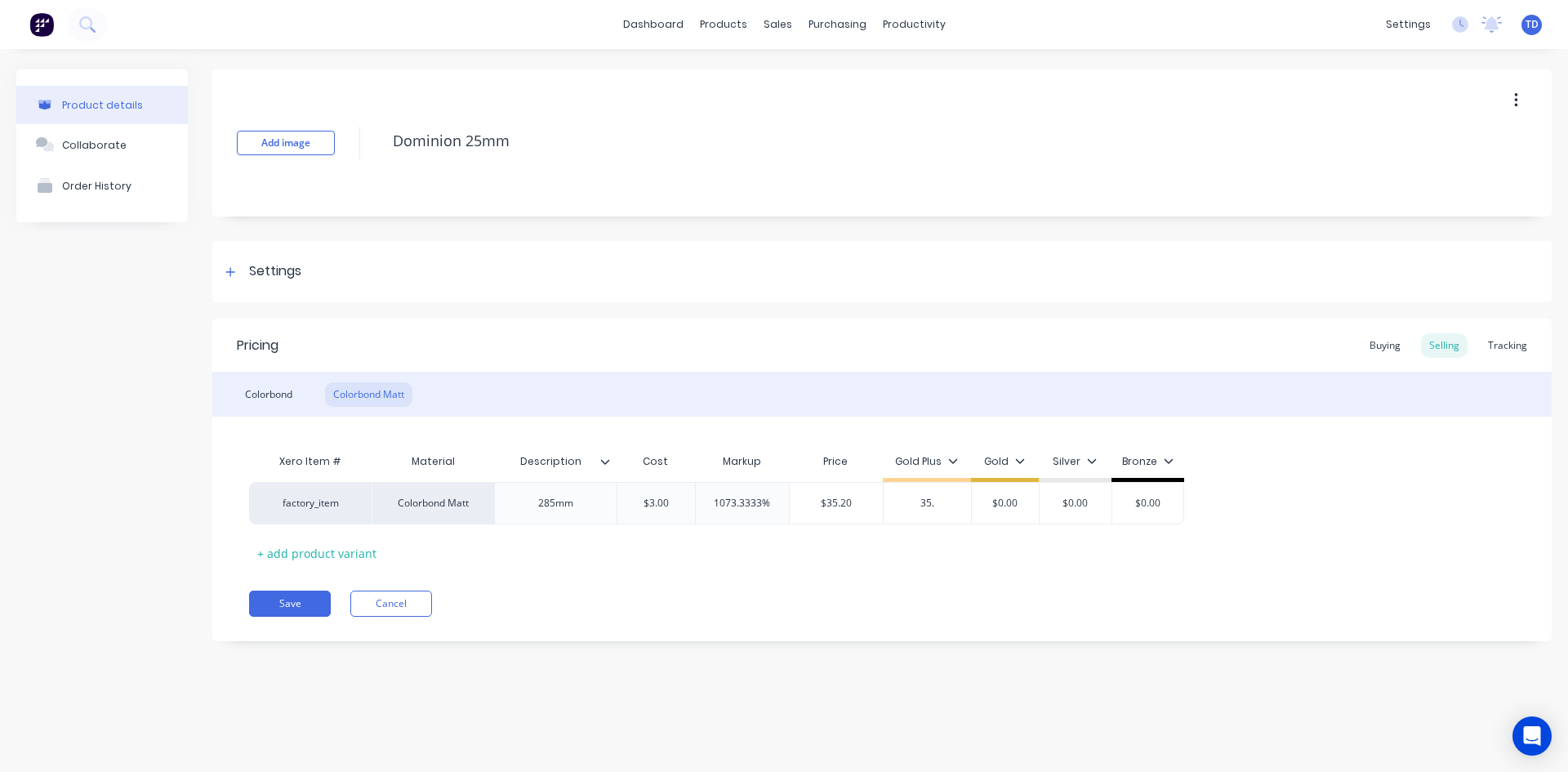
type textarea "x"
type input "35.2"
type textarea "x"
type input "35.20"
type input "$0.00"
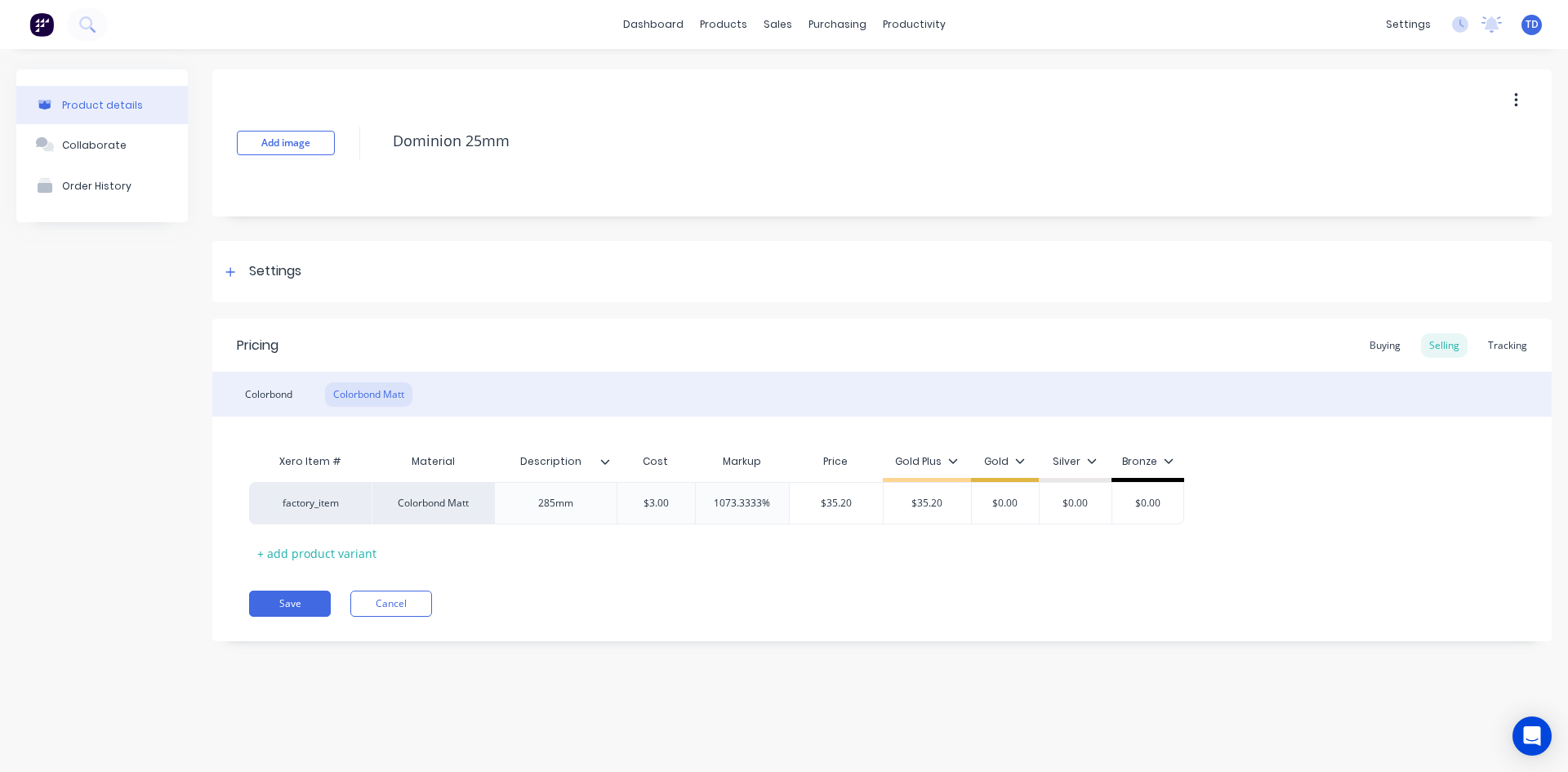
type input "$35.20"
type textarea "x"
type input "3"
type textarea "x"
type input "35"
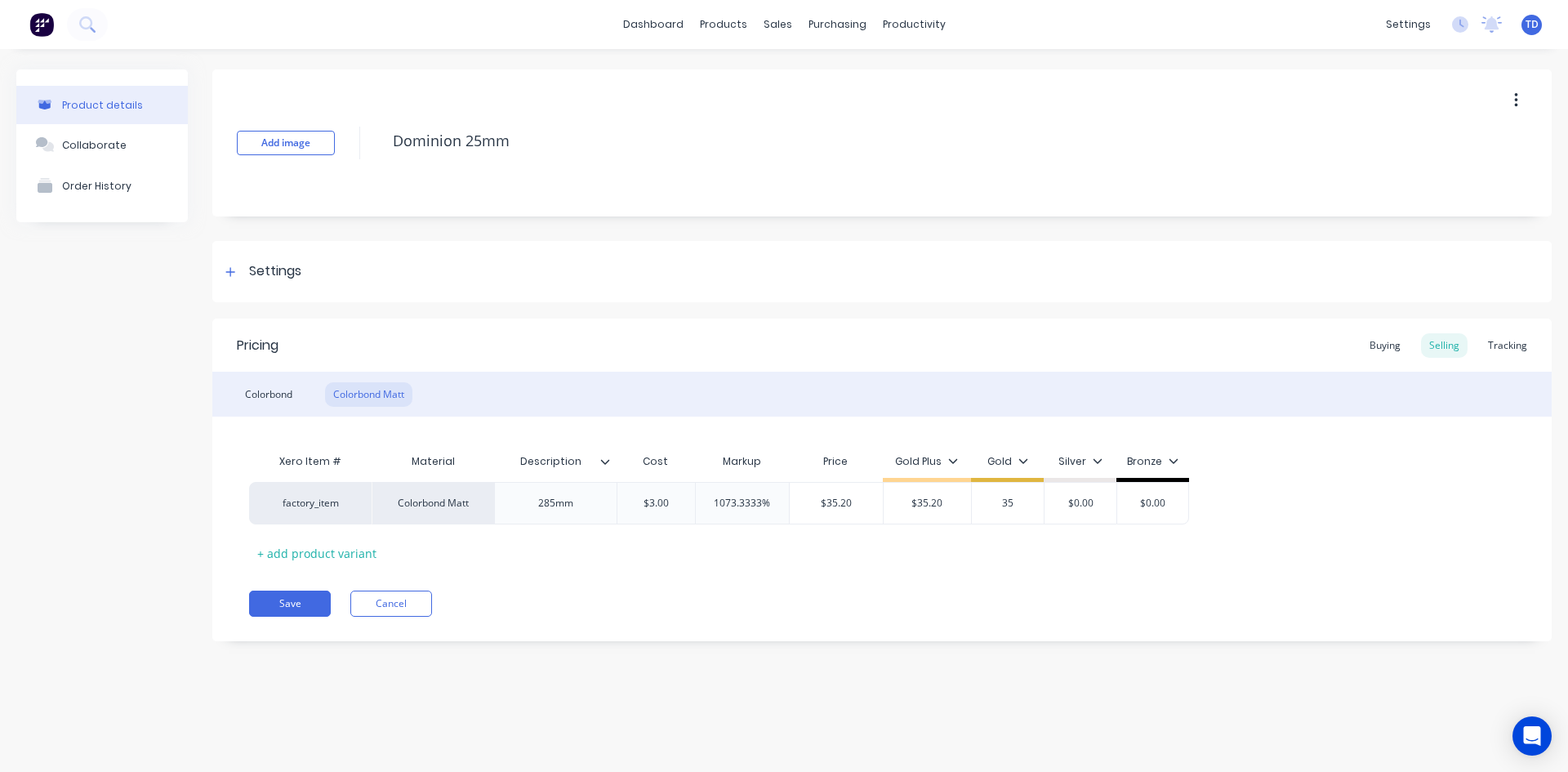
type textarea "x"
type input "35."
type textarea "x"
type input "35.2"
type textarea "x"
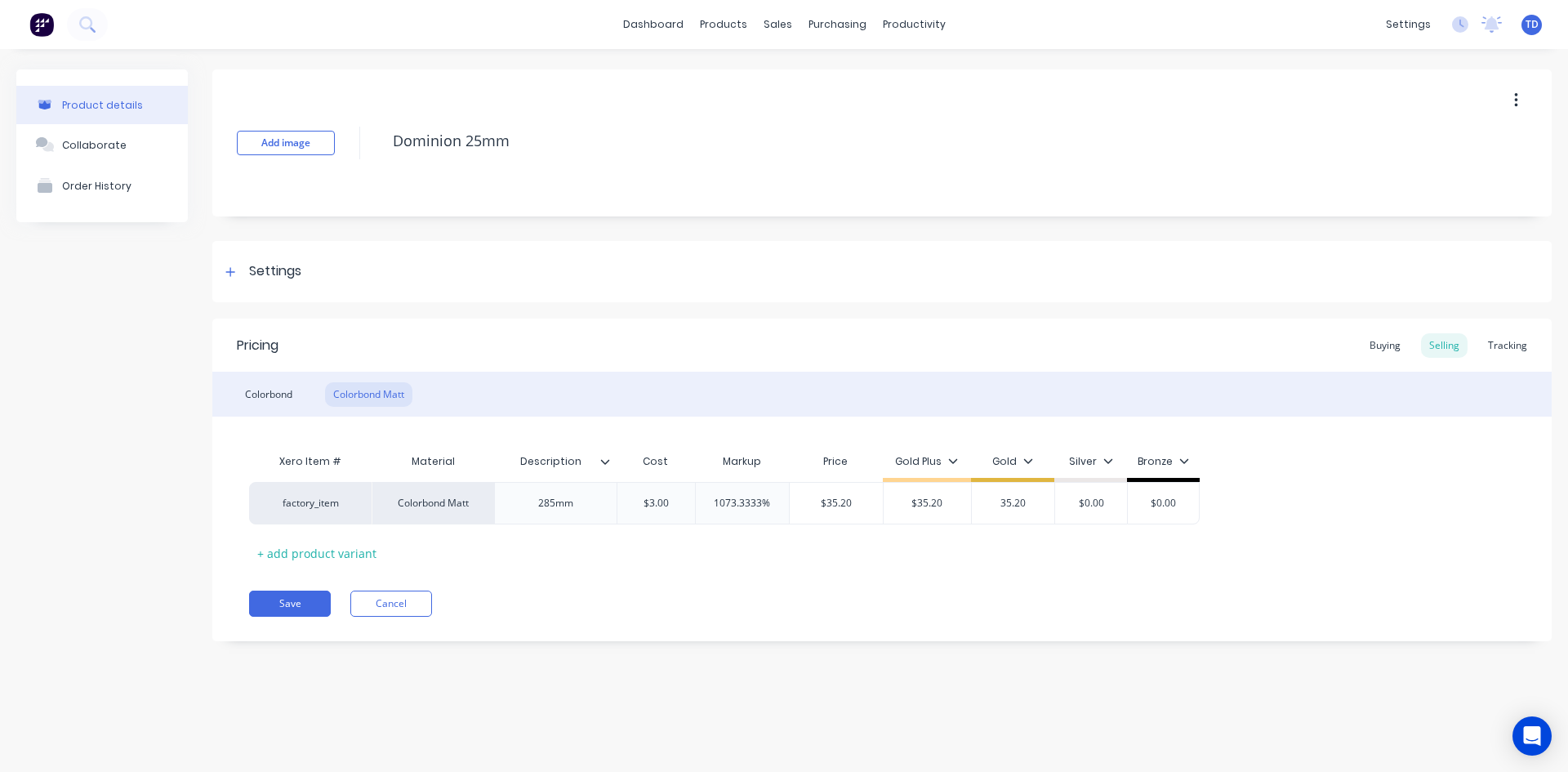
type input "35.20"
type input "$0.00"
type input "$35.20"
type textarea "x"
type input "3"
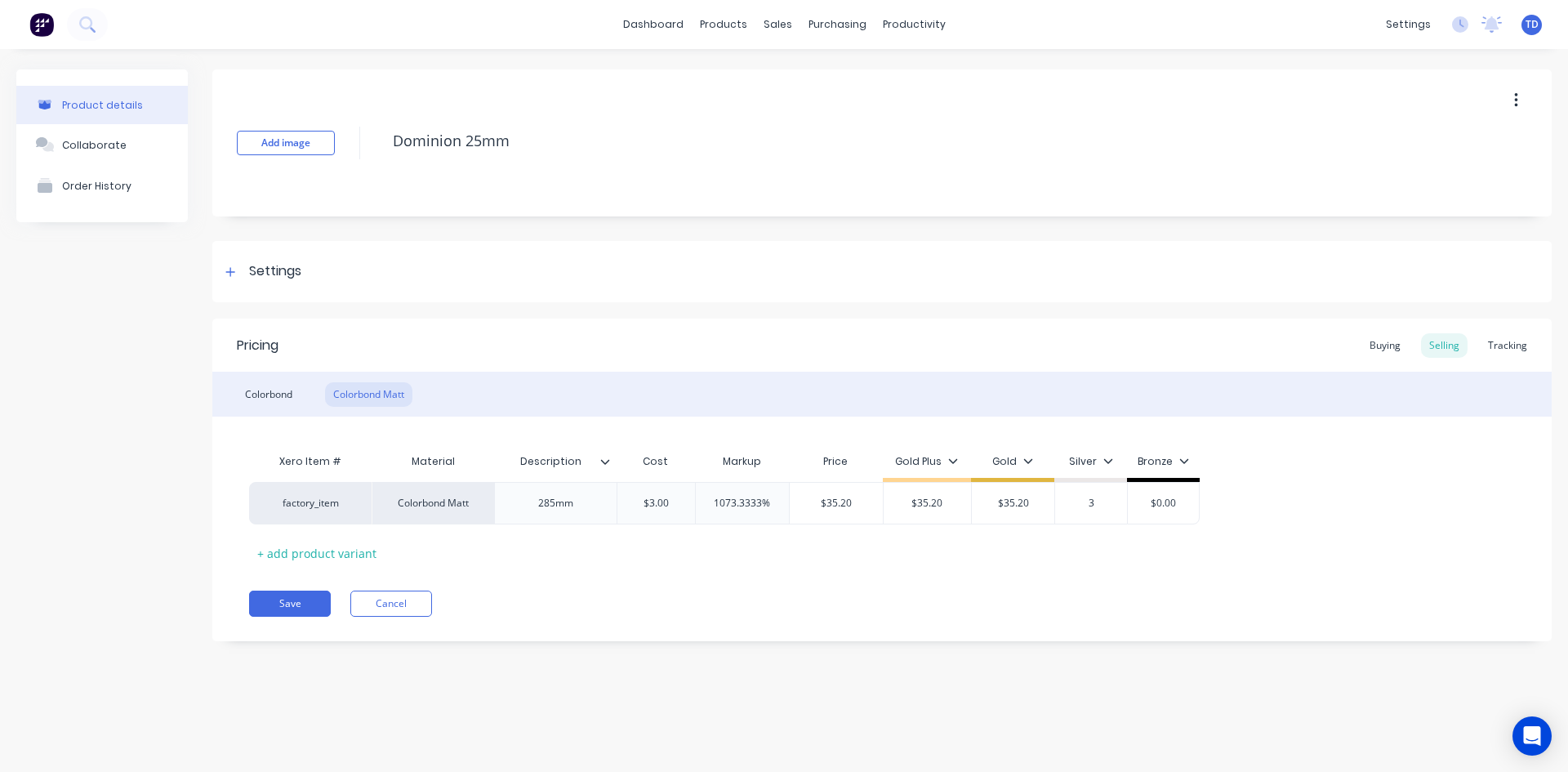
type textarea "x"
type input "36"
type textarea "x"
type input "36."
type textarea "x"
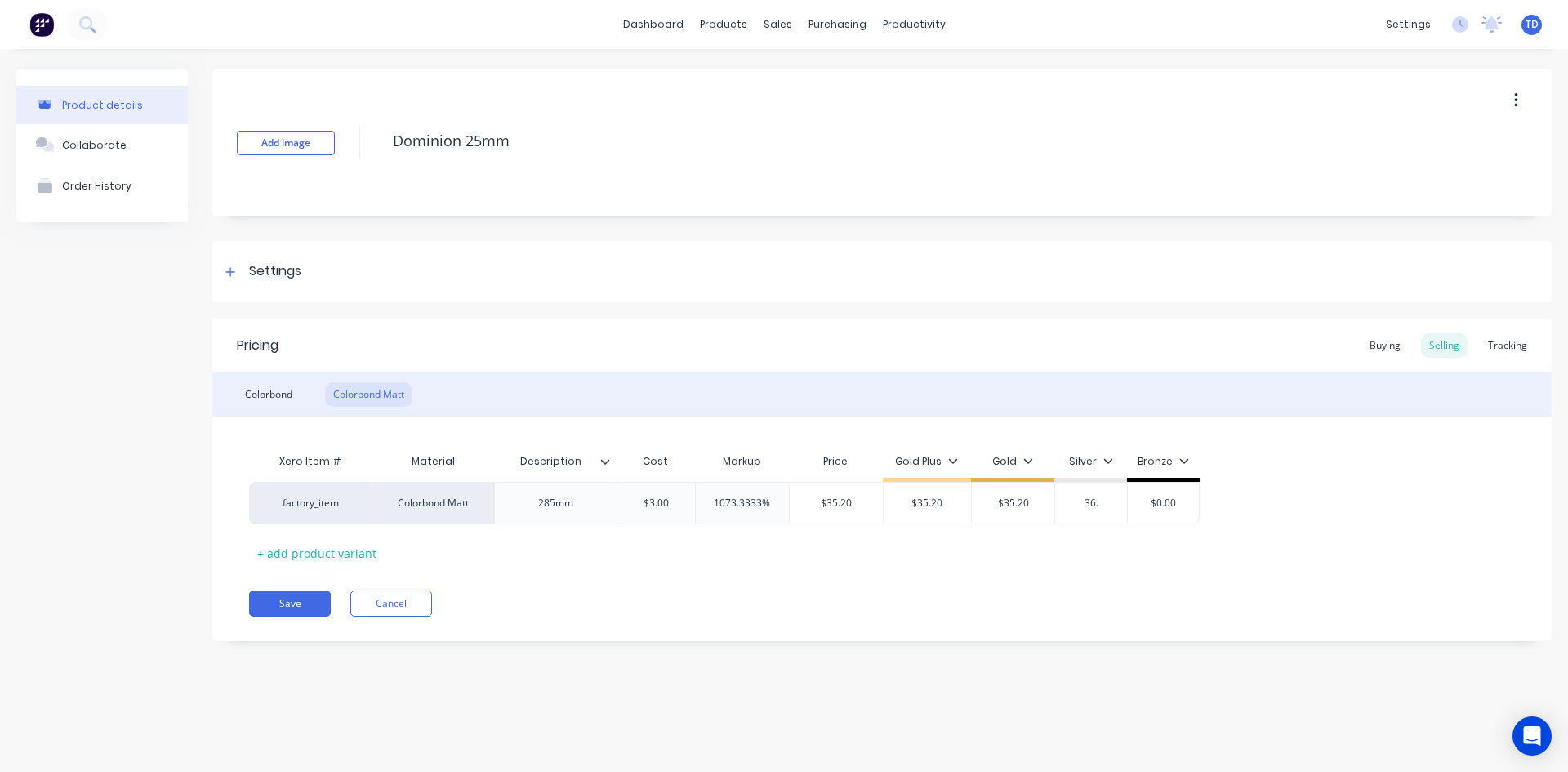
type input "36.5"
type textarea "x"
type input "36.50"
type input "$0.00"
type input "$36.50"
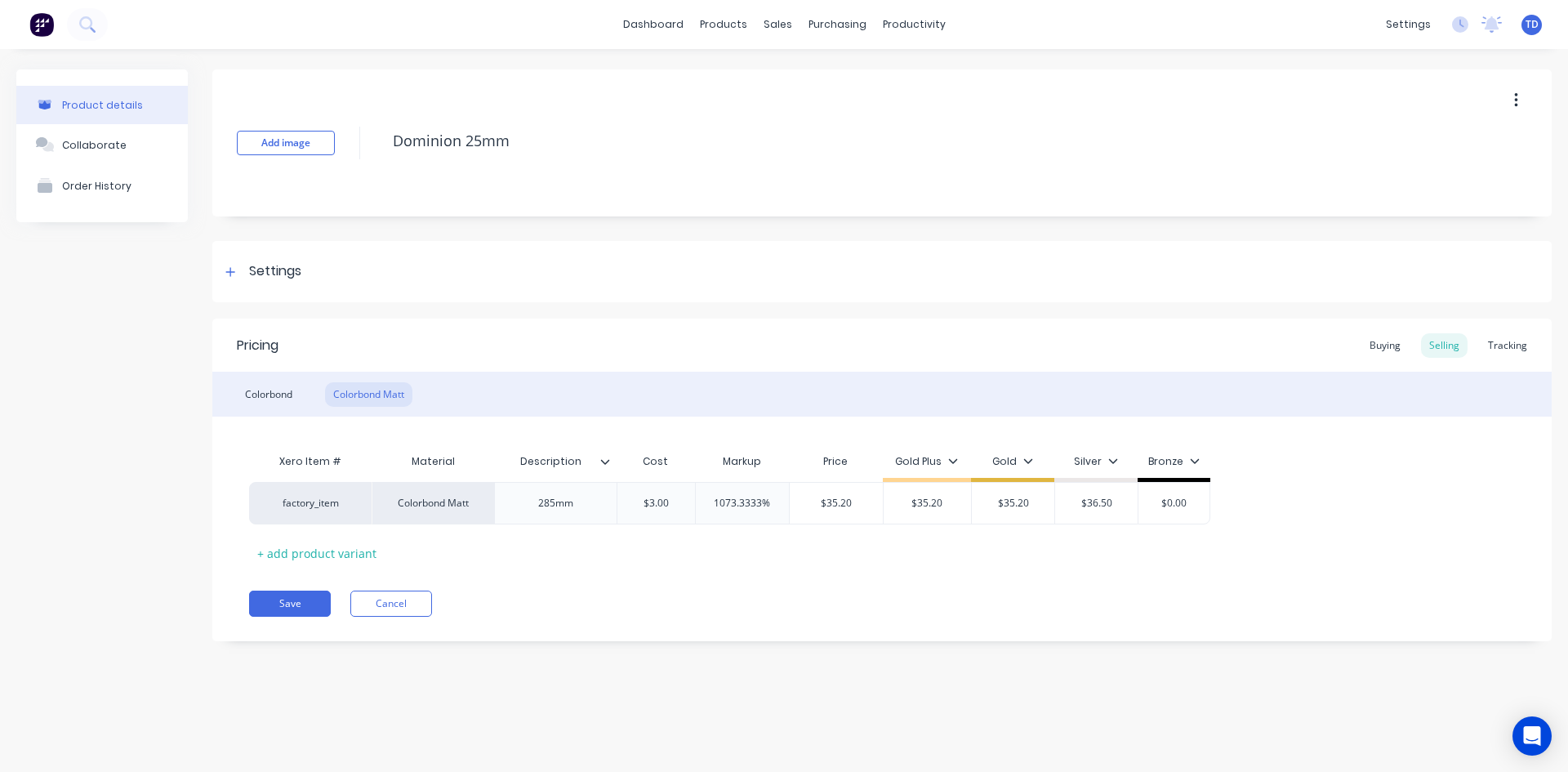
type textarea "x"
type input "3"
type textarea "x"
type input "36"
type textarea "x"
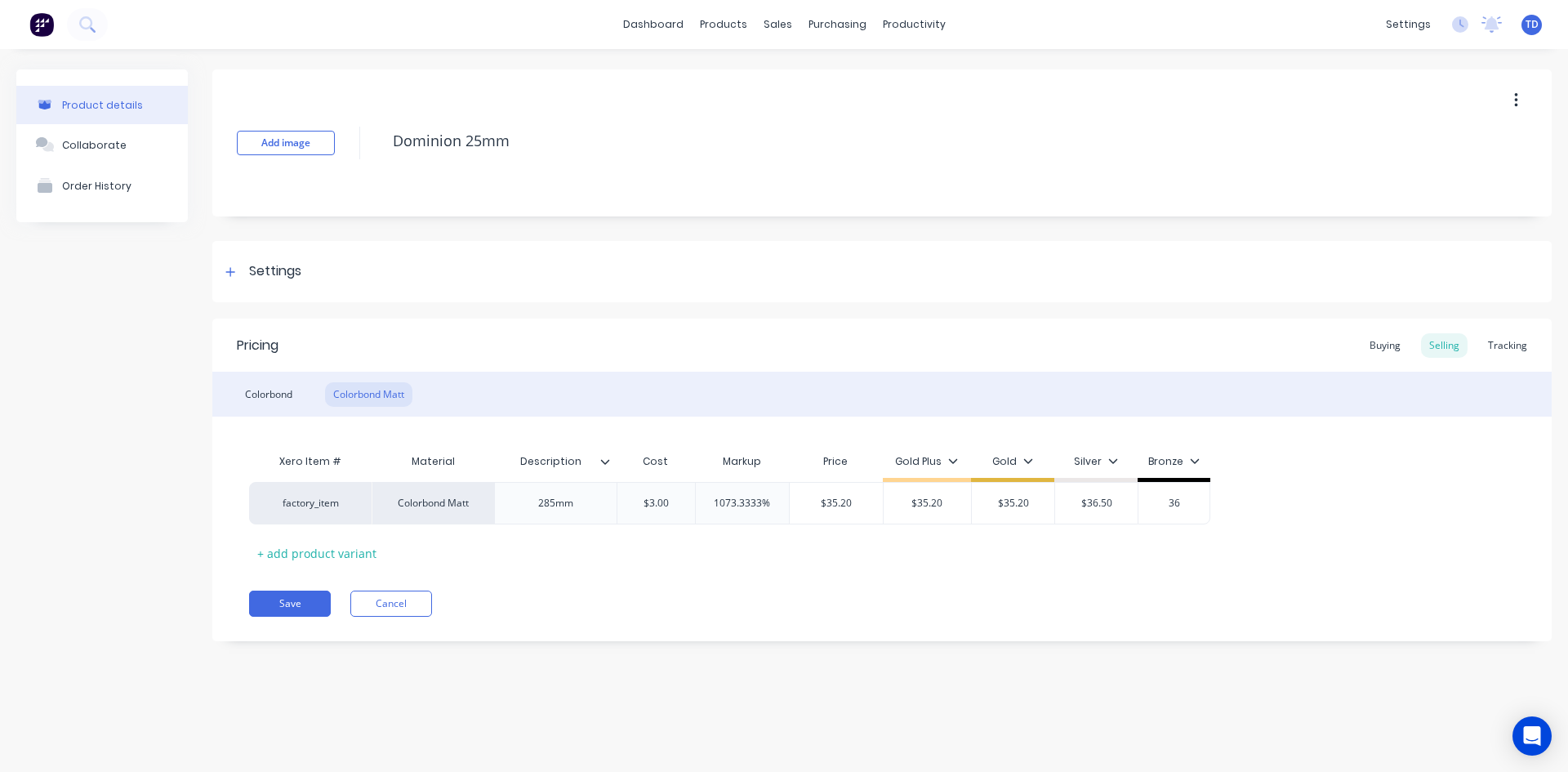
type input "36."
type textarea "x"
type input "36.5"
type textarea "x"
type input "36.50"
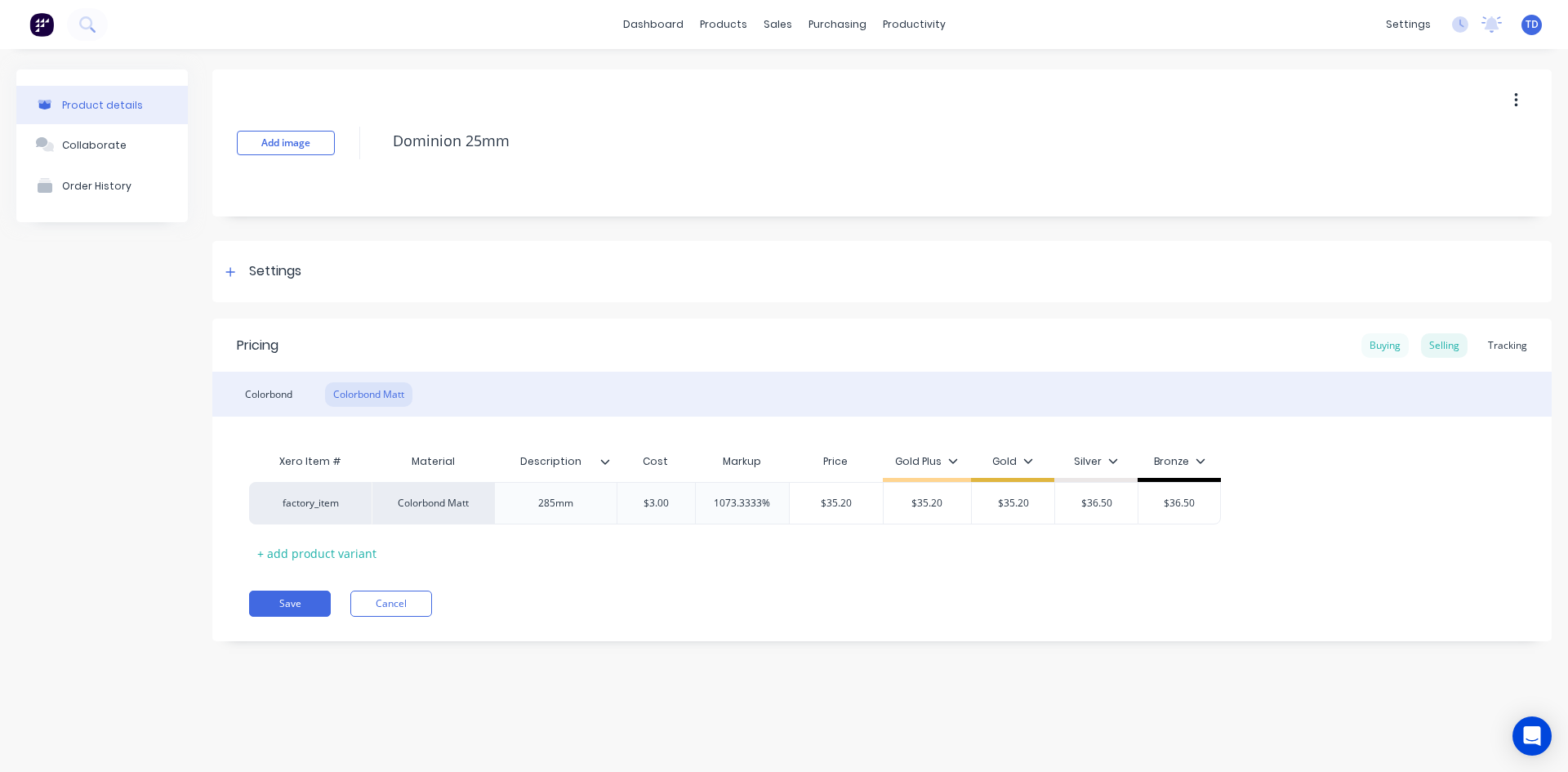
click at [1387, 343] on div "Buying" at bounding box center [1385, 346] width 47 height 24
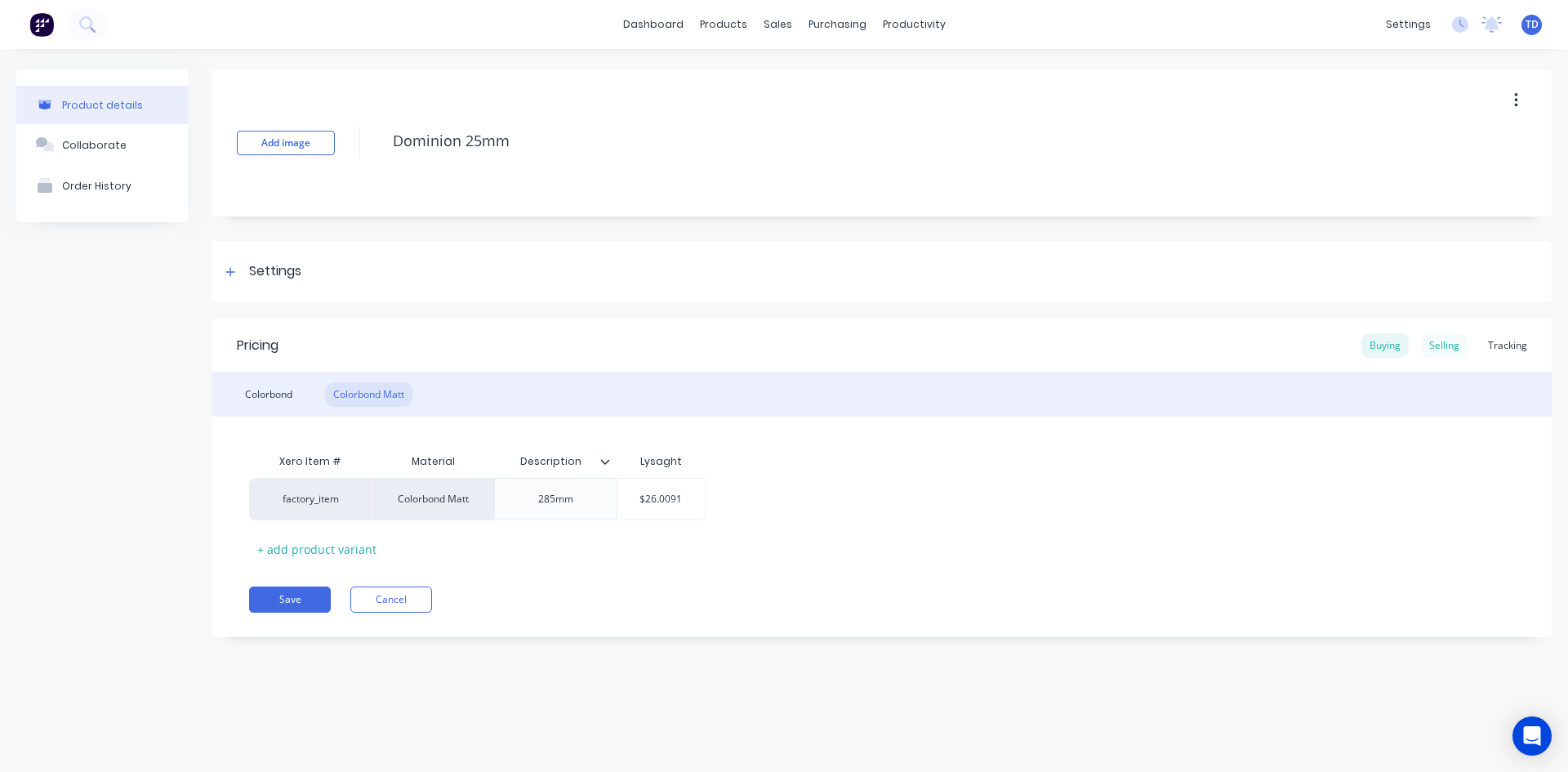
click at [1443, 347] on div "Selling" at bounding box center [1444, 346] width 46 height 24
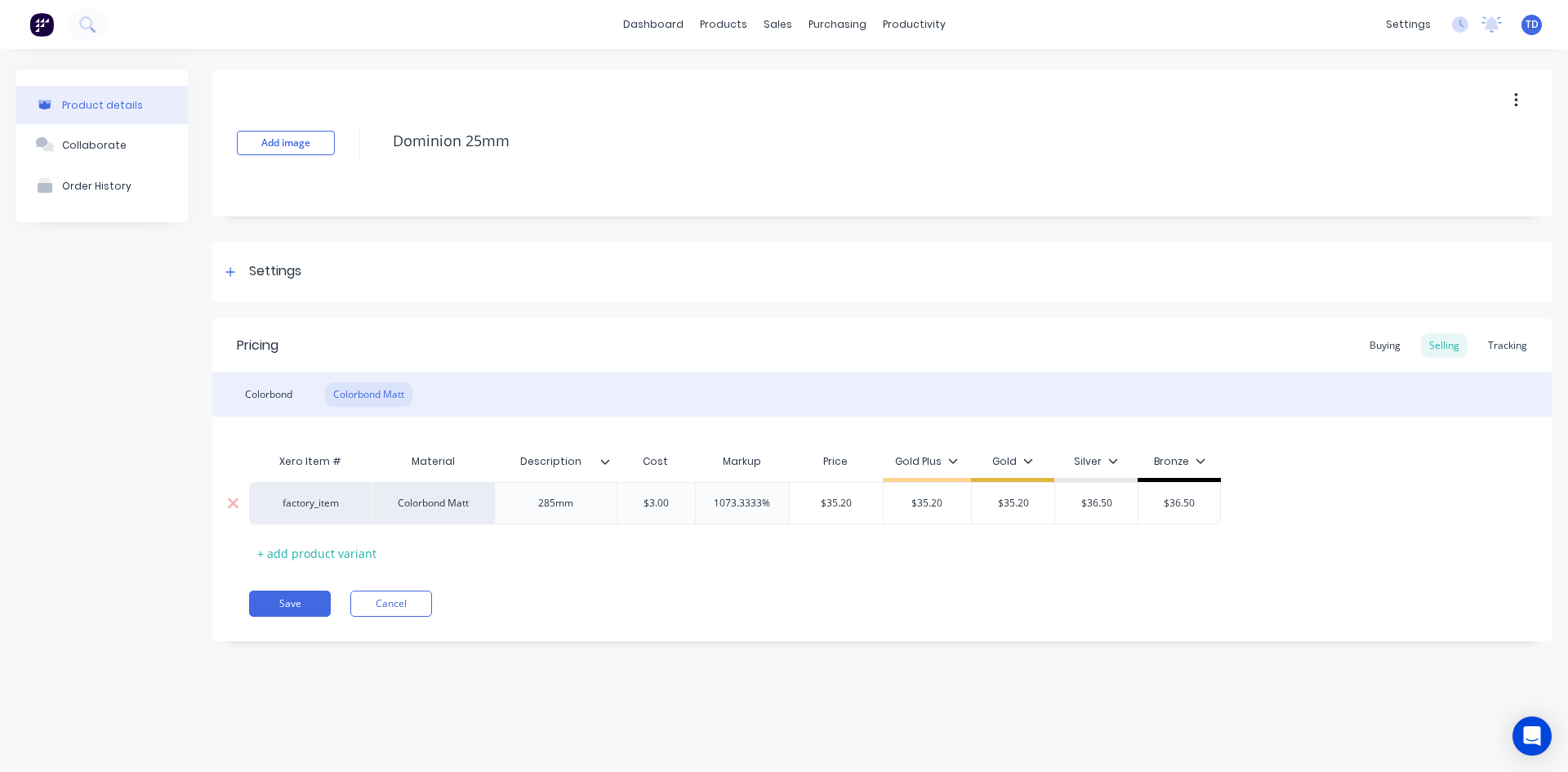
type input "$3.00"
click at [680, 505] on input "$3.00" at bounding box center [655, 503] width 82 height 15
type textarea "x"
type input "2"
type textarea "x"
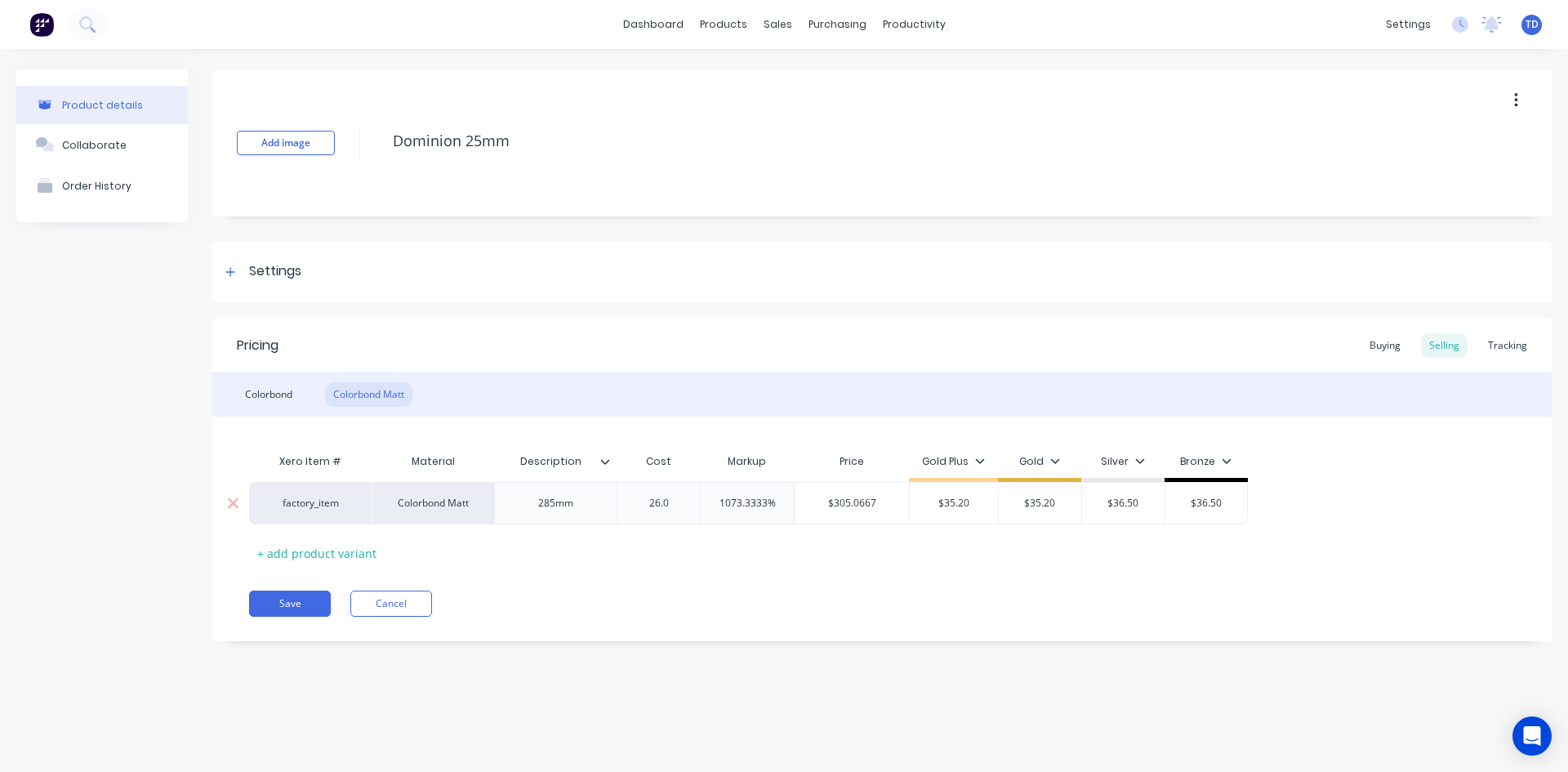
type input "26.00"
type textarea "x"
type input "26.009"
type textarea "x"
type input "26.0091"
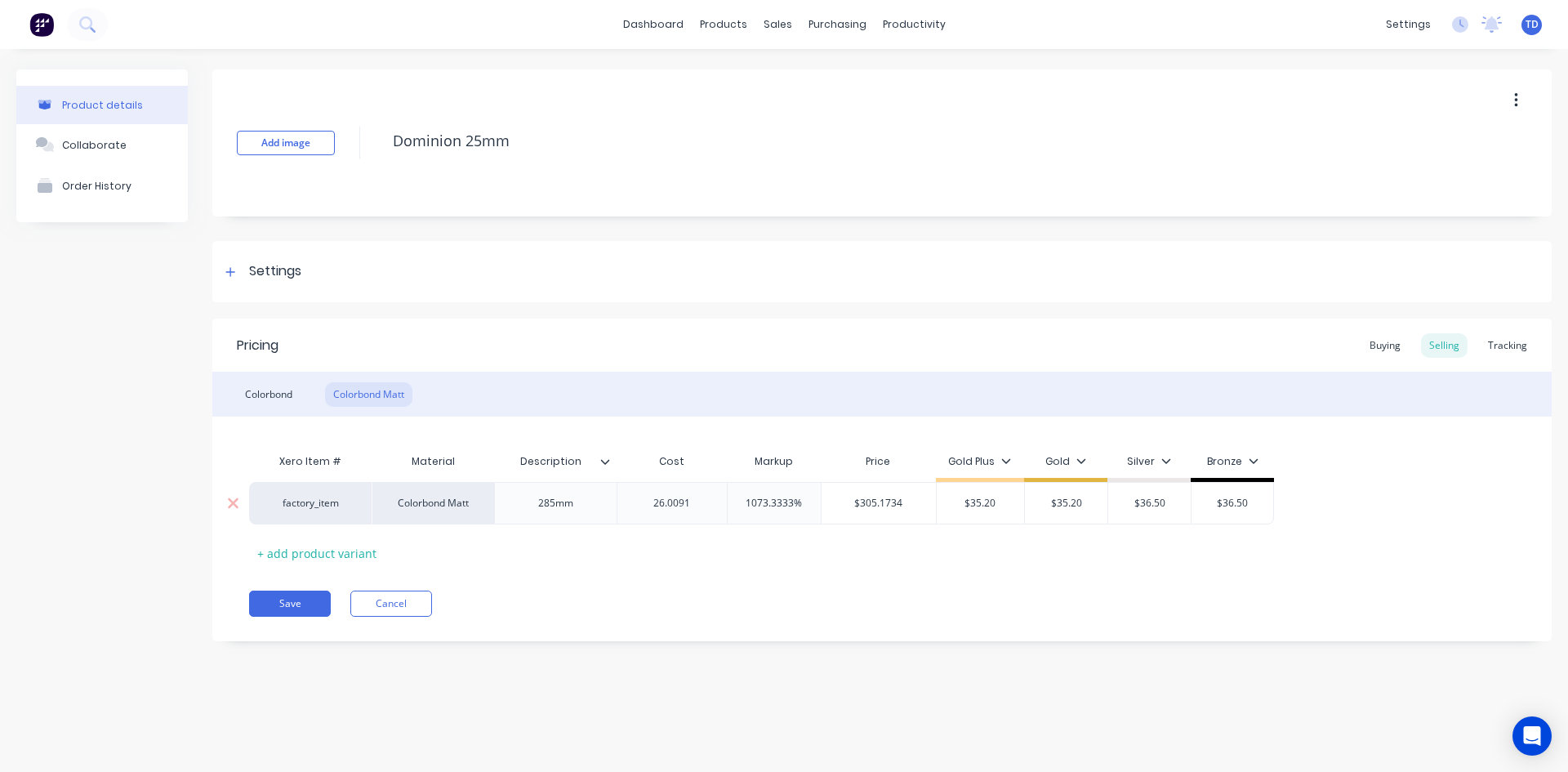
type input "1073.3333%"
click at [745, 549] on div "Xero Item # Material Description Cost Markup Price Gold Plus Gold Silver Bronze…" at bounding box center [882, 506] width 1266 height 121
type input "$305.1734"
click at [910, 505] on input "$305.1734" at bounding box center [879, 503] width 114 height 15
type textarea "x"
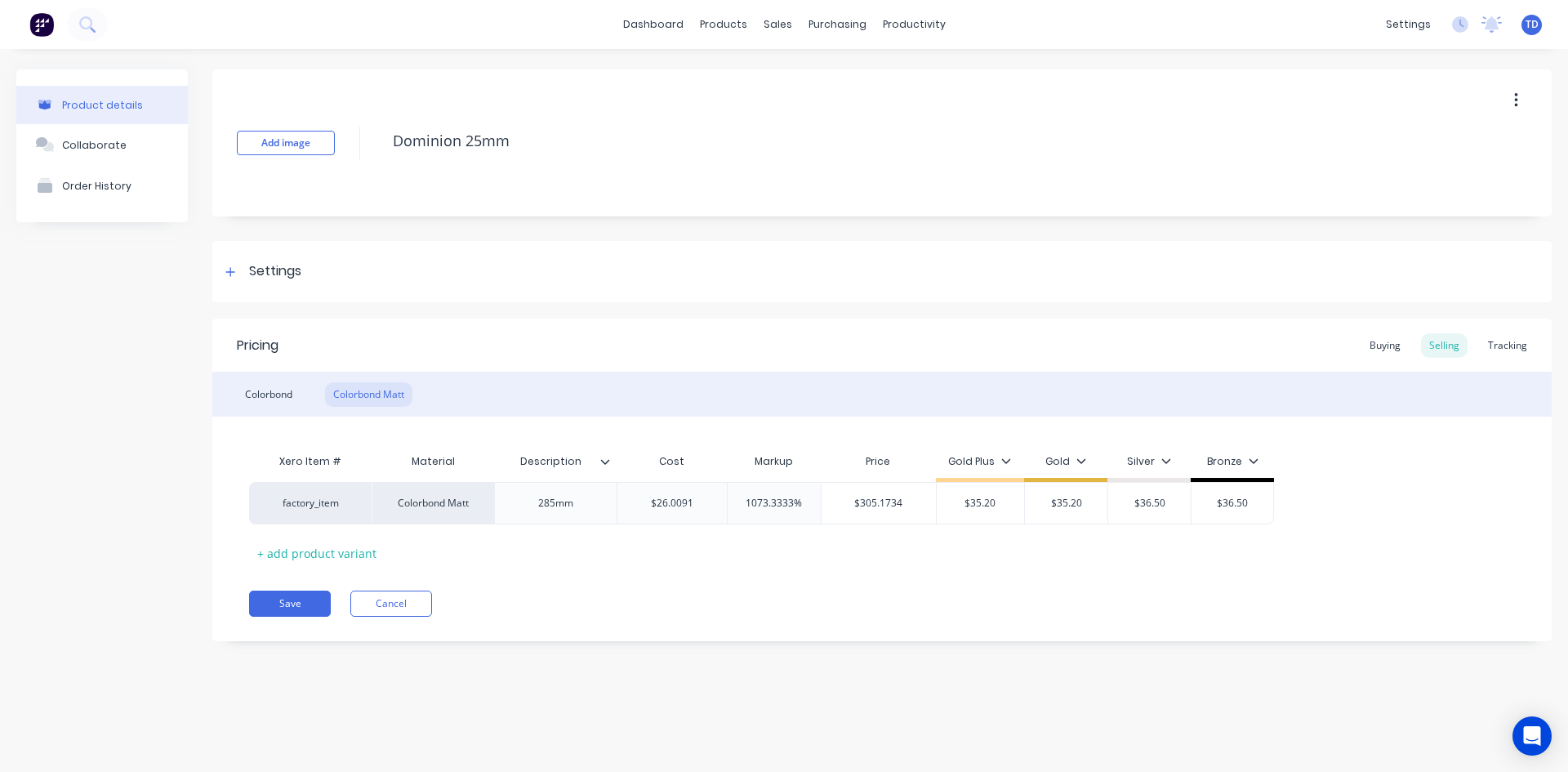
type input "3"
type textarea "x"
type input "35."
type textarea "x"
type input "35.20"
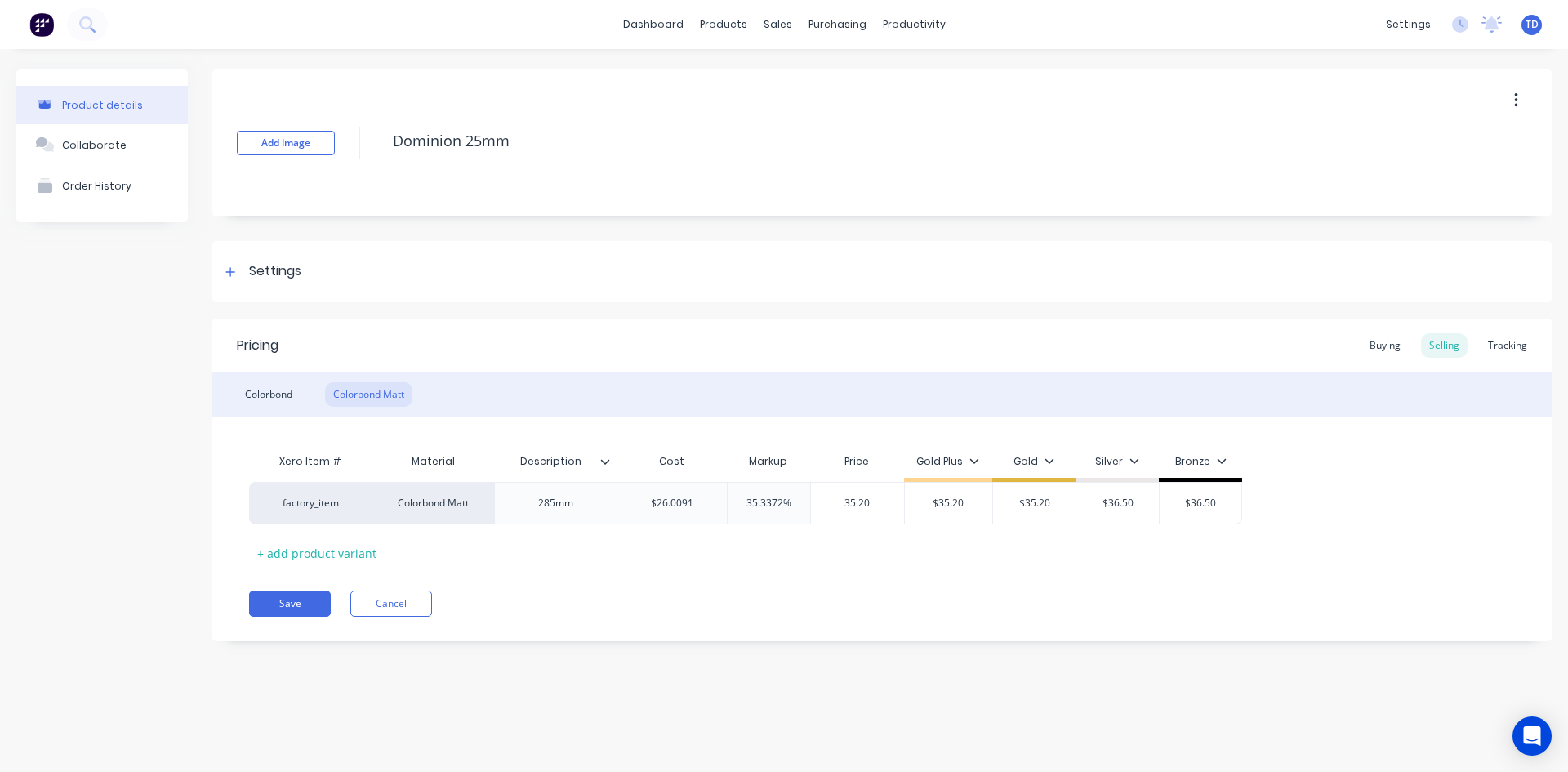
type input "$35.20"
click at [284, 601] on button "Save" at bounding box center [290, 603] width 82 height 26
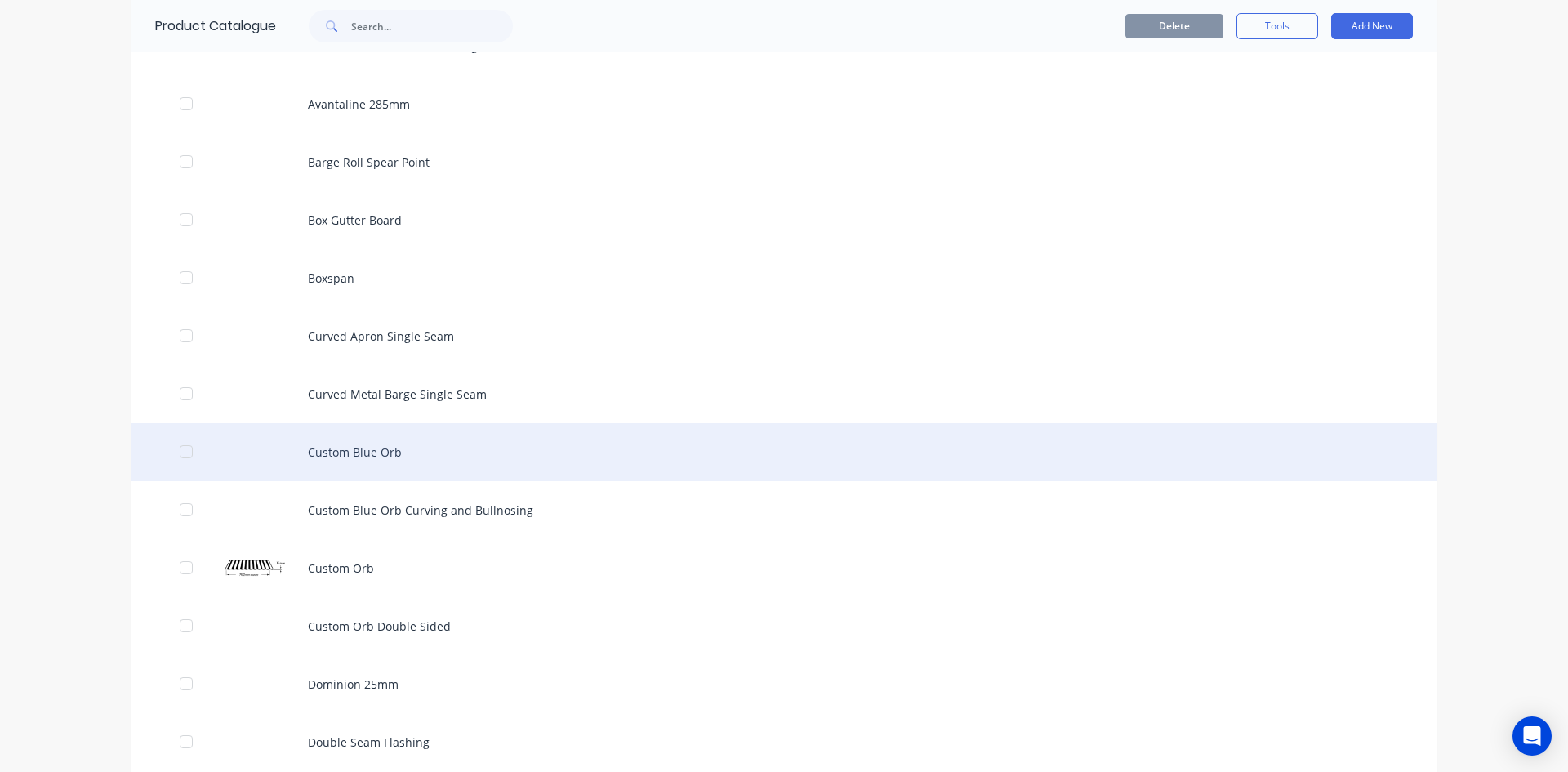
scroll to position [2940, 0]
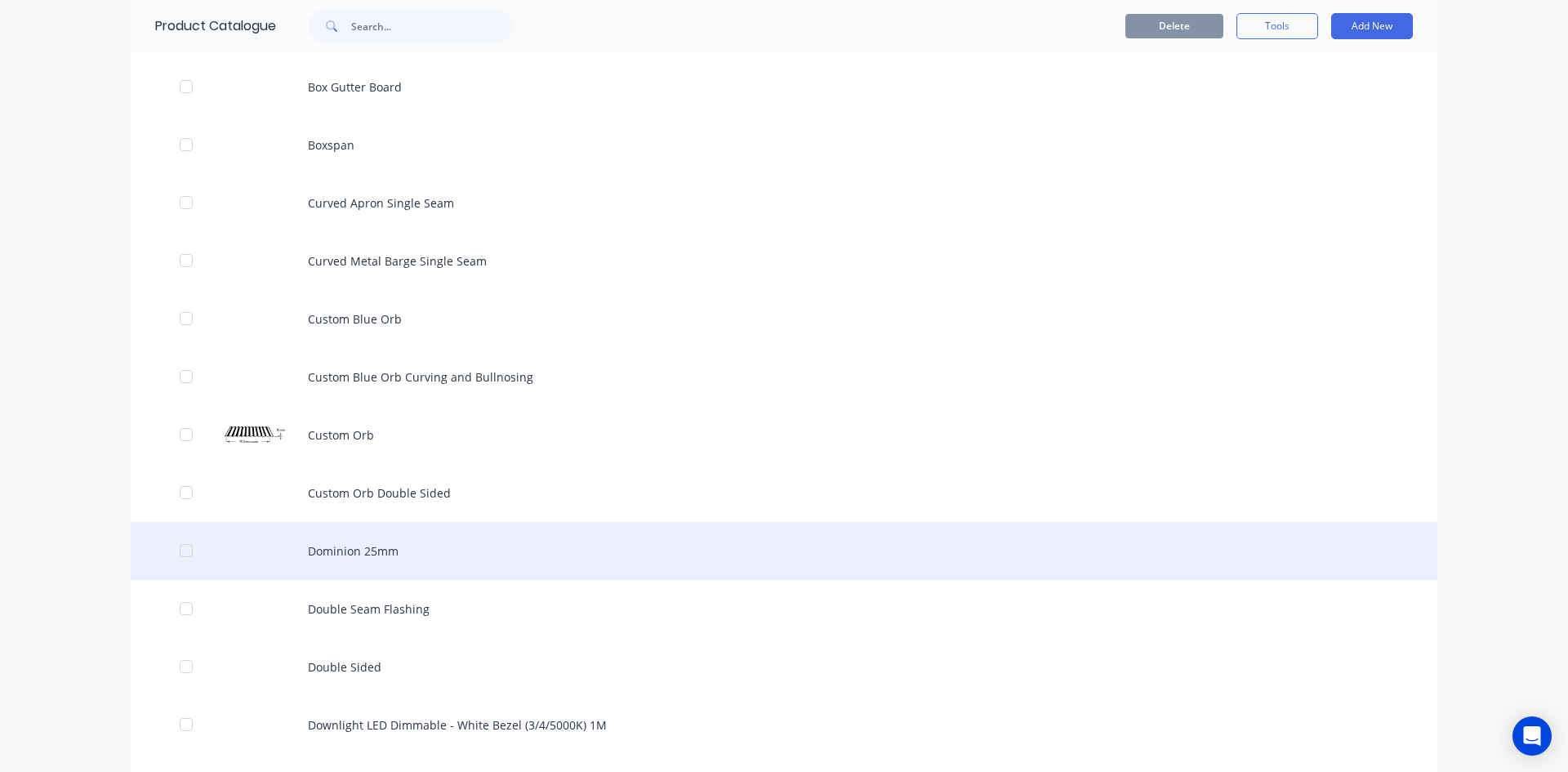
click at [360, 550] on div "Dominion 25mm" at bounding box center [784, 551] width 1307 height 58
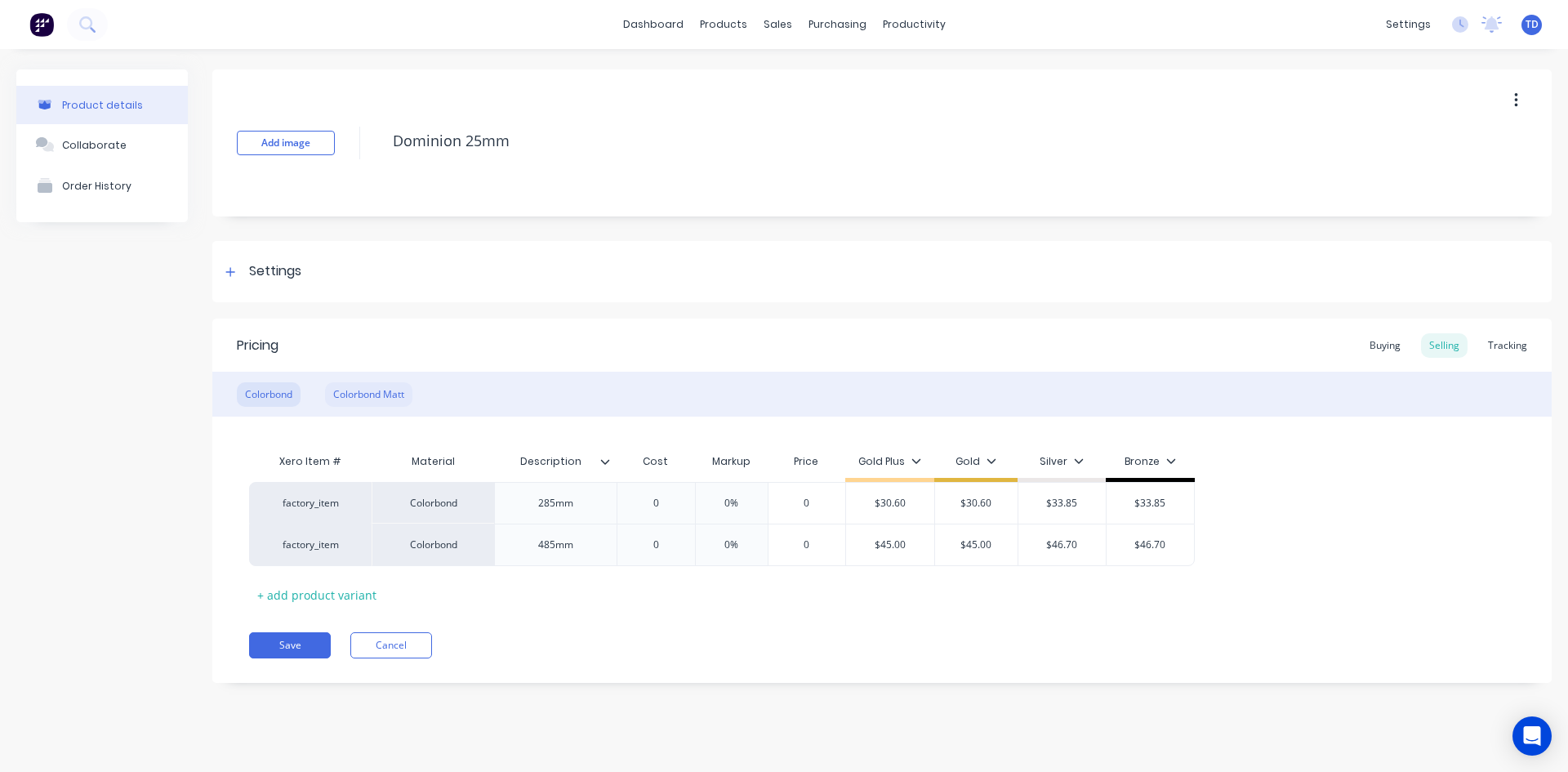
click at [369, 405] on div "Colorbond Matt" at bounding box center [368, 394] width 88 height 24
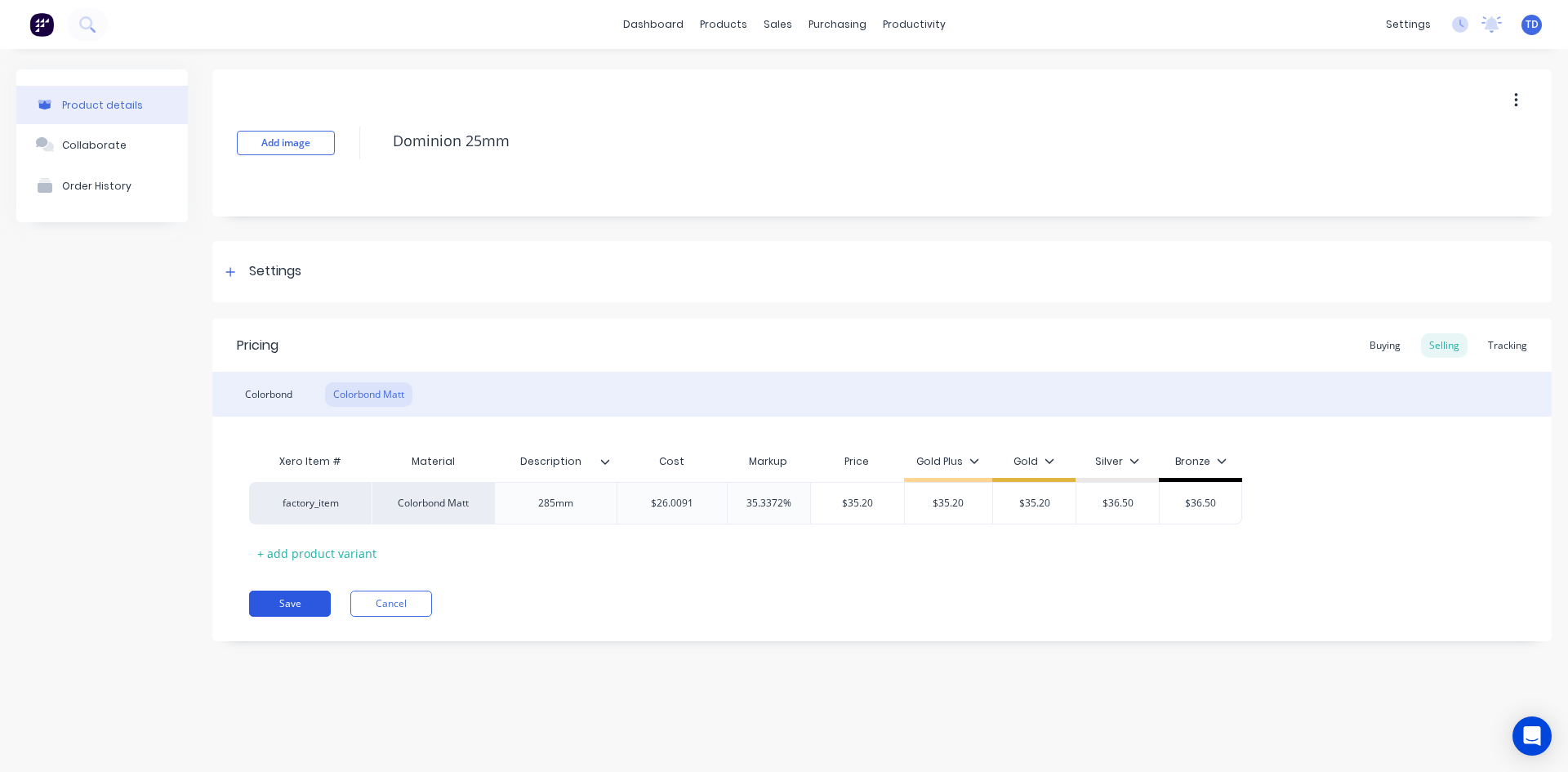
click at [286, 603] on button "Save" at bounding box center [290, 603] width 82 height 26
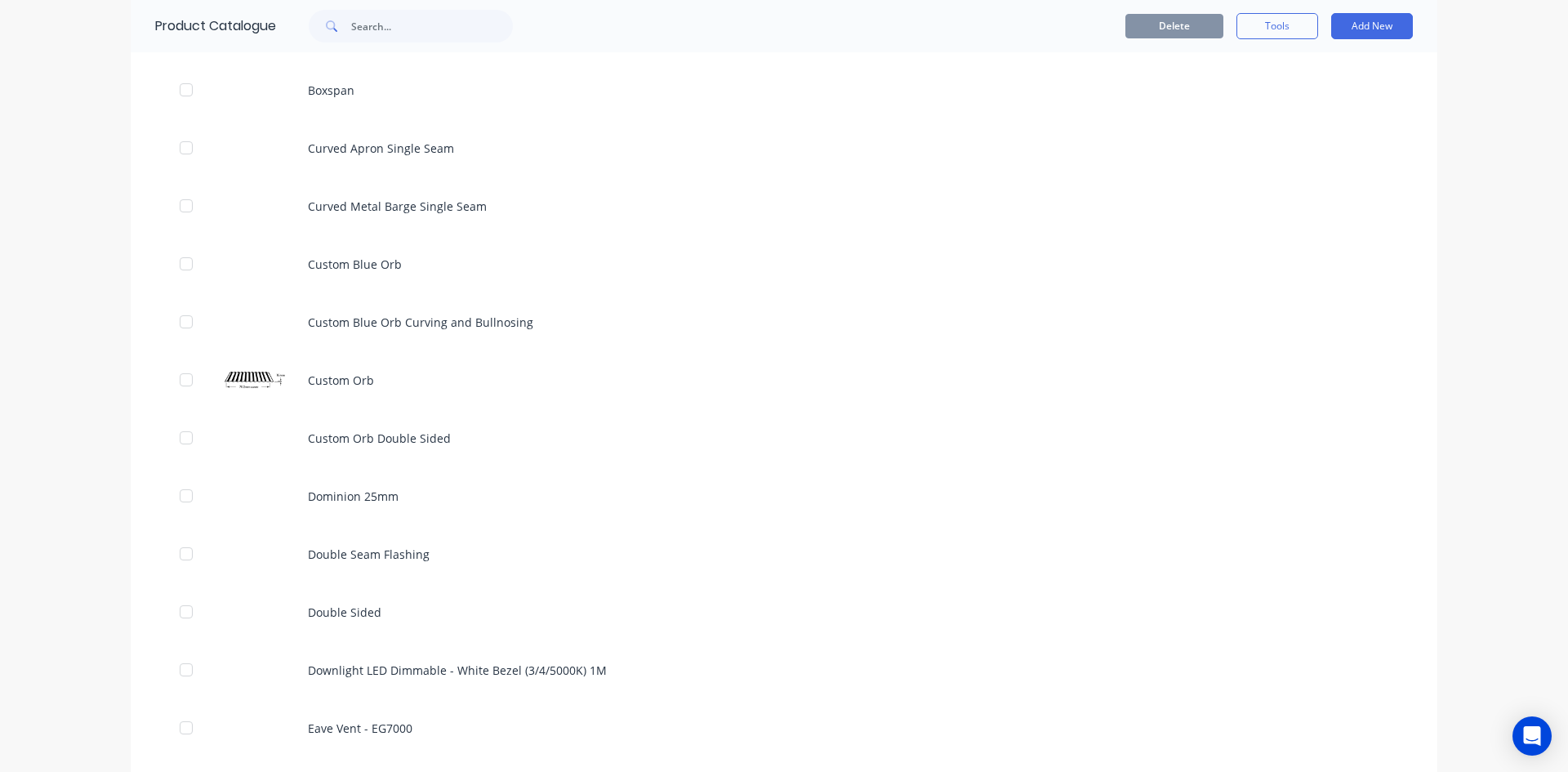
scroll to position [3021, 0]
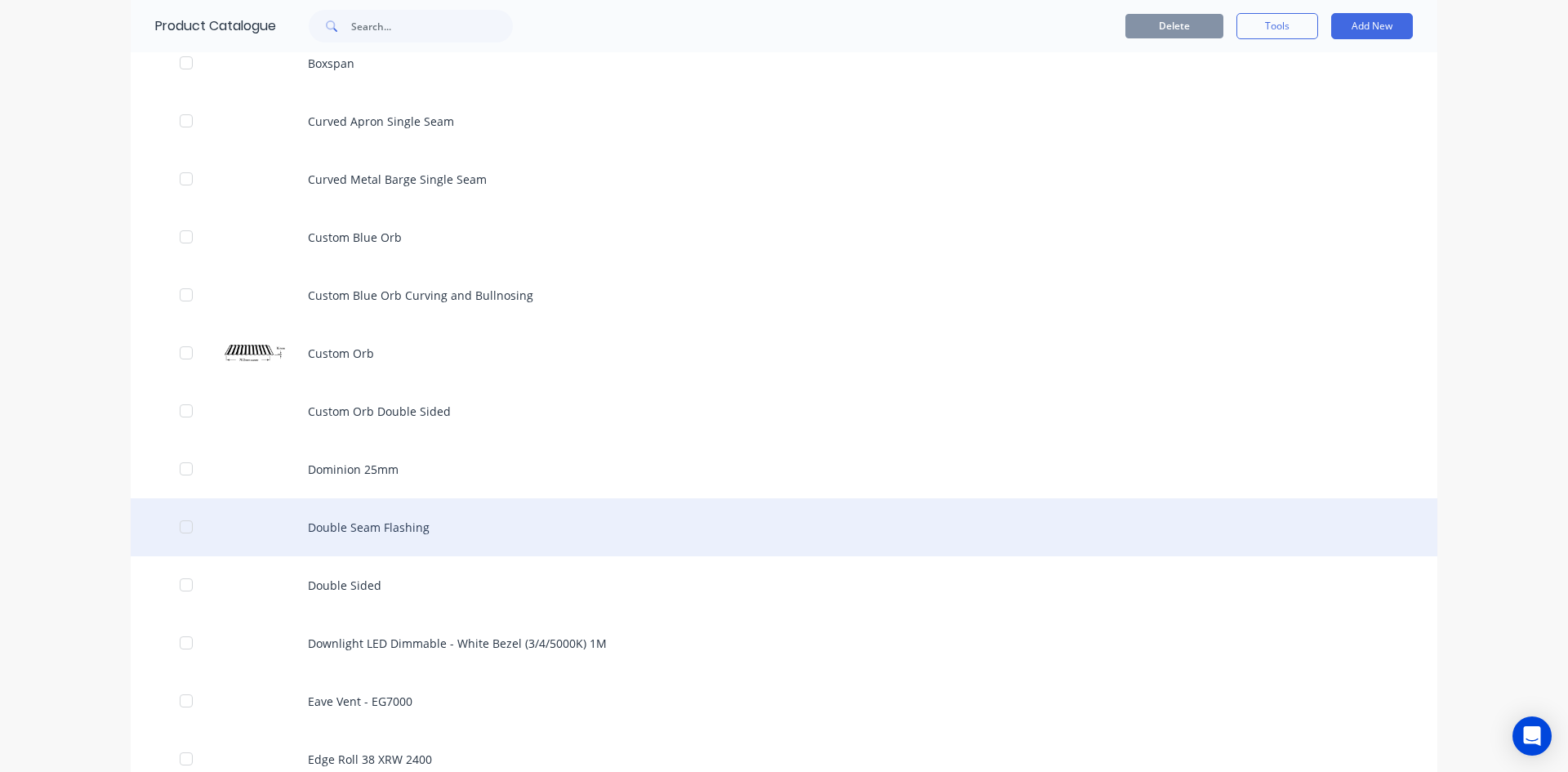
click at [335, 526] on div "Double Seam Flashing" at bounding box center [784, 527] width 1307 height 58
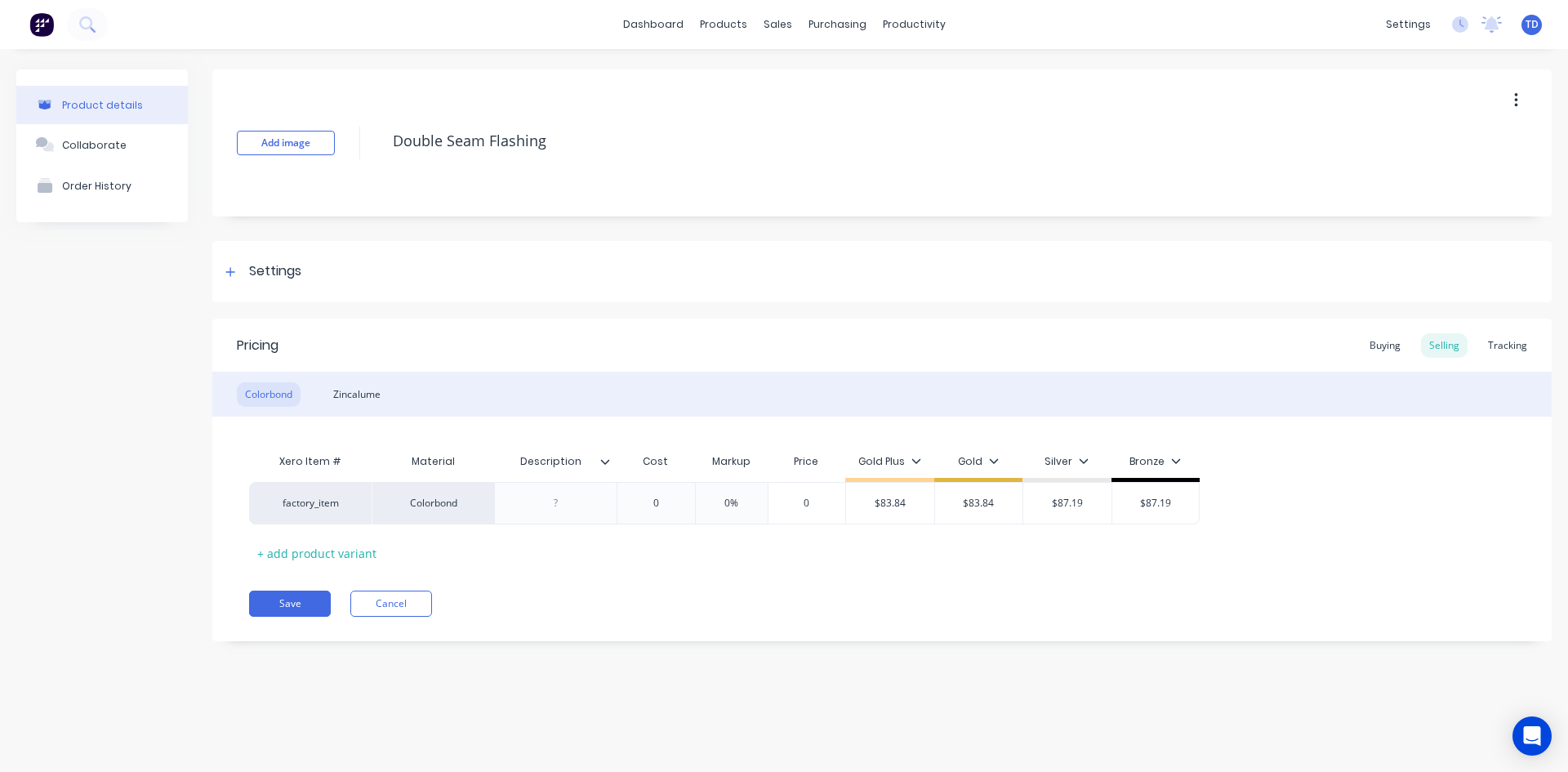
type textarea "x"
click at [1389, 346] on div "Buying" at bounding box center [1385, 346] width 47 height 24
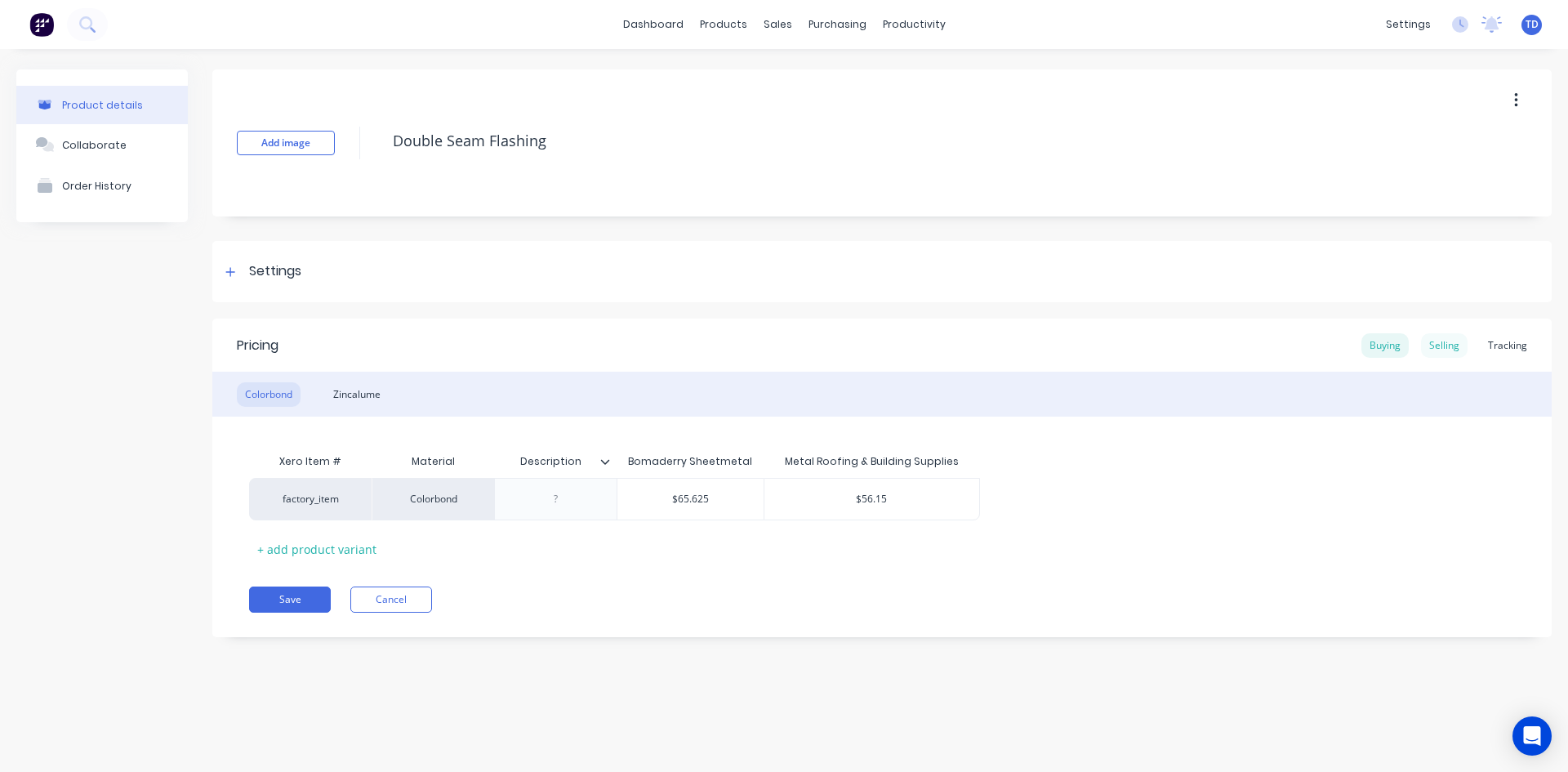
click at [1435, 339] on div "Selling" at bounding box center [1444, 346] width 46 height 24
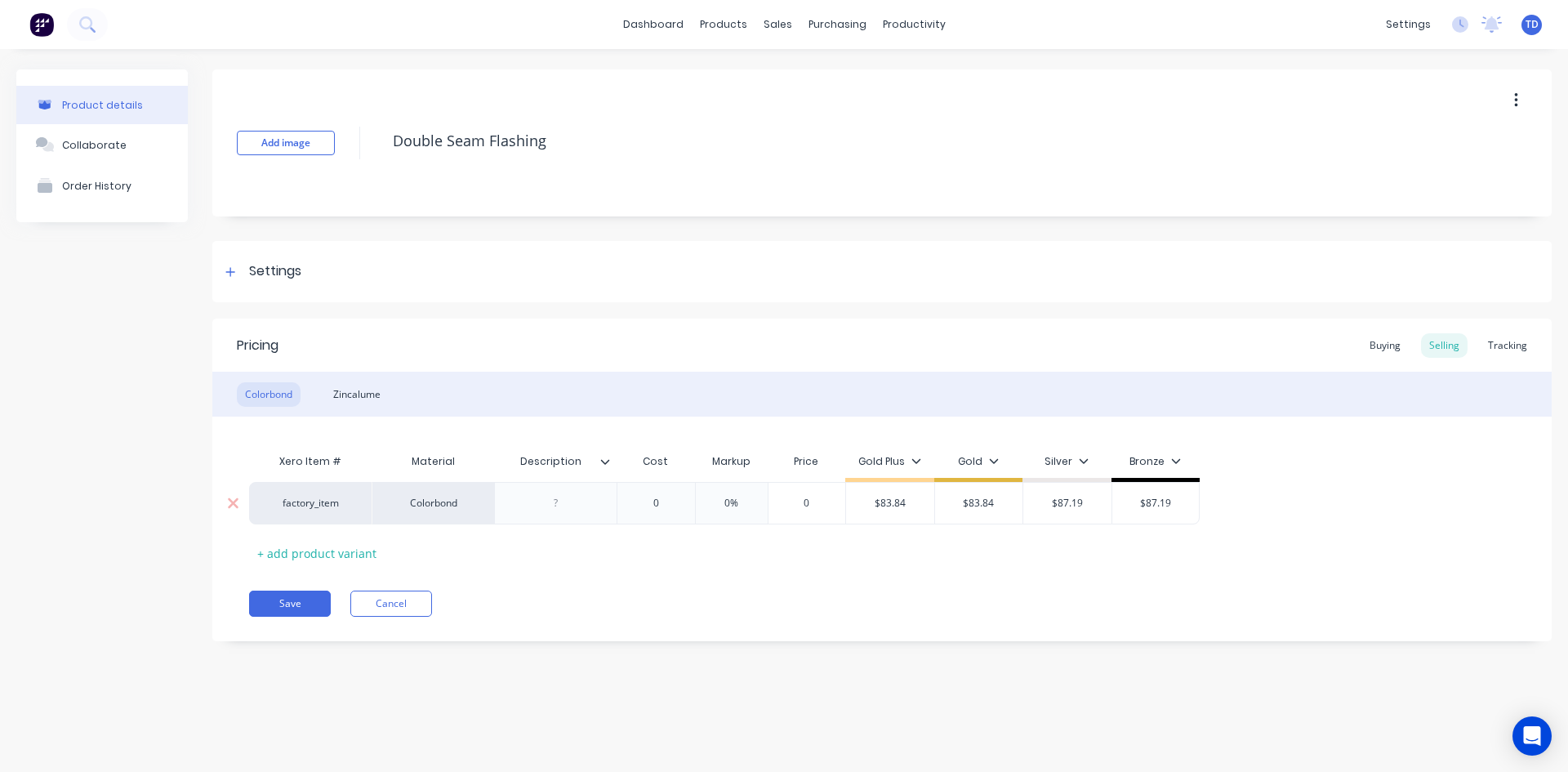
type input "0"
click at [671, 505] on input "0" at bounding box center [655, 503] width 82 height 15
type textarea "x"
type input "6"
type textarea "x"
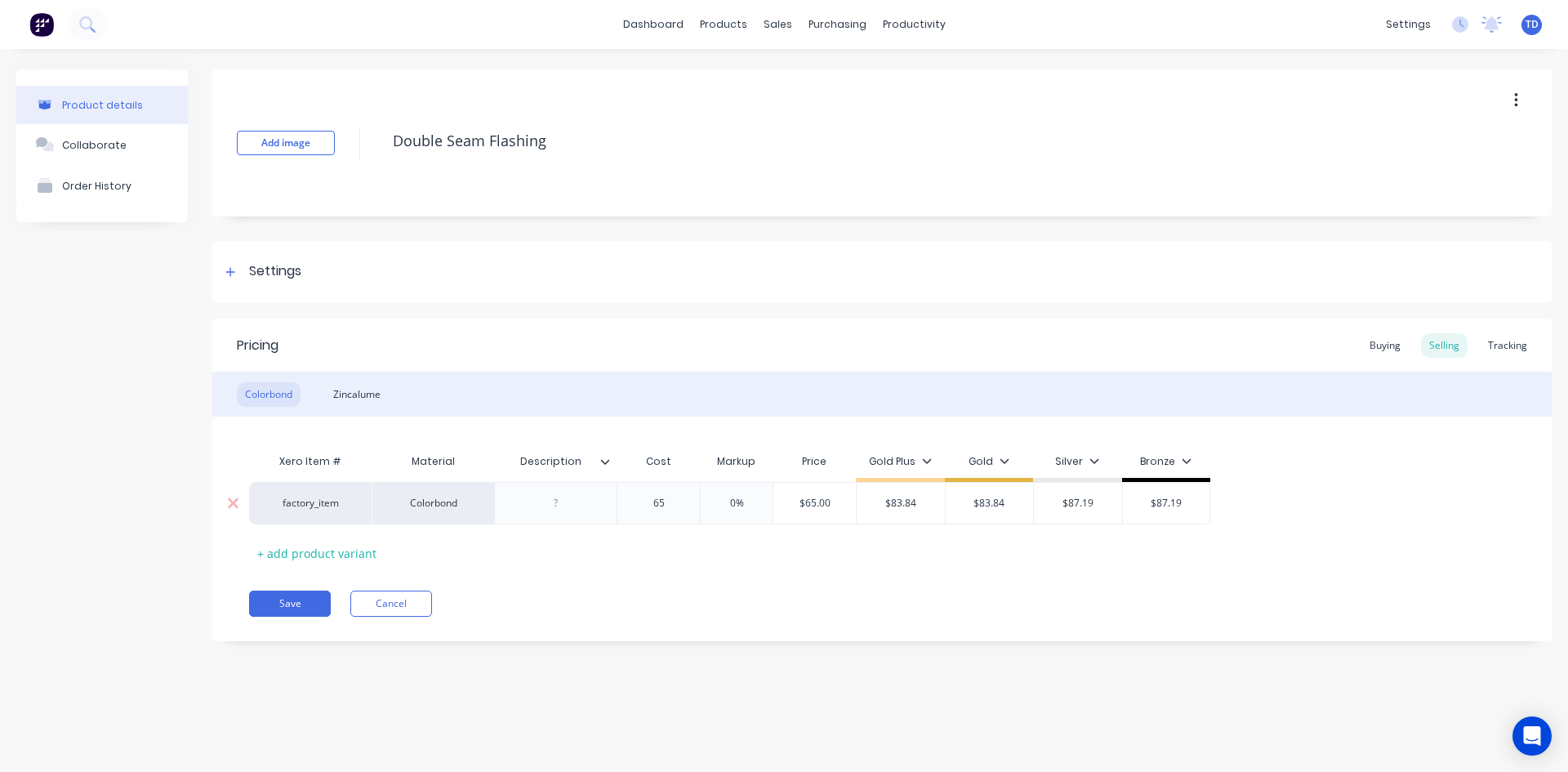
type input "65."
type textarea "x"
type input "65.6"
type textarea "x"
type input "65.62"
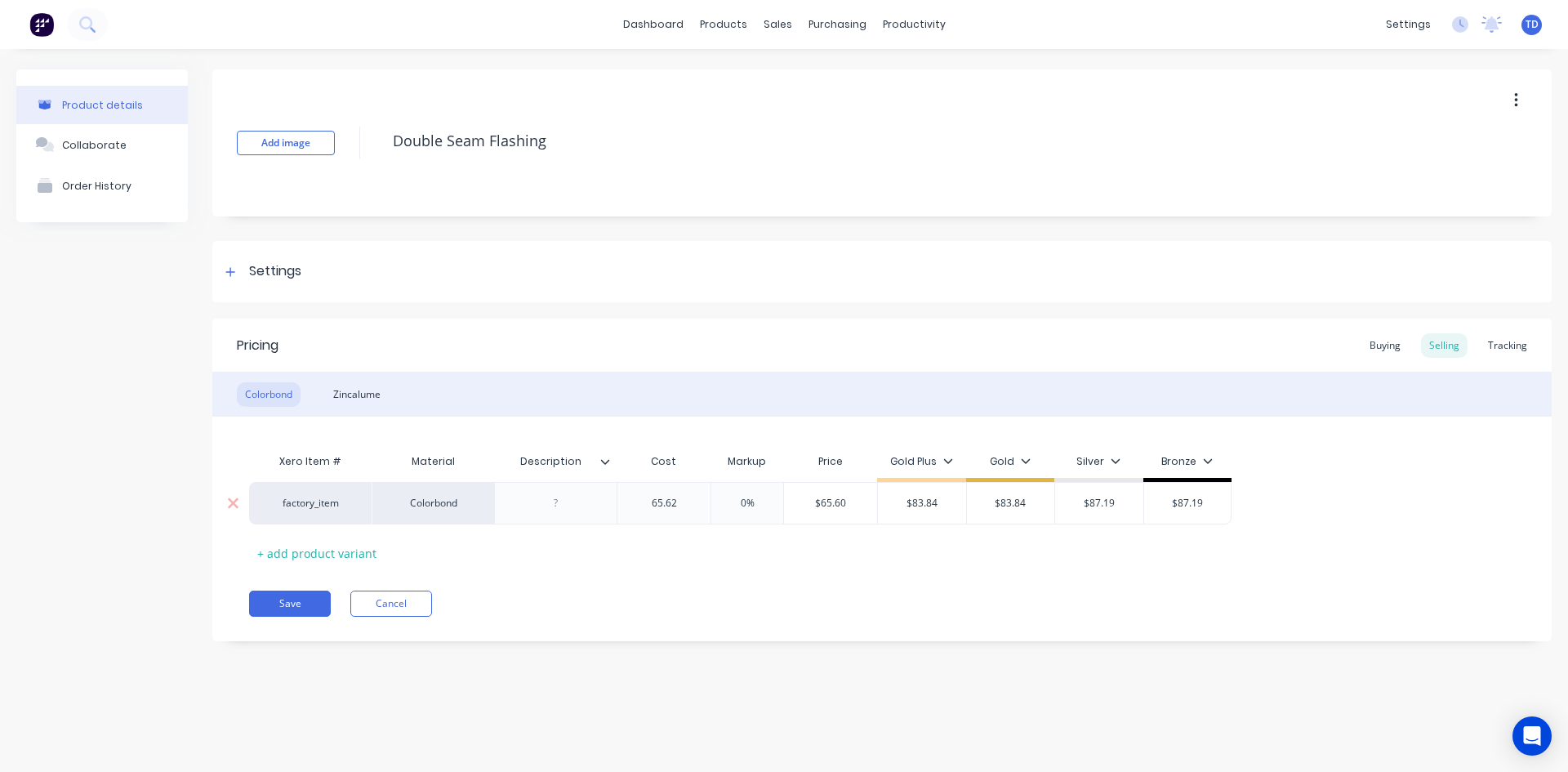
type textarea "x"
type input "65.625"
type input "0%"
type input "$65.625"
type textarea "x"
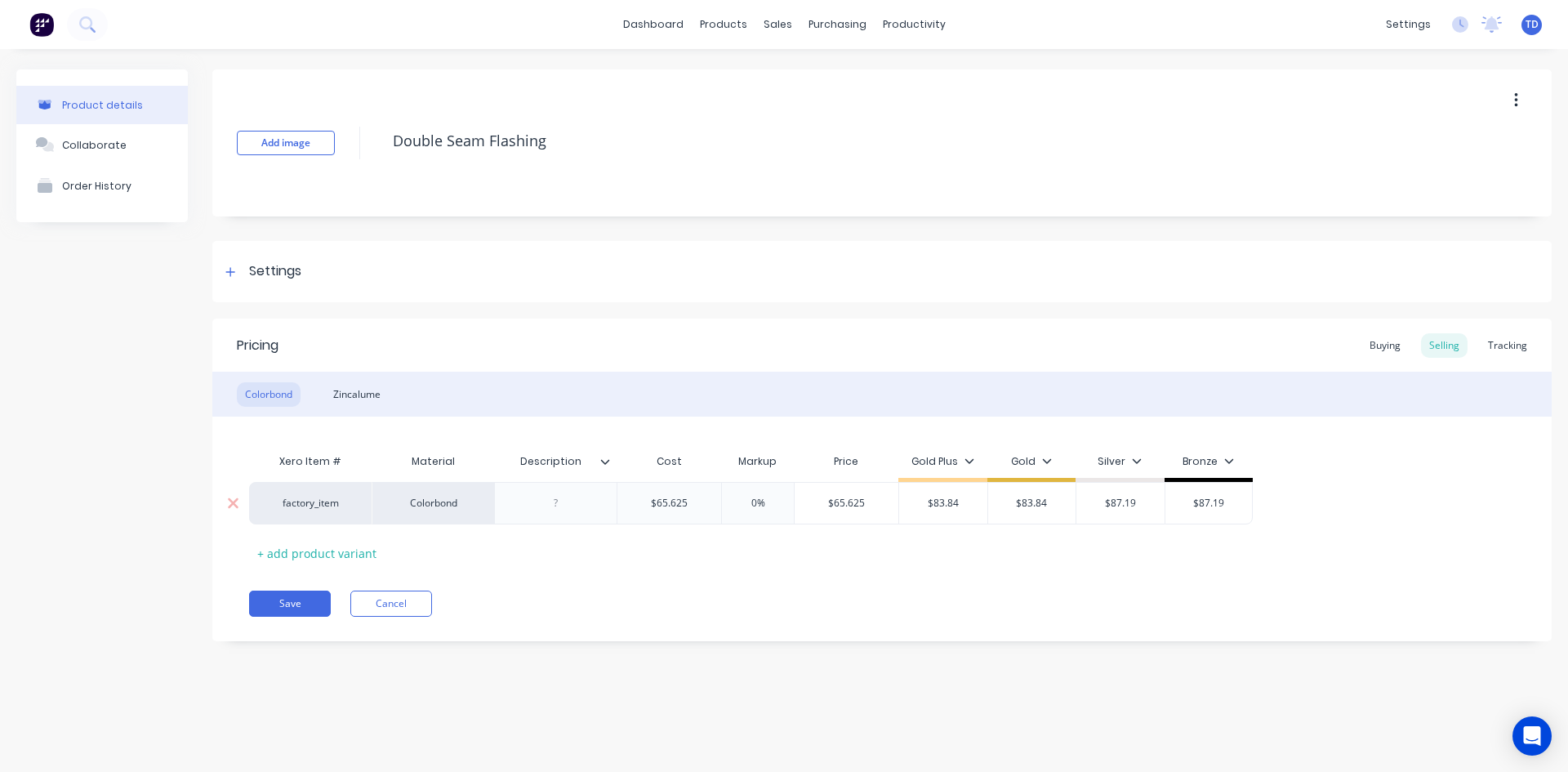
type input "8"
type textarea "x"
type input "83."
type textarea "x"
type input "83.8"
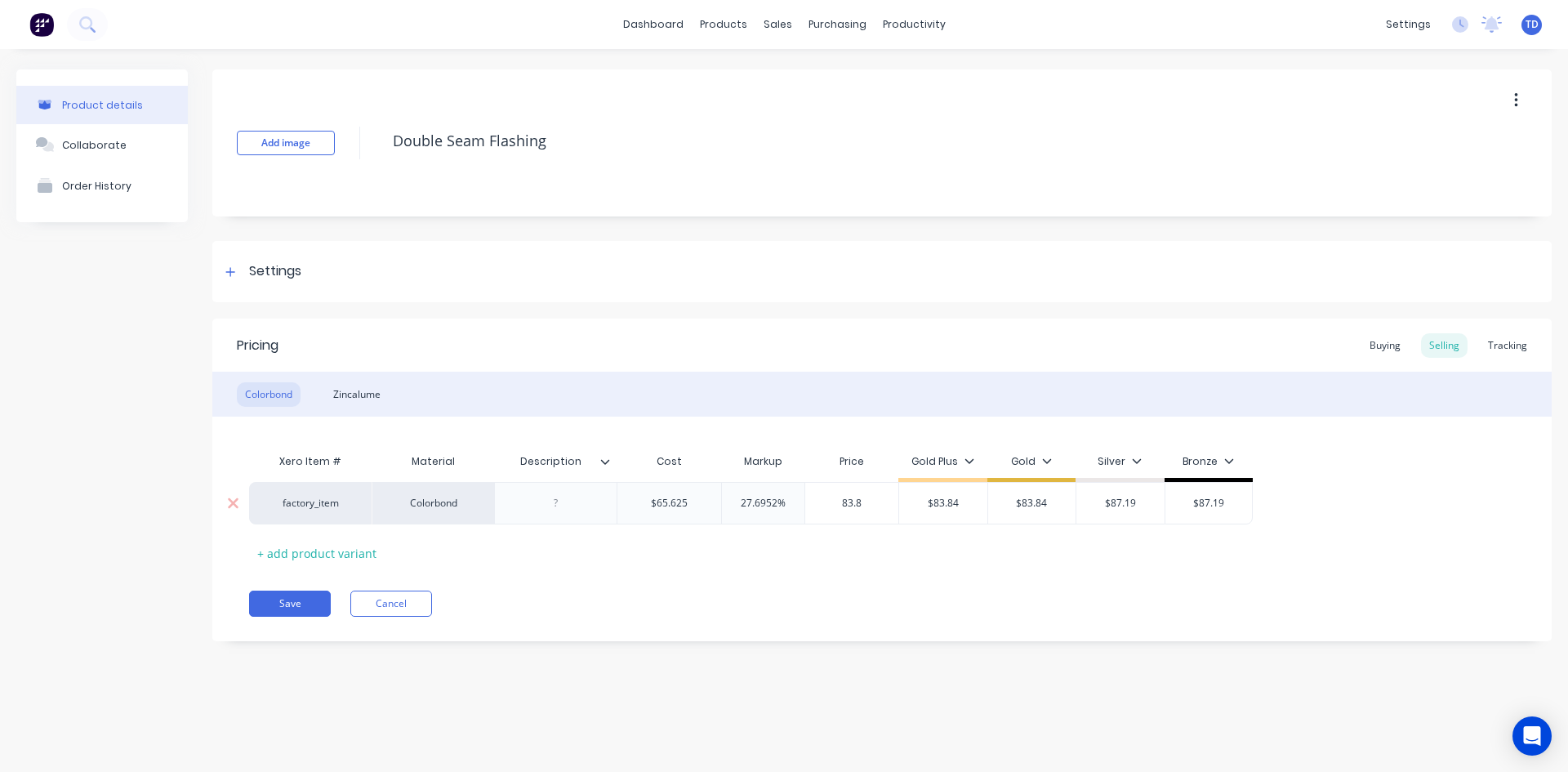
type textarea "x"
type input "83.84"
type input "$83.84"
click at [266, 606] on button "Save" at bounding box center [290, 603] width 82 height 26
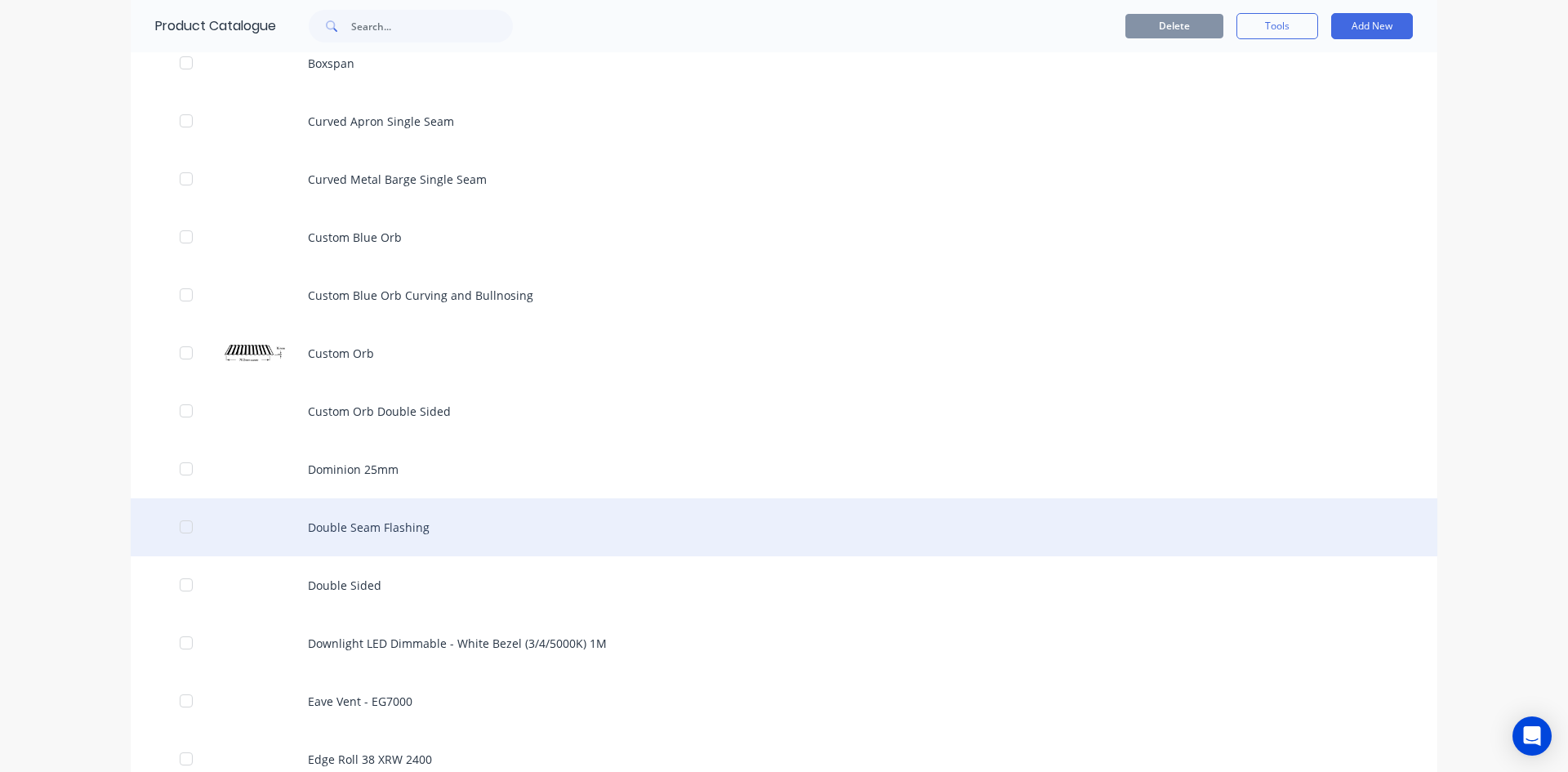
scroll to position [3103, 0]
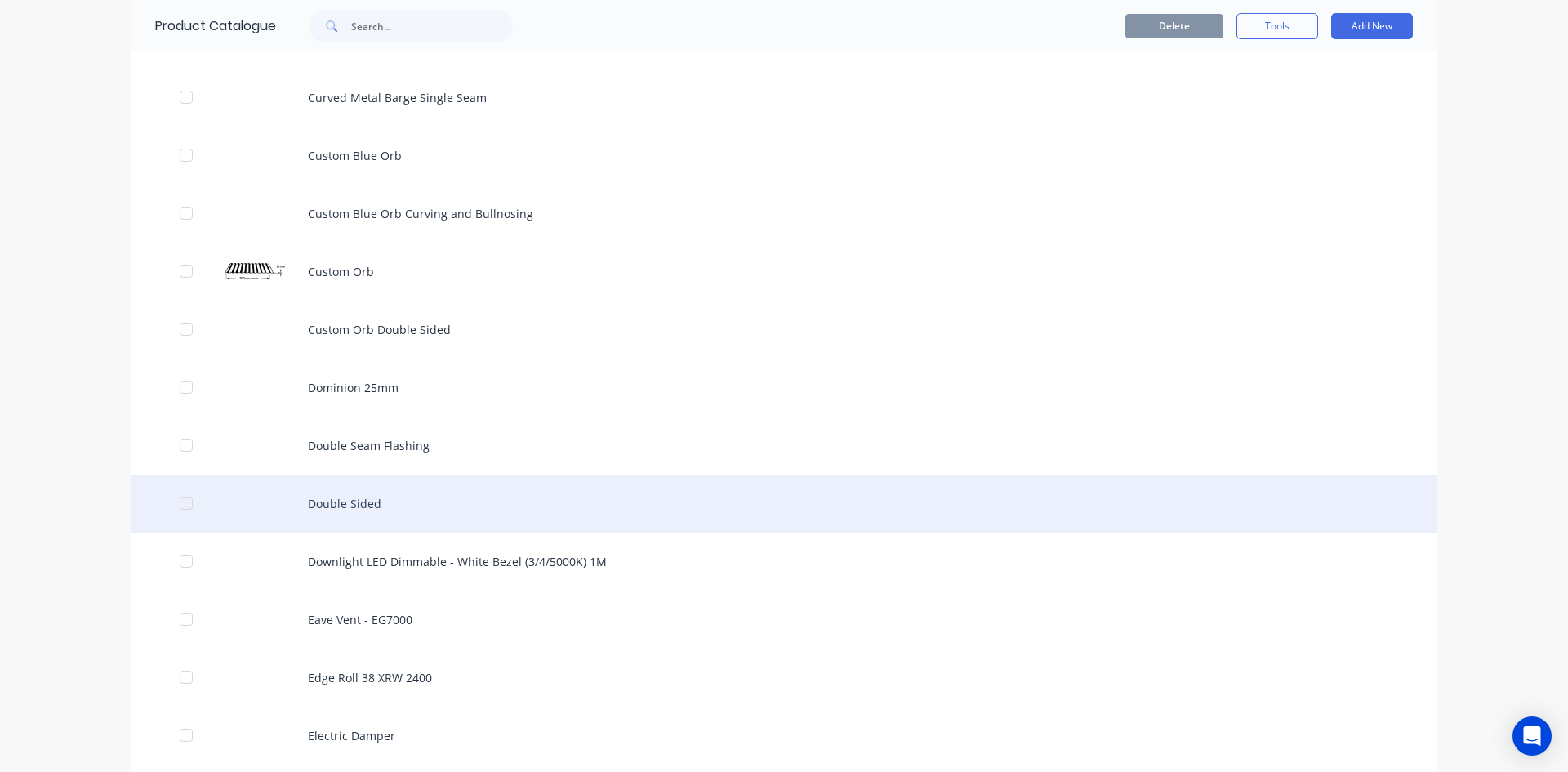
click at [348, 501] on div "Double Sided" at bounding box center [784, 504] width 1307 height 58
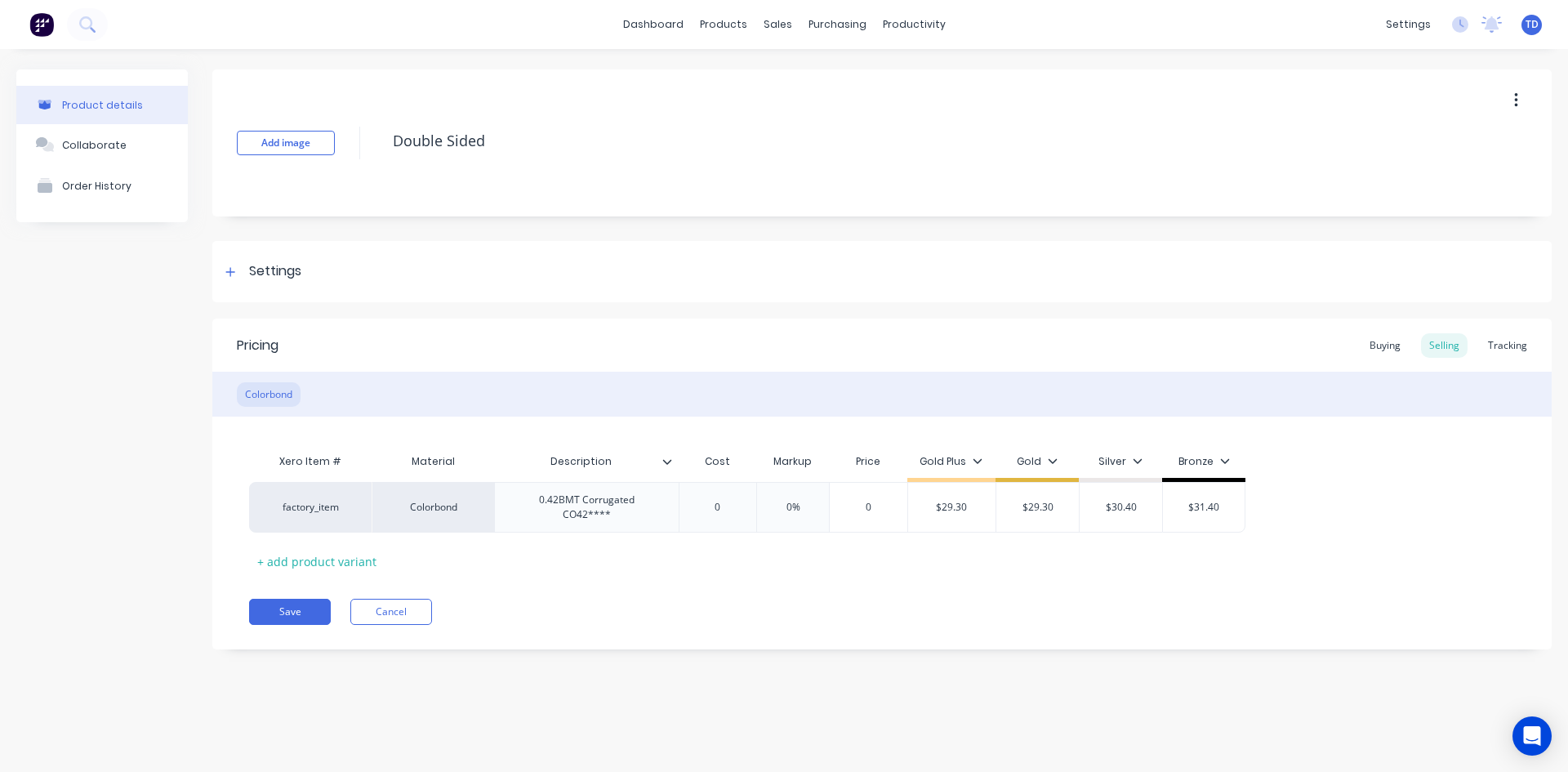
type textarea "x"
type input "0"
click at [731, 502] on input "0" at bounding box center [718, 507] width 82 height 15
type textarea "x"
type input "2"
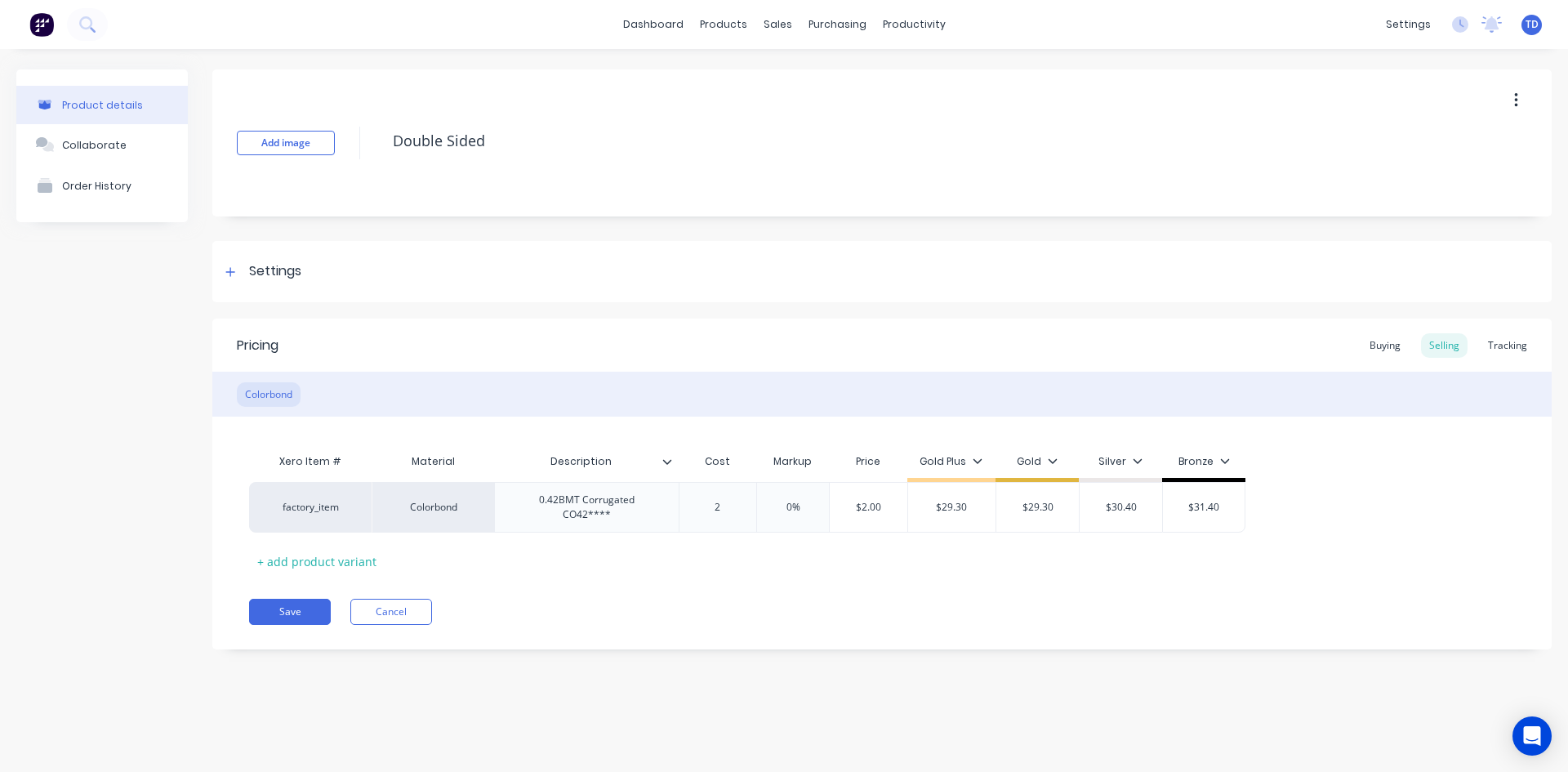
type textarea "x"
type input "20."
type textarea "x"
type input "20.90"
type textarea "x"
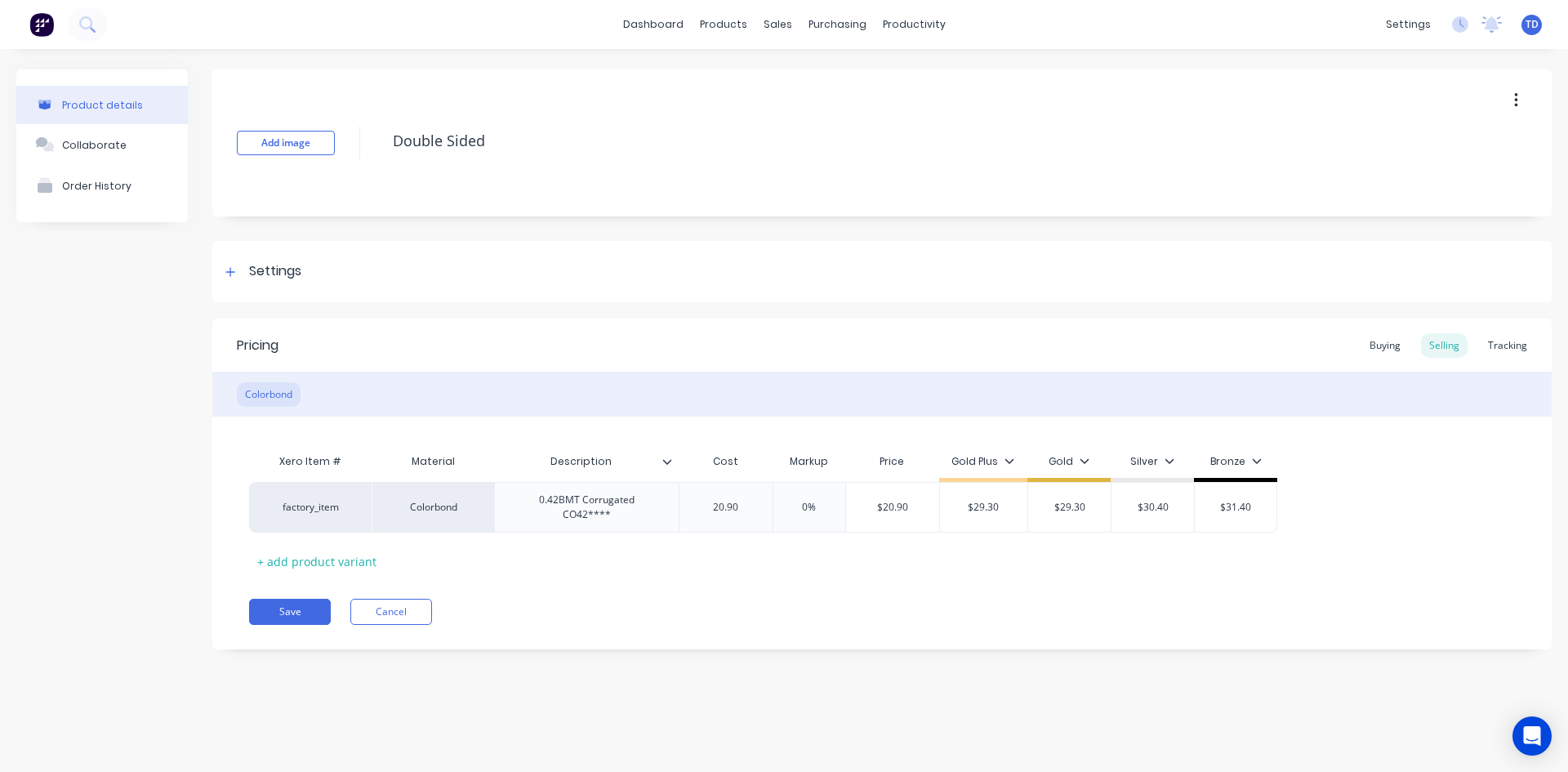
type input "20.909"
type textarea "x"
type input "20.9093"
type input "0%"
type input "$20.9093"
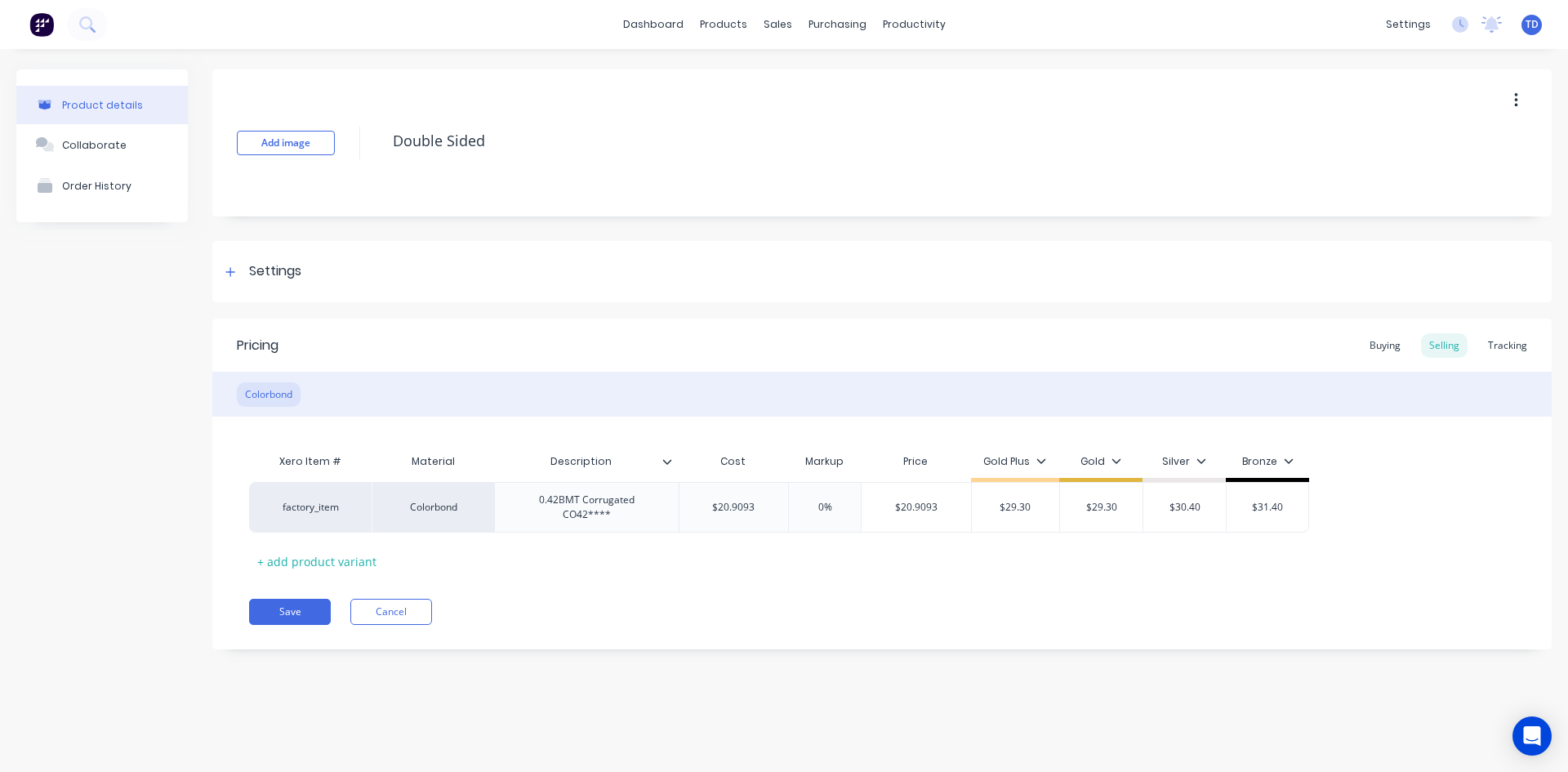
type textarea "x"
type input "2"
type textarea "x"
type input "29."
type textarea "x"
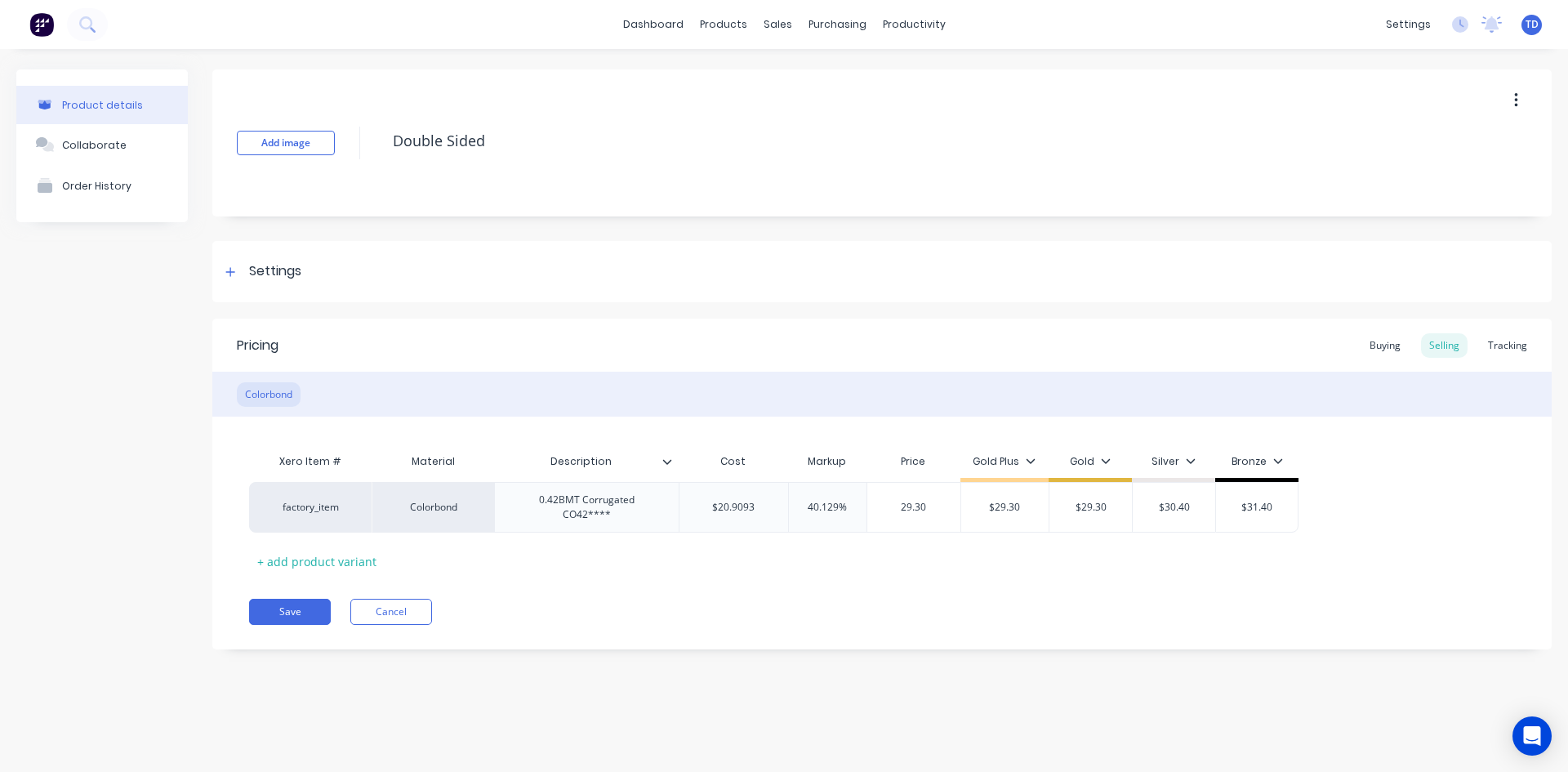
type input "29.30"
type input "$29.30"
click at [298, 600] on button "Save" at bounding box center [290, 612] width 82 height 26
type textarea "x"
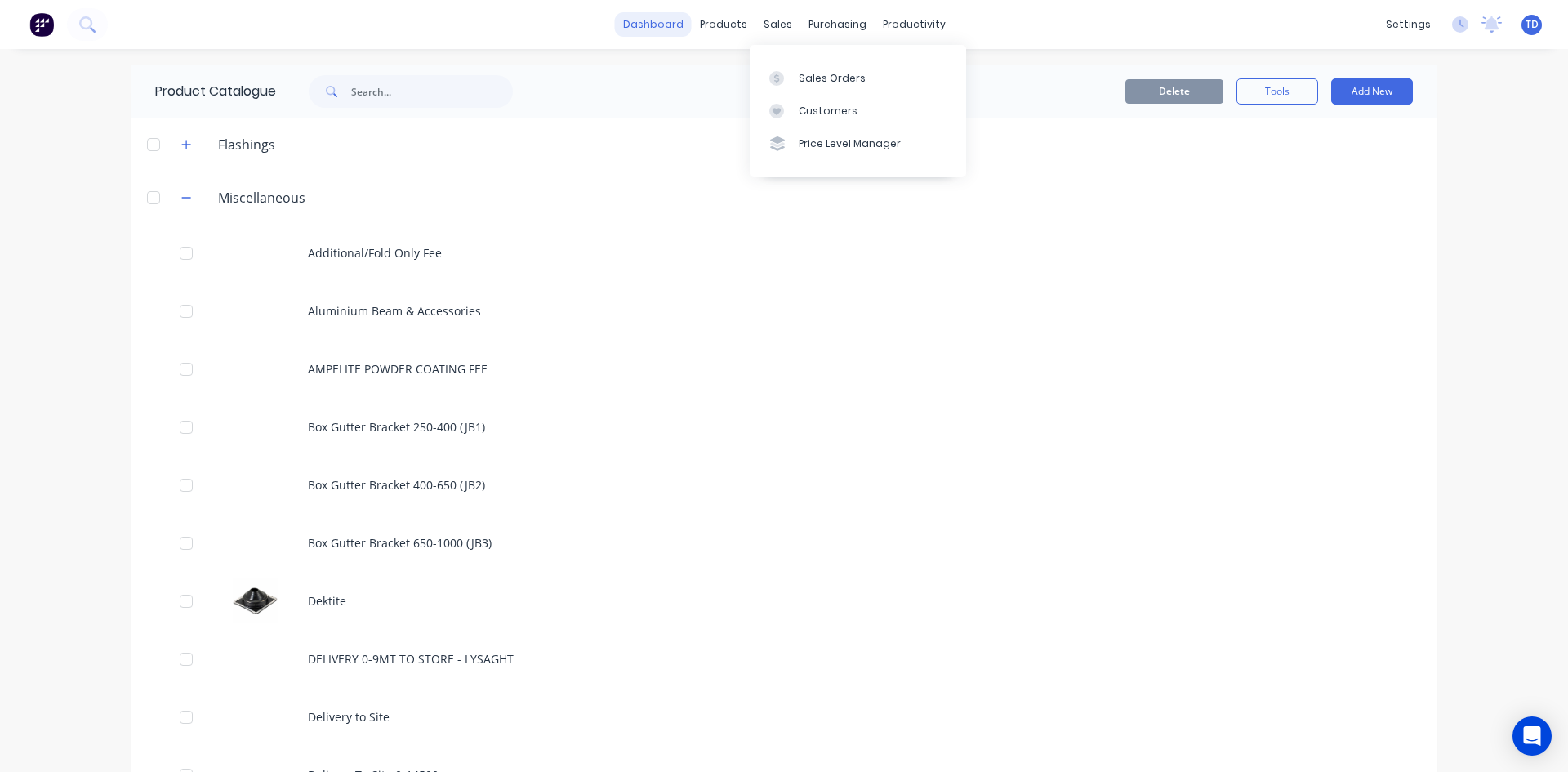
click at [674, 27] on link "dashboard" at bounding box center [654, 24] width 77 height 24
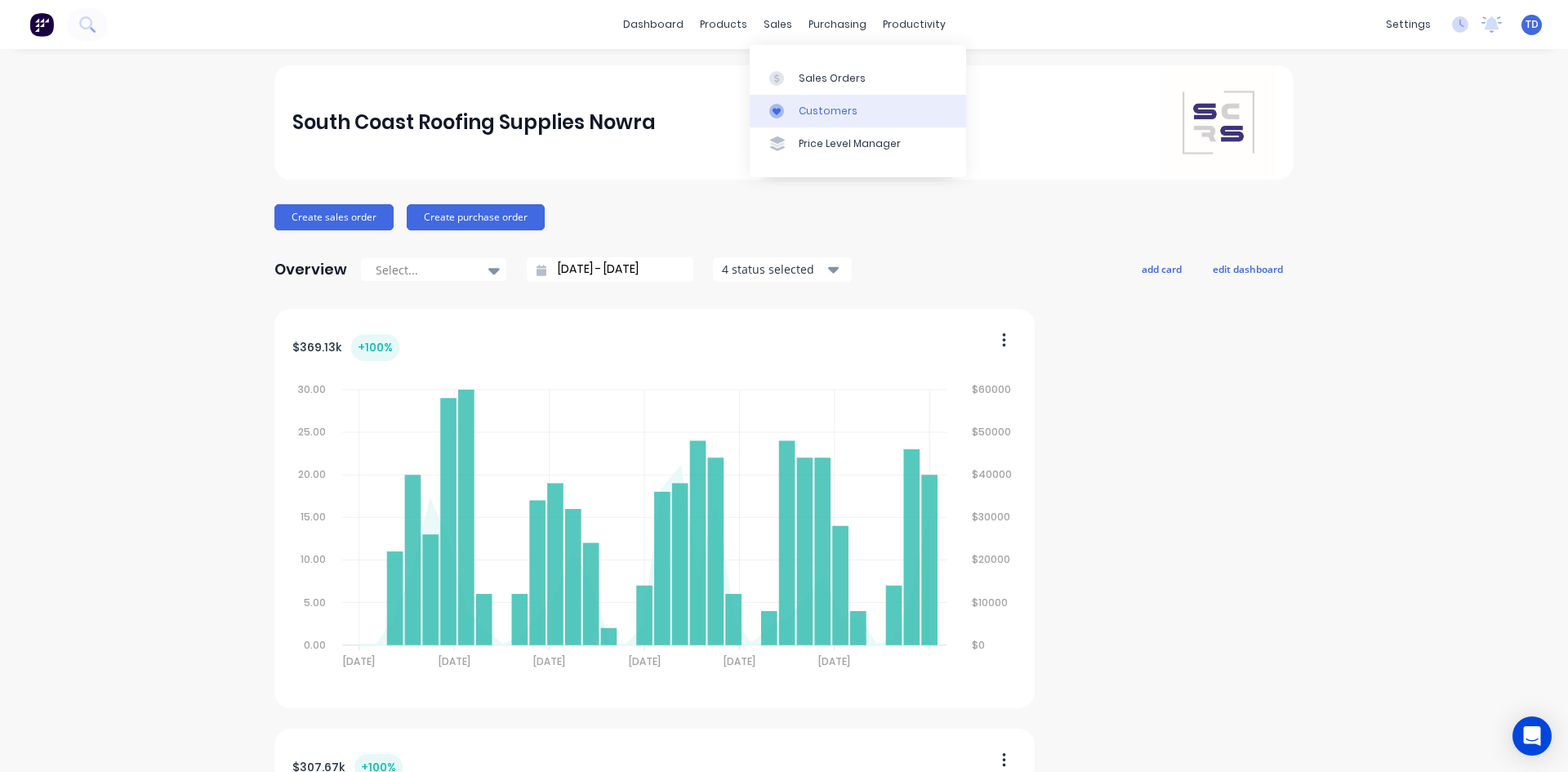
click at [813, 111] on div "Customers" at bounding box center [828, 111] width 58 height 15
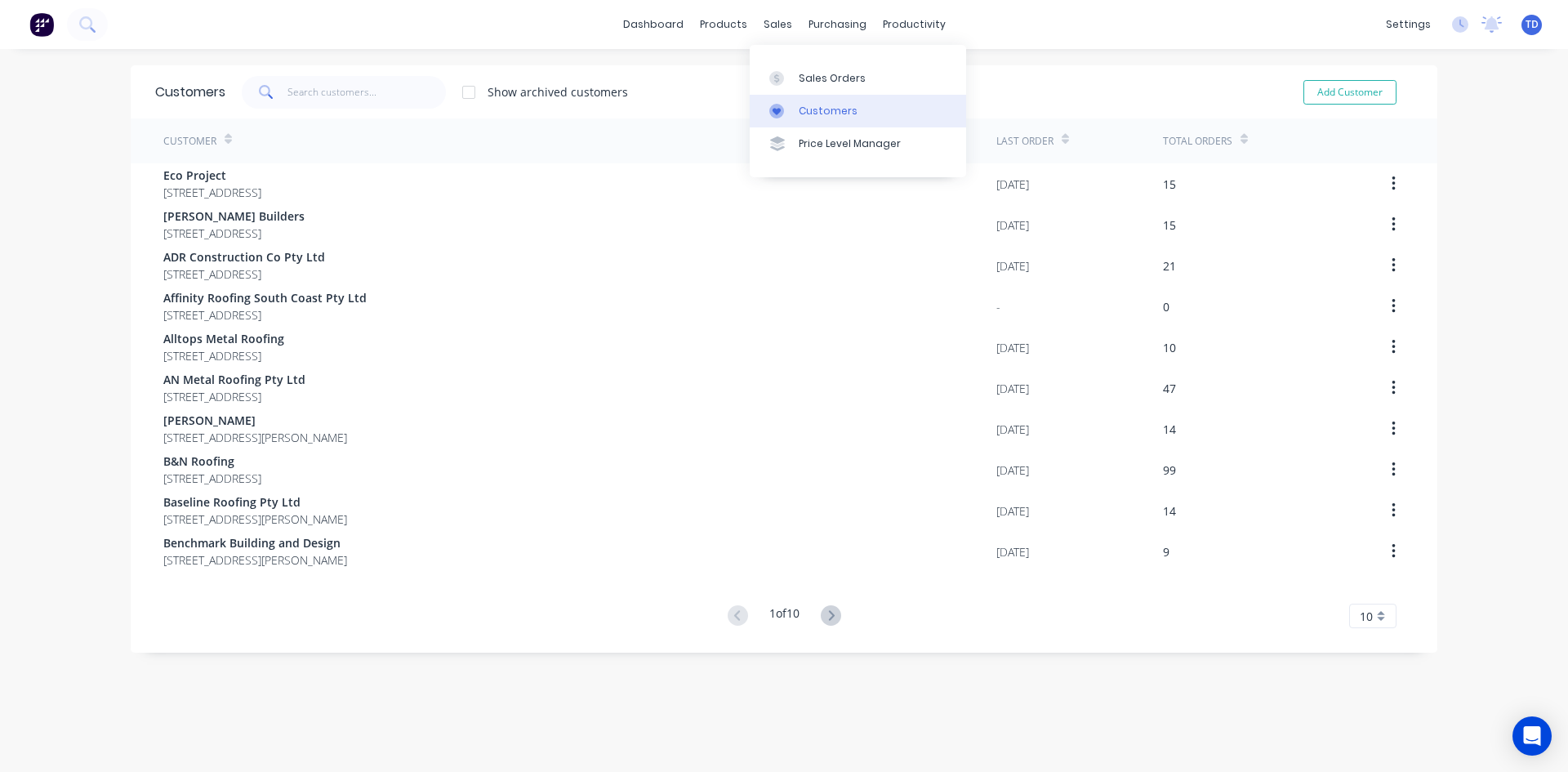
click at [801, 111] on div "Customers" at bounding box center [828, 111] width 58 height 15
click at [315, 95] on input "text" at bounding box center [366, 92] width 159 height 33
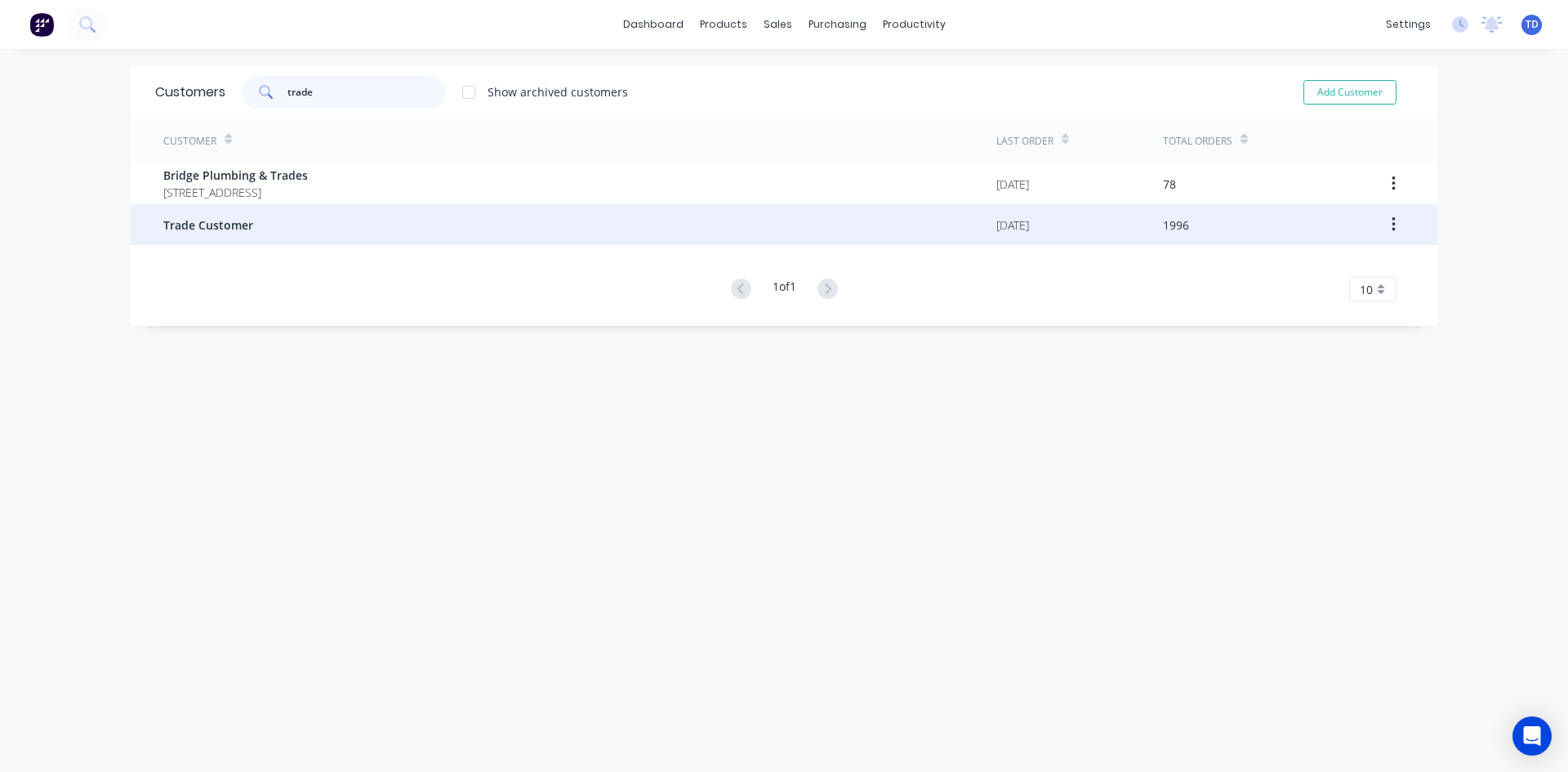
type input "trade"
click at [232, 226] on span "Trade Customer" at bounding box center [207, 225] width 89 height 17
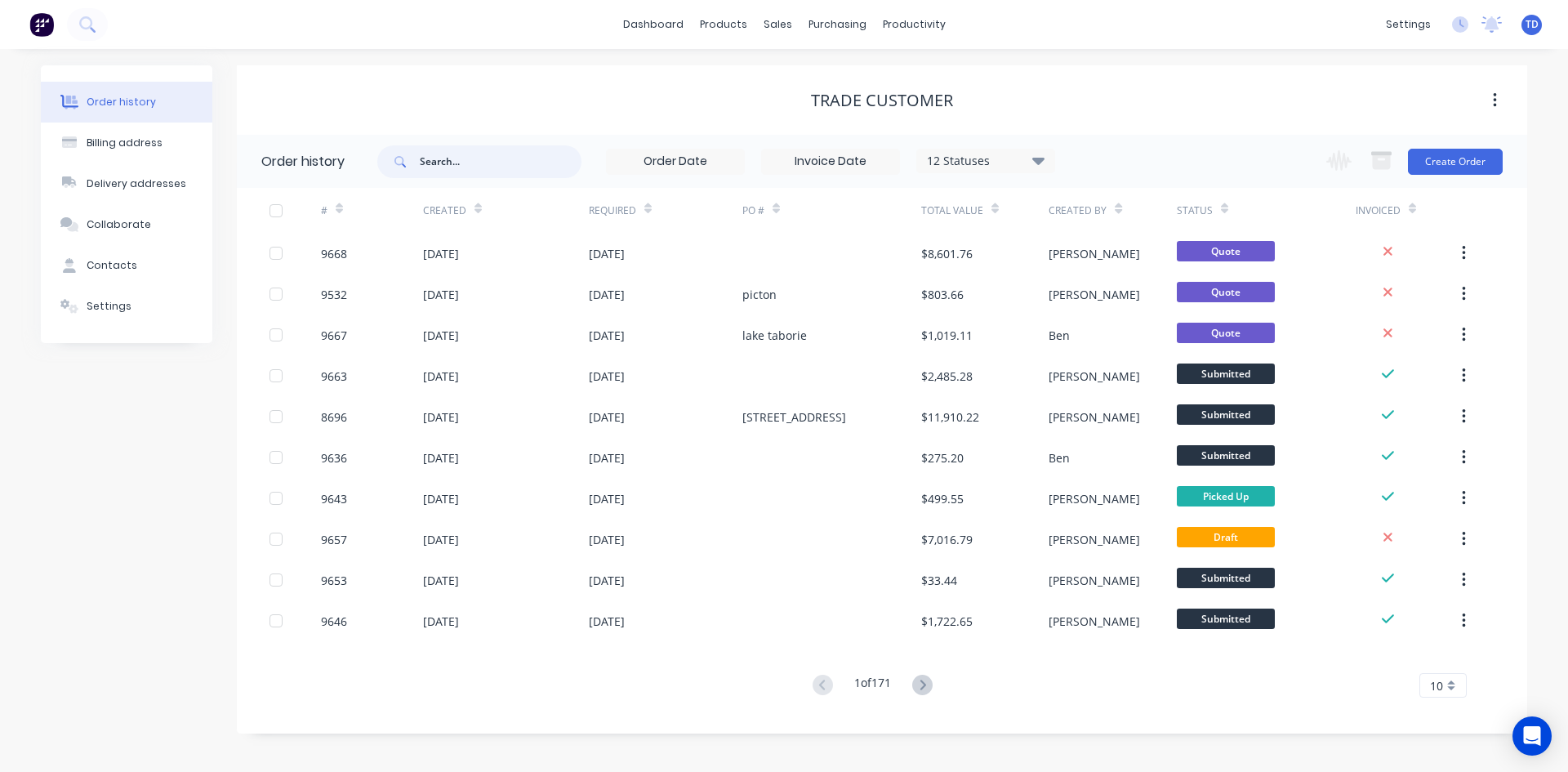
click at [435, 164] on input "text" at bounding box center [501, 161] width 162 height 33
type input "tom mc"
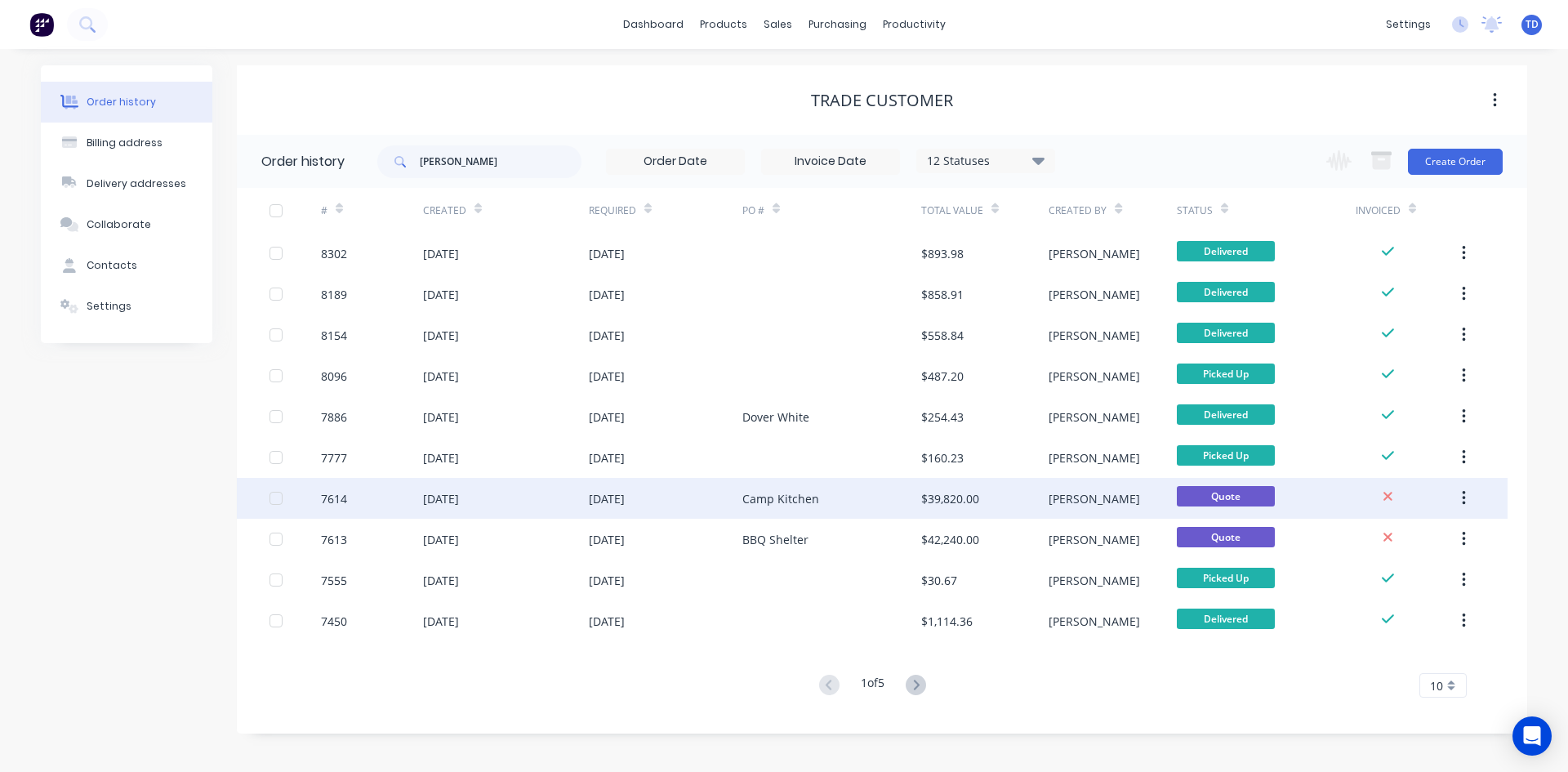
click at [824, 503] on div "Camp Kitchen" at bounding box center [832, 497] width 179 height 40
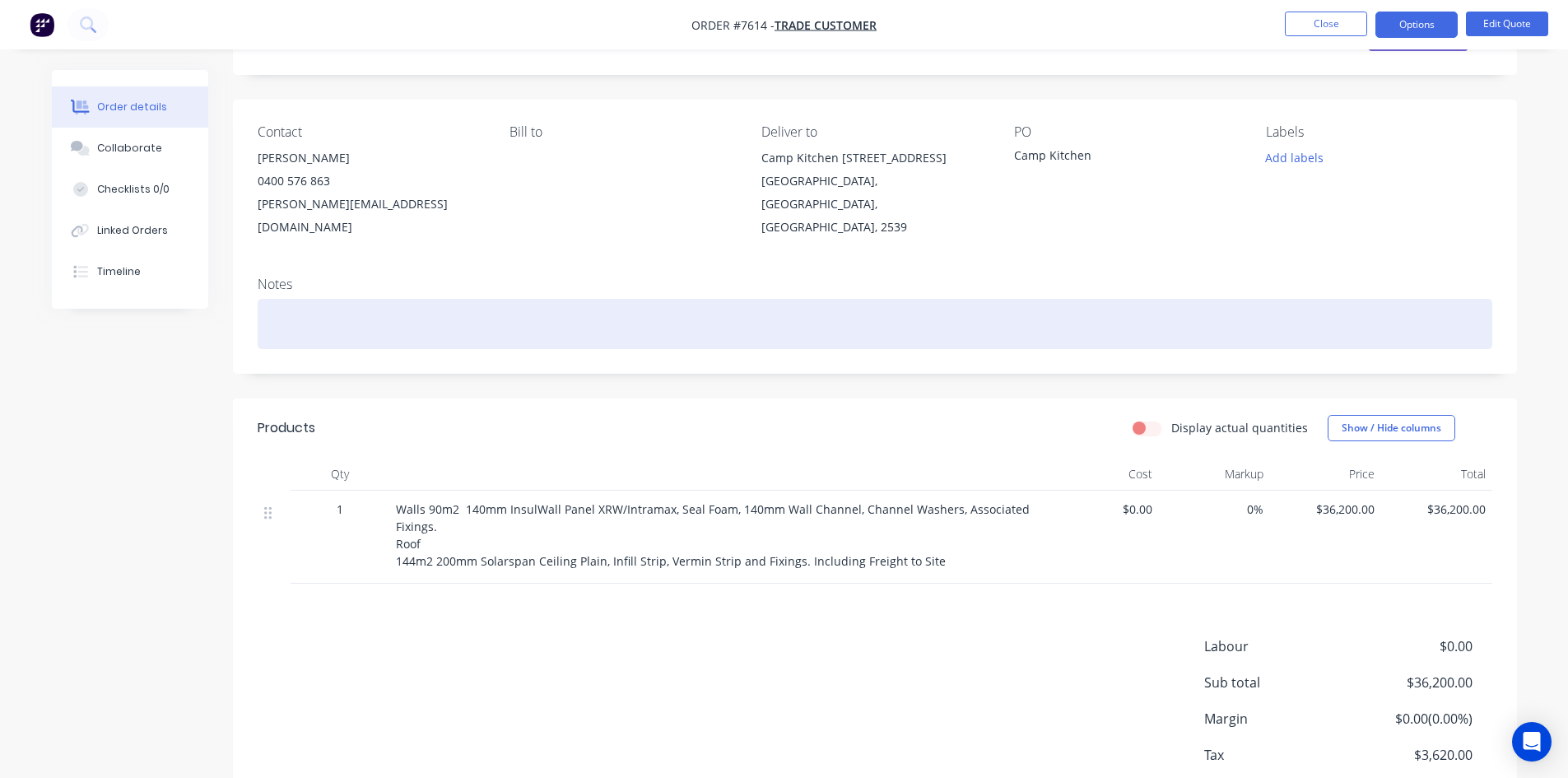
scroll to position [158, 0]
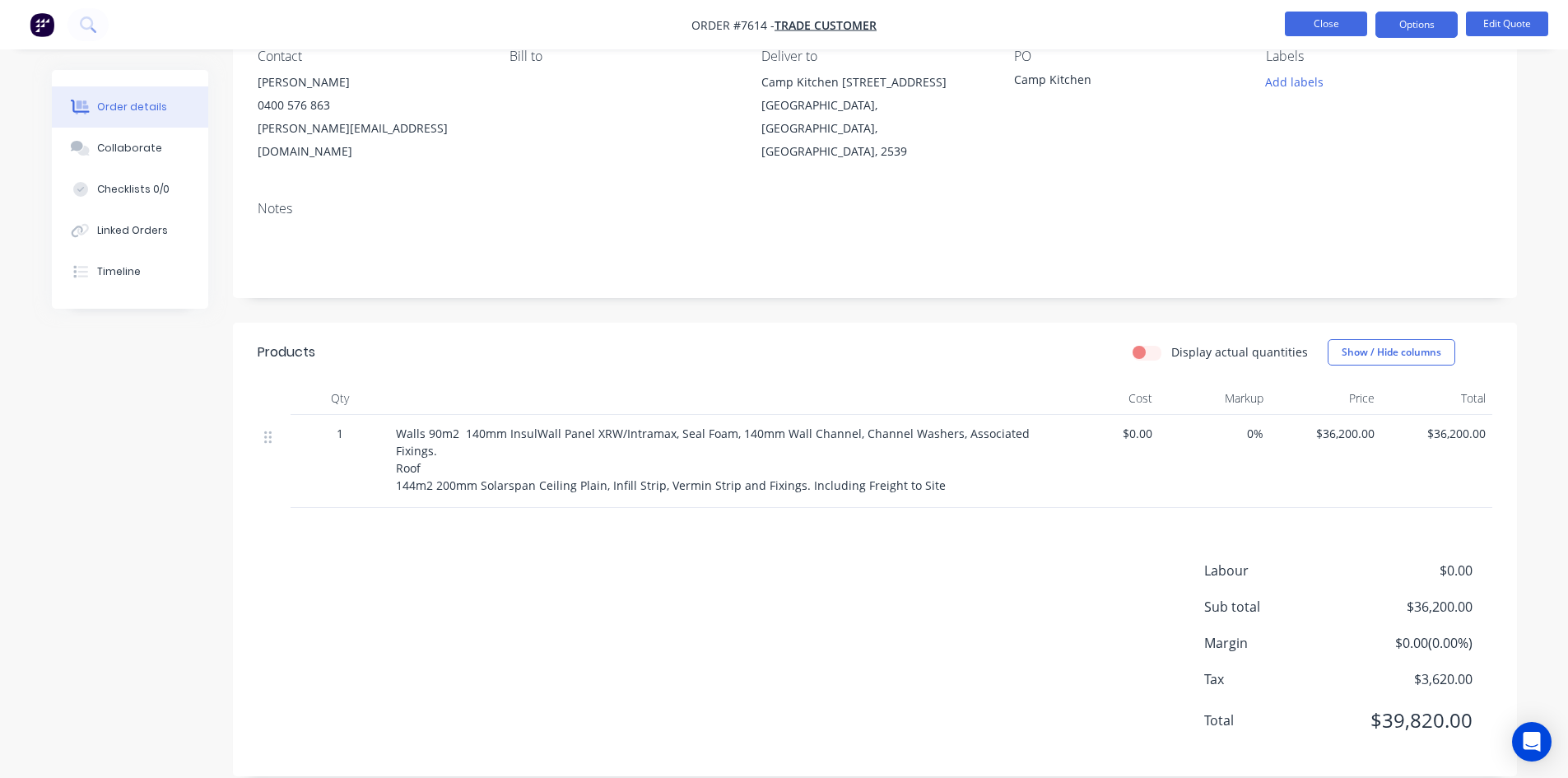
click at [1322, 30] on button "Close" at bounding box center [1326, 24] width 83 height 25
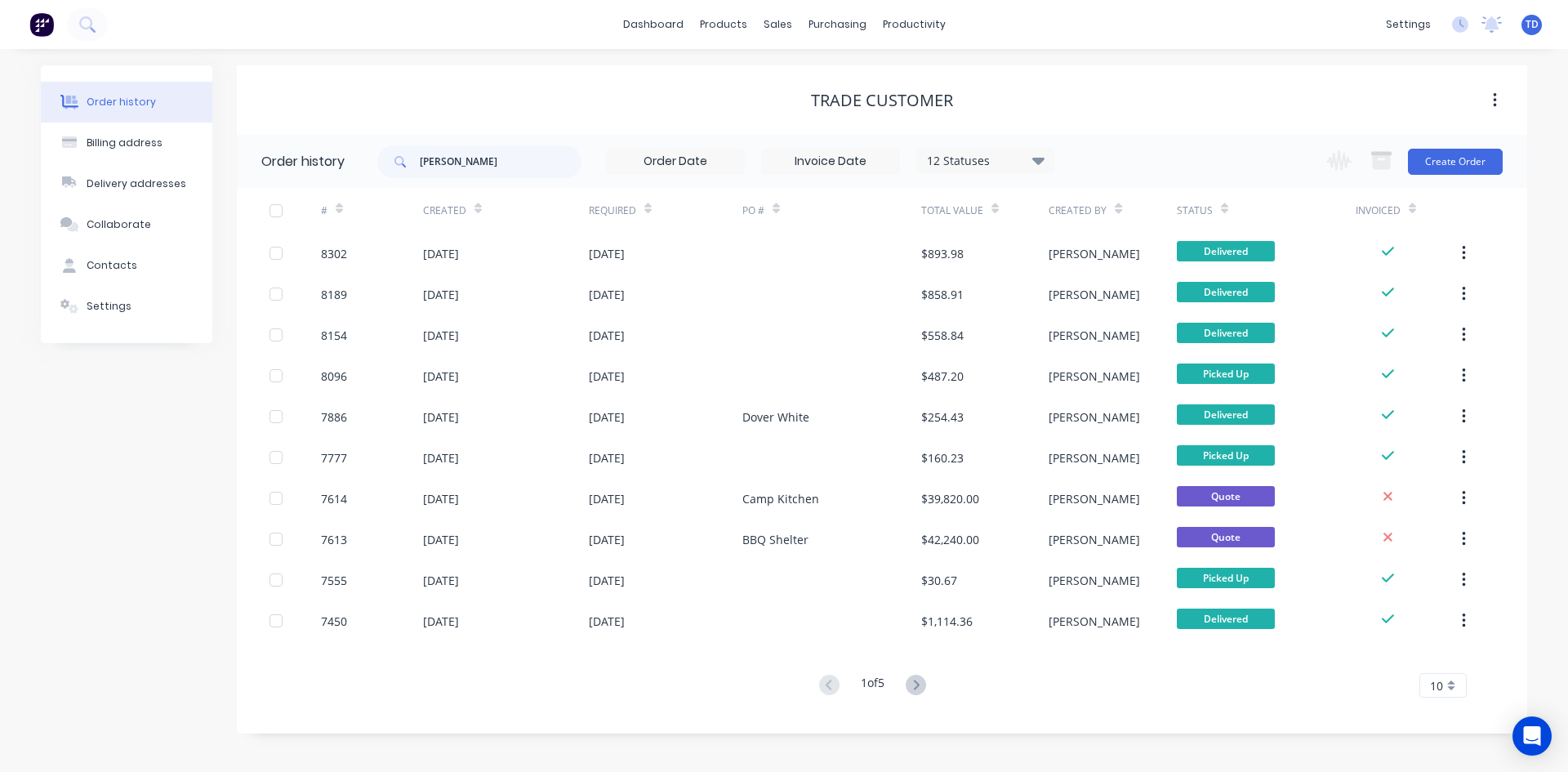
click at [621, 82] on div "Trade Customer" at bounding box center [882, 100] width 1290 height 70
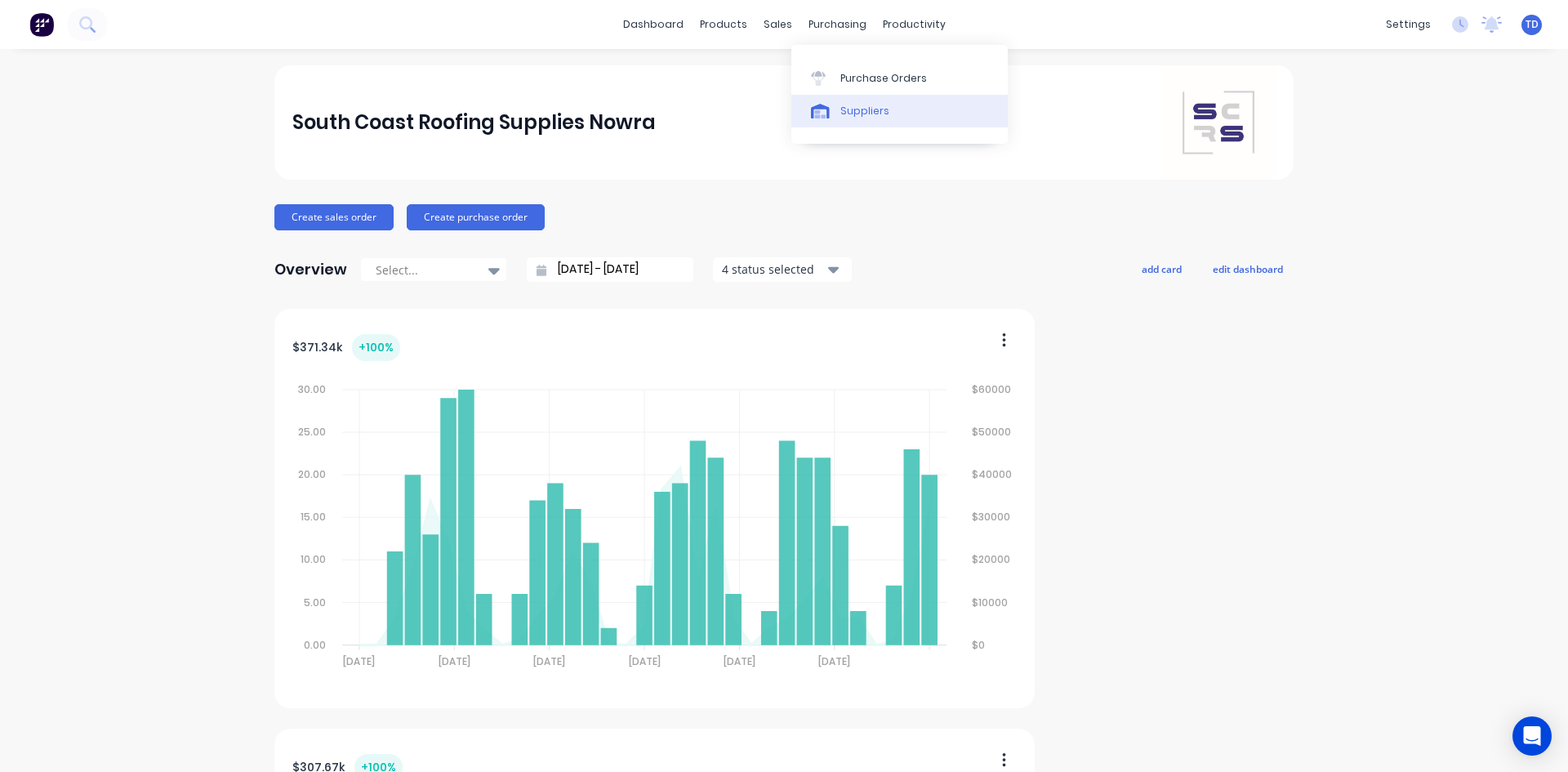
click at [859, 119] on link "Suppliers" at bounding box center [899, 111] width 217 height 33
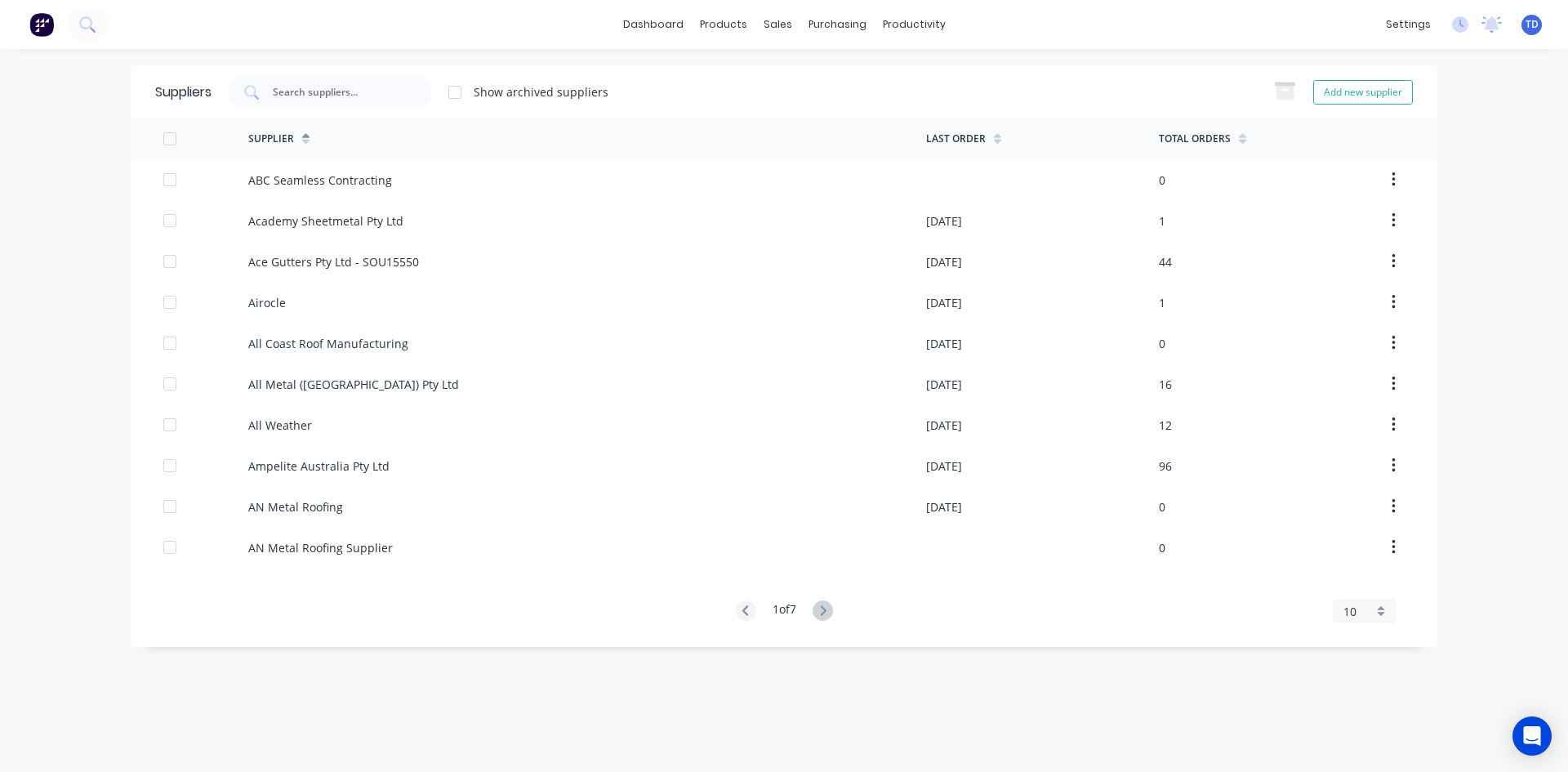
click at [1005, 722] on div "Suppliers Show archived suppliers Add new supplier Supplier Last Order Total Or…" at bounding box center [784, 410] width 1307 height 690
